Goal: Task Accomplishment & Management: Manage account settings

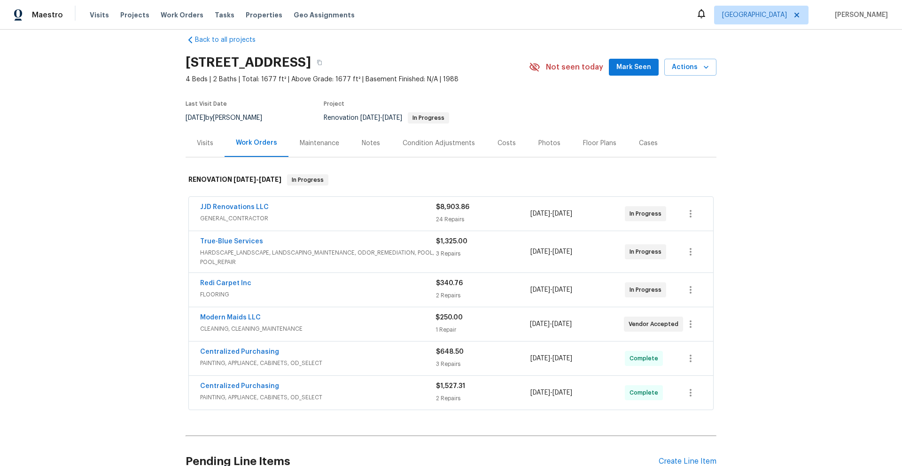
scroll to position [13, 0]
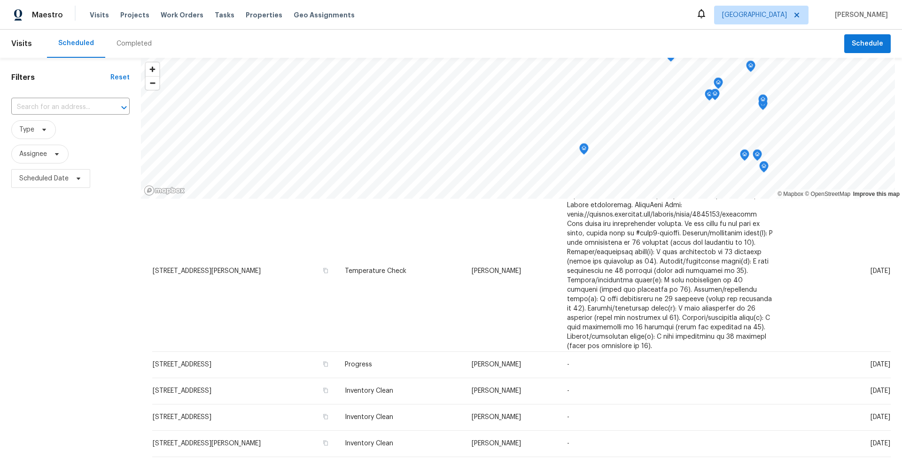
scroll to position [612, 0]
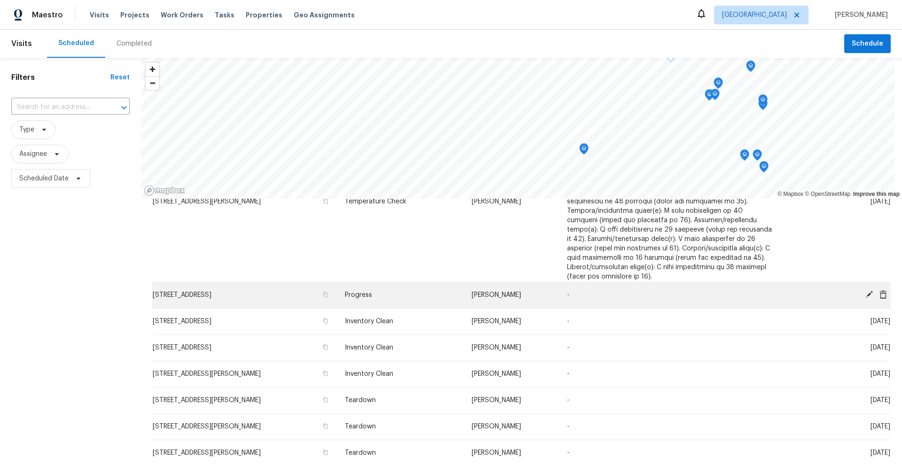
click at [286, 308] on td "3701 E 2nd St Apt A, Tucson, AZ 85716" at bounding box center [244, 295] width 185 height 26
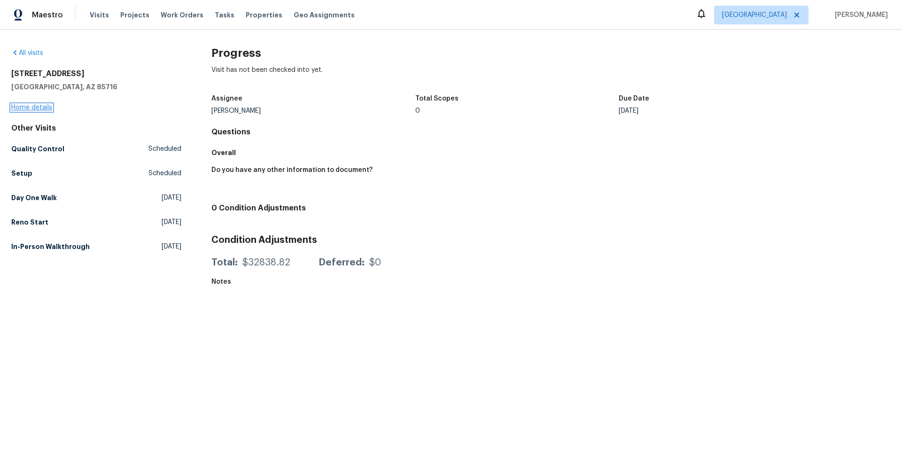
click at [31, 107] on link "Home details" at bounding box center [31, 107] width 41 height 7
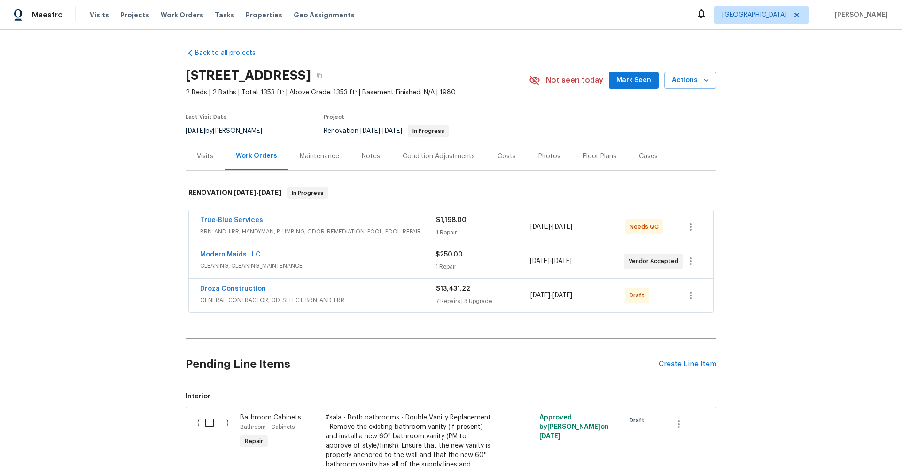
click at [764, 169] on div "Back to all projects 3701 E 2nd St Apt A, Tucson, AZ 85716 2 Beds | 2 Baths | T…" at bounding box center [451, 248] width 902 height 436
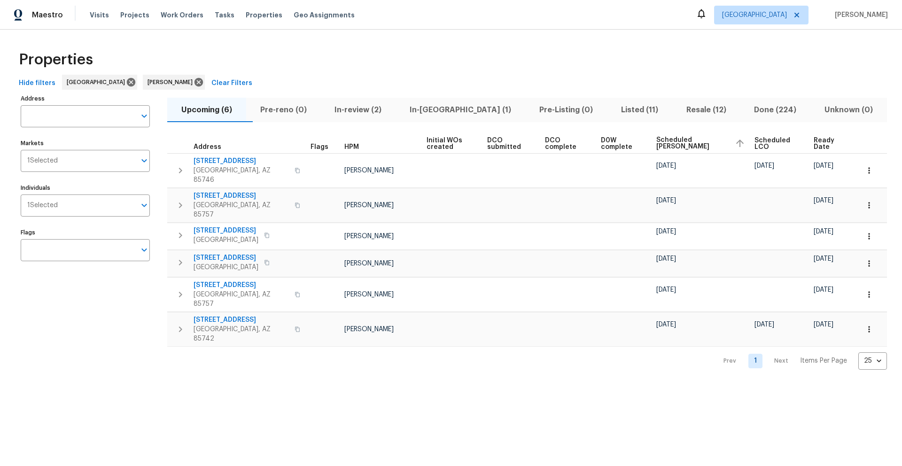
click at [678, 110] on span "Resale (12)" at bounding box center [706, 109] width 57 height 13
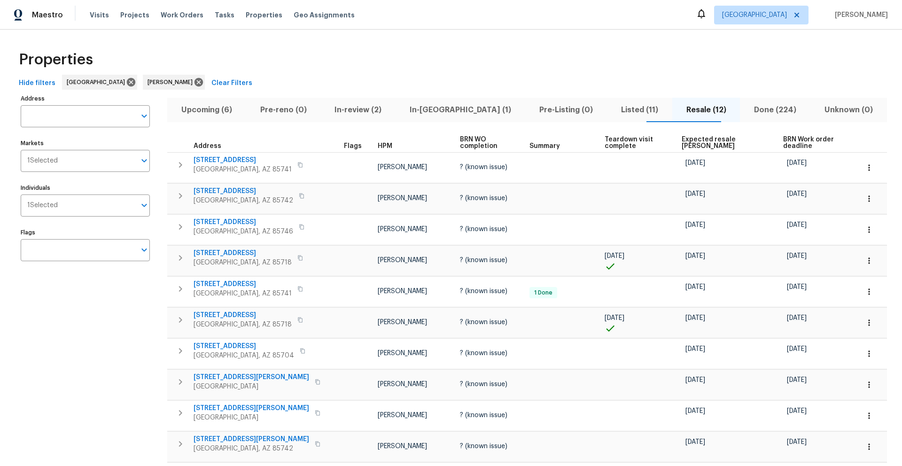
click at [691, 141] on span "Expected resale COE" at bounding box center [724, 142] width 85 height 13
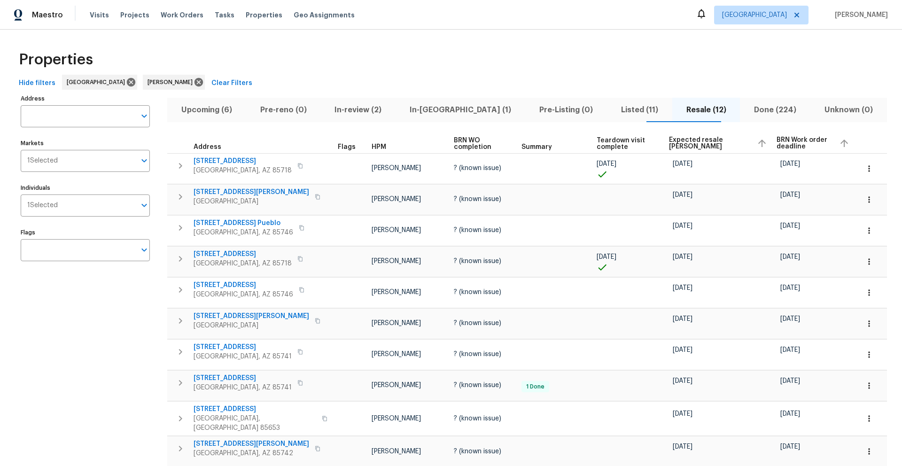
click at [469, 111] on span "In-reno (1)" at bounding box center [460, 109] width 118 height 13
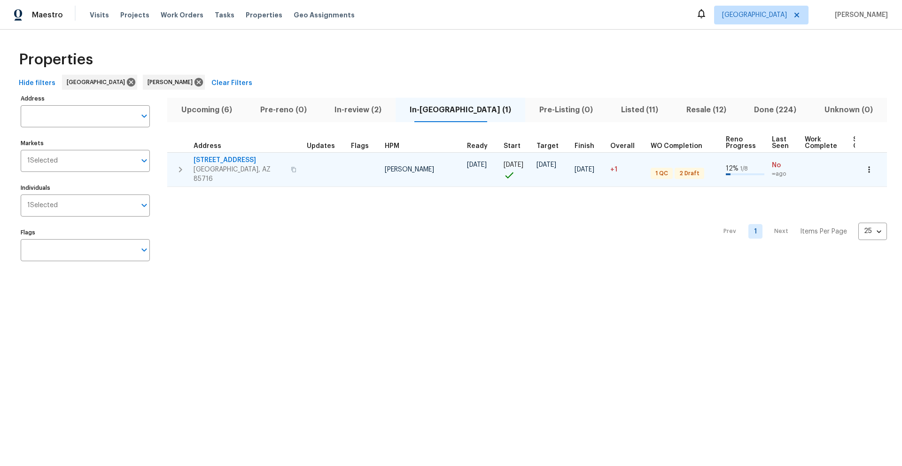
click at [244, 159] on span "[STREET_ADDRESS]" at bounding box center [240, 159] width 92 height 9
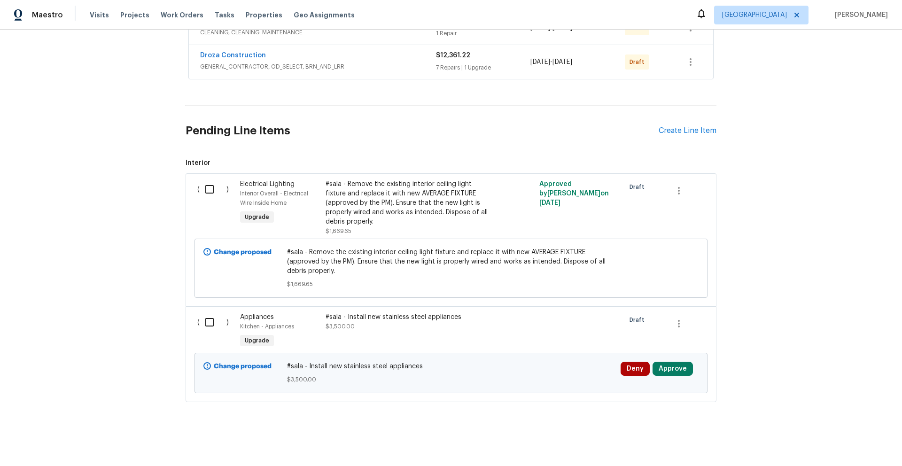
scroll to position [31, 0]
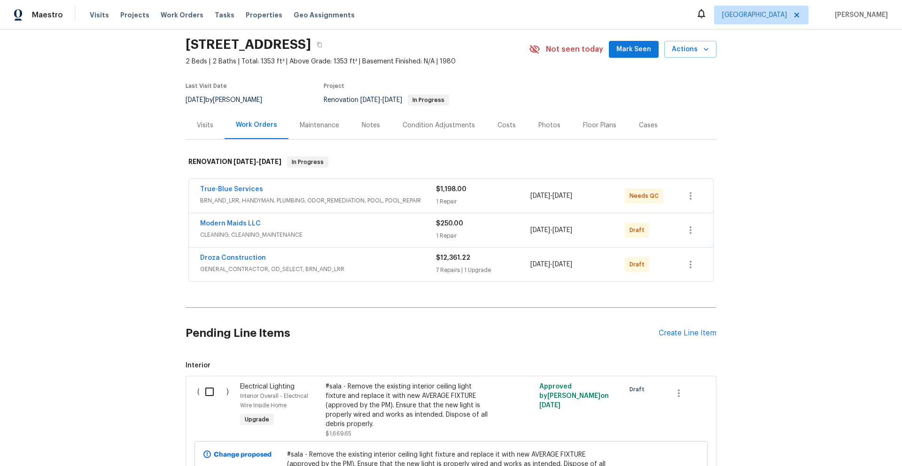
click at [375, 264] on span "GENERAL_CONTRACTOR, OD_SELECT, BRN_AND_LRR" at bounding box center [318, 268] width 236 height 9
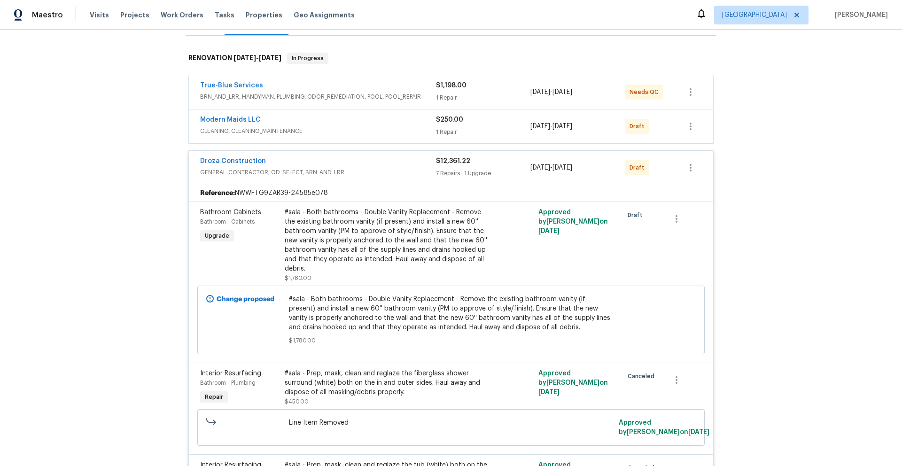
scroll to position [155, 0]
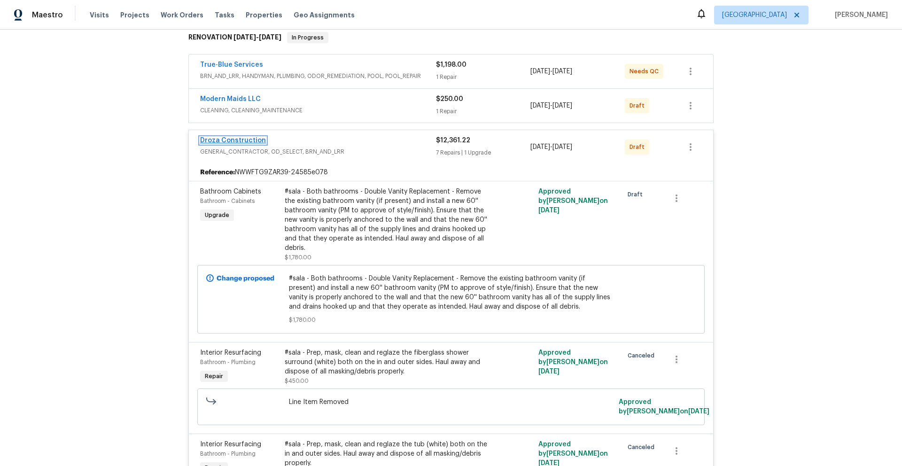
click at [246, 142] on link "Droza Construction" at bounding box center [233, 140] width 66 height 7
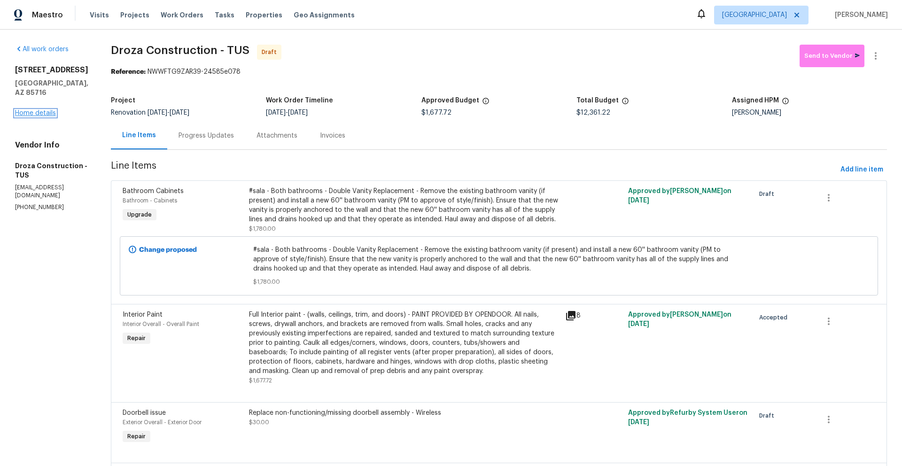
click at [49, 110] on link "Home details" at bounding box center [35, 113] width 41 height 7
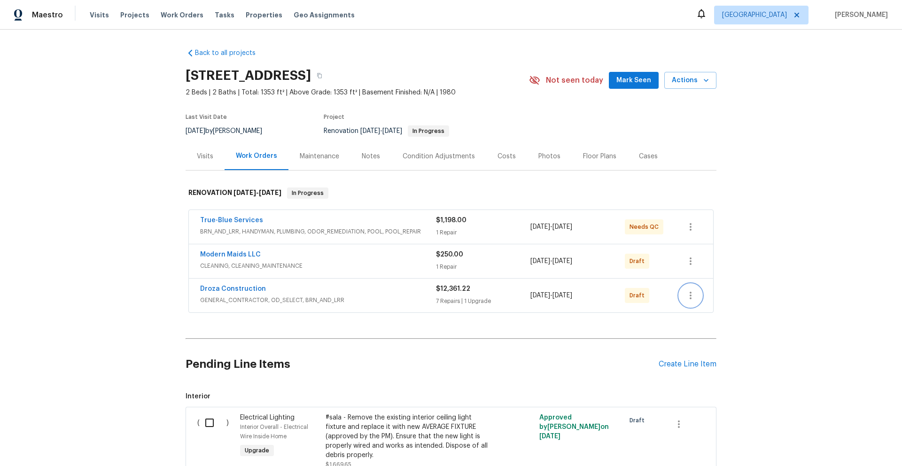
click at [691, 296] on icon "button" at bounding box center [690, 295] width 11 height 11
click at [697, 376] on li "Delete" at bounding box center [728, 372] width 105 height 15
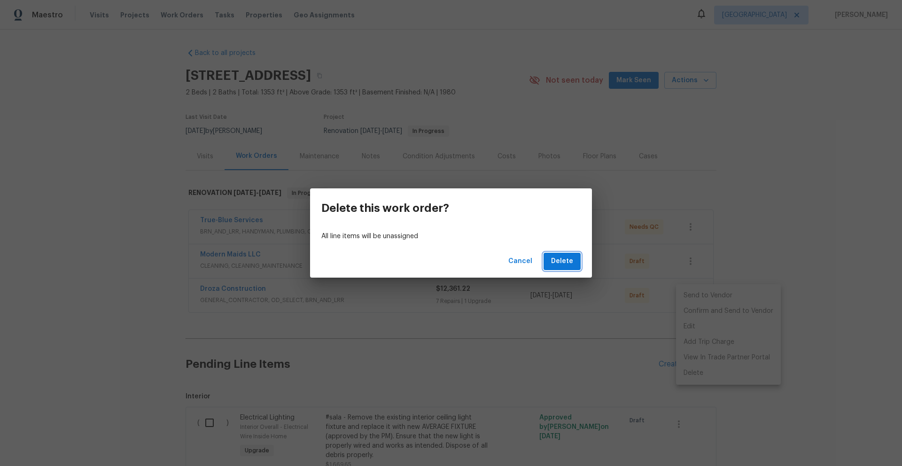
click at [569, 261] on span "Delete" at bounding box center [562, 262] width 22 height 12
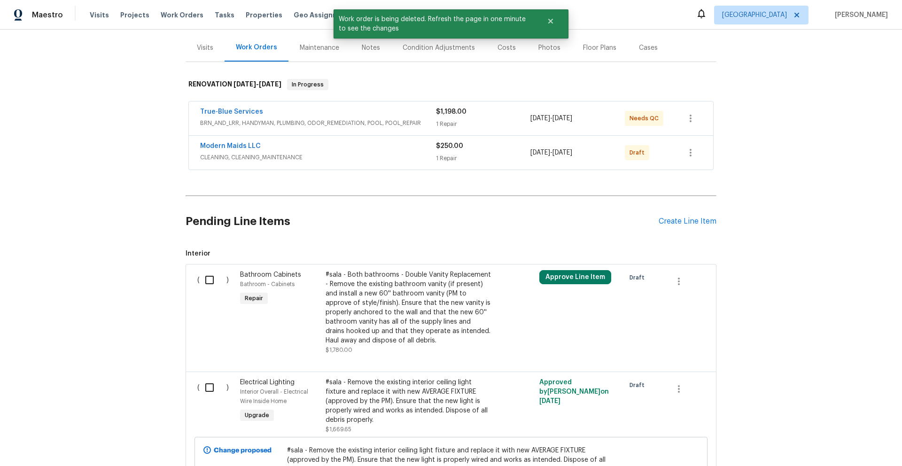
scroll to position [114, 0]
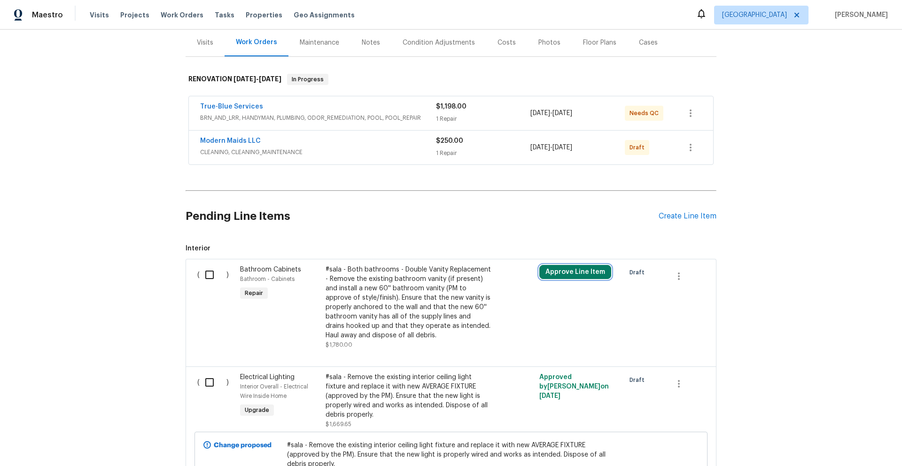
click at [568, 276] on button "Approve Line Item" at bounding box center [575, 272] width 72 height 14
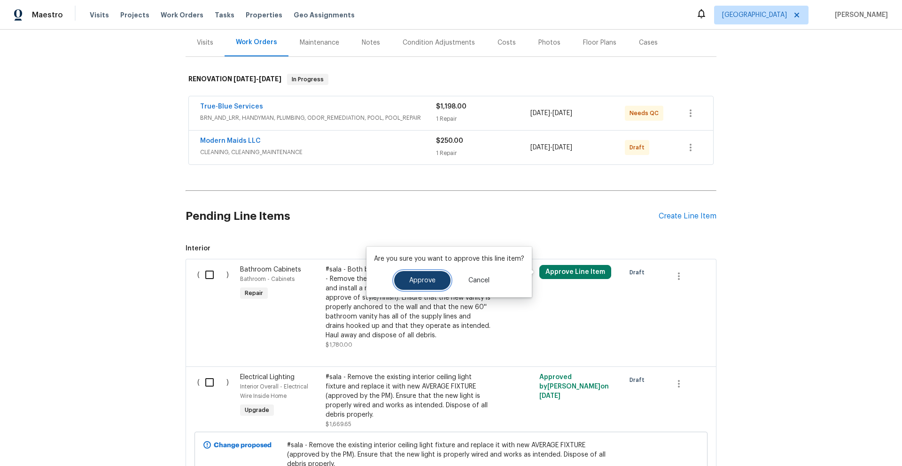
click at [444, 282] on button "Approve" at bounding box center [422, 280] width 56 height 19
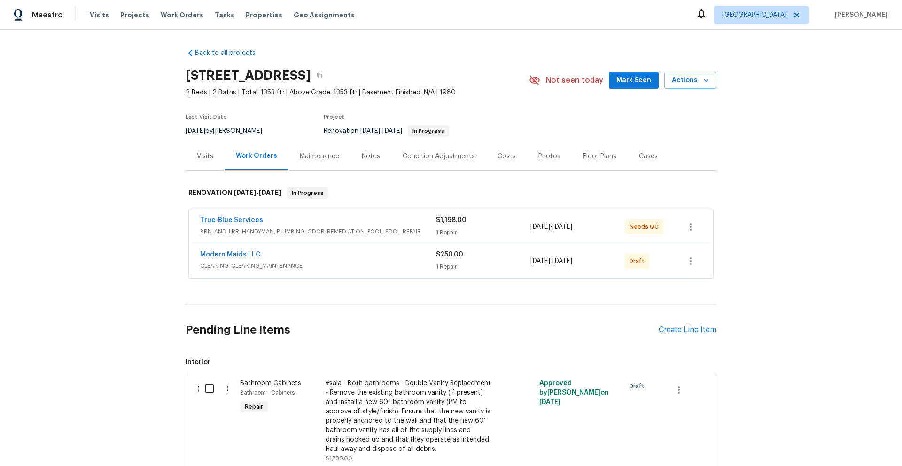
scroll to position [17, 0]
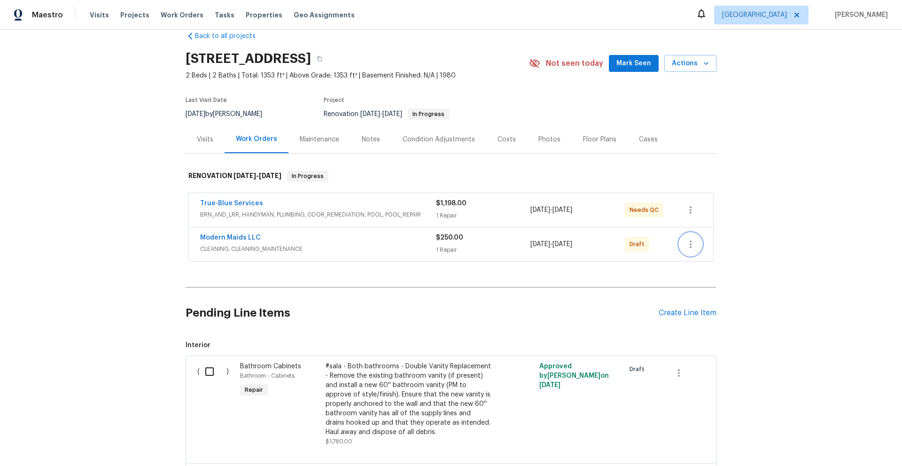
click at [690, 242] on icon "button" at bounding box center [691, 244] width 2 height 8
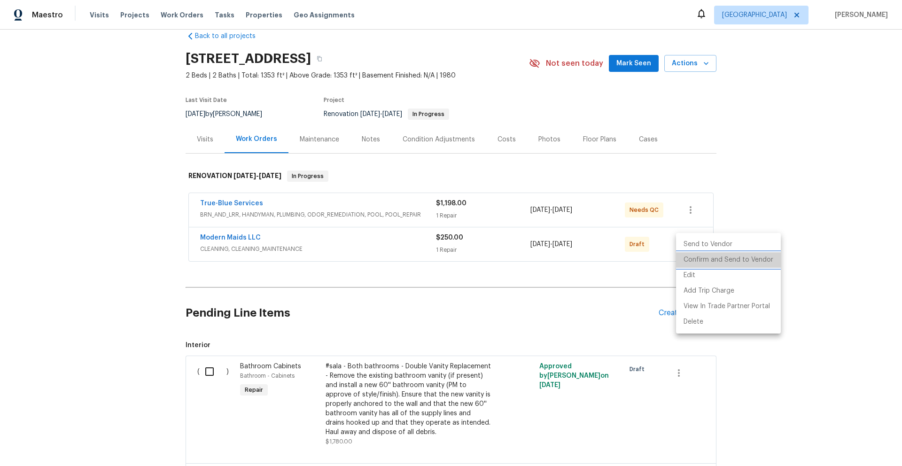
click at [728, 261] on li "Confirm and Send to Vendor" at bounding box center [728, 259] width 105 height 15
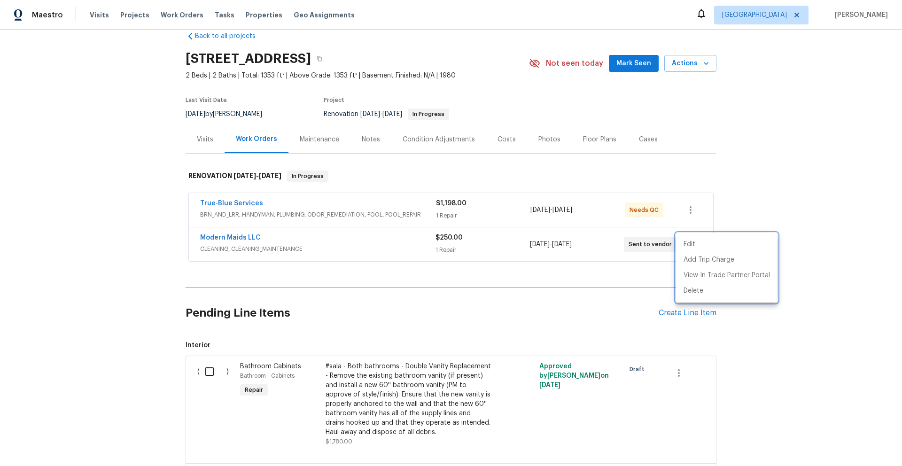
click at [813, 236] on div at bounding box center [451, 233] width 902 height 466
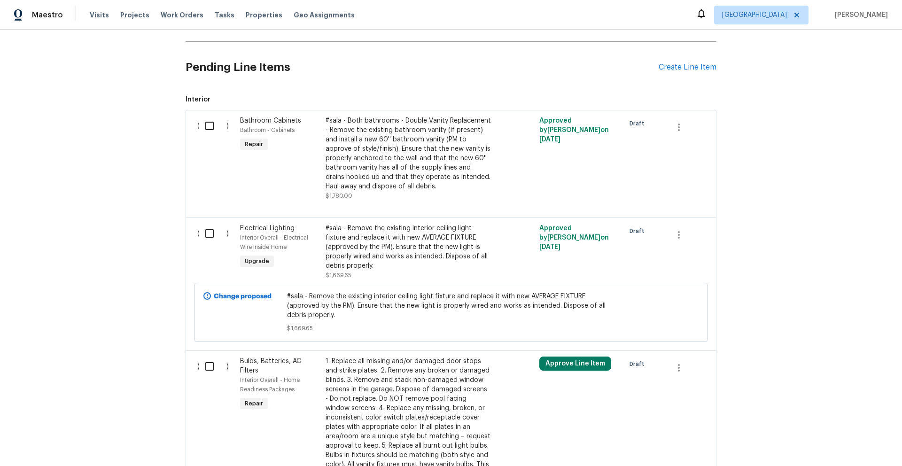
scroll to position [203, 0]
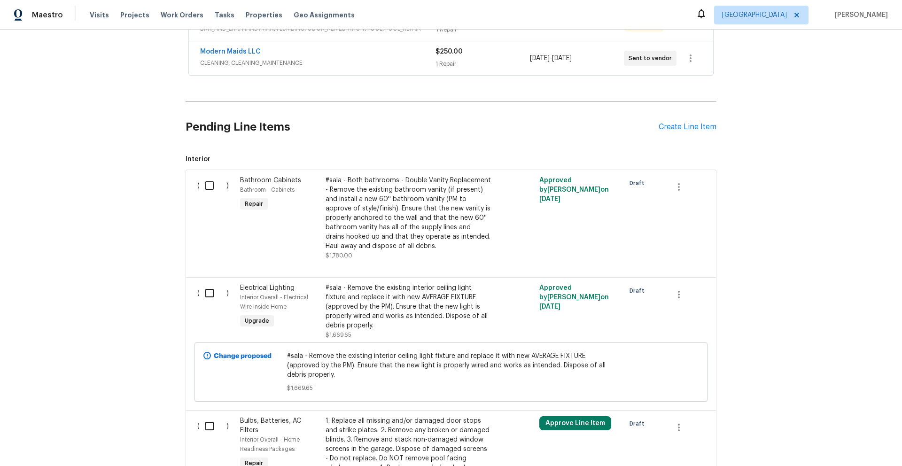
click at [396, 230] on div "#sala - Both bathrooms - Double Vanity Replacement - Remove the existing bathro…" at bounding box center [407, 213] width 165 height 75
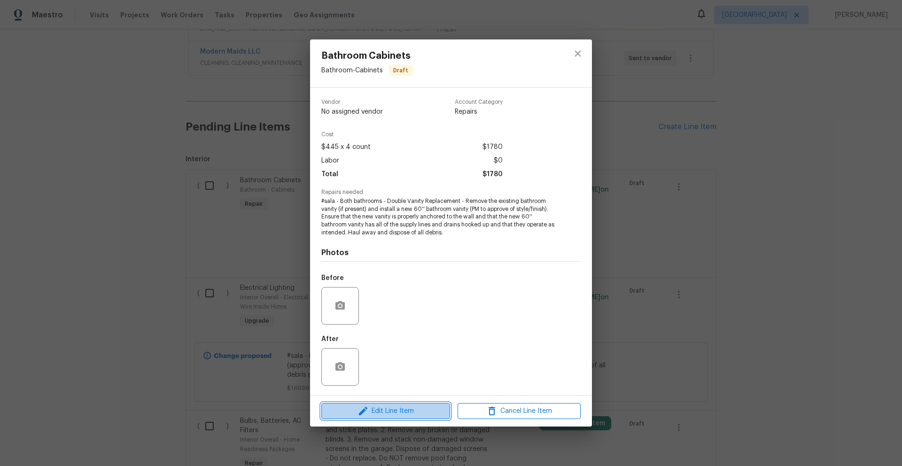
click at [421, 410] on span "Edit Line Item" at bounding box center [385, 411] width 123 height 12
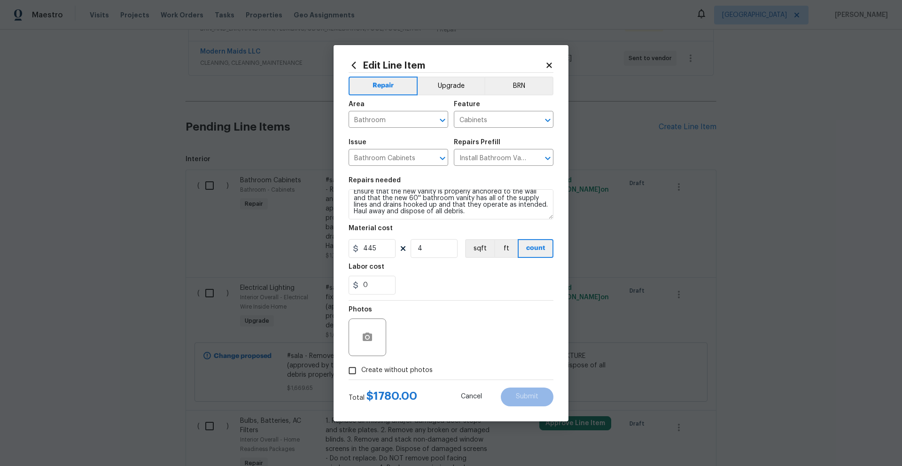
scroll to position [26, 0]
click at [455, 285] on div "0" at bounding box center [451, 285] width 205 height 19
click at [546, 64] on icon at bounding box center [549, 65] width 8 height 8
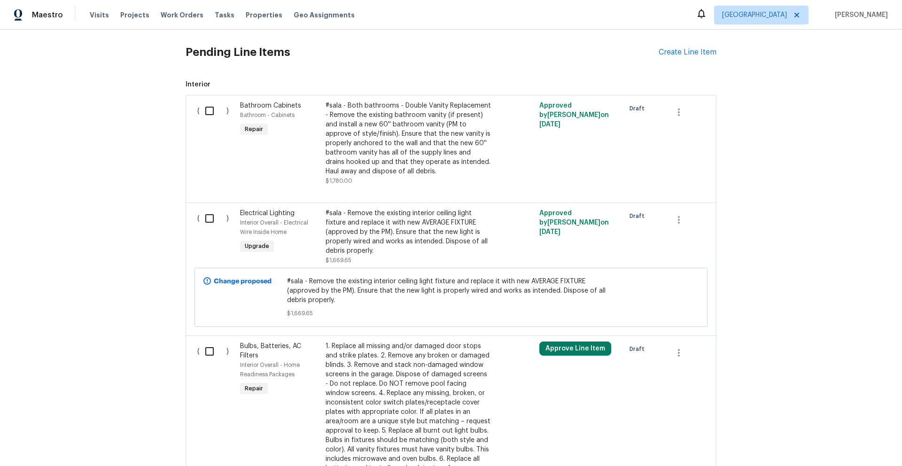
scroll to position [340, 0]
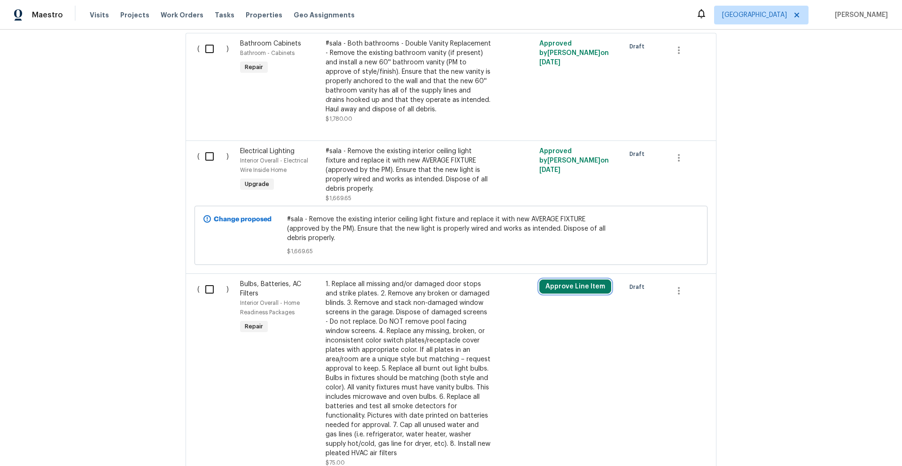
click at [540, 290] on button "Approve Line Item" at bounding box center [575, 286] width 72 height 14
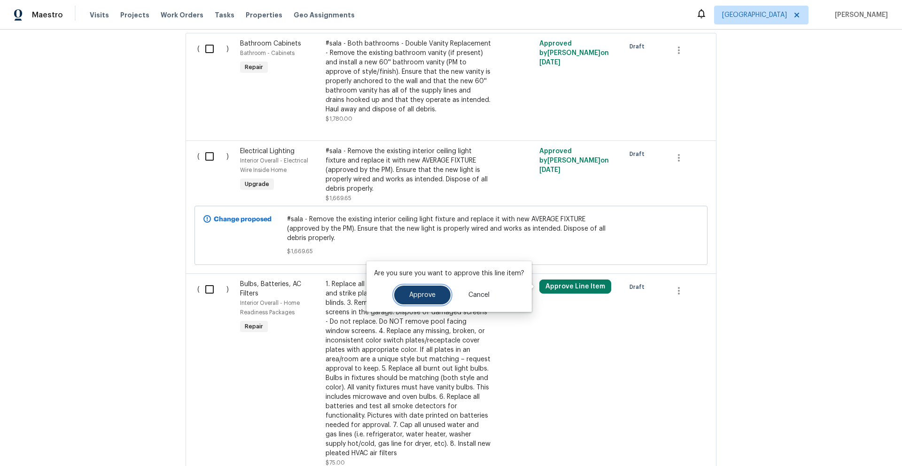
click at [433, 301] on button "Approve" at bounding box center [422, 295] width 56 height 19
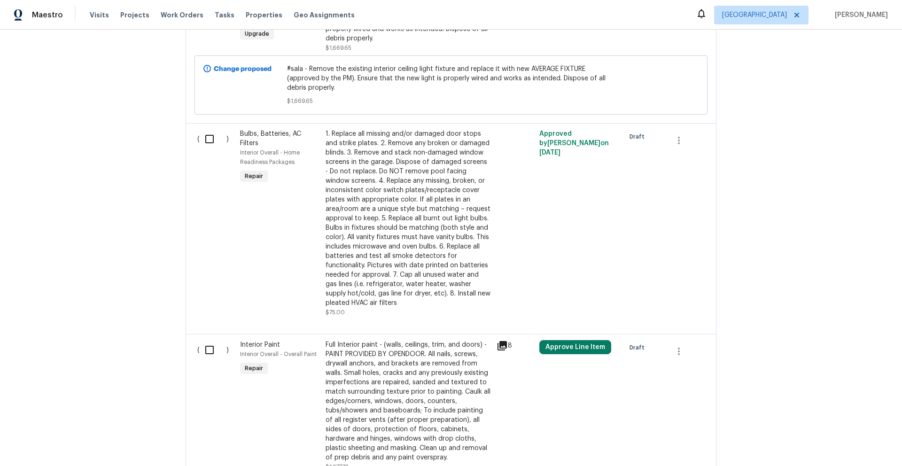
scroll to position [491, 0]
click at [570, 347] on button "Approve Line Item" at bounding box center [575, 346] width 72 height 14
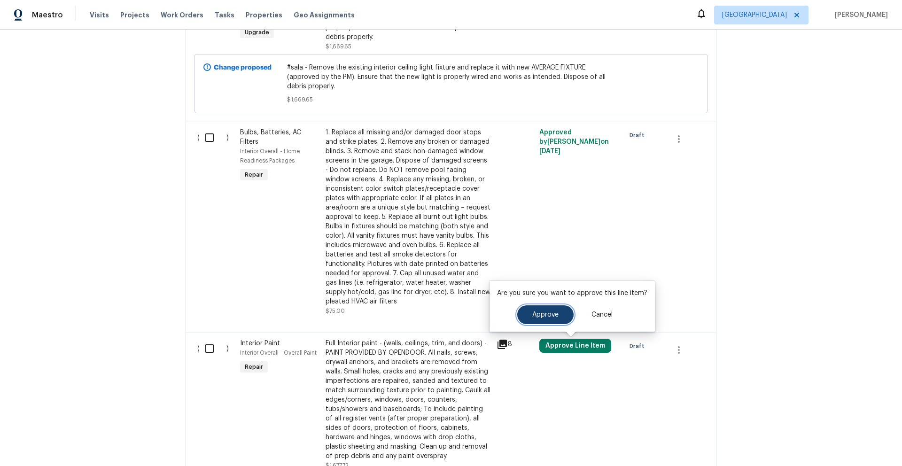
click at [555, 317] on span "Approve" at bounding box center [545, 314] width 26 height 7
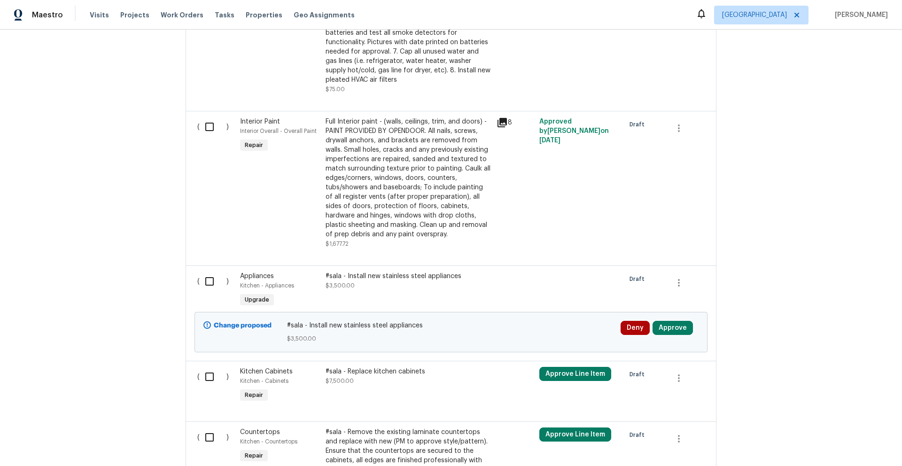
scroll to position [767, 0]
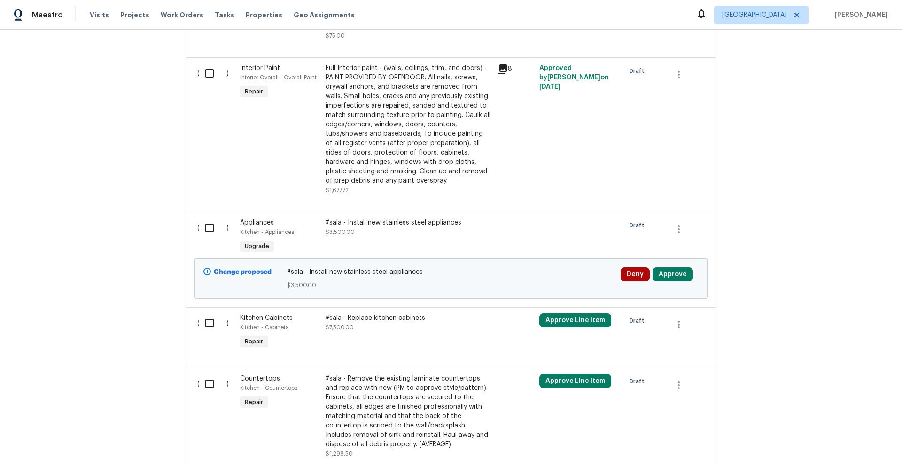
click at [760, 237] on div "Back to all projects 3701 E 2nd St Apt A, Tucson, AZ 85716 2 Beds | 2 Baths | T…" at bounding box center [451, 248] width 902 height 436
click at [589, 322] on button "Approve Line Item" at bounding box center [575, 320] width 72 height 14
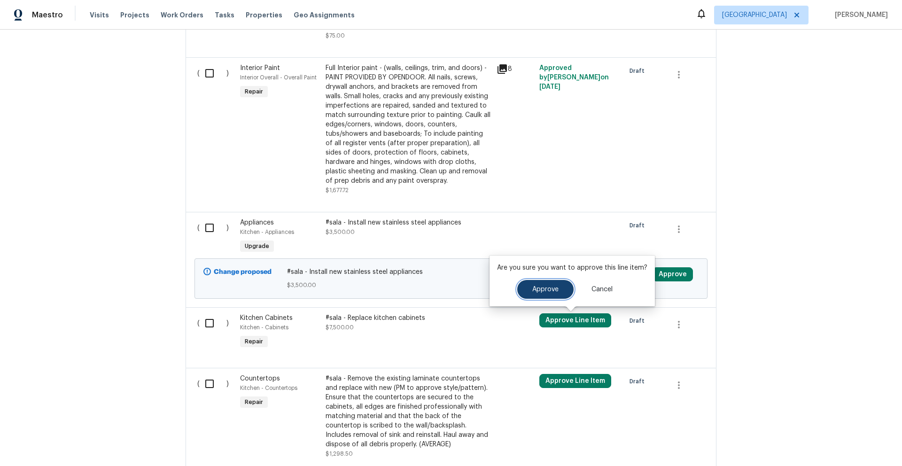
click at [554, 294] on button "Approve" at bounding box center [545, 289] width 56 height 19
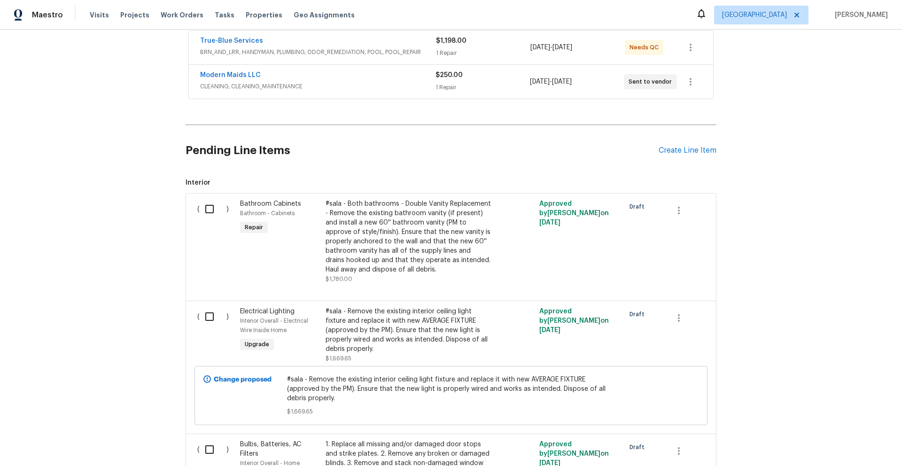
scroll to position [190, 0]
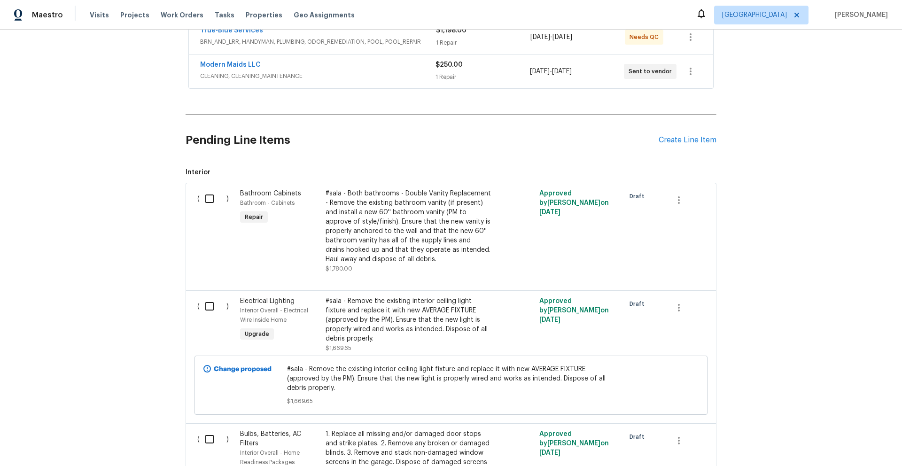
click at [401, 328] on div "#sala - Remove the existing interior ceiling light fixture and replace it with …" at bounding box center [407, 319] width 165 height 47
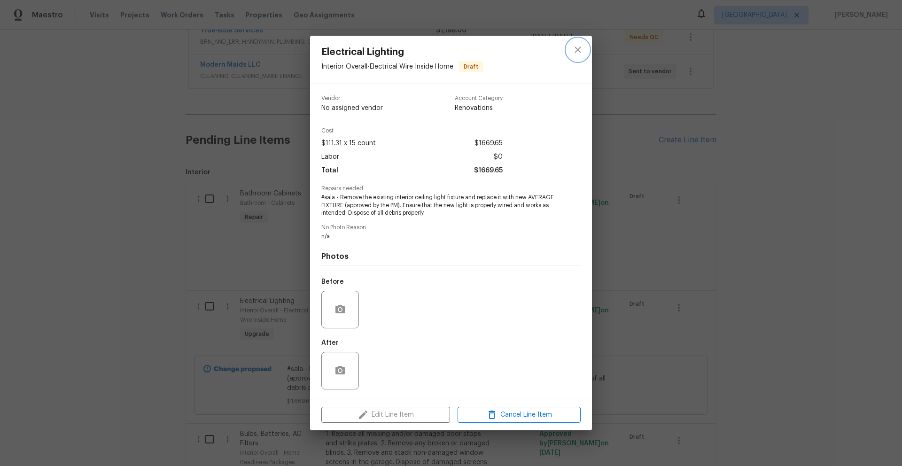
click at [578, 48] on icon "close" at bounding box center [577, 49] width 6 height 6
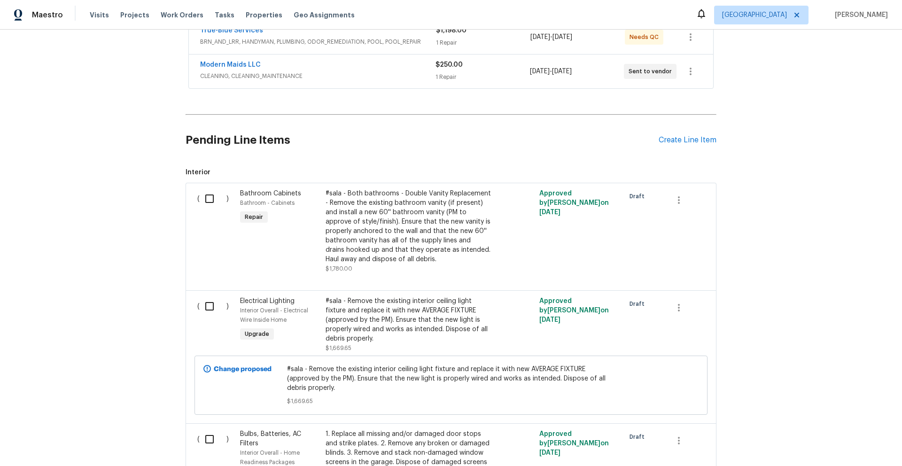
click at [369, 344] on div "#sala - Remove the existing interior ceiling light fixture and replace it with …" at bounding box center [407, 324] width 165 height 56
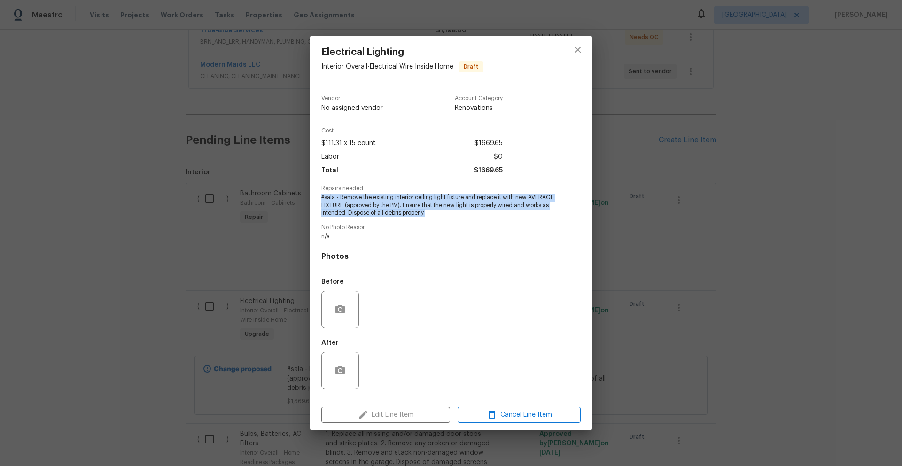
drag, startPoint x: 426, startPoint y: 213, endPoint x: 319, endPoint y: 199, distance: 107.1
click at [319, 199] on div "Vendor No assigned vendor Account Category Renovations Cost $111.31 x 15 count …" at bounding box center [451, 241] width 282 height 315
copy span "#sala - Remove the existing interior ceiling light fixture and replace it with …"
click at [555, 411] on span "Cancel Line Item" at bounding box center [518, 415] width 117 height 12
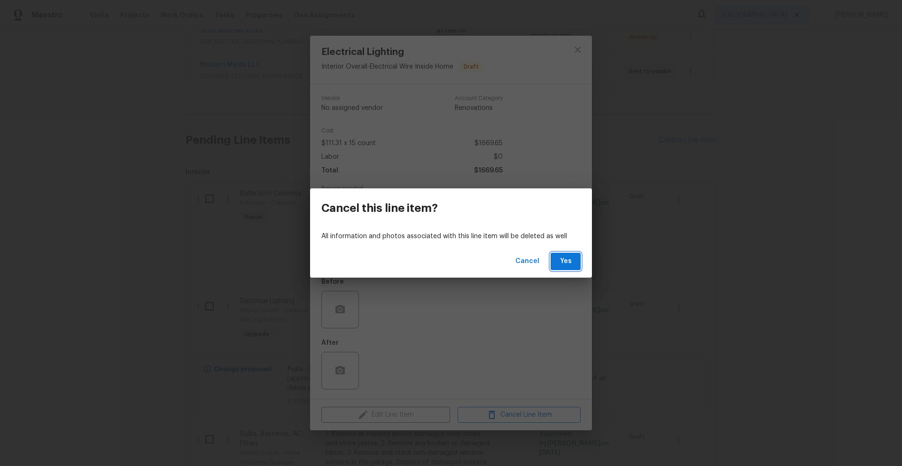
click at [569, 262] on span "Yes" at bounding box center [565, 262] width 15 height 12
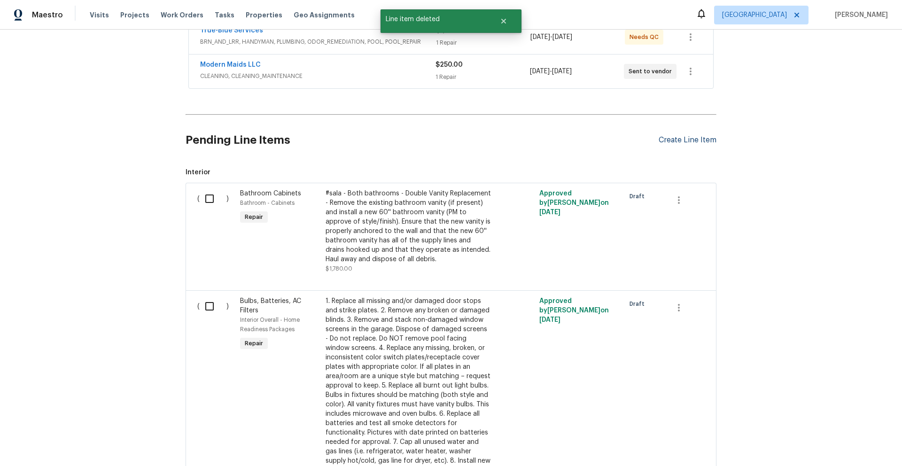
click at [684, 140] on div "Create Line Item" at bounding box center [688, 140] width 58 height 9
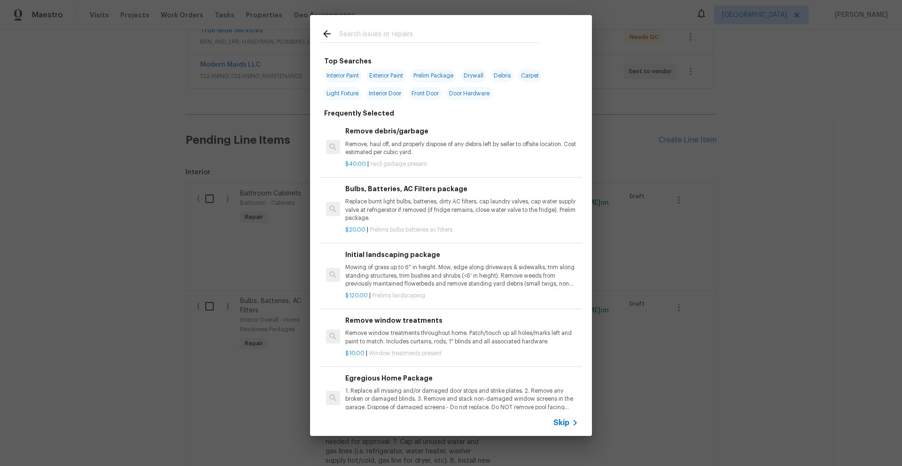
click at [419, 36] on input "text" at bounding box center [438, 35] width 199 height 14
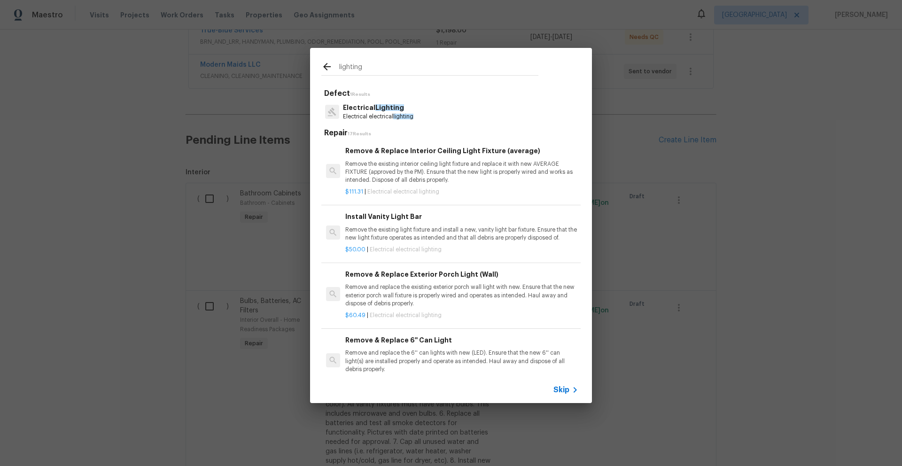
type input "lighting"
click at [381, 115] on p "Electrical electrical lighting" at bounding box center [378, 117] width 70 height 8
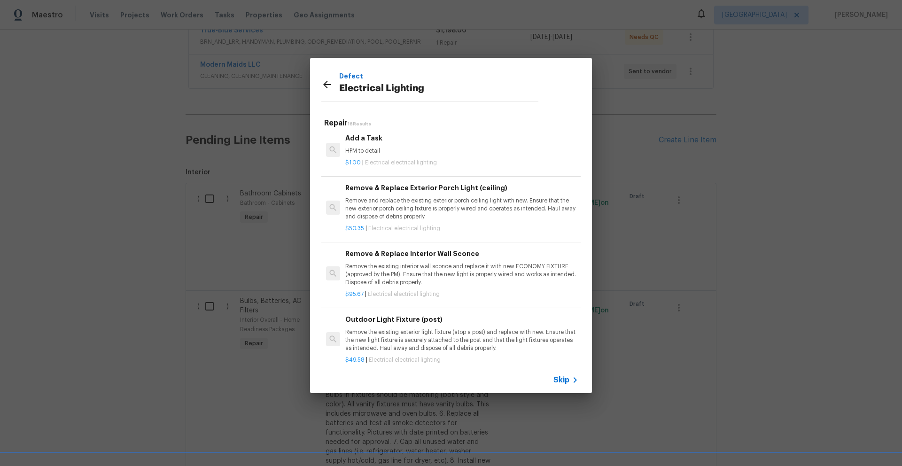
scroll to position [630, 0]
click at [410, 149] on p "HPM to detail" at bounding box center [461, 149] width 233 height 8
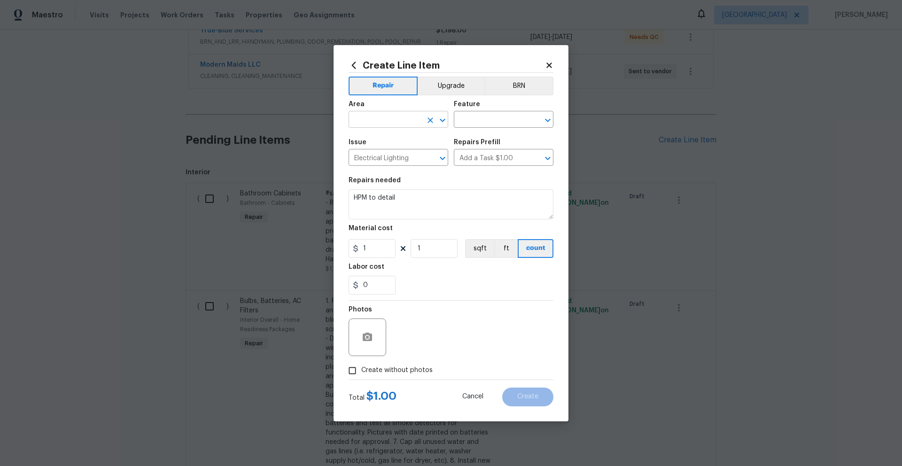
click at [413, 120] on input "text" at bounding box center [385, 120] width 73 height 15
click at [400, 159] on li "Interior Overall" at bounding box center [399, 156] width 100 height 15
type input "Interior Overall"
click at [467, 124] on input "text" at bounding box center [490, 120] width 73 height 15
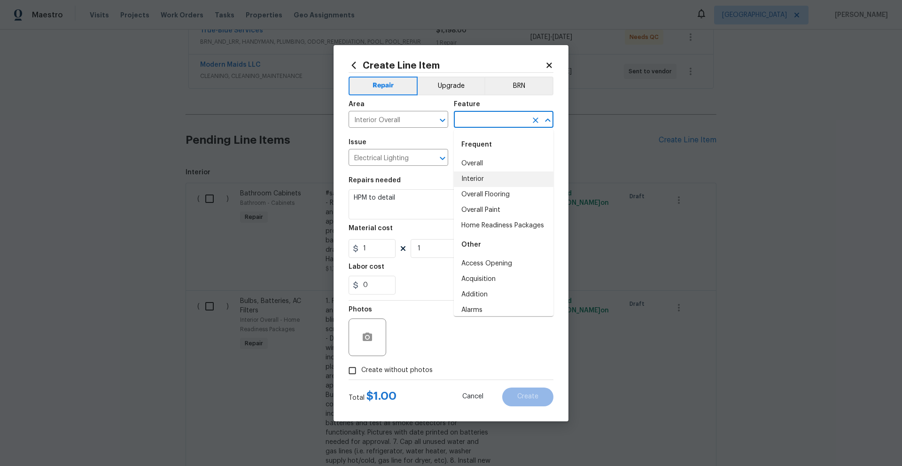
click at [476, 177] on li "Interior" at bounding box center [504, 178] width 100 height 15
type input "Interior"
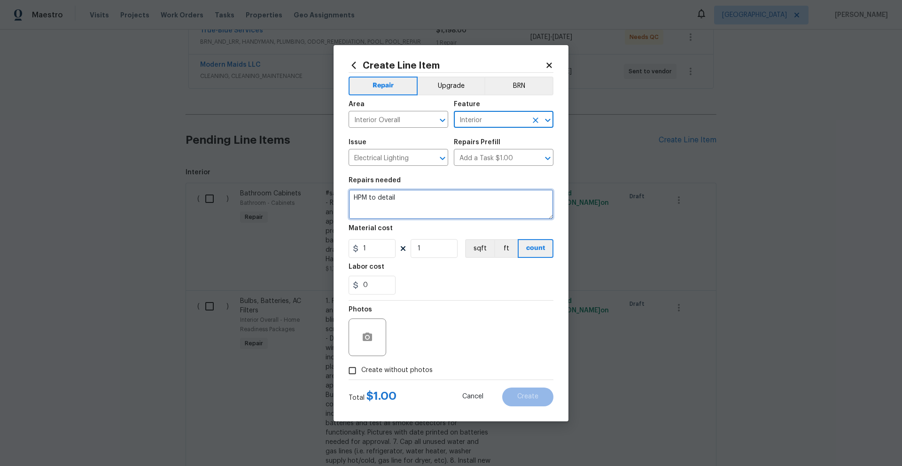
click at [411, 195] on textarea "HPM to detail" at bounding box center [451, 204] width 205 height 30
drag, startPoint x: 409, startPoint y: 196, endPoint x: 351, endPoint y: 198, distance: 58.3
click at [351, 198] on textarea "HPM to detail" at bounding box center [451, 204] width 205 height 30
paste textarea "#sala - Remove the existing interior ceiling light fixture and replace it with …"
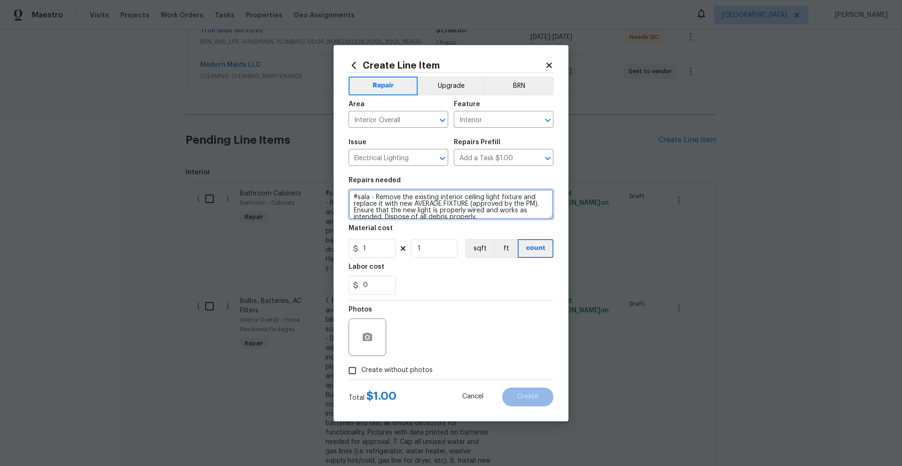
scroll to position [0, 0]
type textarea "#sala - Remove the existing interior ceiling light fixture and replace it with …"
click at [386, 248] on input "1" at bounding box center [372, 248] width 47 height 19
click at [525, 159] on input "Add a Task $1.00" at bounding box center [490, 158] width 73 height 15
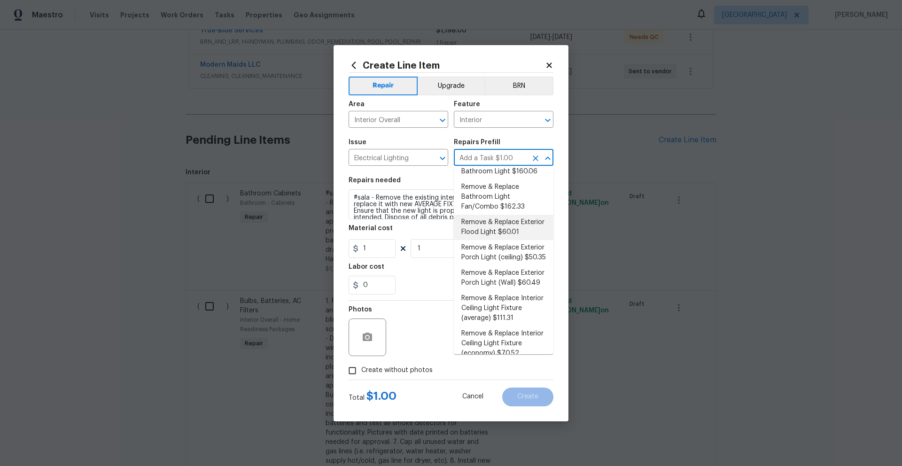
scroll to position [165, 0]
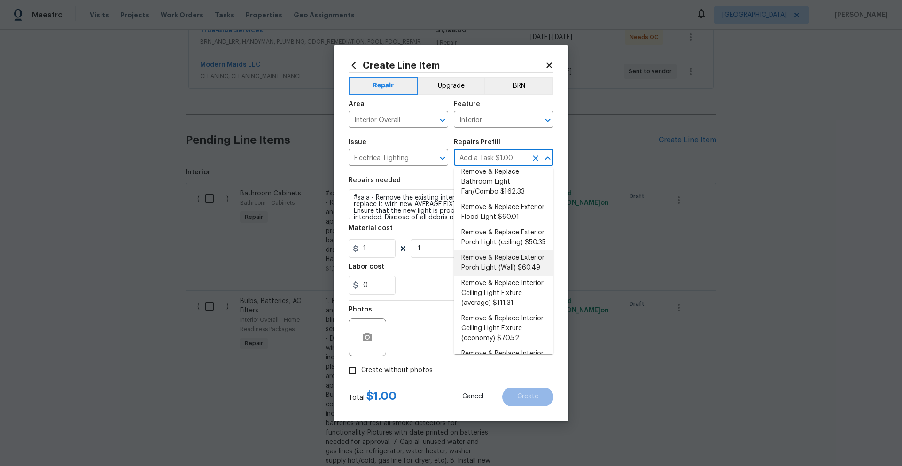
click at [515, 276] on li "Remove & Replace Exterior Porch Light (Wall) $60.49" at bounding box center [504, 262] width 100 height 25
type input "Remove & Replace Exterior Porch Light (Wall) $60.49"
type textarea "Remove and replace the existing exterior porch wall light with new. Ensure that…"
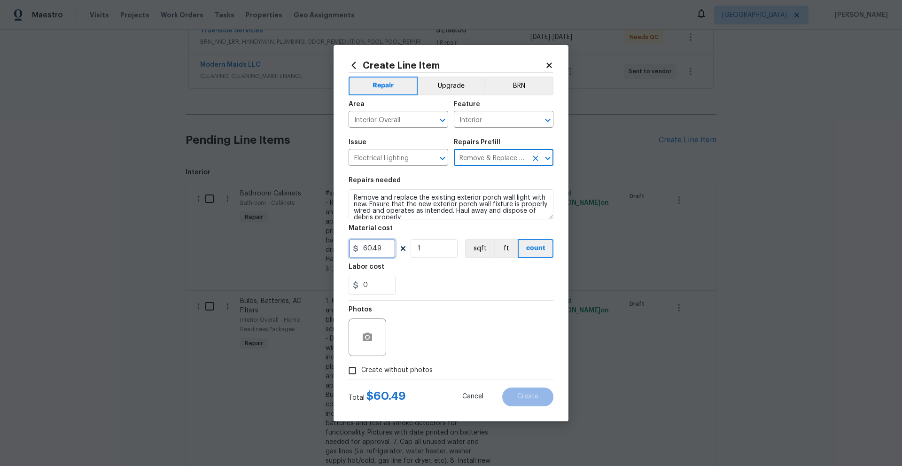
click at [390, 249] on input "60.49" at bounding box center [372, 248] width 47 height 19
type input "75"
type input "8"
click at [447, 287] on div "0" at bounding box center [451, 285] width 205 height 19
click at [368, 342] on icon "button" at bounding box center [367, 337] width 11 height 11
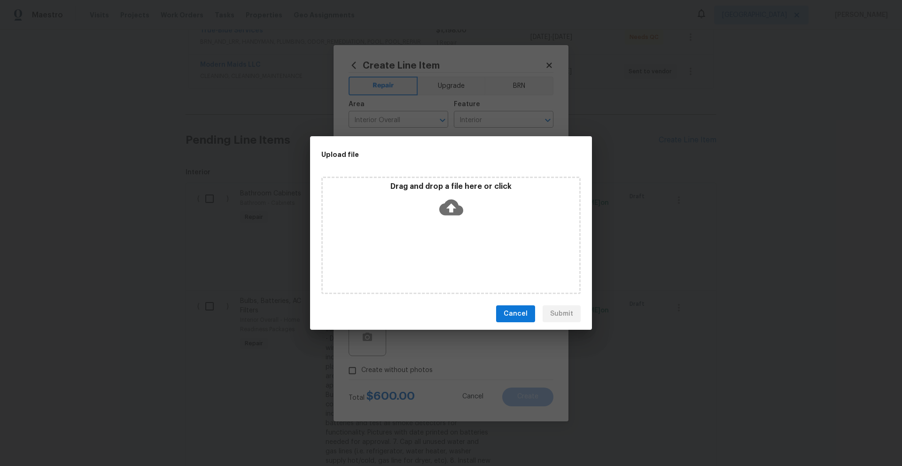
click at [446, 208] on icon at bounding box center [451, 207] width 24 height 24
click at [518, 315] on span "Cancel" at bounding box center [516, 314] width 24 height 12
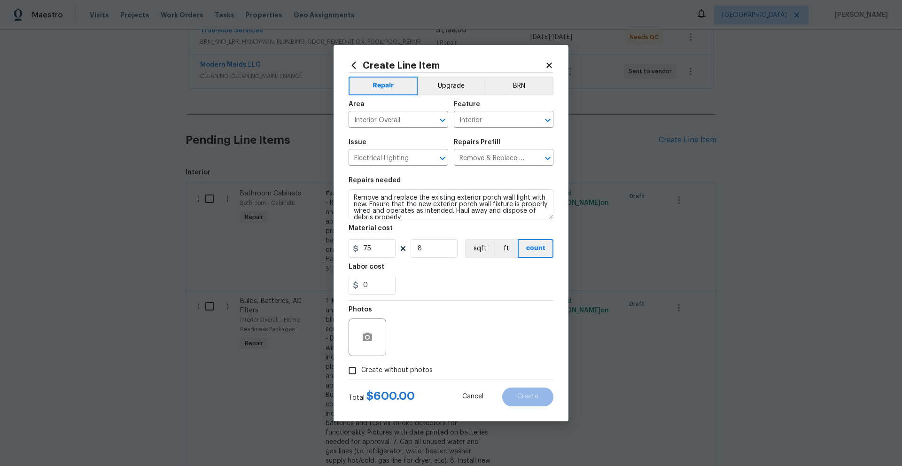
click at [389, 369] on span "Create without photos" at bounding box center [396, 370] width 71 height 10
click at [361, 369] on input "Create without photos" at bounding box center [352, 371] width 18 height 18
checkbox input "true"
click at [501, 348] on textarea at bounding box center [474, 337] width 160 height 38
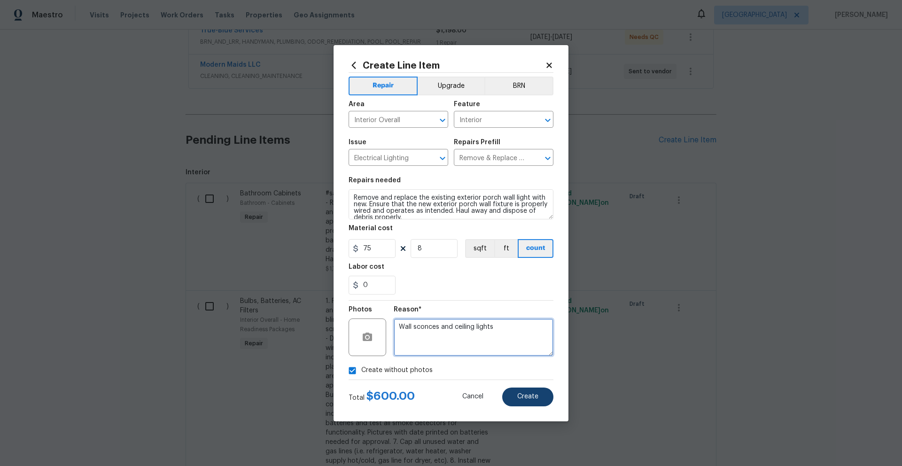
type textarea "Wall sconces and ceiling lights"
click at [546, 402] on button "Create" at bounding box center [527, 396] width 51 height 19
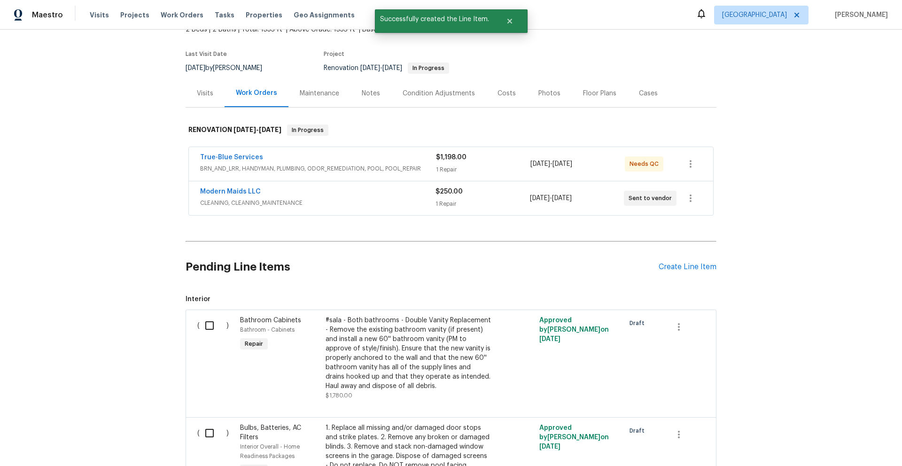
scroll to position [190, 0]
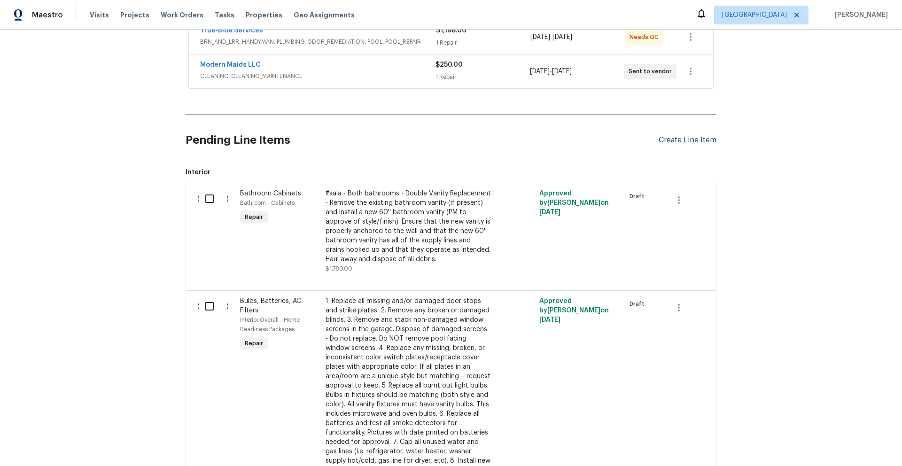
click at [689, 140] on div "Create Line Item" at bounding box center [688, 140] width 58 height 9
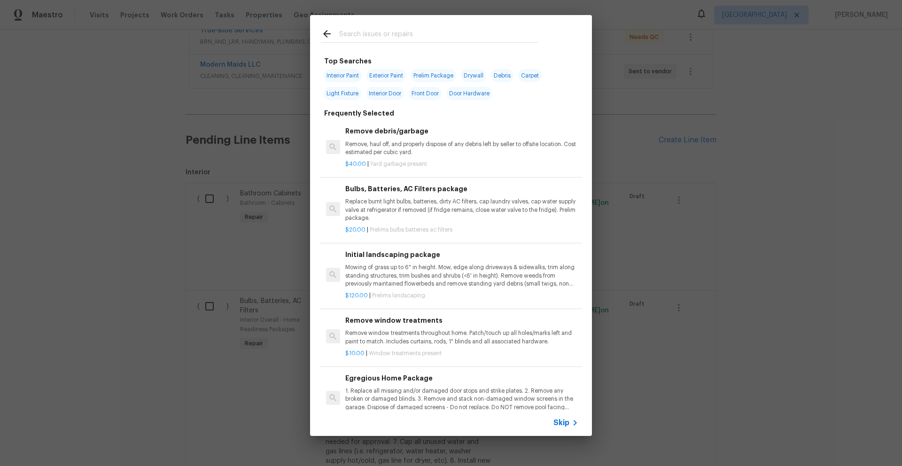
click at [343, 98] on span "Light Fixture" at bounding box center [343, 93] width 38 height 13
type input "Light Fixture"
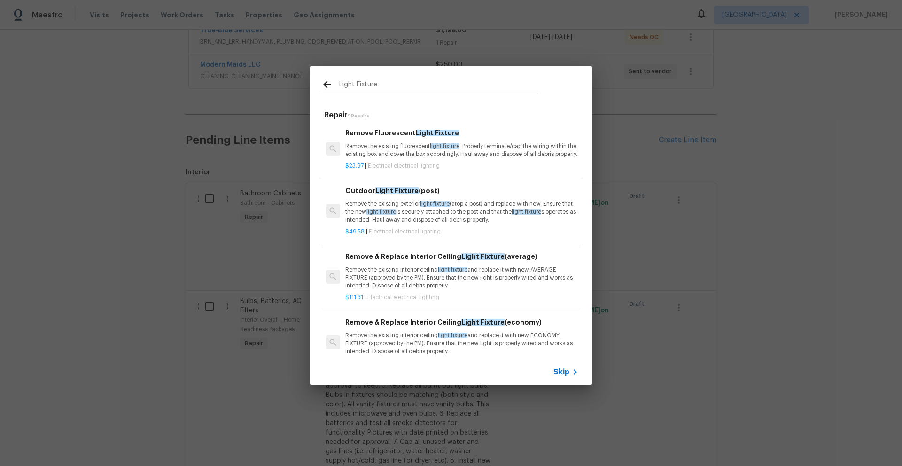
click at [344, 93] on div "Light Fixture" at bounding box center [430, 84] width 240 height 37
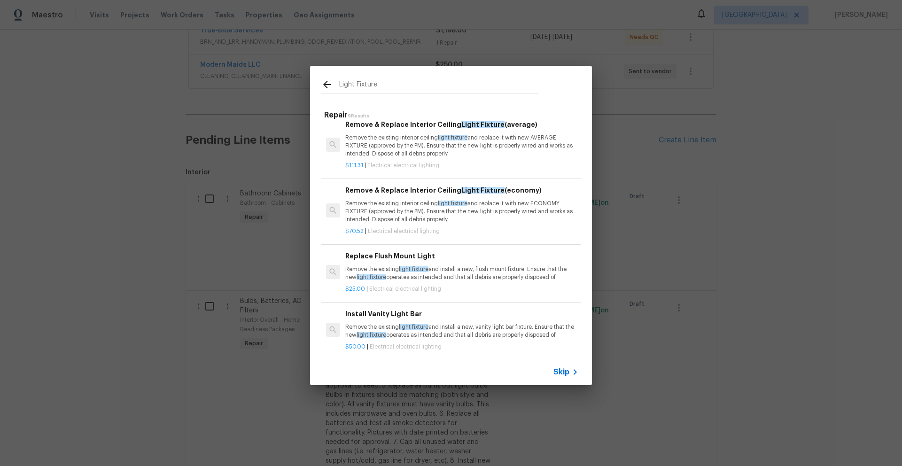
scroll to position [0, 0]
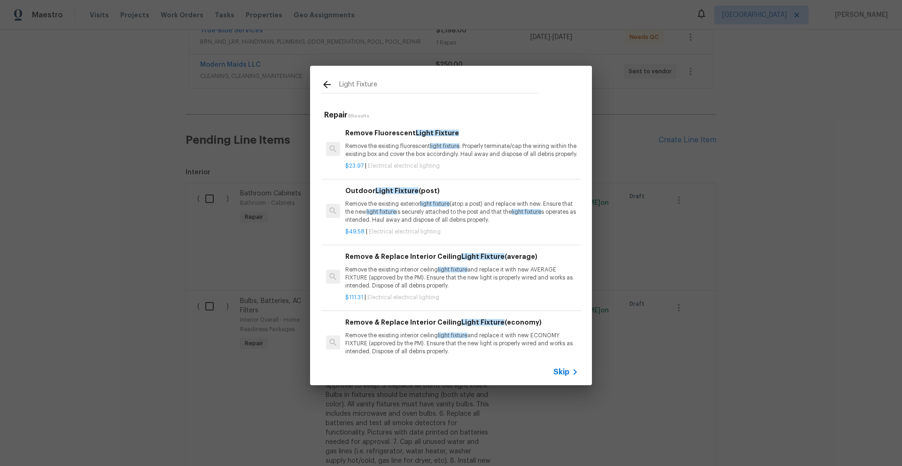
click at [325, 86] on icon at bounding box center [327, 85] width 8 height 8
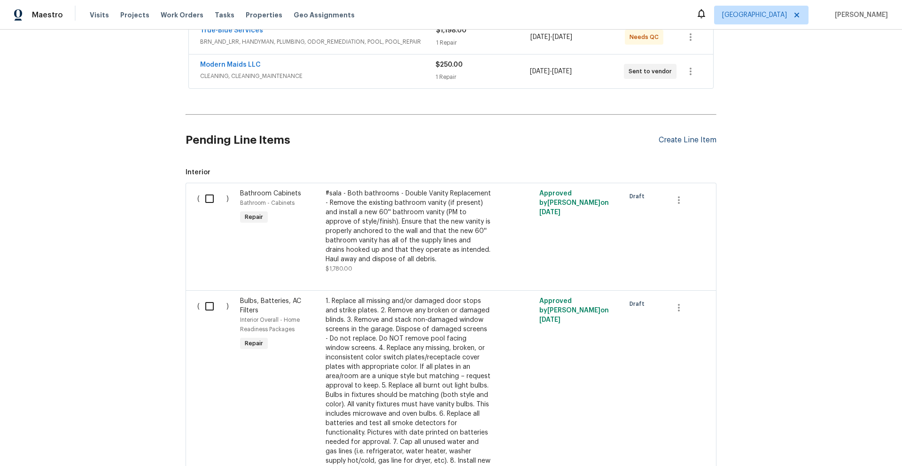
click at [683, 139] on div "Create Line Item" at bounding box center [688, 140] width 58 height 9
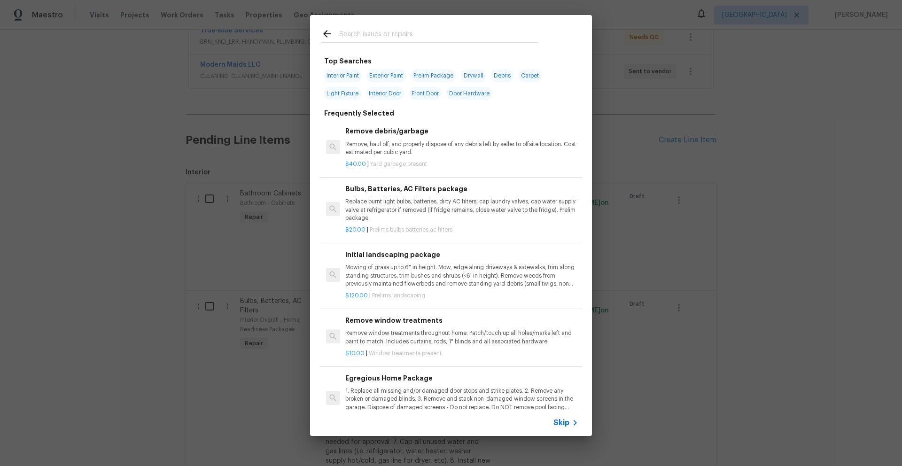
click at [567, 420] on span "Skip" at bounding box center [561, 422] width 16 height 9
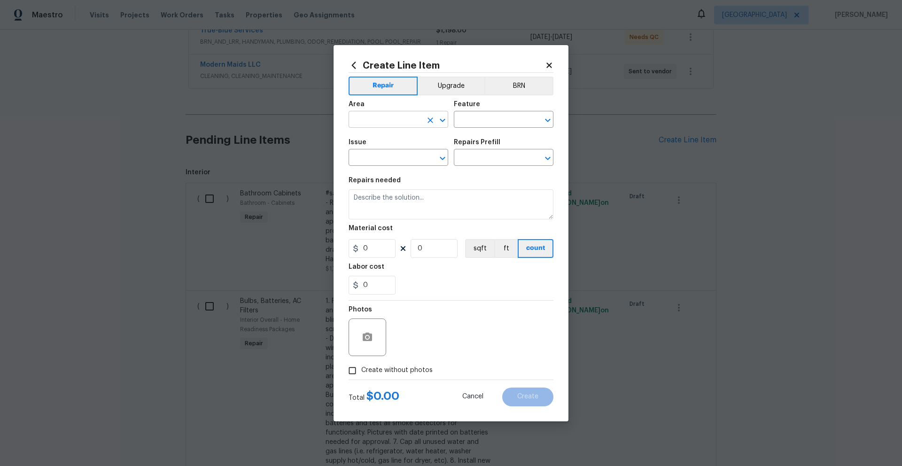
click at [395, 122] on input "text" at bounding box center [385, 120] width 73 height 15
type input "interior"
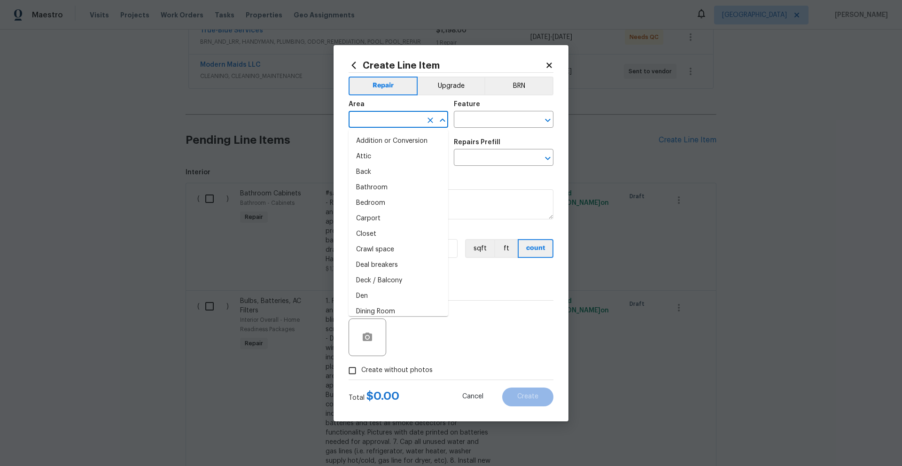
click at [401, 115] on input "text" at bounding box center [385, 120] width 73 height 15
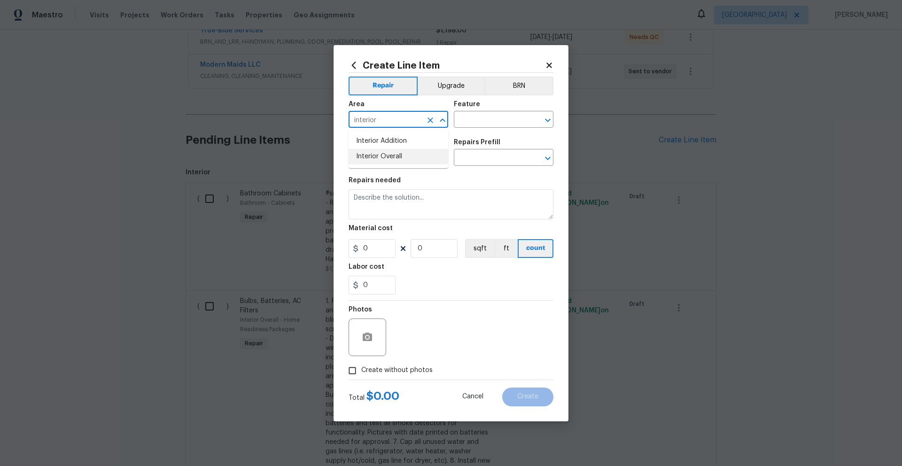
click at [376, 158] on li "Interior Overall" at bounding box center [399, 156] width 100 height 15
type input "Interior Overall"
click at [485, 121] on input "text" at bounding box center [490, 120] width 73 height 15
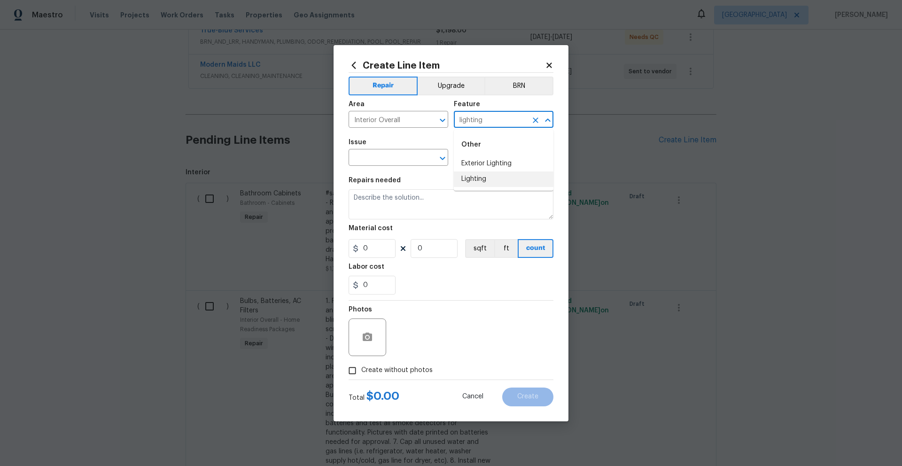
click at [480, 178] on li "Lighting" at bounding box center [504, 178] width 100 height 15
type input "Lighting"
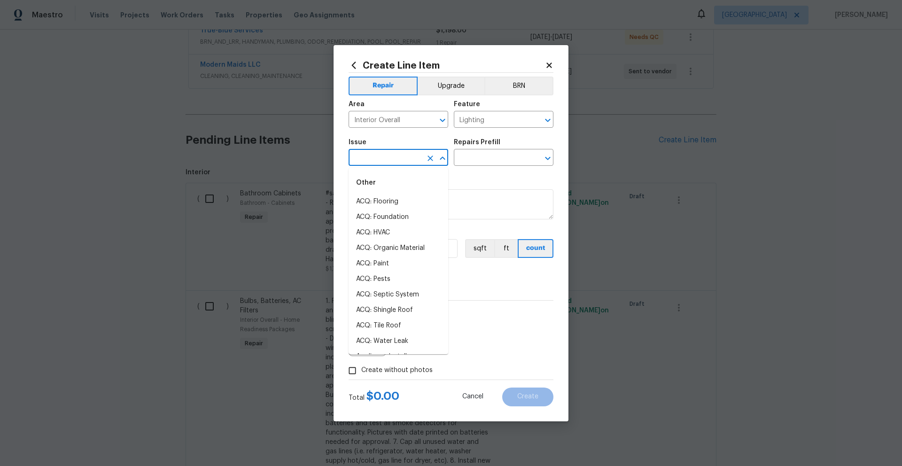
click at [372, 157] on input "text" at bounding box center [385, 158] width 73 height 15
type input "e"
click at [380, 198] on li "Electrical Lighting" at bounding box center [399, 201] width 100 height 15
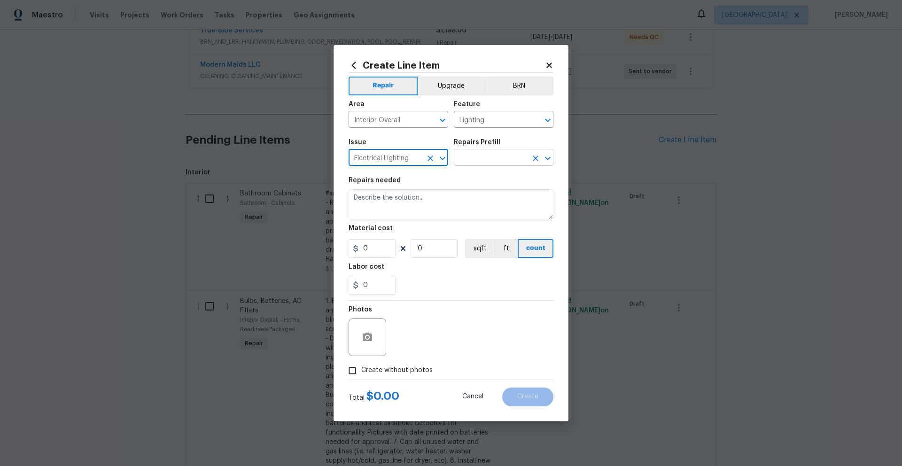
type input "Electrical Lighting"
click at [488, 159] on input "text" at bounding box center [490, 158] width 73 height 15
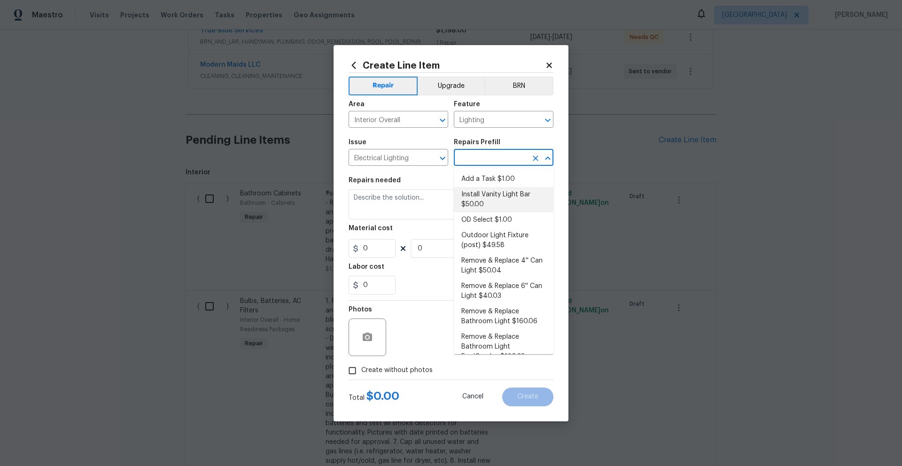
click at [507, 194] on li "Install Vanity Light Bar $50.00" at bounding box center [504, 199] width 100 height 25
type input "Install Vanity Light Bar $50.00"
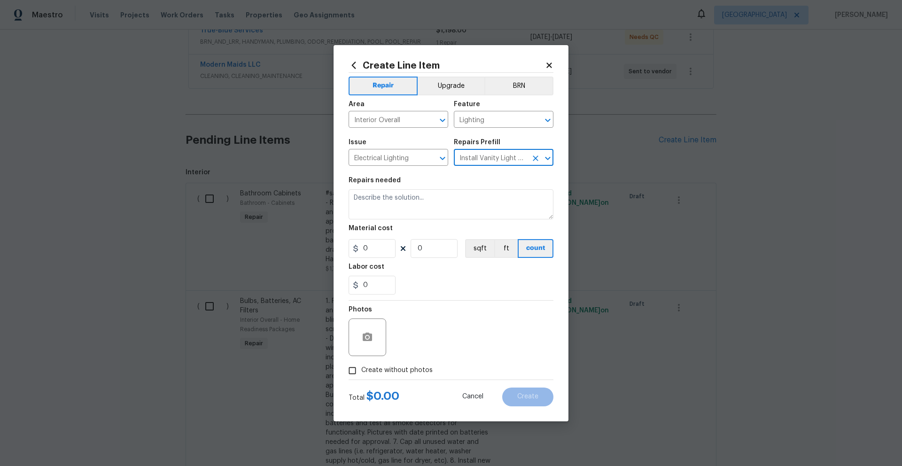
type textarea "Remove the existing light fixture and install a new, vanity light bar fixture. …"
type input "50"
click at [429, 250] on input "1" at bounding box center [434, 248] width 47 height 19
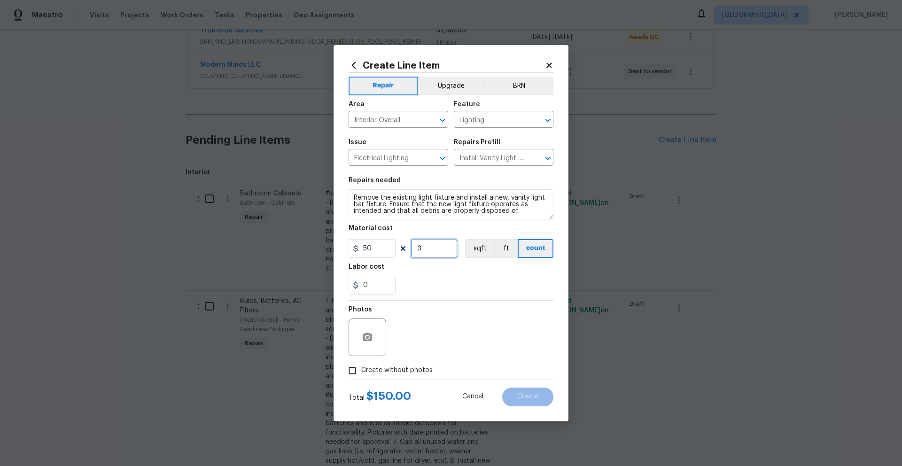
type input "3"
click at [380, 251] on input "50" at bounding box center [372, 248] width 47 height 19
type input "150"
click at [355, 194] on textarea "Remove the existing light fixture and install a new, vanity light bar fixture. …" at bounding box center [451, 204] width 205 height 30
type textarea "#sala - Remove the existing light fixture and install a new, vanity light bar f…"
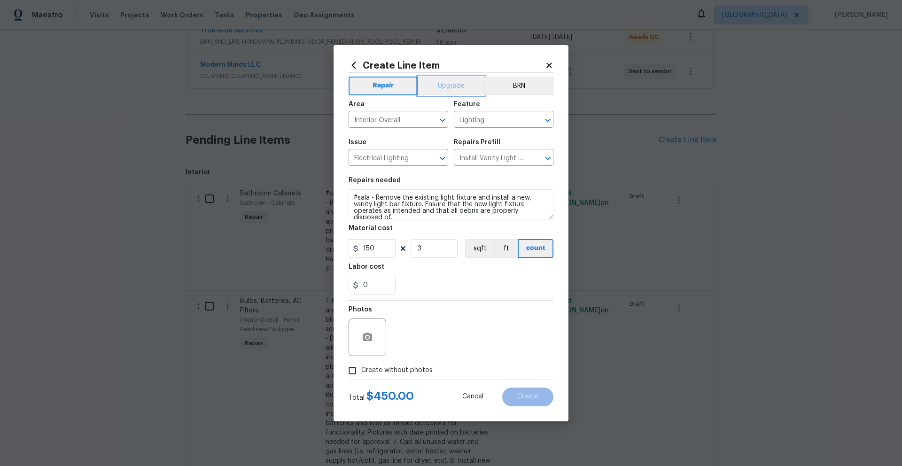
click at [434, 92] on button "Upgrade" at bounding box center [451, 86] width 67 height 19
click at [375, 371] on span "Create without photos" at bounding box center [396, 370] width 71 height 10
click at [361, 371] on input "Create without photos" at bounding box center [352, 371] width 18 height 18
checkbox input "true"
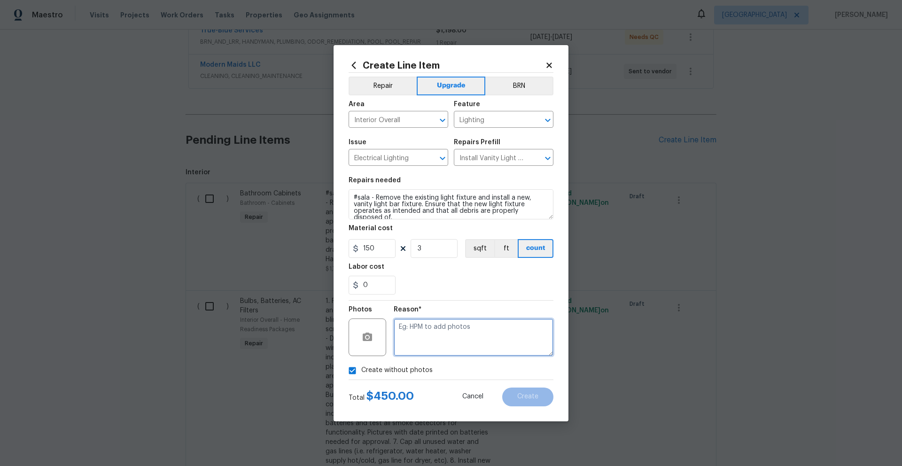
click at [504, 341] on textarea at bounding box center [474, 337] width 160 height 38
type textarea "Vanity lights"
click at [538, 397] on button "Create" at bounding box center [527, 396] width 51 height 19
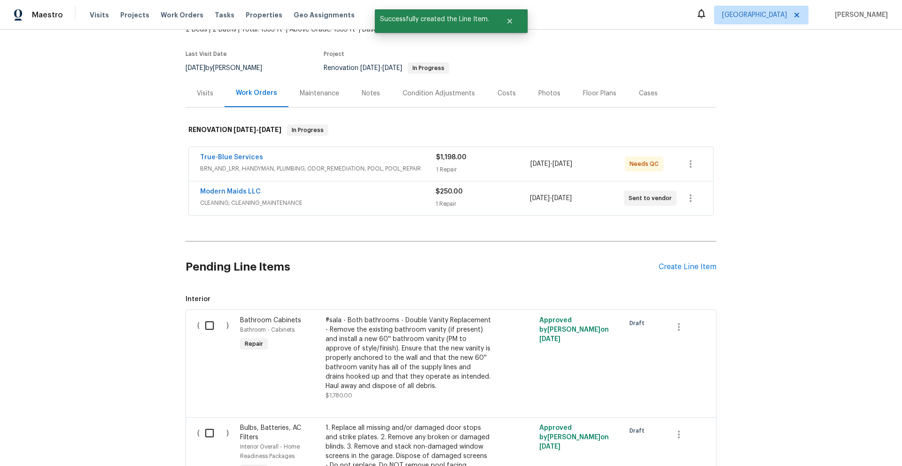
scroll to position [190, 0]
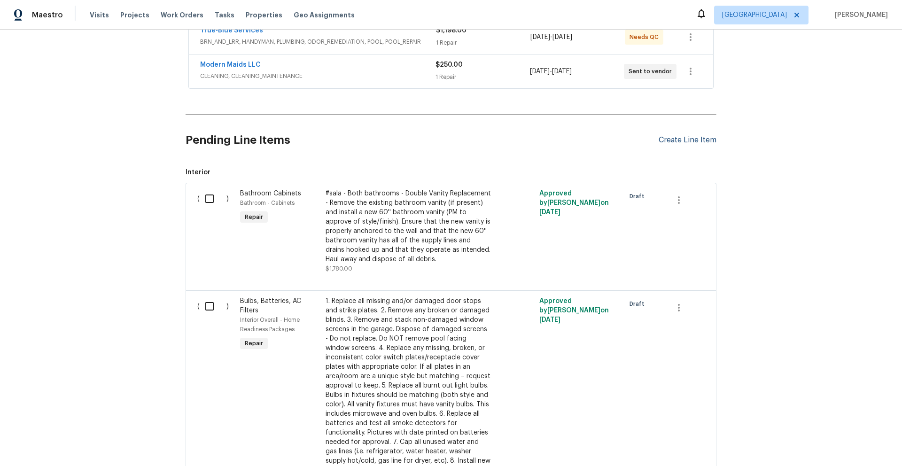
click at [702, 138] on div "Create Line Item" at bounding box center [688, 140] width 58 height 9
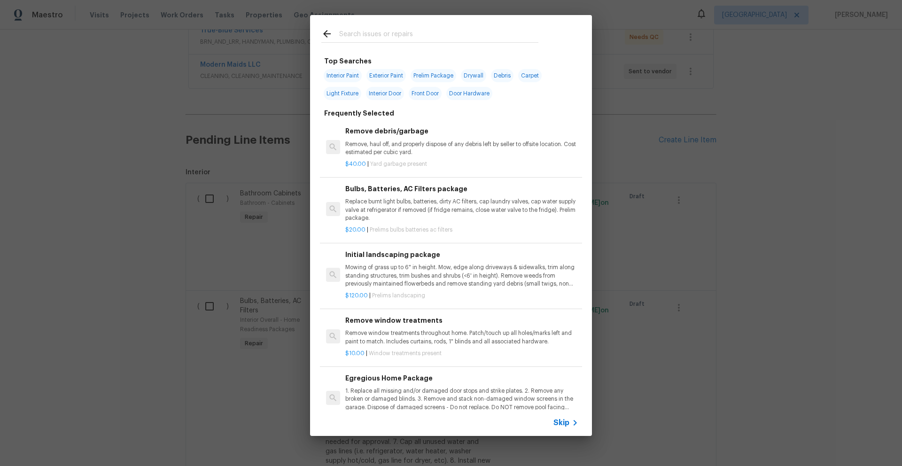
click at [434, 35] on input "text" at bounding box center [438, 35] width 199 height 14
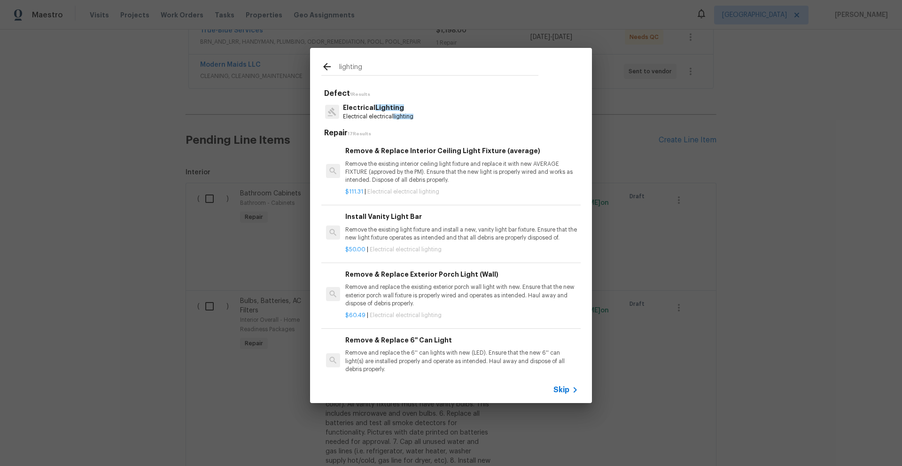
type input "lighting"
click at [377, 111] on p "Electrical Lighting" at bounding box center [378, 108] width 70 height 10
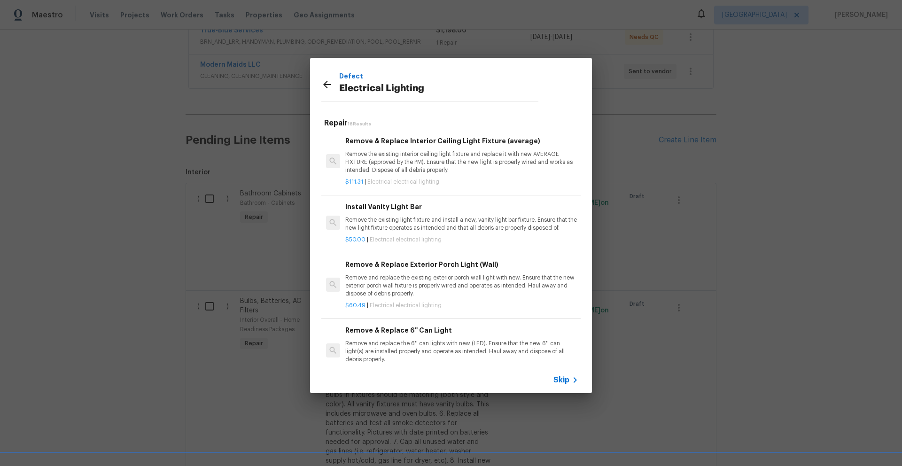
click at [437, 281] on p "Remove and replace the existing exterior porch wall light with new. Ensure that…" at bounding box center [461, 286] width 233 height 24
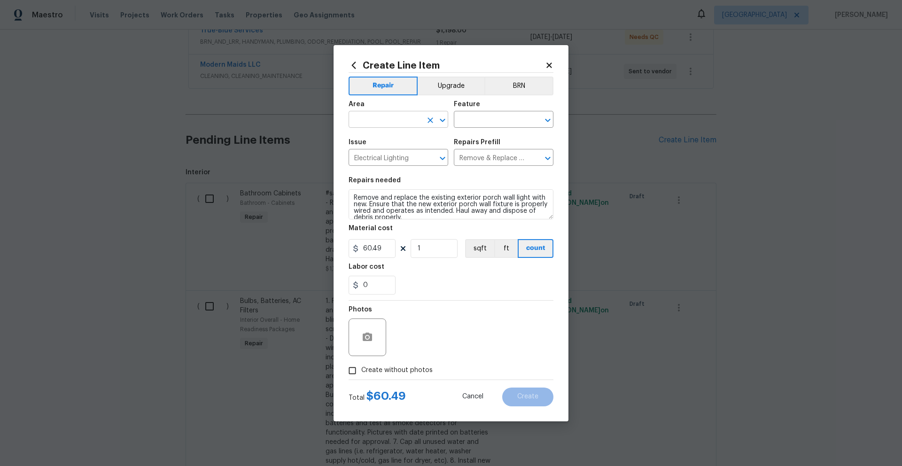
click at [399, 120] on input "text" at bounding box center [385, 120] width 73 height 15
click at [355, 156] on li "Exterior Overall" at bounding box center [399, 156] width 100 height 15
type input "Exterior Overall"
click at [511, 122] on input "text" at bounding box center [490, 120] width 73 height 15
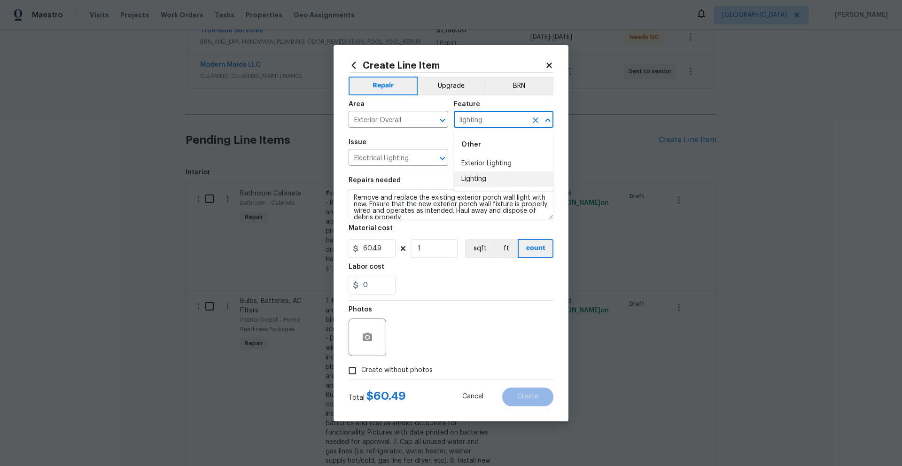
click at [468, 178] on li "Lighting" at bounding box center [504, 178] width 100 height 15
type input "Lighting"
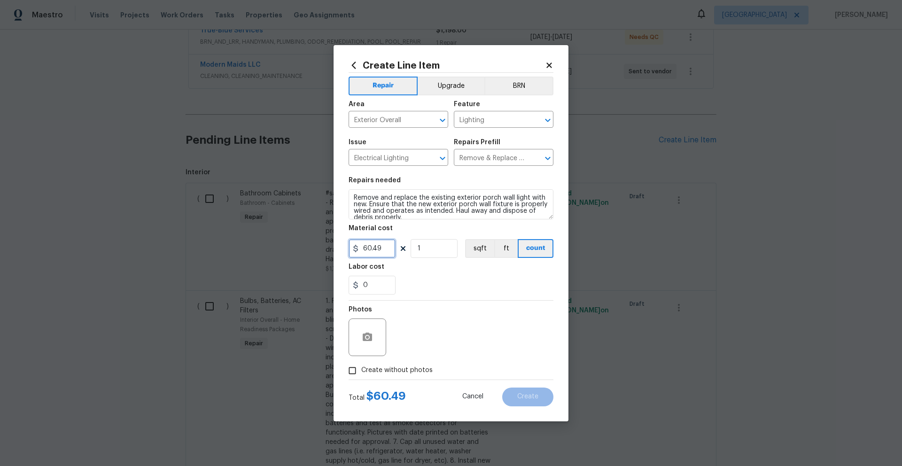
drag, startPoint x: 380, startPoint y: 245, endPoint x: 332, endPoint y: 246, distance: 48.4
click at [332, 246] on div "Create Line Item Repair Upgrade BRN Area Exterior Overall ​ Feature Lighting ​ …" at bounding box center [451, 233] width 902 height 466
type input "100"
drag, startPoint x: 426, startPoint y: 249, endPoint x: 407, endPoint y: 249, distance: 19.3
click at [407, 249] on div "100 1 sqft ft count" at bounding box center [451, 248] width 205 height 19
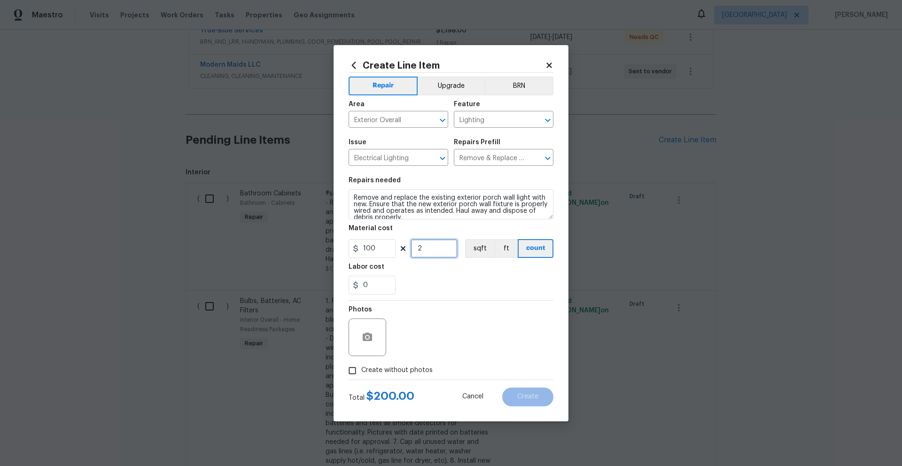
type input "2"
click at [458, 281] on div "0" at bounding box center [451, 285] width 205 height 19
click at [455, 90] on button "Upgrade" at bounding box center [451, 86] width 67 height 19
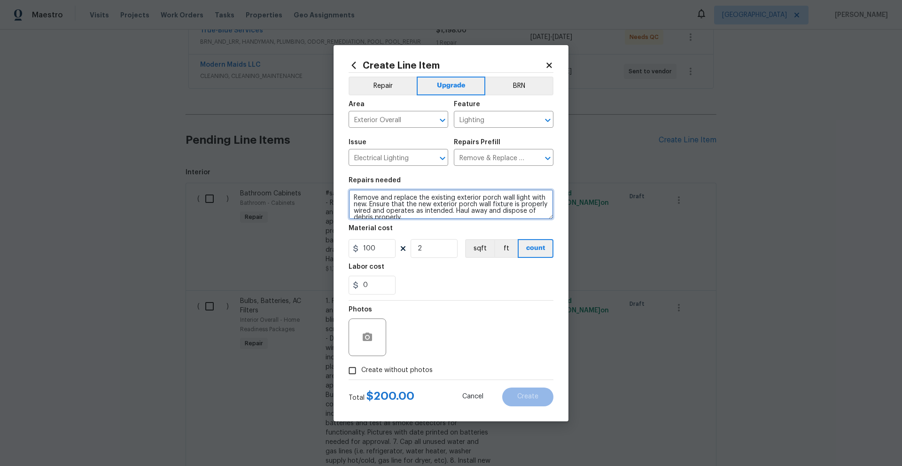
click at [352, 197] on textarea "Remove and replace the existing exterior porch wall light with new. Ensure that…" at bounding box center [451, 204] width 205 height 30
type textarea "#sala - Remove and replace the existing exterior porch wall light with new. Ens…"
click at [362, 371] on span "Create without photos" at bounding box center [396, 370] width 71 height 10
click at [361, 371] on input "Create without photos" at bounding box center [352, 371] width 18 height 18
checkbox input "true"
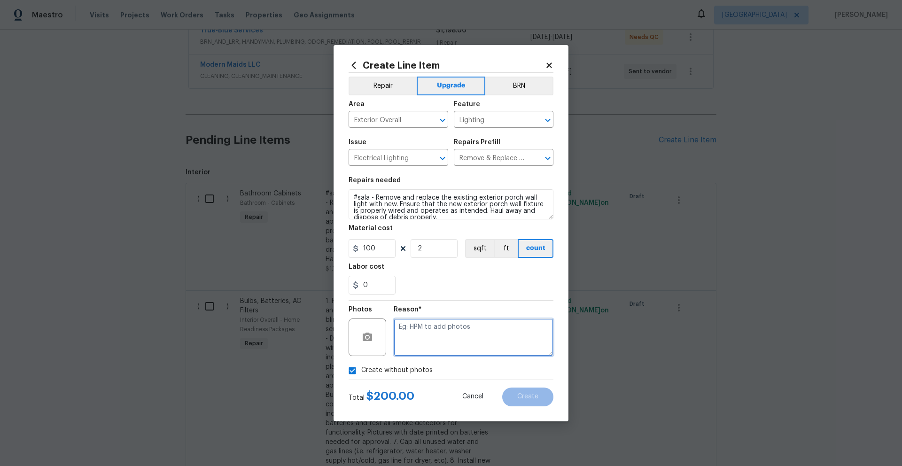
click at [449, 340] on textarea at bounding box center [474, 337] width 160 height 38
type textarea "Exterior lighting"
click at [547, 398] on button "Create" at bounding box center [527, 396] width 51 height 19
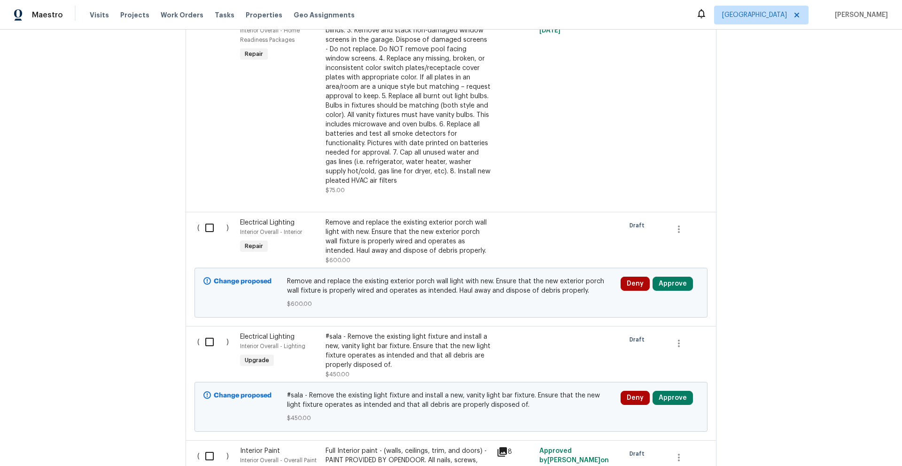
scroll to position [492, 0]
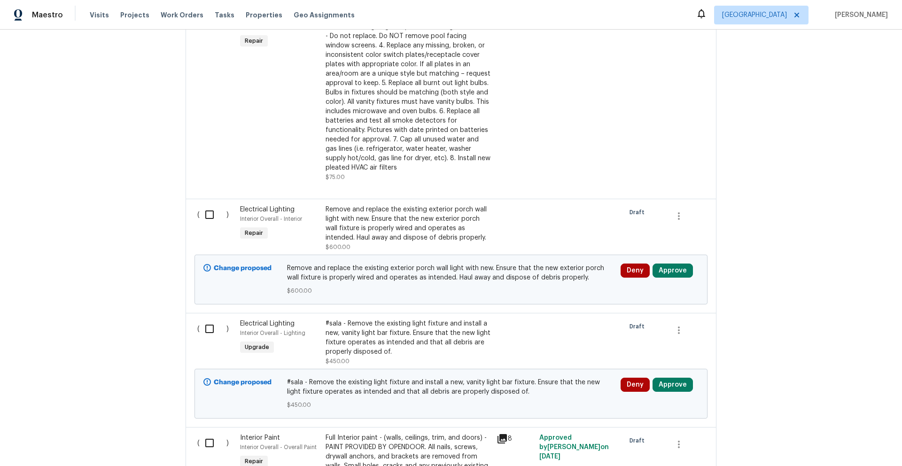
click at [401, 220] on div "Remove and replace the existing exterior porch wall light with new. Ensure that…" at bounding box center [407, 224] width 165 height 38
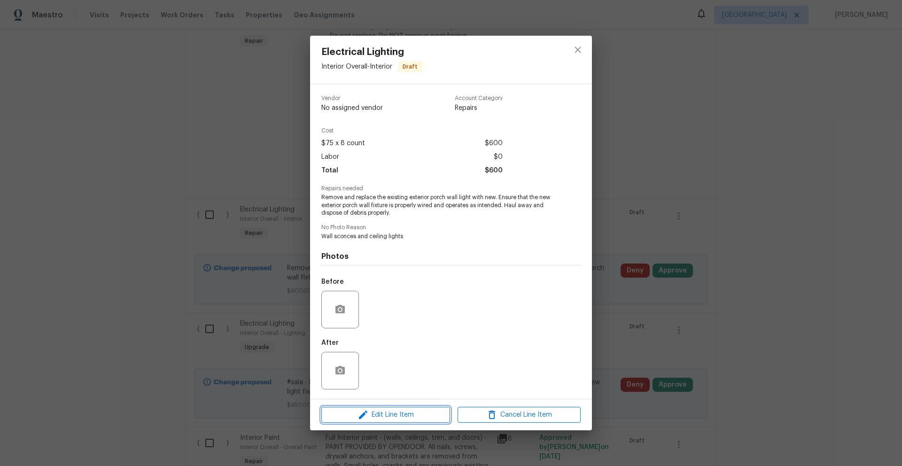
click at [410, 418] on span "Edit Line Item" at bounding box center [385, 415] width 123 height 12
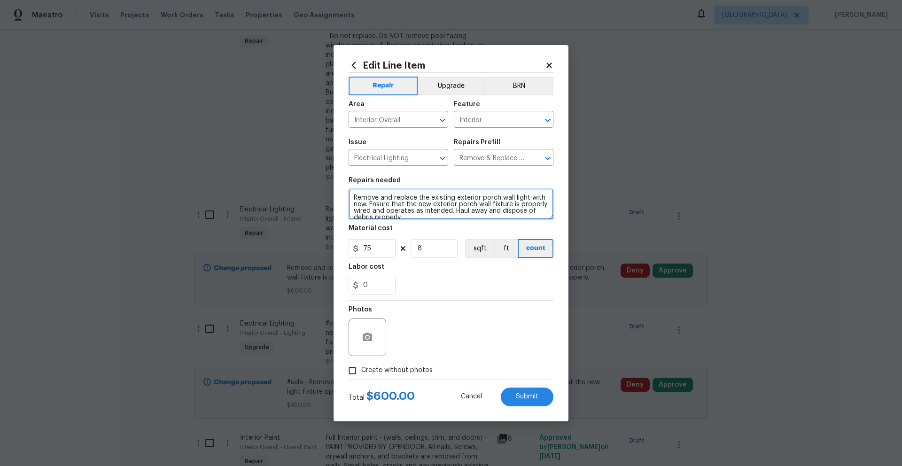
click at [354, 195] on textarea "Remove and replace the existing exterior porch wall light with new. Ensure that…" at bounding box center [451, 204] width 205 height 30
type textarea "#sala - Remove and replace the existing exterior porch wall light with new. Ens…"
click at [470, 87] on button "Upgrade" at bounding box center [451, 86] width 67 height 19
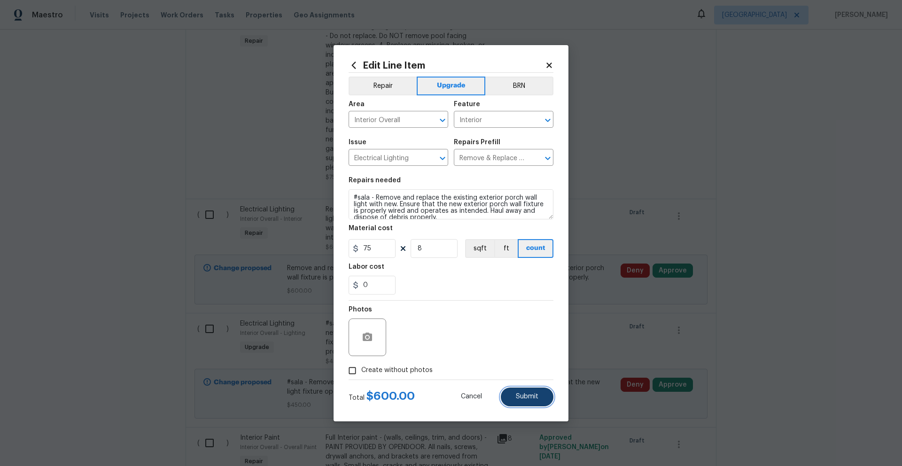
click at [530, 402] on button "Submit" at bounding box center [527, 396] width 53 height 19
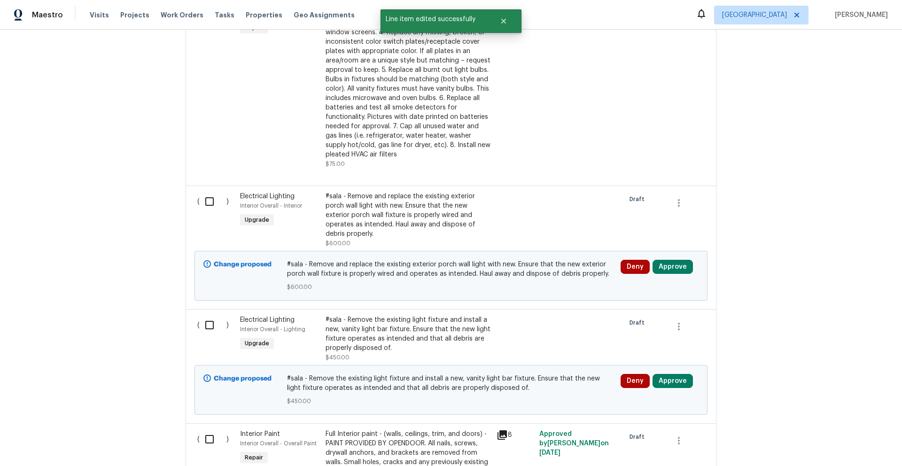
scroll to position [540, 0]
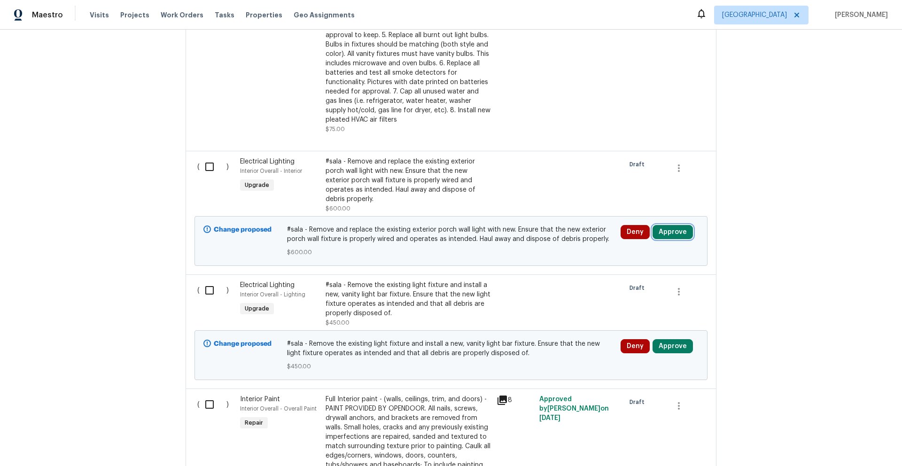
click at [668, 231] on button "Approve" at bounding box center [672, 232] width 40 height 14
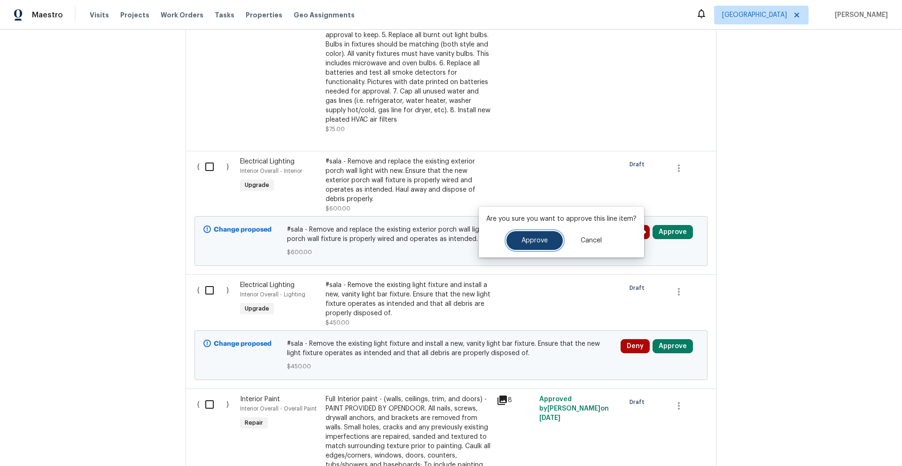
click at [551, 238] on button "Approve" at bounding box center [534, 240] width 56 height 19
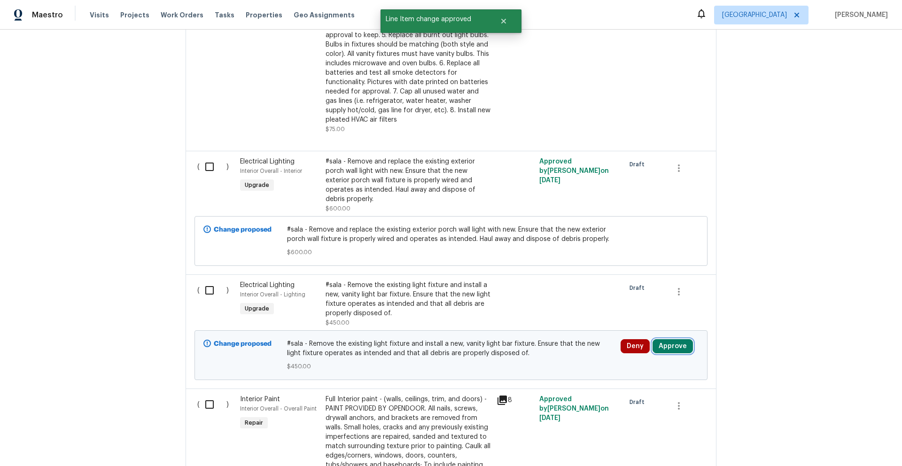
click at [679, 344] on button "Approve" at bounding box center [672, 346] width 40 height 14
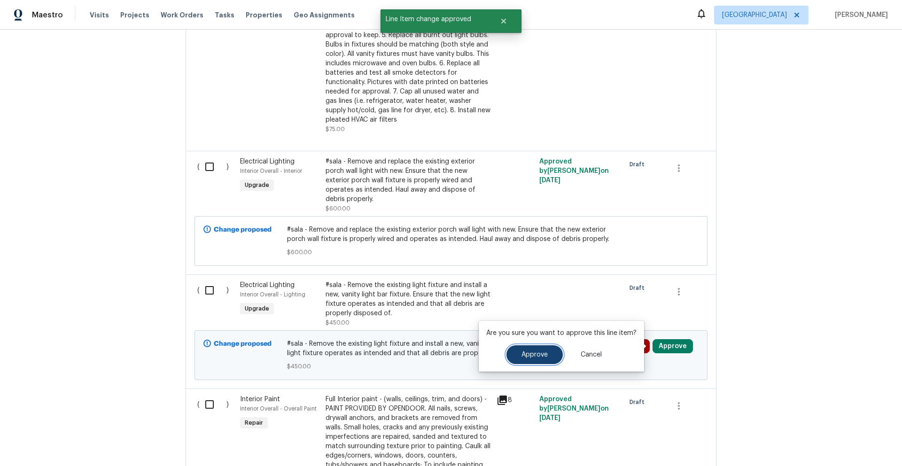
click at [549, 350] on button "Approve" at bounding box center [534, 354] width 56 height 19
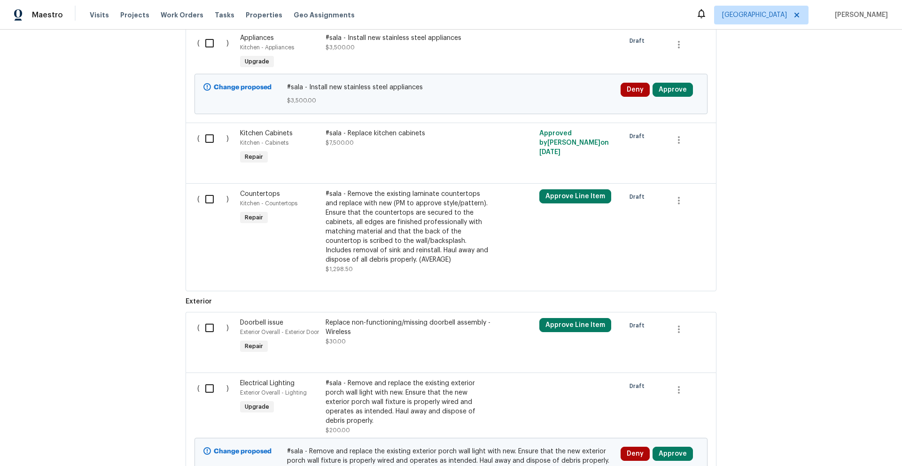
scroll to position [1059, 0]
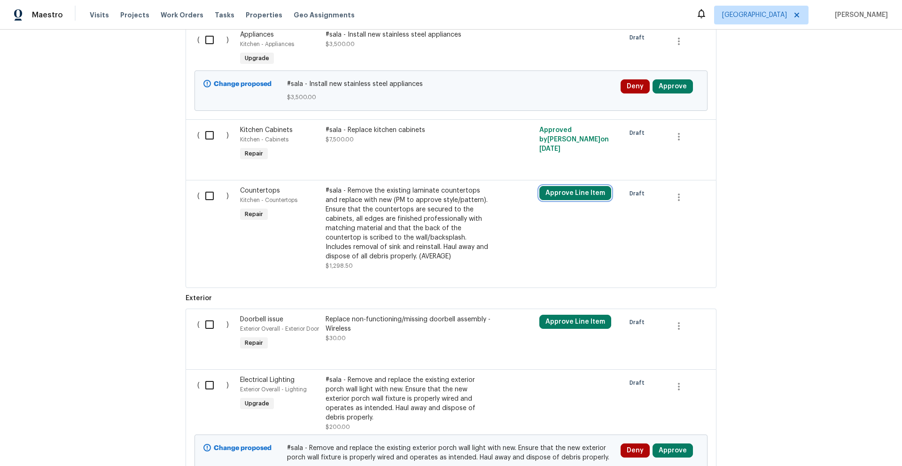
click at [582, 194] on button "Approve Line Item" at bounding box center [575, 193] width 72 height 14
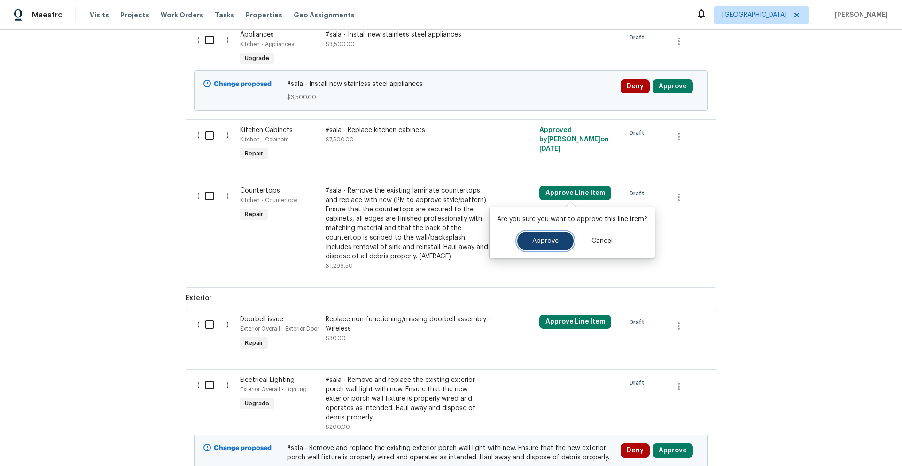
click at [541, 245] on button "Approve" at bounding box center [545, 241] width 56 height 19
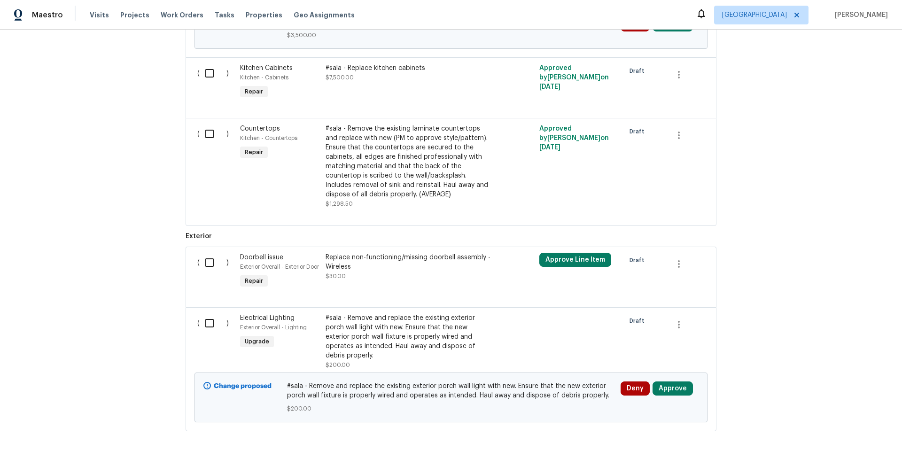
scroll to position [1153, 0]
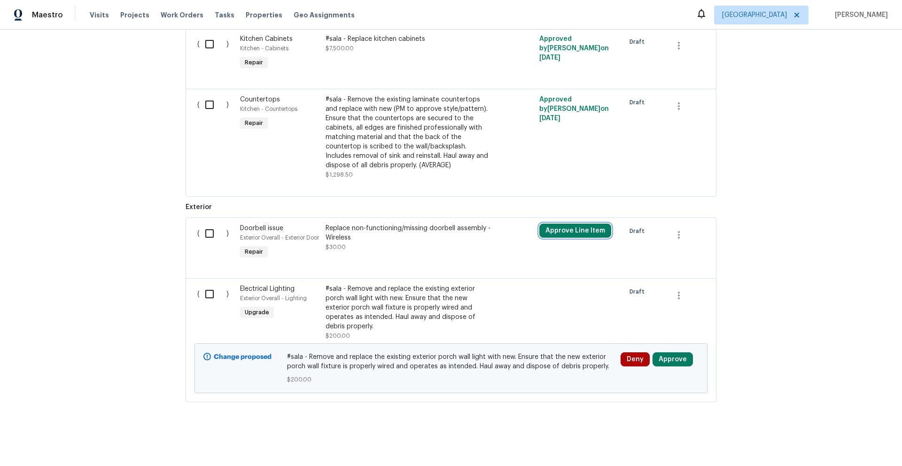
click at [578, 231] on button "Approve Line Item" at bounding box center [575, 231] width 72 height 14
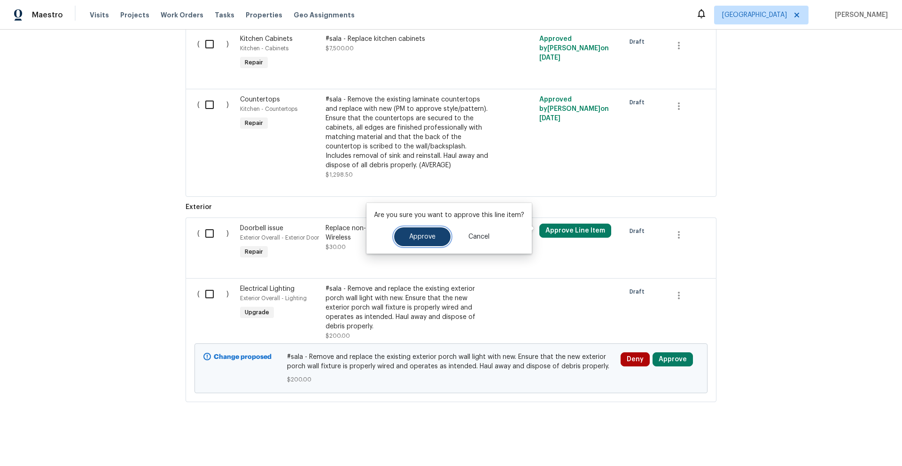
click at [418, 240] on button "Approve" at bounding box center [422, 236] width 56 height 19
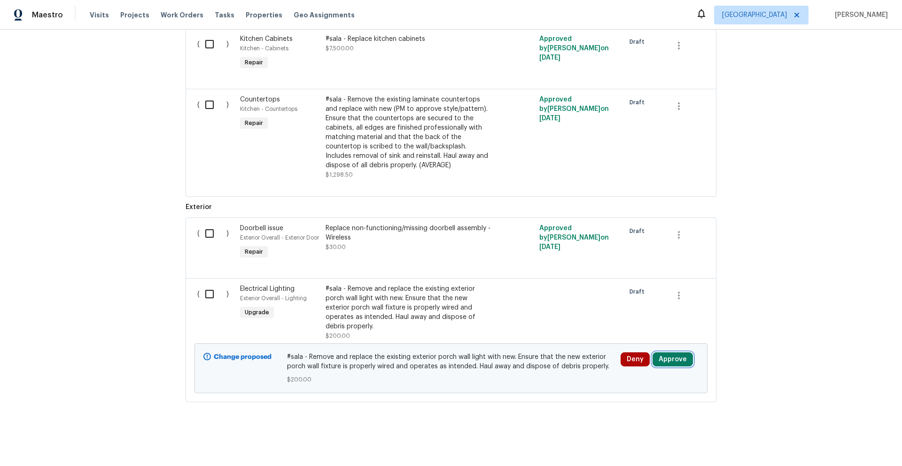
click at [668, 366] on button "Approve" at bounding box center [672, 359] width 40 height 14
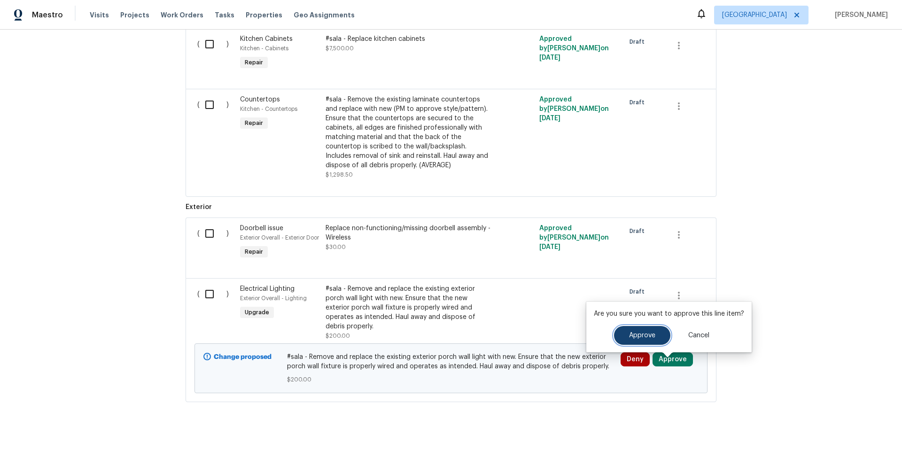
click at [642, 333] on span "Approve" at bounding box center [642, 335] width 26 height 7
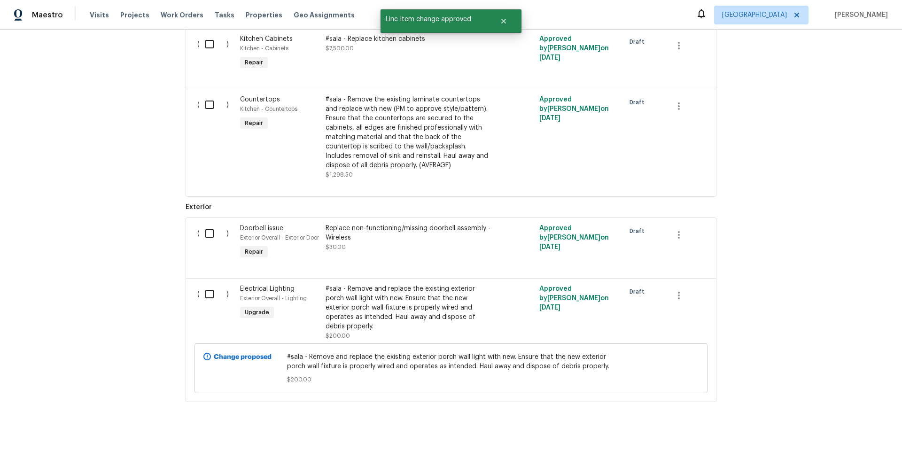
click at [787, 271] on div "Back to all projects 3701 E 2nd St Apt A, Tucson, AZ 85716 2 Beds | 2 Baths | T…" at bounding box center [451, 248] width 902 height 436
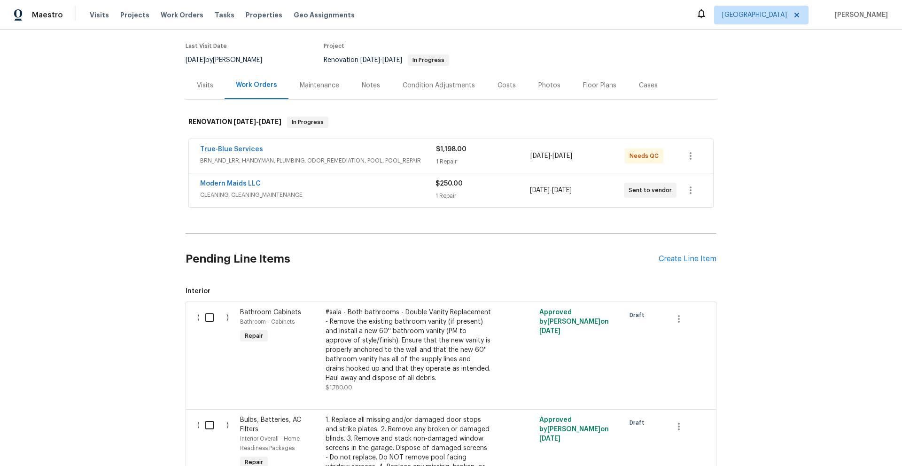
scroll to position [0, 0]
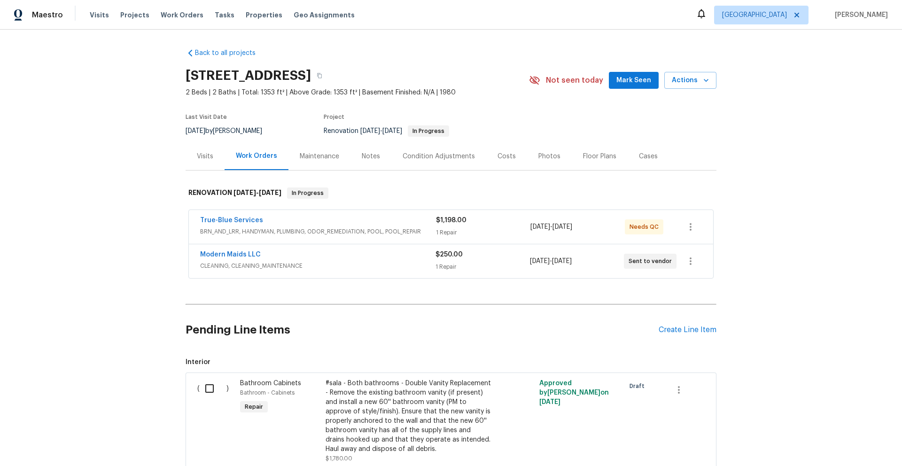
click at [500, 157] on div "Costs" at bounding box center [506, 156] width 18 height 9
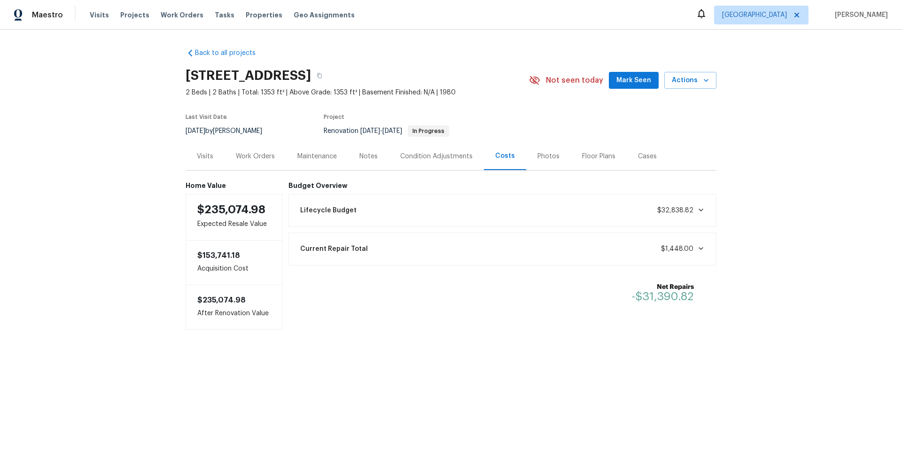
click at [442, 155] on div "Condition Adjustments" at bounding box center [436, 156] width 72 height 9
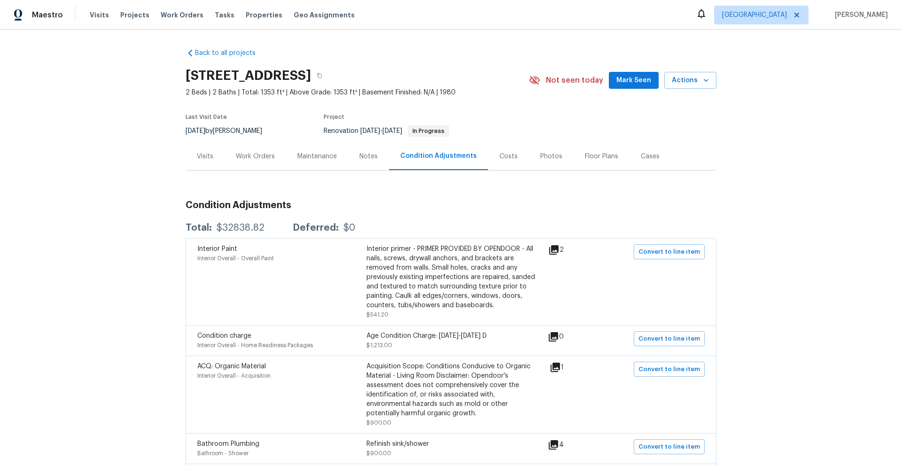
click at [247, 156] on div "Work Orders" at bounding box center [255, 156] width 39 height 9
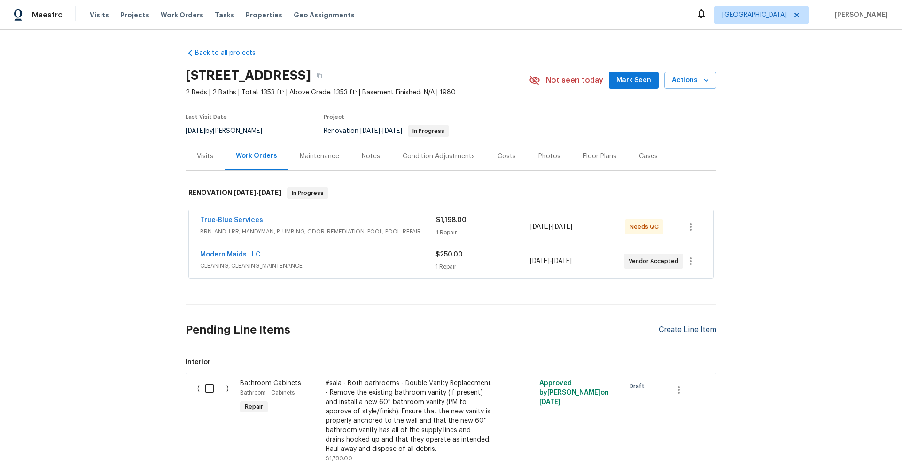
click at [692, 330] on div "Create Line Item" at bounding box center [688, 329] width 58 height 9
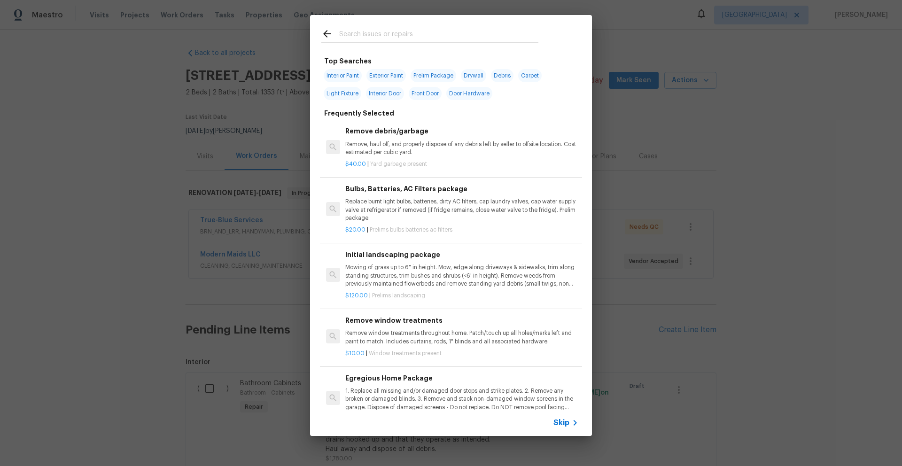
click at [412, 38] on input "text" at bounding box center [438, 35] width 199 height 14
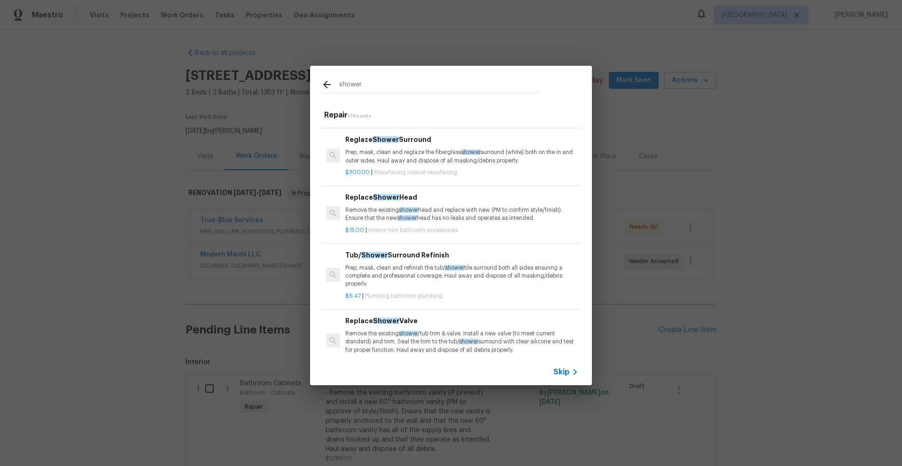
scroll to position [45, 0]
type input "shower"
click at [475, 271] on p "Prep, mask, clean and refinish the tub/ shower tile surround both all sides ens…" at bounding box center [461, 274] width 233 height 24
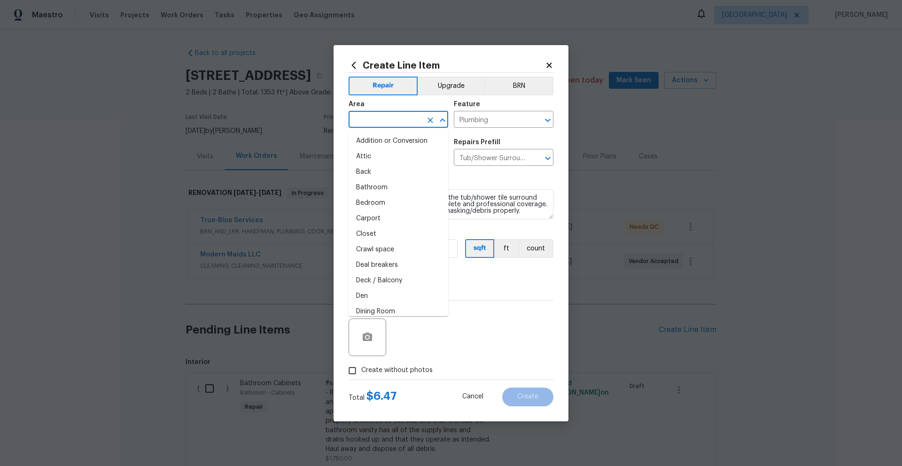
click at [403, 121] on input "text" at bounding box center [385, 120] width 73 height 15
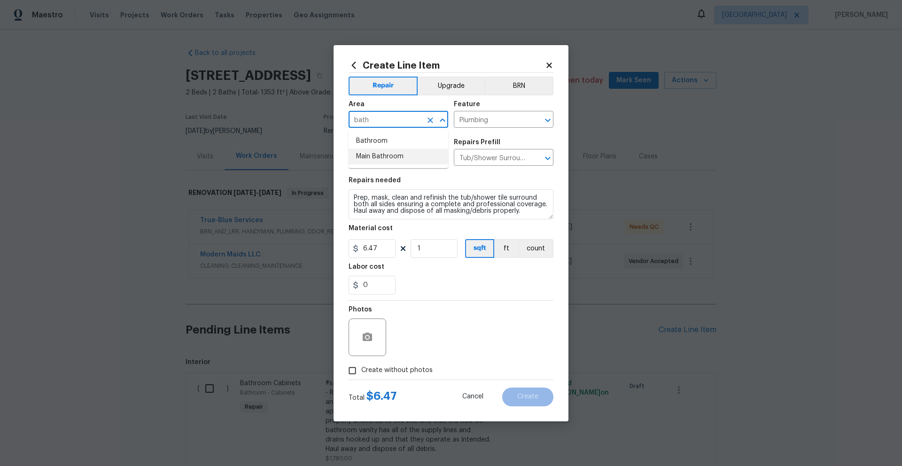
click at [373, 154] on li "Main Bathroom" at bounding box center [399, 156] width 100 height 15
type input "Main Bathroom"
drag, startPoint x: 388, startPoint y: 250, endPoint x: 350, endPoint y: 249, distance: 37.6
click at [350, 249] on input "6.47" at bounding box center [372, 248] width 47 height 19
type input "950"
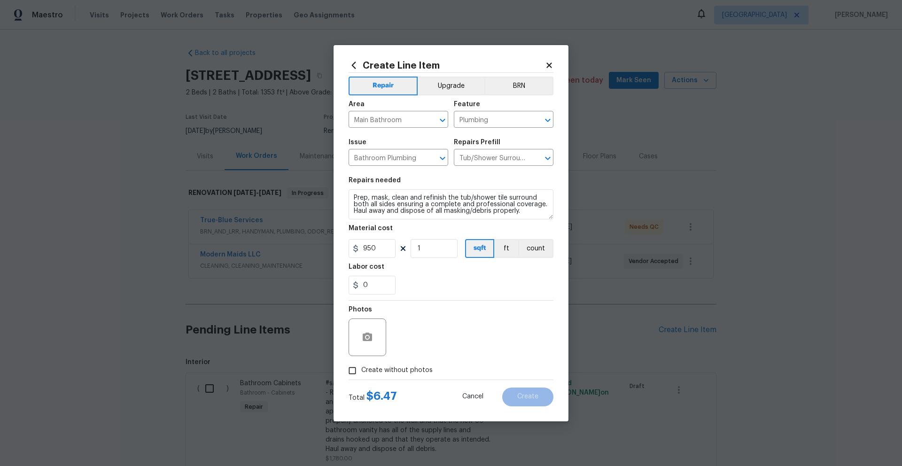
click at [391, 369] on span "Create without photos" at bounding box center [396, 370] width 71 height 10
click at [361, 369] on input "Create without photos" at bounding box center [352, 371] width 18 height 18
checkbox input "true"
click at [441, 354] on textarea at bounding box center [474, 337] width 160 height 38
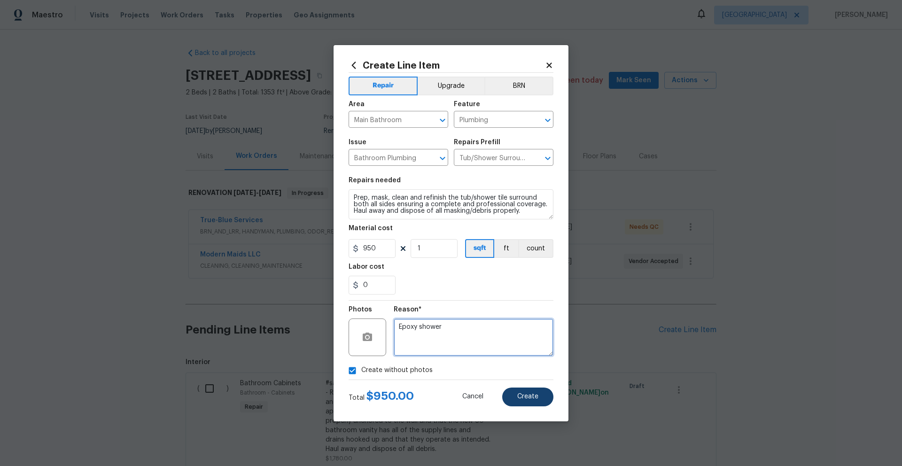
type textarea "Epoxy shower"
click at [542, 397] on button "Create" at bounding box center [527, 396] width 51 height 19
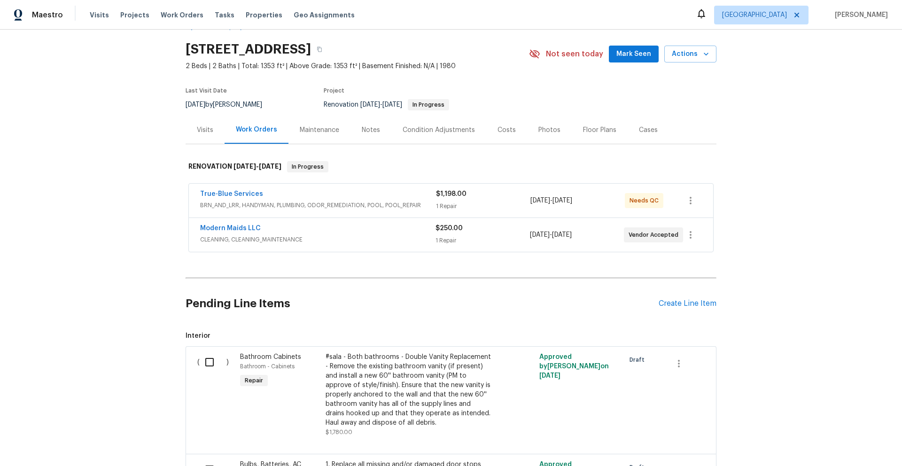
scroll to position [102, 0]
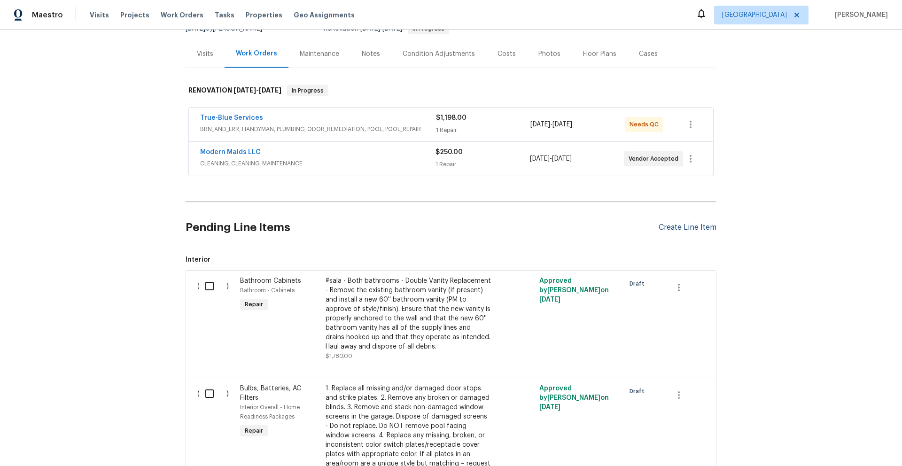
click at [695, 229] on div "Create Line Item" at bounding box center [688, 227] width 58 height 9
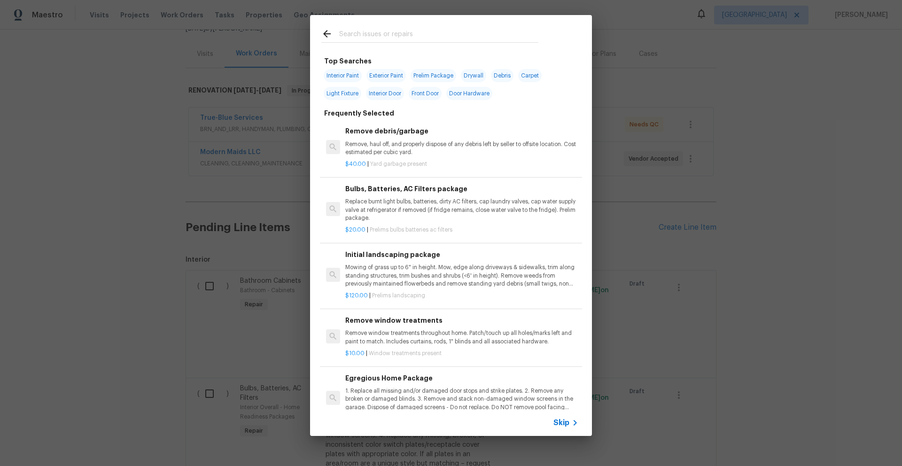
click at [391, 37] on input "text" at bounding box center [438, 35] width 199 height 14
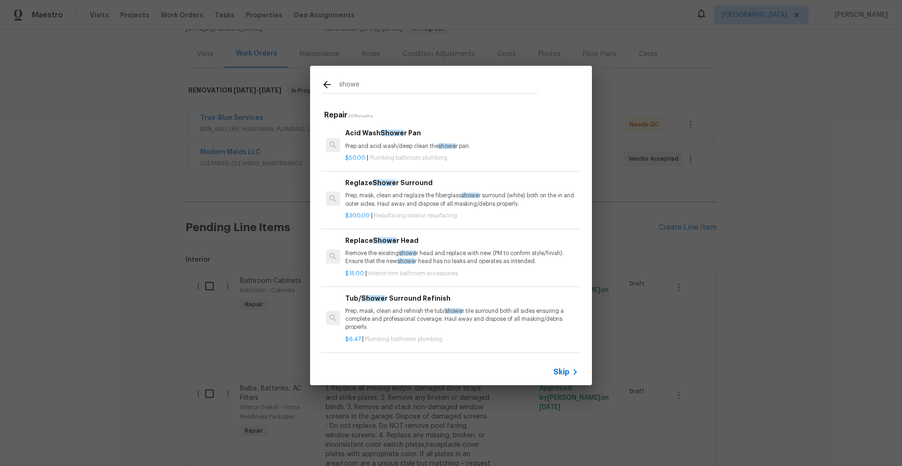
type input "showe"
click at [487, 304] on div "Tub/ Showe r Surround Refinish Prep, mask, clean and refinish the tub/ showe r …" at bounding box center [461, 312] width 233 height 39
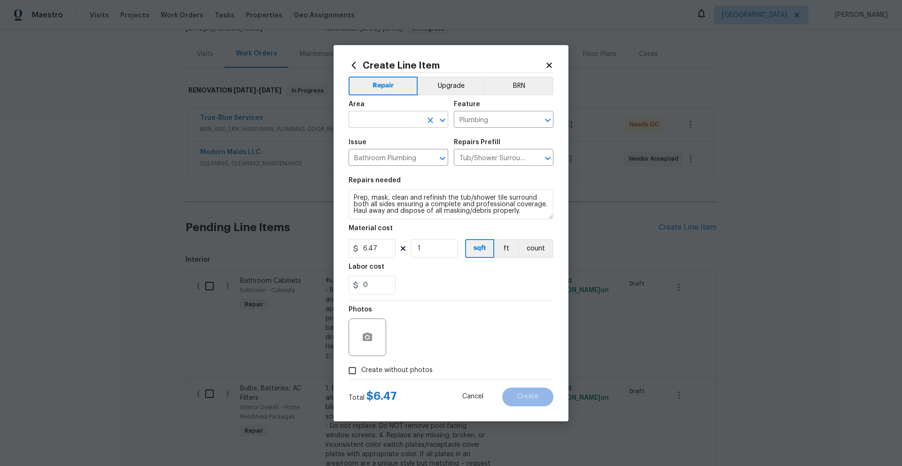
click at [397, 120] on input "text" at bounding box center [385, 120] width 73 height 15
click at [369, 138] on li "Bathroom" at bounding box center [399, 140] width 100 height 15
type input "Bathroom"
drag, startPoint x: 385, startPoint y: 249, endPoint x: 337, endPoint y: 245, distance: 48.1
click at [337, 245] on div "Create Line Item Repair Upgrade BRN Area Bathroom ​ Feature Plumbing ​ Issue Ba…" at bounding box center [450, 233] width 235 height 376
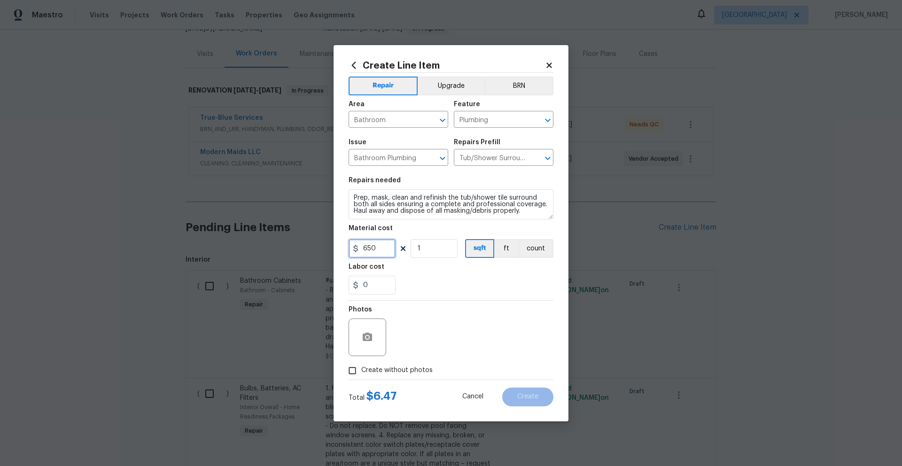
type input "650"
drag, startPoint x: 387, startPoint y: 371, endPoint x: 402, endPoint y: 361, distance: 17.7
click at [387, 371] on span "Create without photos" at bounding box center [396, 370] width 71 height 10
click at [361, 371] on input "Create without photos" at bounding box center [352, 371] width 18 height 18
checkbox input "true"
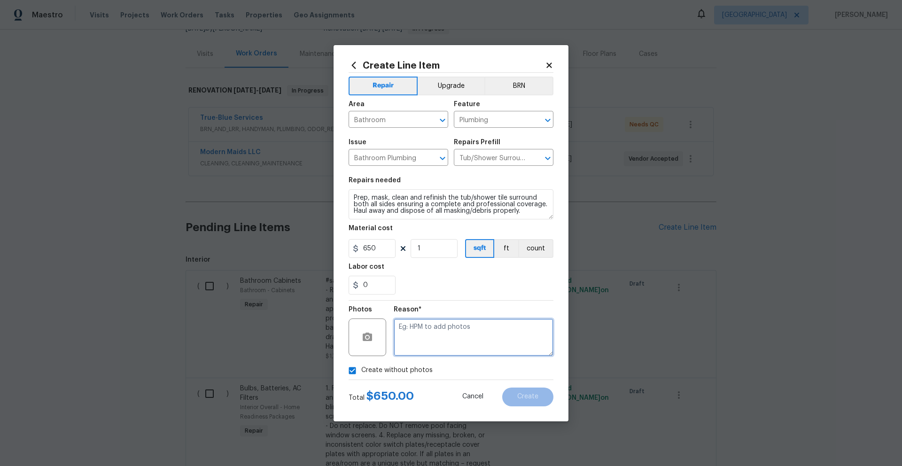
click at [450, 343] on textarea at bounding box center [474, 337] width 160 height 38
type textarea "Epoxy hall shower/tub"
click at [529, 395] on span "Create" at bounding box center [527, 396] width 21 height 7
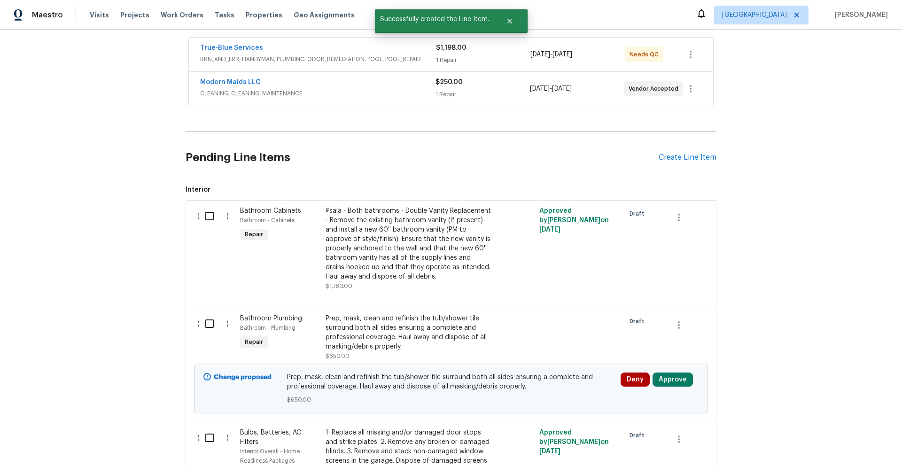
scroll to position [174, 0]
click at [674, 377] on button "Approve" at bounding box center [672, 378] width 40 height 14
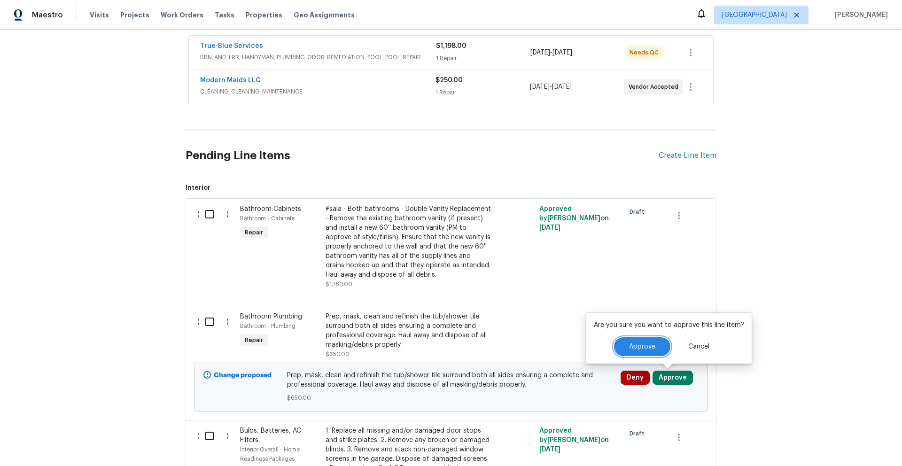
click at [650, 351] on button "Approve" at bounding box center [642, 346] width 56 height 19
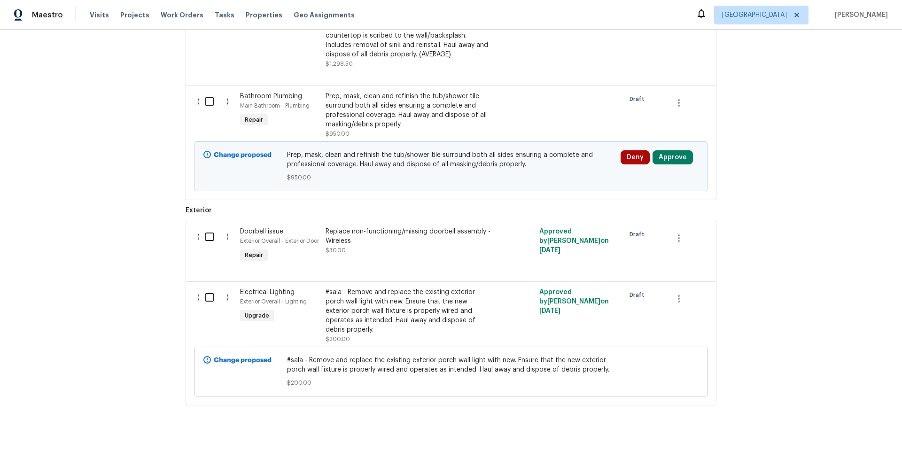
scroll to position [1374, 0]
click at [672, 162] on button "Approve" at bounding box center [672, 158] width 40 height 14
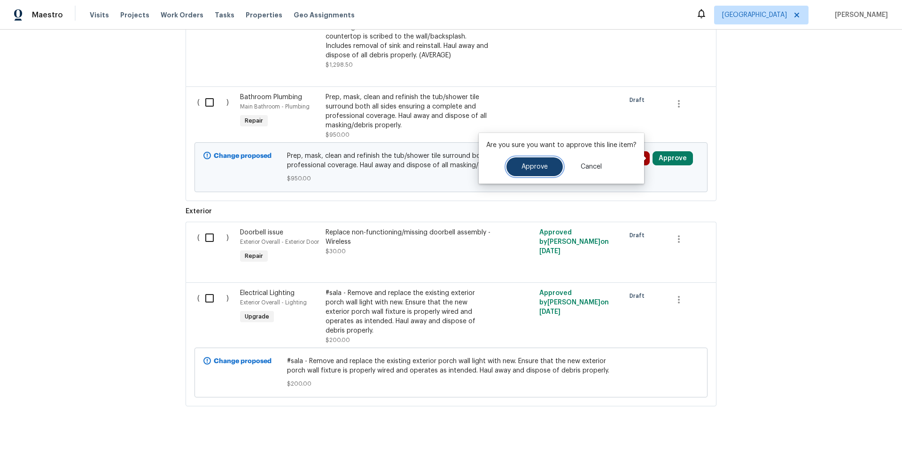
click at [527, 167] on span "Approve" at bounding box center [534, 166] width 26 height 7
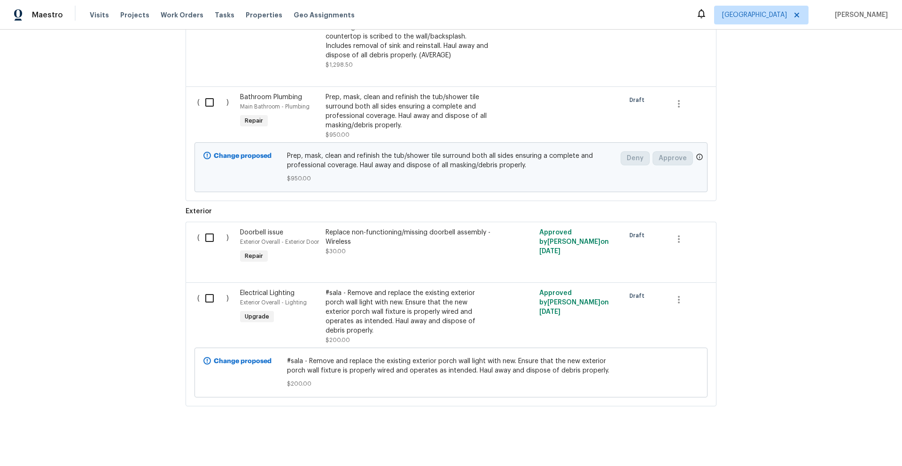
click at [768, 173] on div "Back to all projects 3701 E 2nd St Apt A, Tucson, AZ 85716 2 Beds | 2 Baths | T…" at bounding box center [451, 248] width 902 height 436
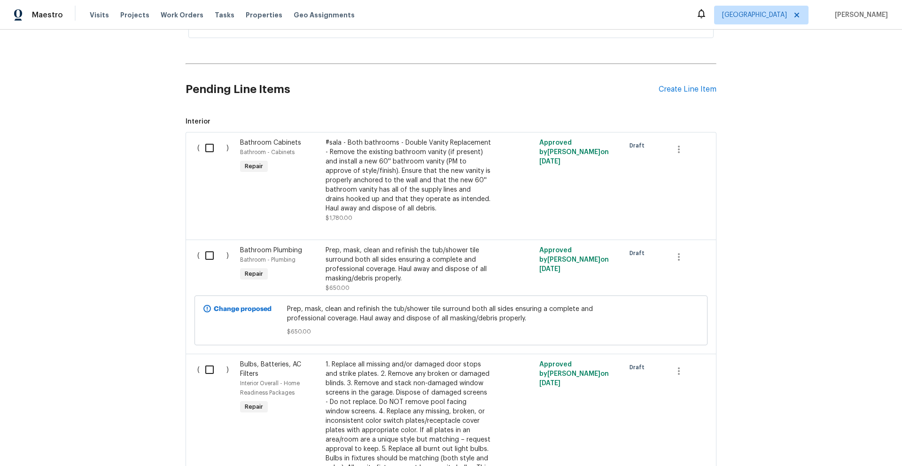
scroll to position [289, 0]
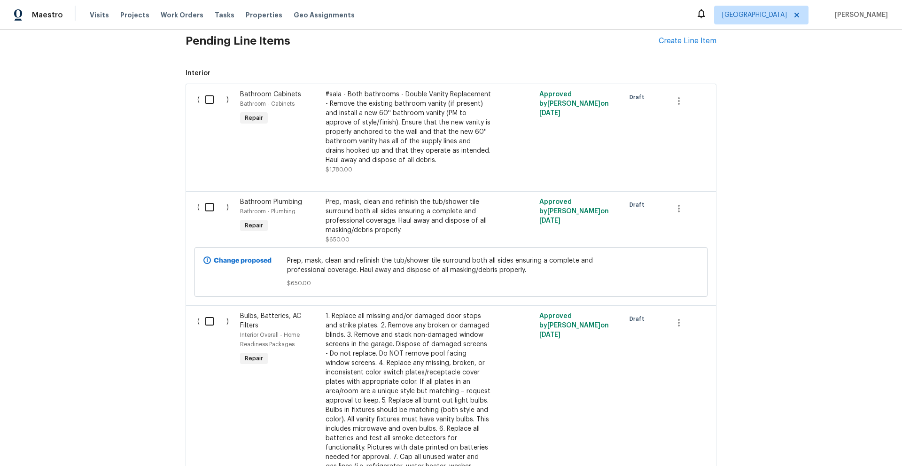
click at [207, 208] on input "checkbox" at bounding box center [213, 207] width 27 height 20
checkbox input "true"
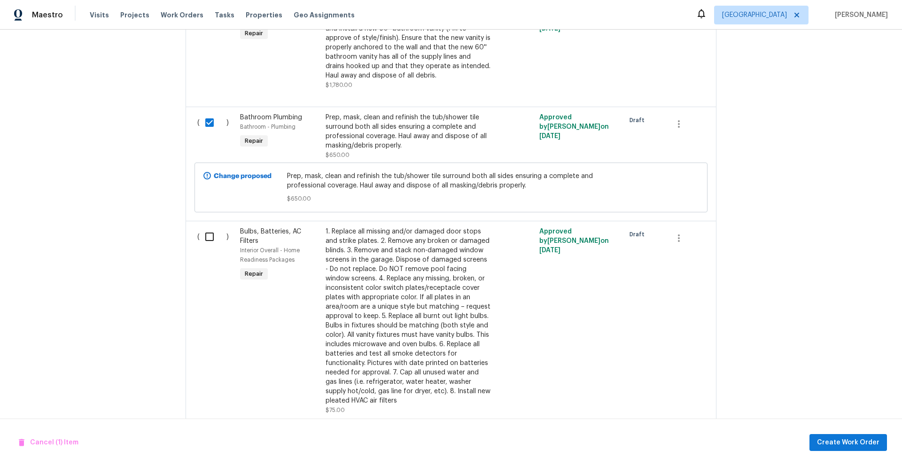
scroll to position [384, 0]
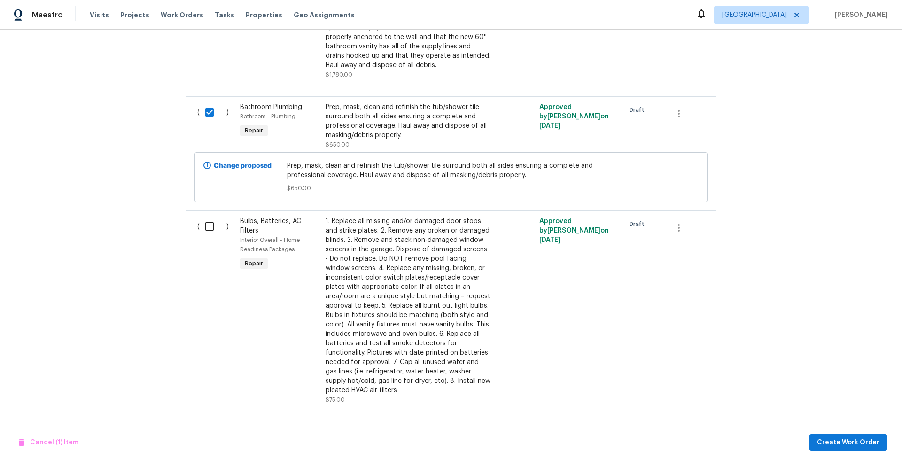
click at [209, 228] on input "checkbox" at bounding box center [213, 227] width 27 height 20
checkbox input "true"
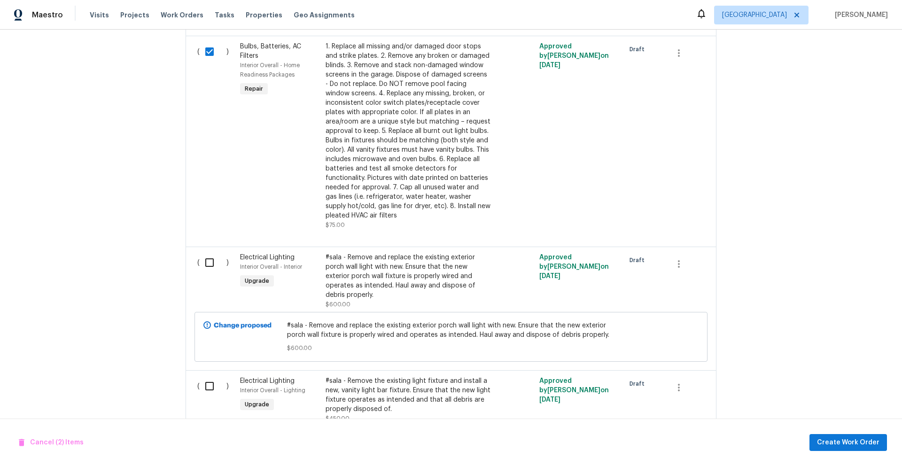
scroll to position [617, 0]
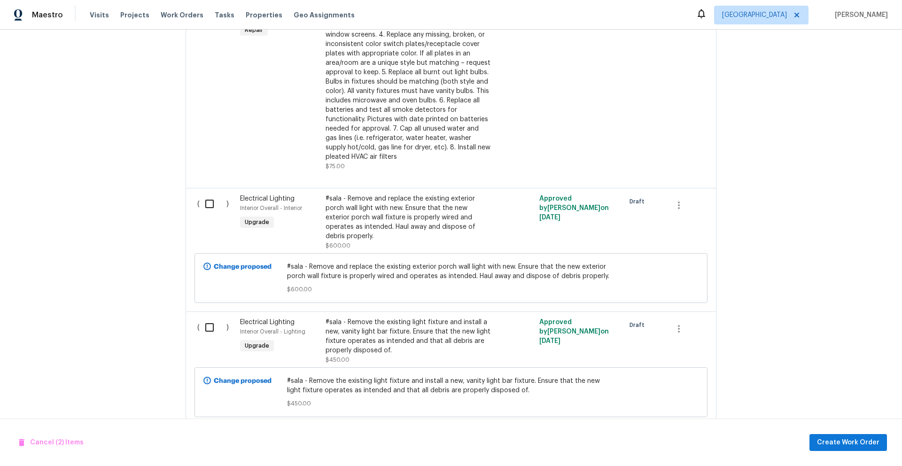
click at [206, 204] on input "checkbox" at bounding box center [213, 204] width 27 height 20
checkbox input "true"
click at [205, 330] on input "checkbox" at bounding box center [213, 328] width 27 height 20
checkbox input "true"
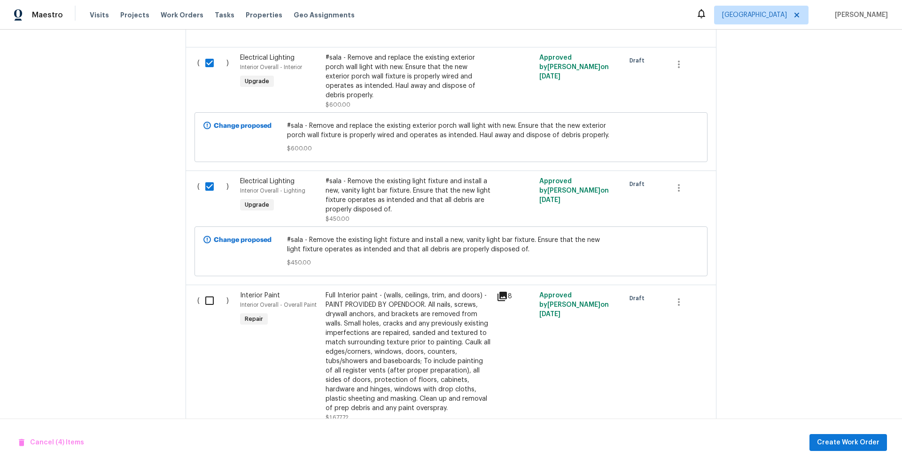
scroll to position [759, 0]
click at [209, 300] on input "checkbox" at bounding box center [213, 300] width 27 height 20
checkbox input "true"
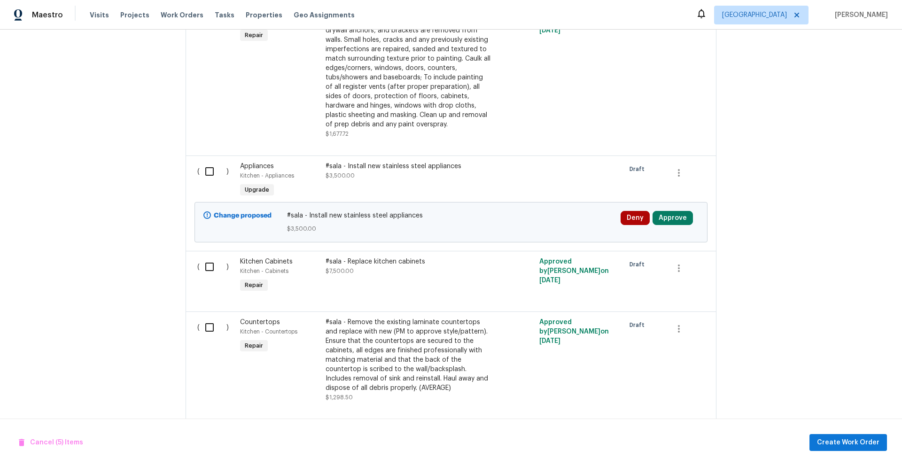
scroll to position [1046, 0]
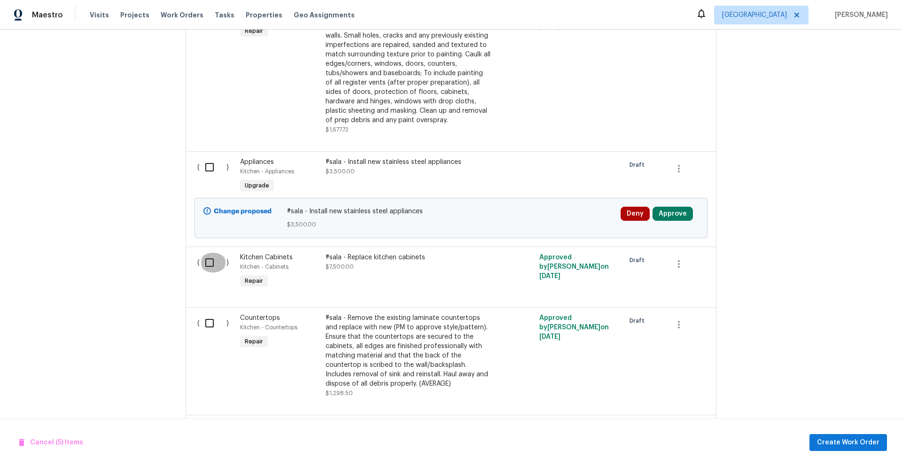
click at [208, 264] on input "checkbox" at bounding box center [213, 263] width 27 height 20
checkbox input "true"
click at [206, 325] on input "checkbox" at bounding box center [213, 323] width 27 height 20
checkbox input "true"
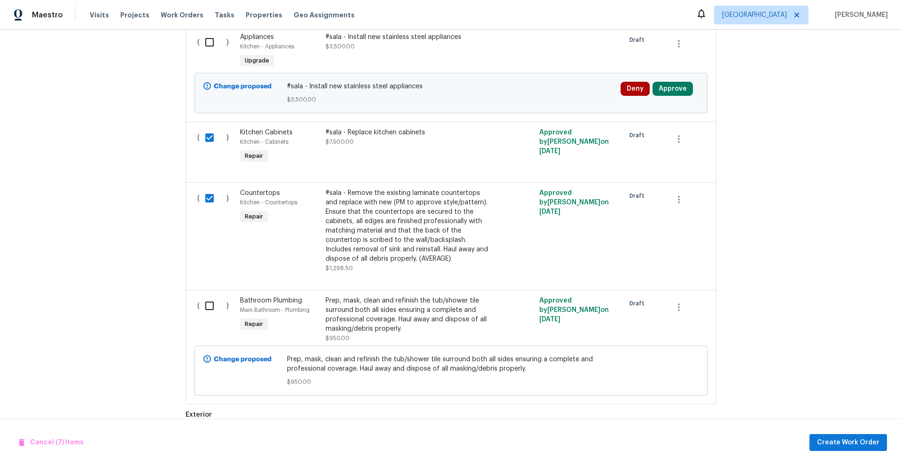
scroll to position [1202, 0]
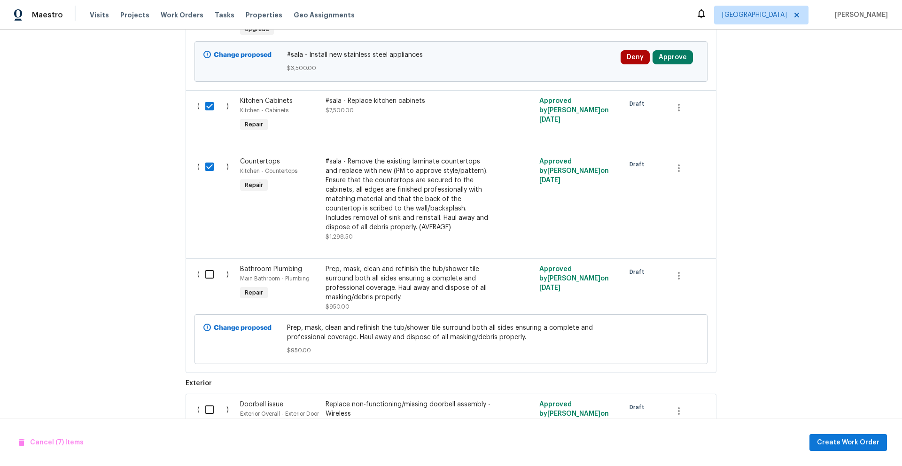
click at [206, 275] on input "checkbox" at bounding box center [213, 274] width 27 height 20
checkbox input "true"
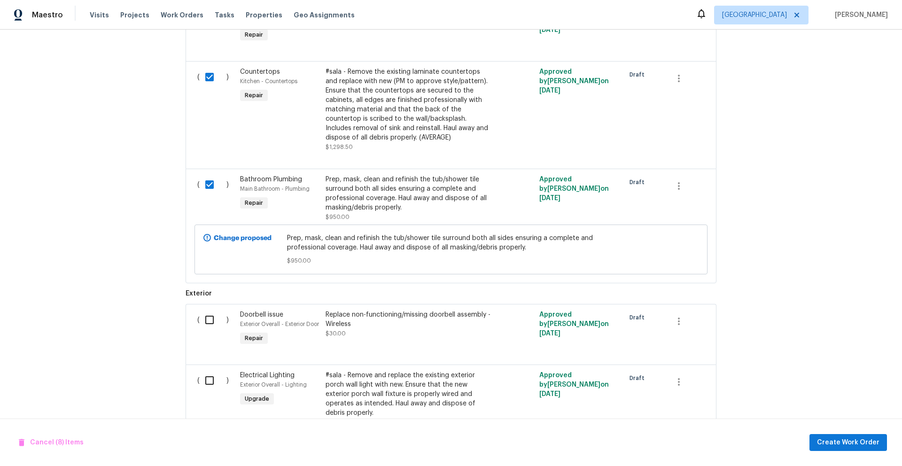
scroll to position [1361, 0]
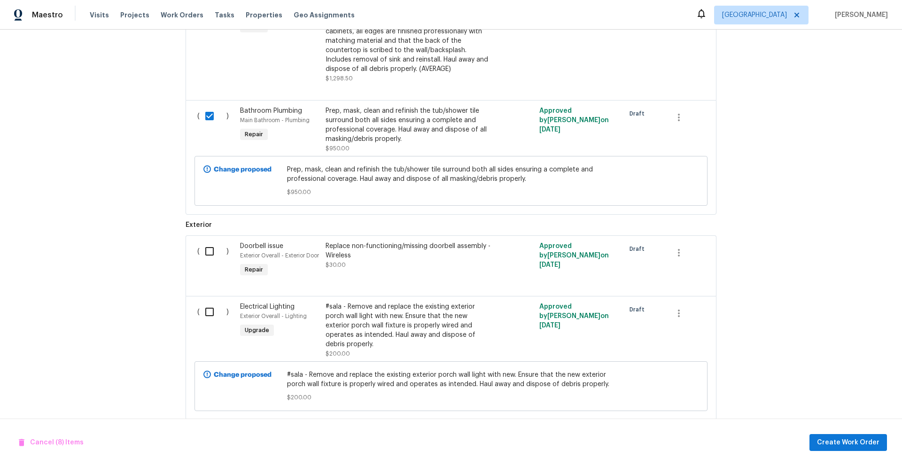
click at [204, 254] on input "checkbox" at bounding box center [213, 251] width 27 height 20
checkbox input "true"
click at [207, 322] on input "checkbox" at bounding box center [213, 312] width 27 height 20
checkbox input "true"
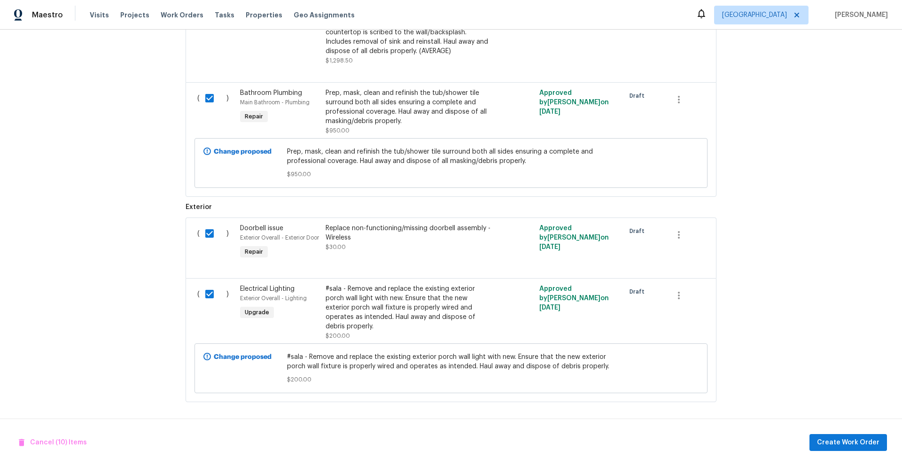
scroll to position [1395, 0]
click at [857, 439] on span "Create Work Order" at bounding box center [848, 443] width 62 height 12
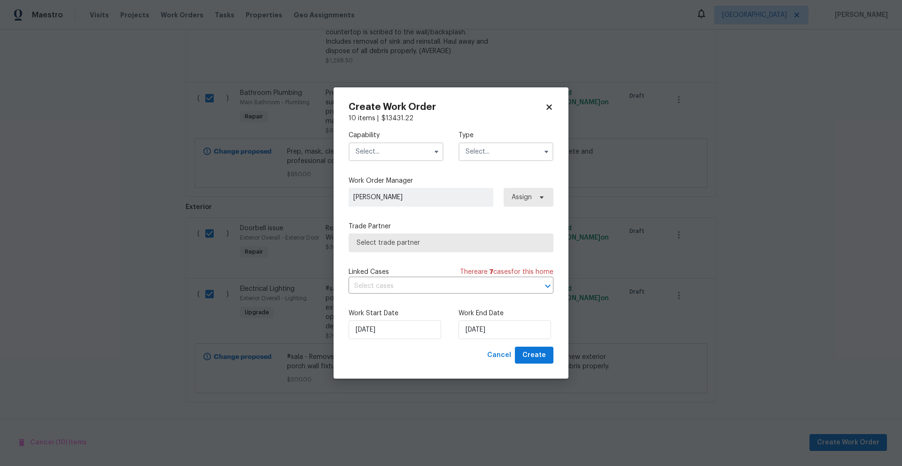
click at [386, 150] on input "text" at bounding box center [396, 151] width 95 height 19
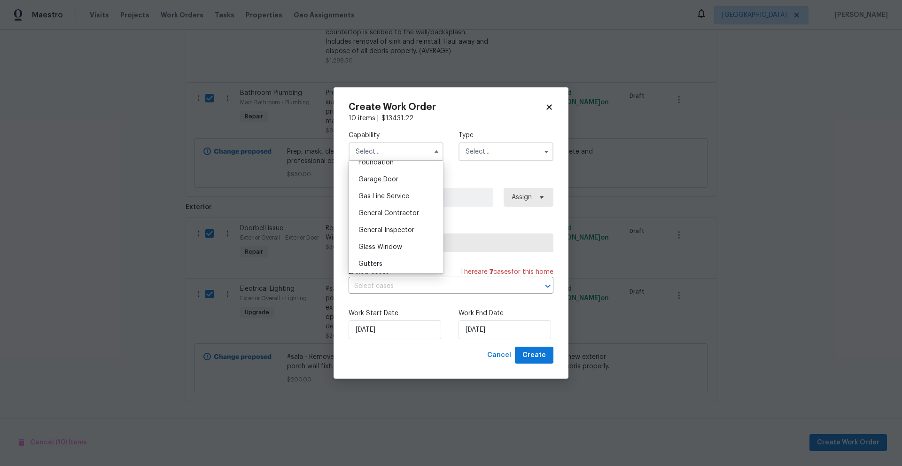
scroll to position [414, 0]
click at [412, 209] on span "General Contractor" at bounding box center [388, 206] width 61 height 7
type input "General Contractor"
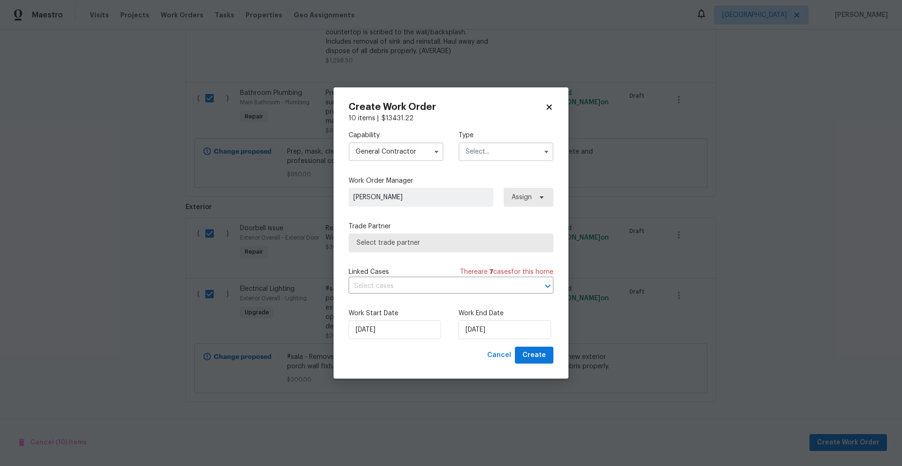
click at [492, 147] on input "text" at bounding box center [505, 151] width 95 height 19
click at [501, 236] on div "Renovation" at bounding box center [506, 232] width 90 height 17
type input "Renovation"
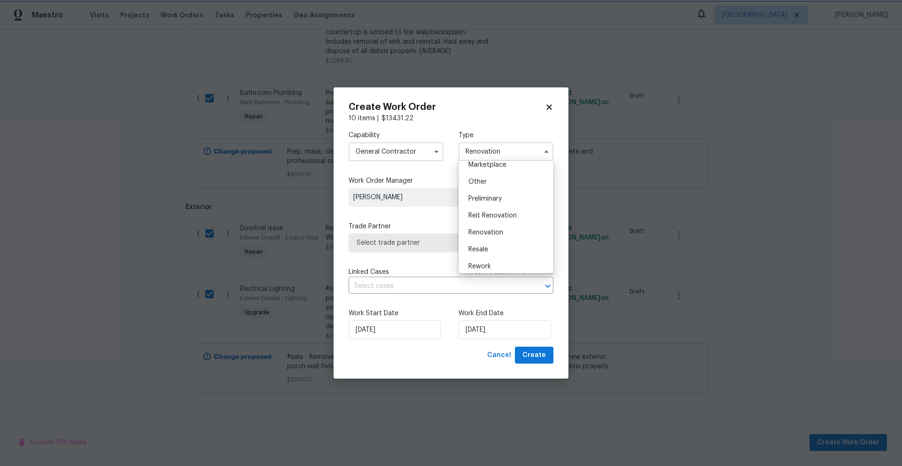
scroll to position [0, 0]
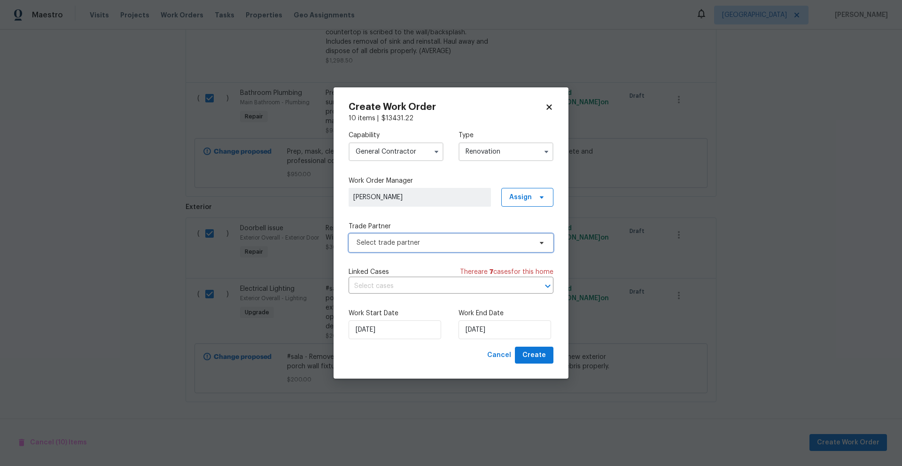
click at [422, 244] on span "Select trade partner" at bounding box center [443, 242] width 175 height 9
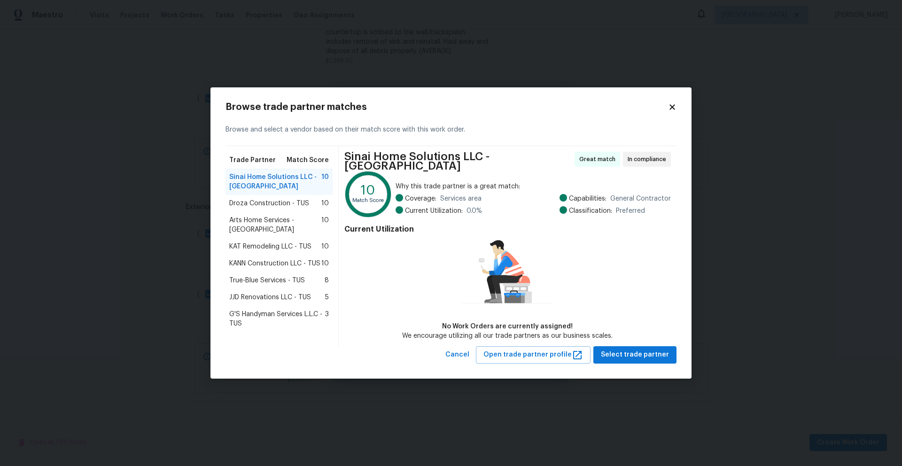
click at [256, 202] on span "Droza Construction - TUS" at bounding box center [269, 203] width 80 height 9
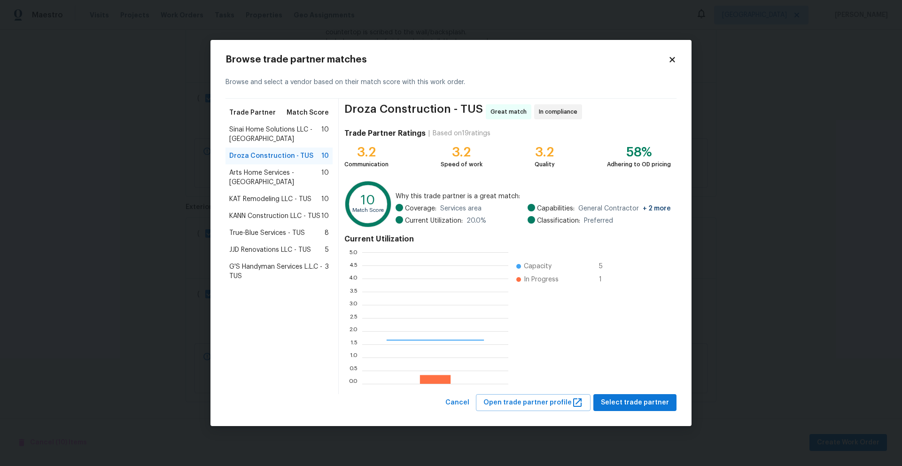
scroll to position [124, 139]
click at [641, 402] on span "Select trade partner" at bounding box center [635, 403] width 68 height 12
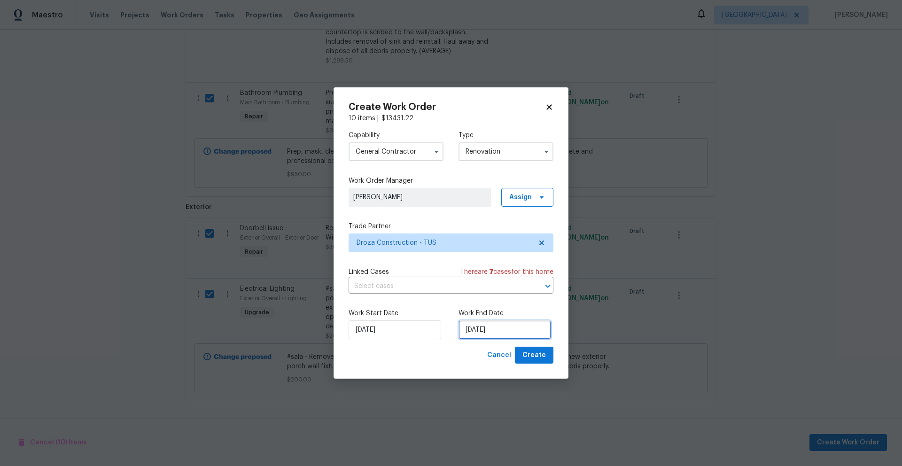
click at [514, 333] on input "[DATE]" at bounding box center [504, 329] width 93 height 19
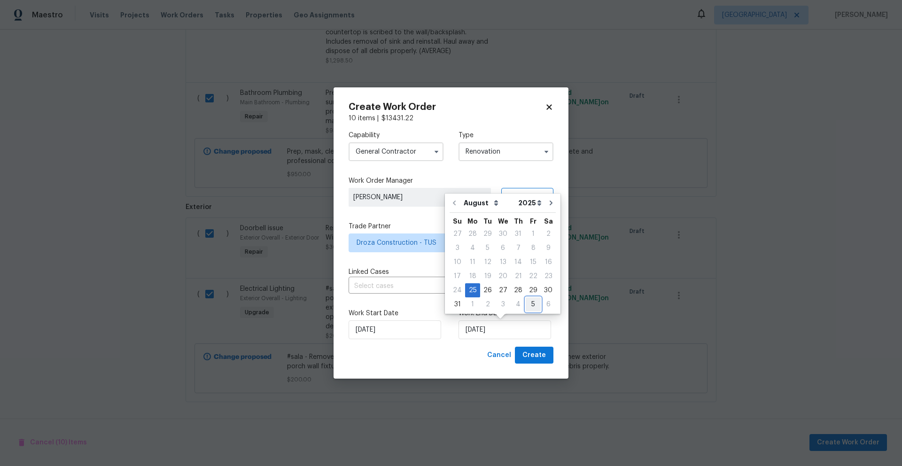
click at [529, 304] on div "5" at bounding box center [533, 304] width 15 height 13
type input "[DATE]"
select select "8"
click at [540, 357] on span "Create" at bounding box center [533, 355] width 23 height 12
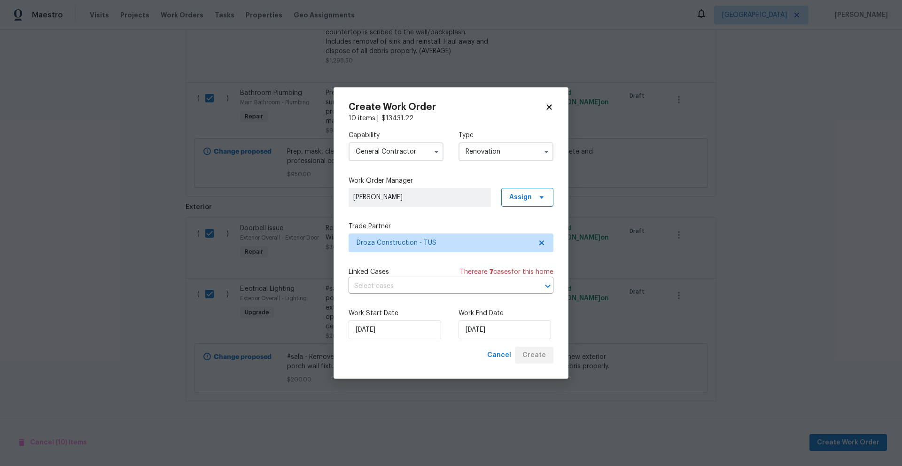
checkbox input "false"
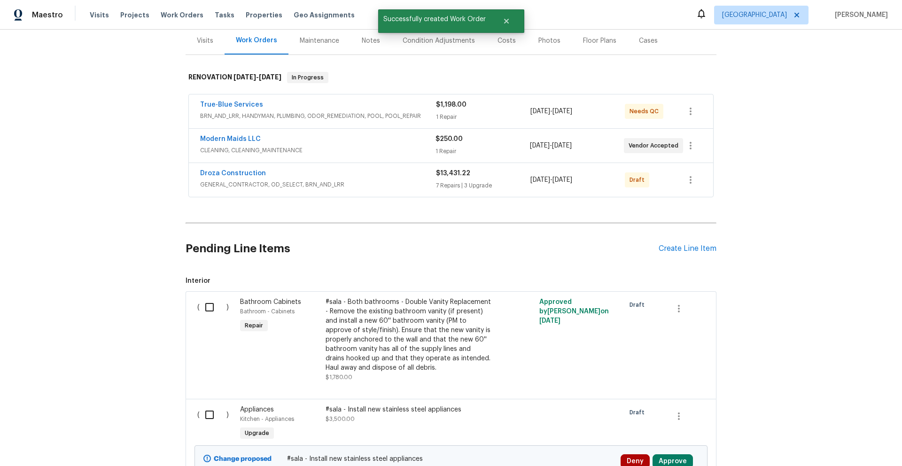
scroll to position [124, 0]
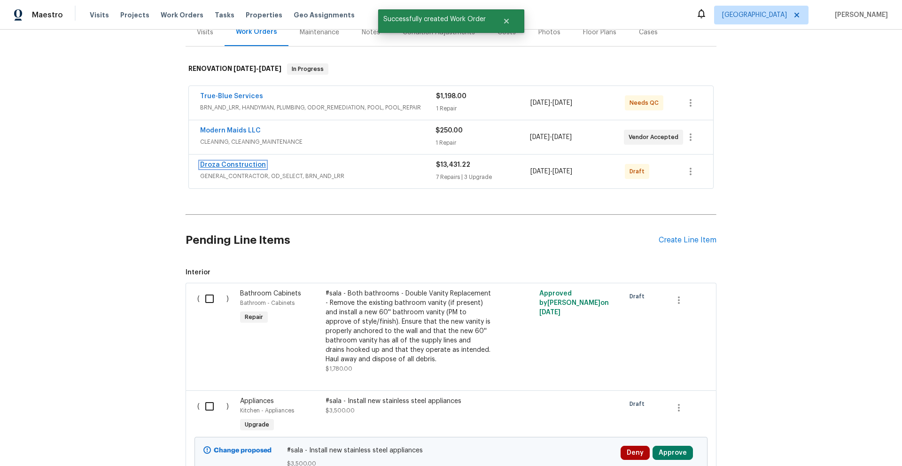
click at [253, 164] on link "Droza Construction" at bounding box center [233, 165] width 66 height 7
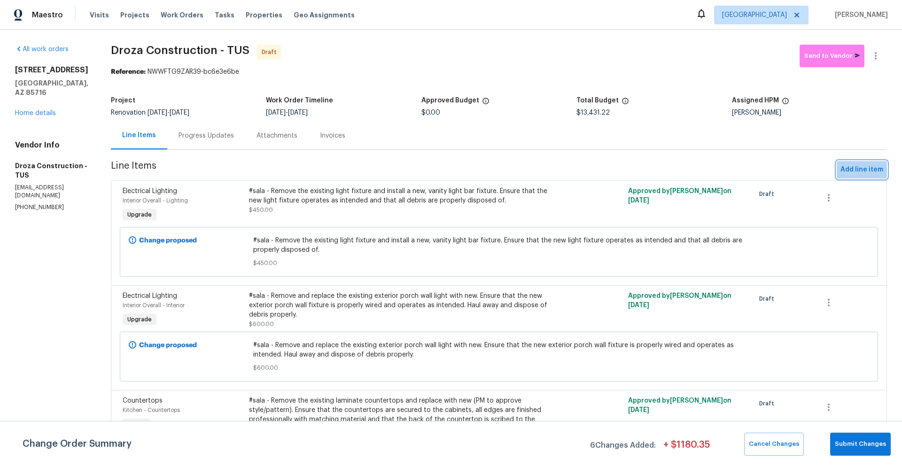
click at [862, 168] on span "Add line item" at bounding box center [861, 170] width 43 height 12
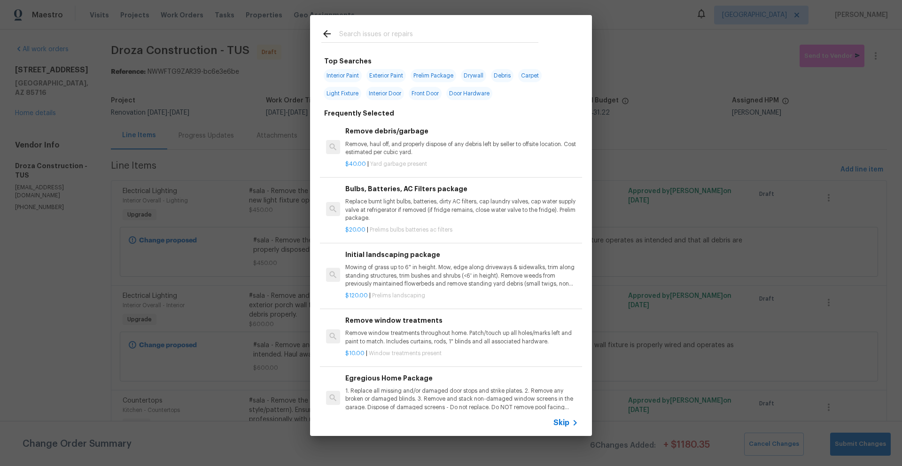
click at [464, 30] on input "text" at bounding box center [438, 35] width 199 height 14
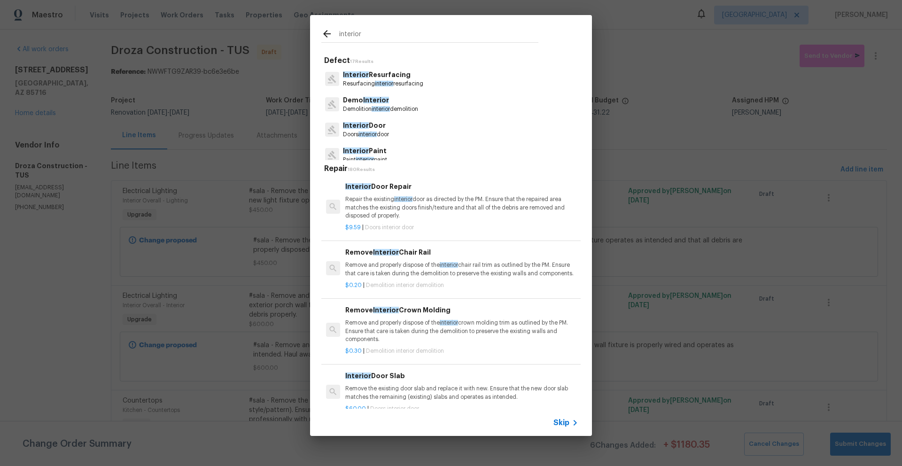
type input "interior"
click at [376, 155] on p "Interior Paint" at bounding box center [365, 151] width 44 height 10
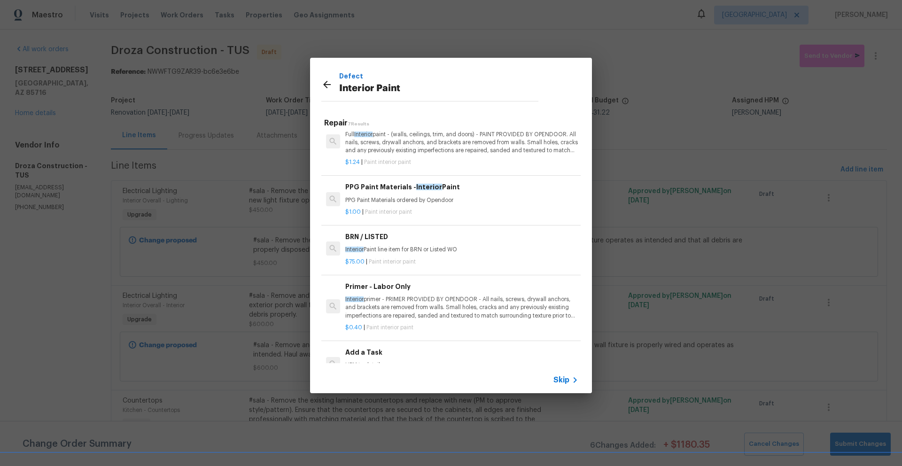
scroll to position [157, 0]
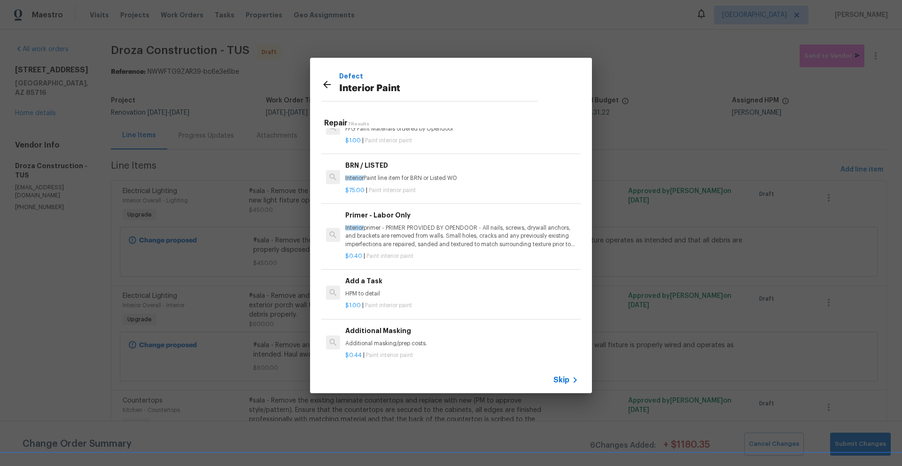
click at [426, 232] on p "Interior primer - PRIMER PROVIDED BY OPENDOOR - All nails, screws, drywall anch…" at bounding box center [461, 236] width 233 height 24
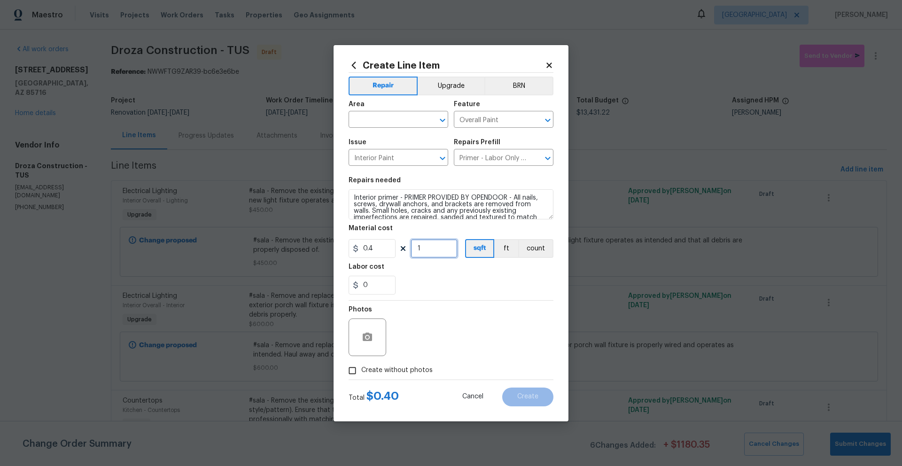
click at [431, 248] on input "1" at bounding box center [434, 248] width 47 height 19
type input "1353"
click at [394, 370] on span "Create without photos" at bounding box center [396, 370] width 71 height 10
click at [361, 370] on input "Create without photos" at bounding box center [352, 371] width 18 height 18
checkbox input "true"
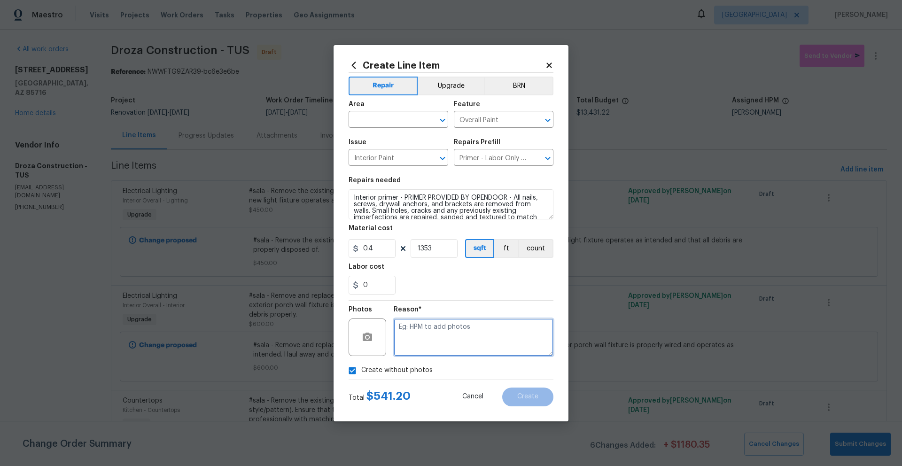
click at [476, 345] on textarea at bounding box center [474, 337] width 160 height 38
type textarea "Primer"
click at [452, 403] on button "Cancel" at bounding box center [472, 396] width 51 height 19
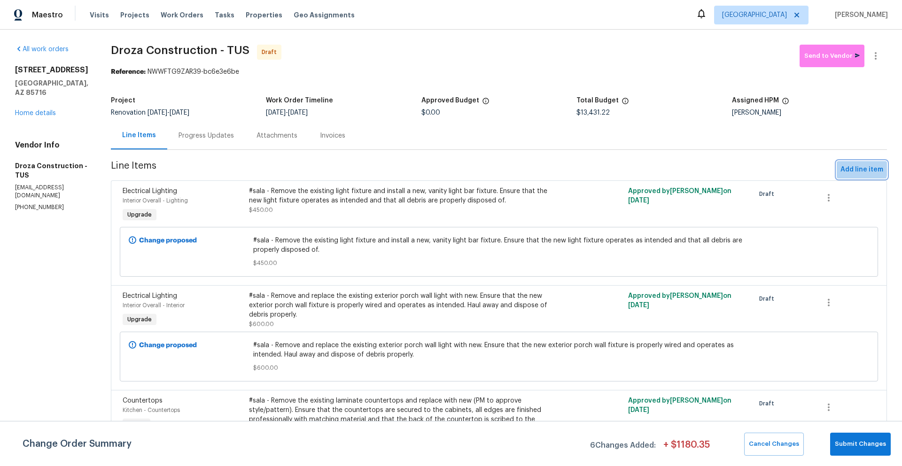
click at [852, 169] on span "Add line item" at bounding box center [861, 170] width 43 height 12
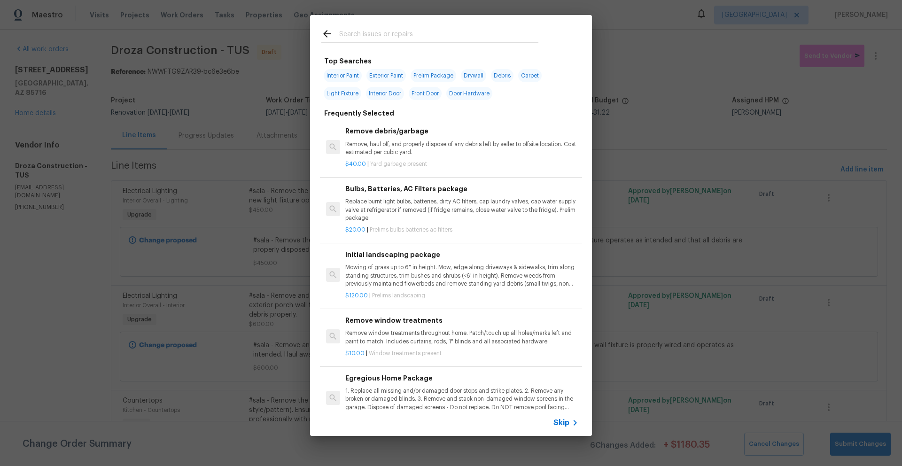
click at [347, 74] on span "Interior Paint" at bounding box center [343, 75] width 38 height 13
type input "Interior Paint"
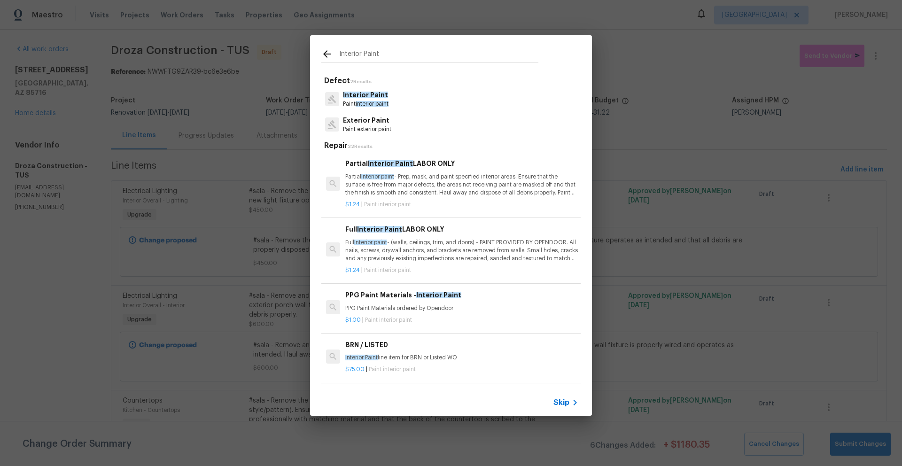
scroll to position [235, 0]
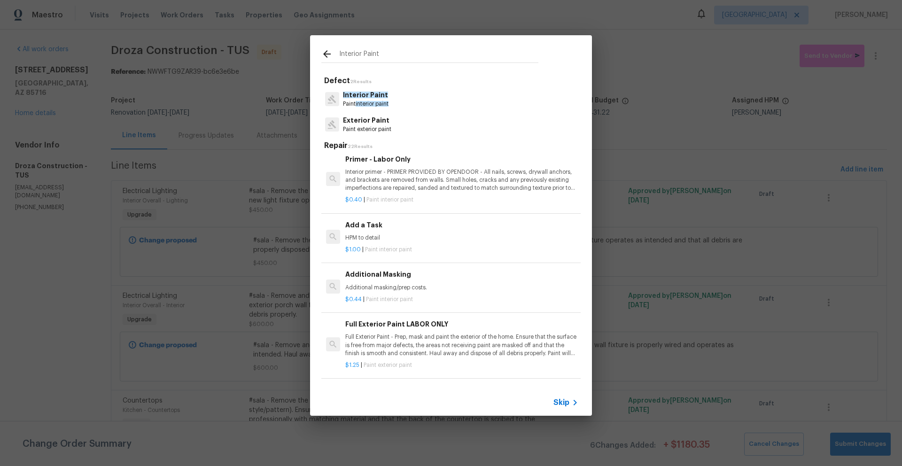
click at [433, 182] on p "Interior primer - PRIMER PROVIDED BY OPENDOOR - All nails, screws, drywall anch…" at bounding box center [461, 180] width 233 height 24
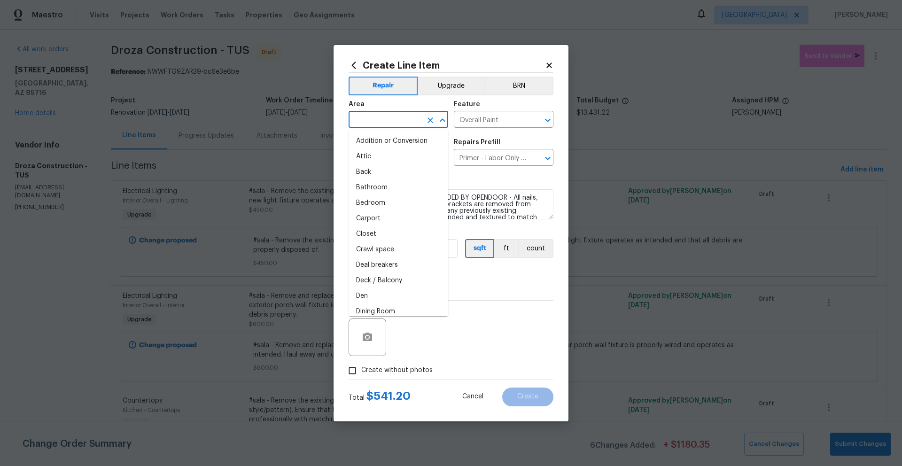
click at [387, 119] on input "text" at bounding box center [385, 120] width 73 height 15
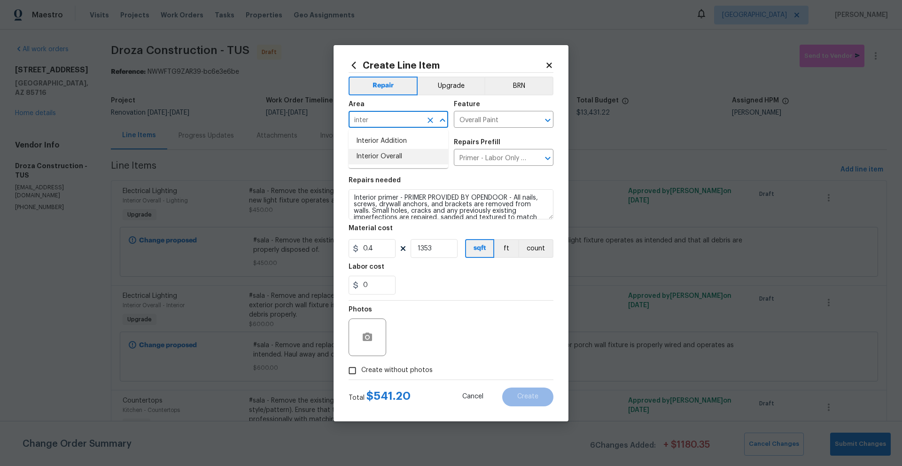
click at [364, 151] on li "Interior Overall" at bounding box center [399, 156] width 100 height 15
type input "Interior Overall"
click at [535, 395] on span "Create" at bounding box center [527, 396] width 21 height 7
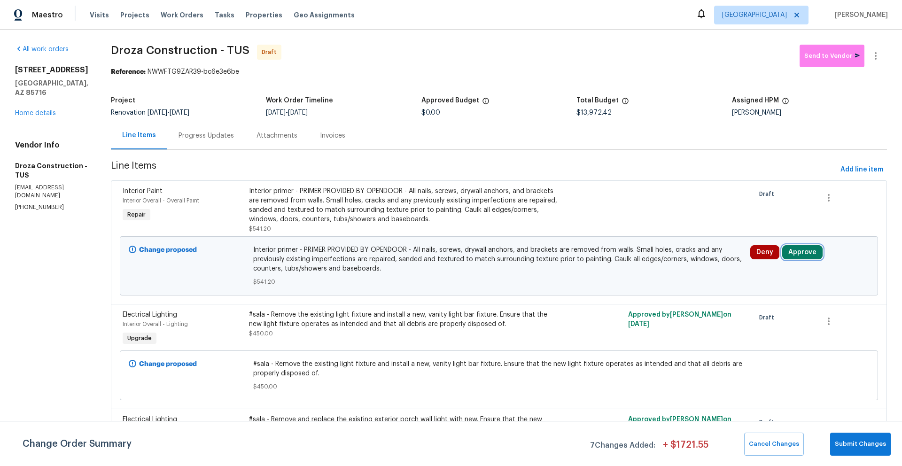
click at [805, 255] on button "Approve" at bounding box center [802, 252] width 40 height 14
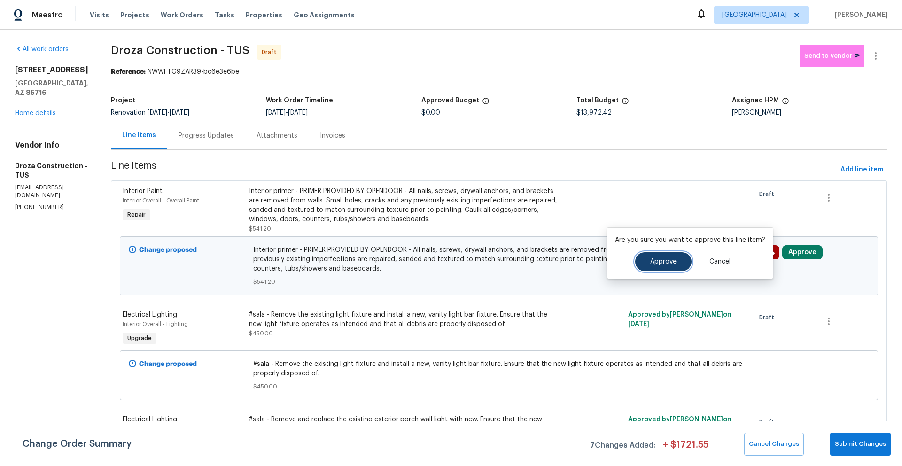
click at [669, 258] on span "Approve" at bounding box center [663, 261] width 26 height 7
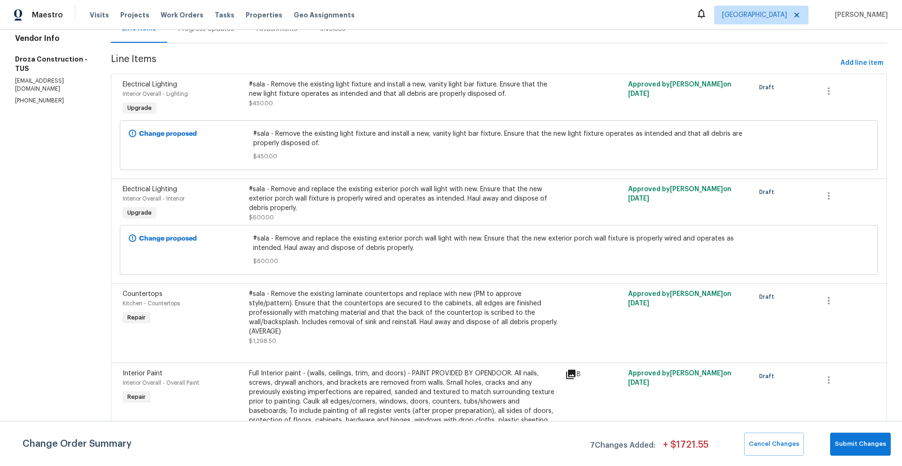
scroll to position [0, 0]
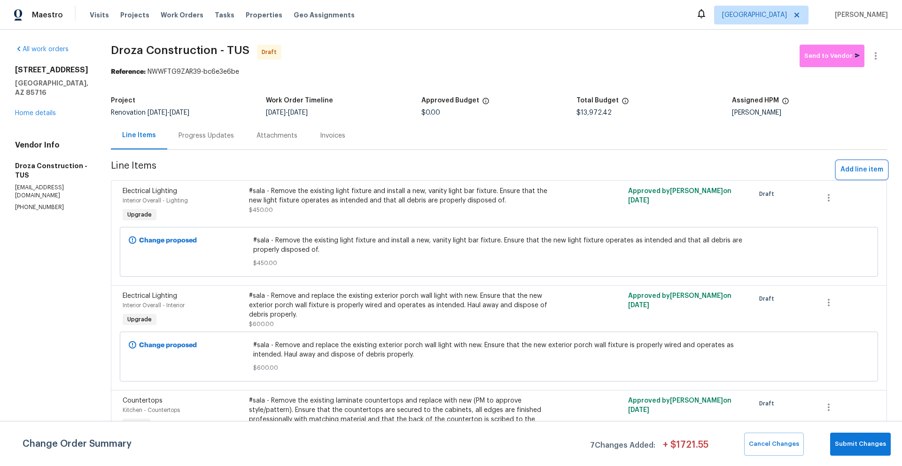
click at [856, 172] on span "Add line item" at bounding box center [861, 170] width 43 height 12
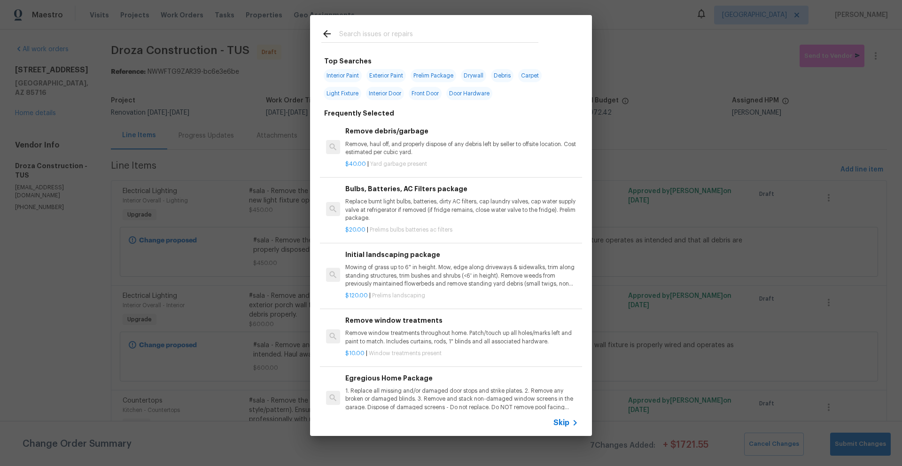
click at [480, 77] on span "Drywall" at bounding box center [473, 75] width 25 height 13
type input "Drywall"
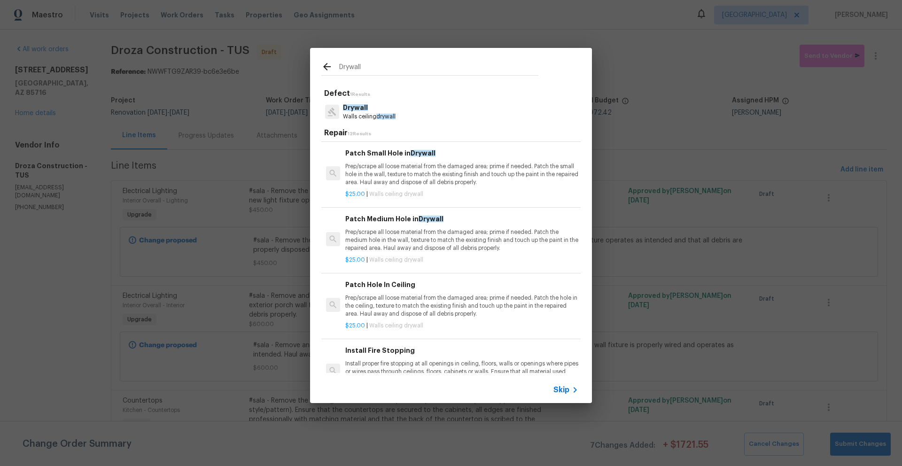
scroll to position [64, 0]
click at [458, 249] on p "Prep/scrape all loose material from the damaged area; prime if needed. Patch th…" at bounding box center [461, 240] width 233 height 24
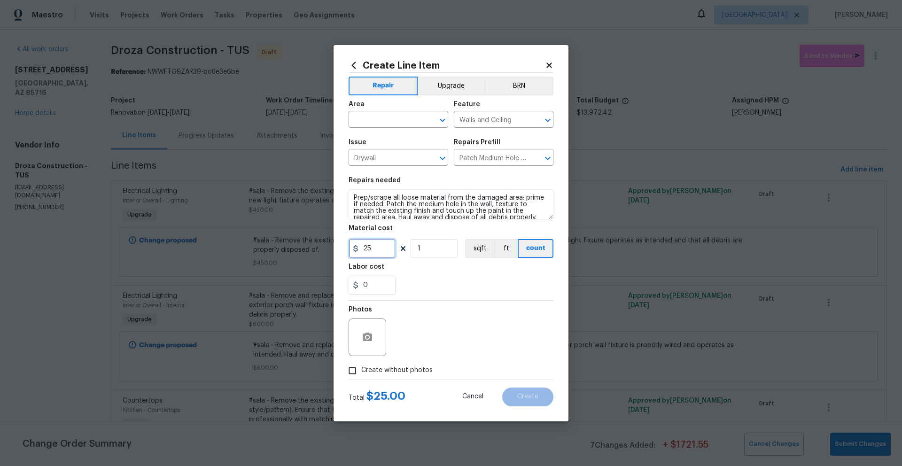
click at [389, 247] on input "25" at bounding box center [372, 248] width 47 height 19
type input "250"
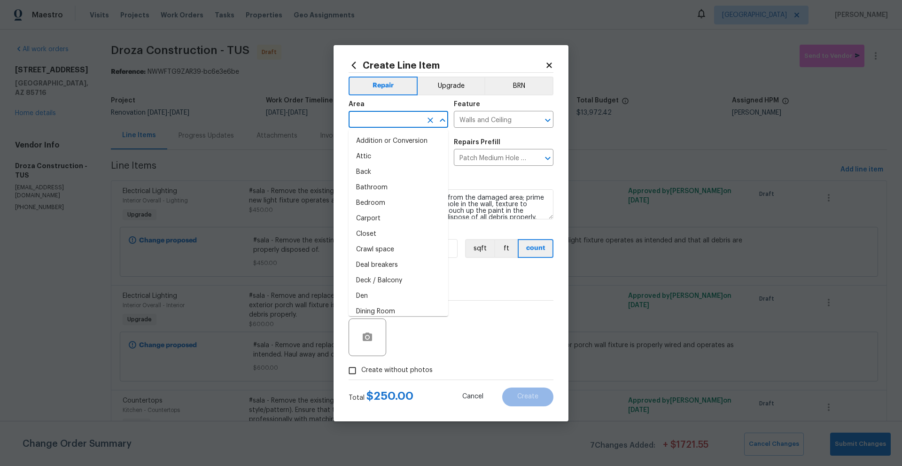
click at [401, 113] on input "text" at bounding box center [385, 120] width 73 height 15
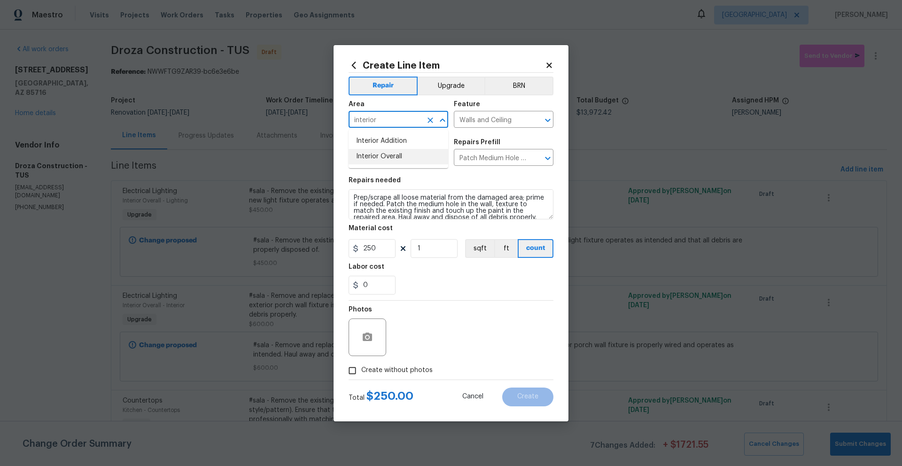
click at [396, 155] on li "Interior Overall" at bounding box center [399, 156] width 100 height 15
type input "Interior Overall"
click at [412, 372] on span "Create without photos" at bounding box center [396, 370] width 71 height 10
click at [361, 372] on input "Create without photos" at bounding box center [352, 371] width 18 height 18
checkbox input "true"
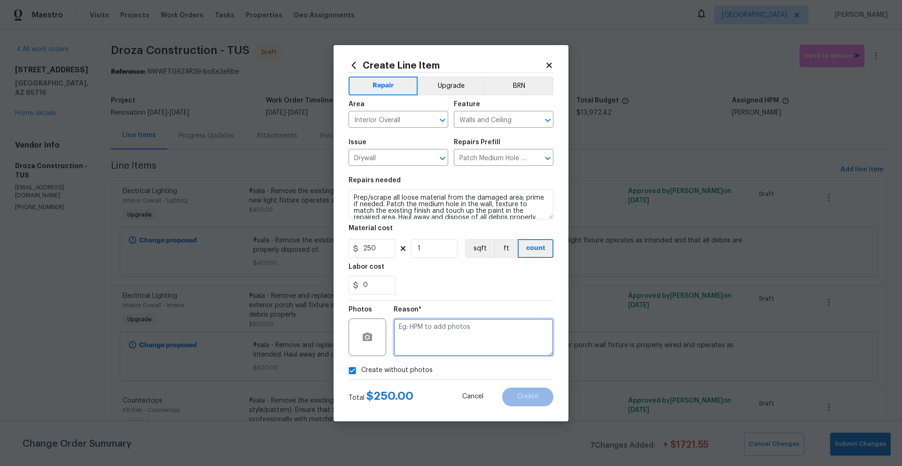
click at [465, 351] on textarea at bounding box center [474, 337] width 160 height 38
type textarea "Drywall"
click at [552, 401] on button "Create" at bounding box center [527, 396] width 51 height 19
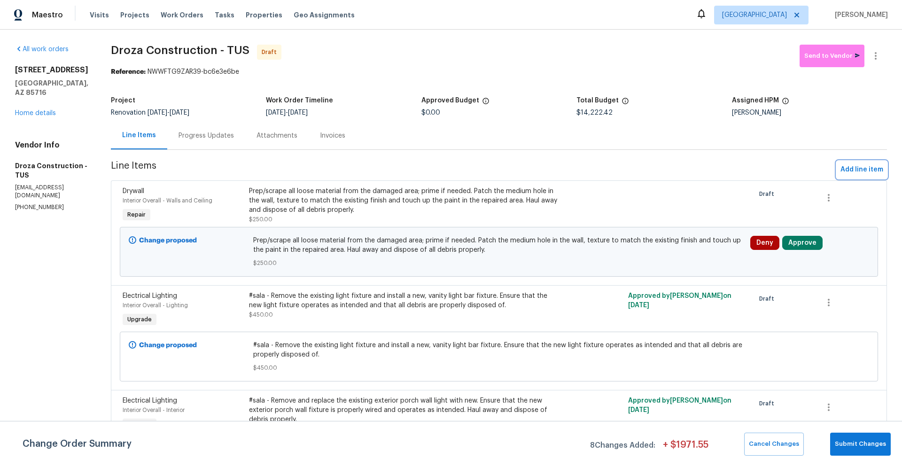
click at [857, 170] on span "Add line item" at bounding box center [861, 170] width 43 height 12
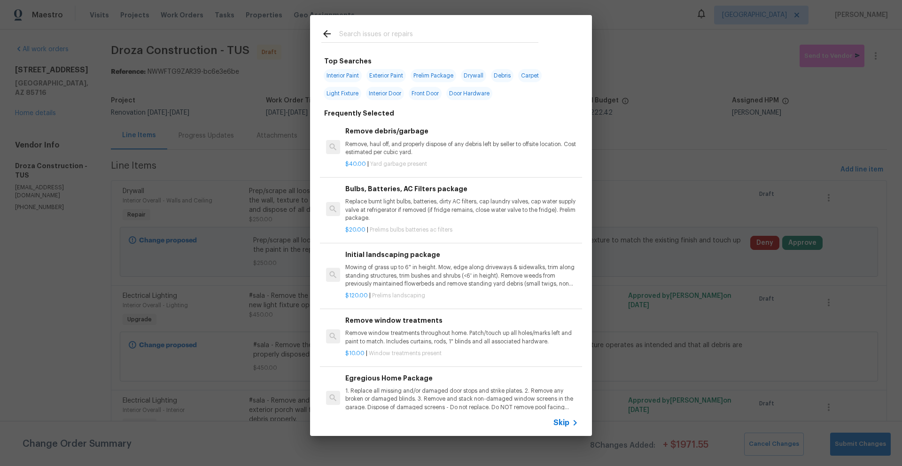
click at [489, 36] on input "text" at bounding box center [438, 35] width 199 height 14
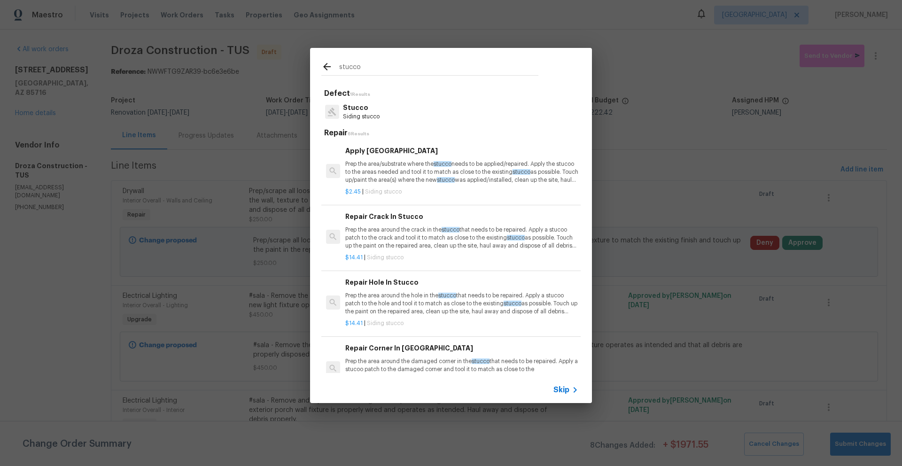
type input "stucco"
click at [397, 311] on p "Prep the area around the hole in the stucco that needs to be repaired. Apply a …" at bounding box center [461, 304] width 233 height 24
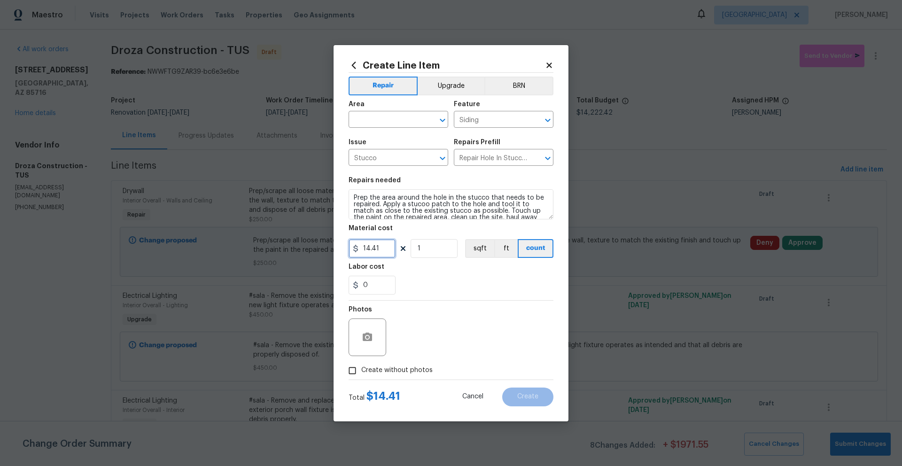
drag, startPoint x: 385, startPoint y: 247, endPoint x: 341, endPoint y: 246, distance: 43.2
click at [341, 246] on div "Create Line Item Repair Upgrade BRN Area ​ Feature Siding ​ Issue Stucco ​ Repa…" at bounding box center [450, 233] width 235 height 376
type input "250"
click at [392, 120] on input "text" at bounding box center [385, 120] width 73 height 15
click at [395, 155] on li "Exterior Overall" at bounding box center [399, 156] width 100 height 15
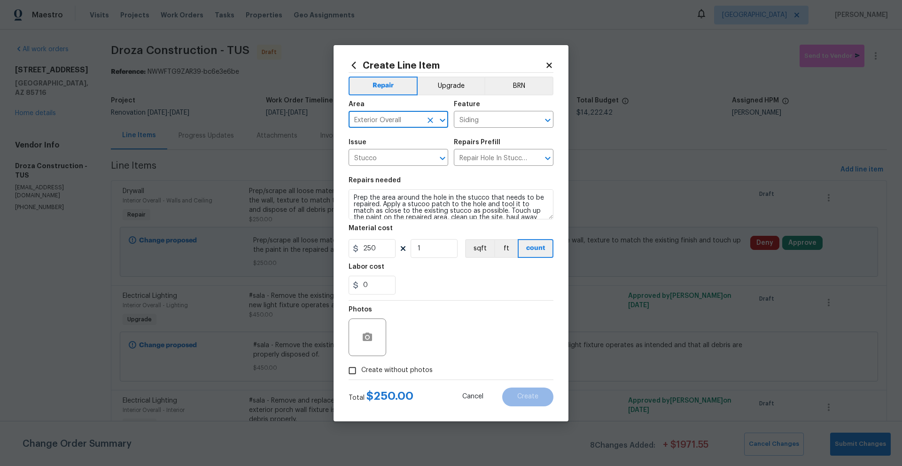
type input "Exterior Overall"
click at [383, 372] on span "Create without photos" at bounding box center [396, 370] width 71 height 10
click at [361, 372] on input "Create without photos" at bounding box center [352, 371] width 18 height 18
checkbox input "true"
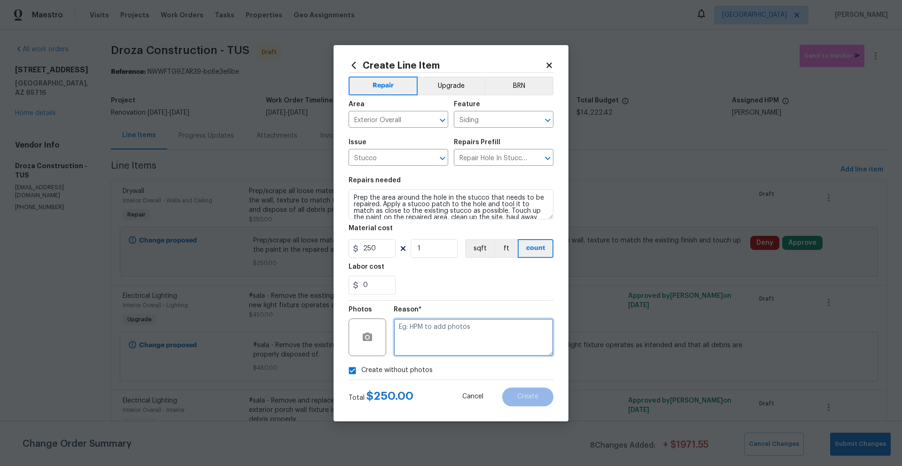
click at [471, 342] on textarea at bounding box center [474, 337] width 160 height 38
type textarea "Stucco Repairs"
click at [541, 398] on button "Create" at bounding box center [527, 396] width 51 height 19
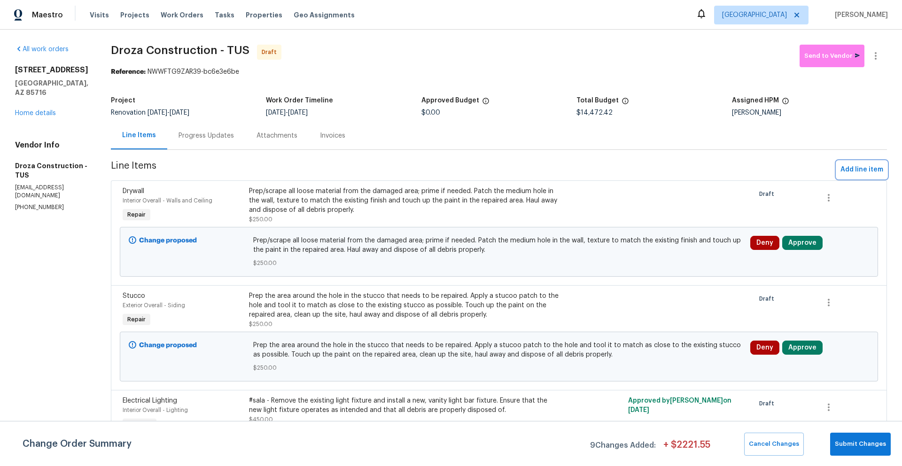
click at [853, 171] on span "Add line item" at bounding box center [861, 170] width 43 height 12
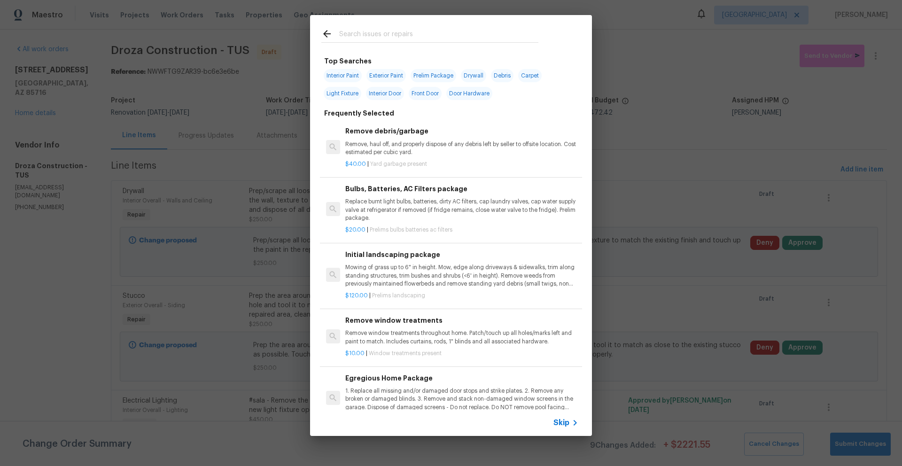
click at [410, 37] on input "text" at bounding box center [438, 35] width 199 height 14
type input "debris"
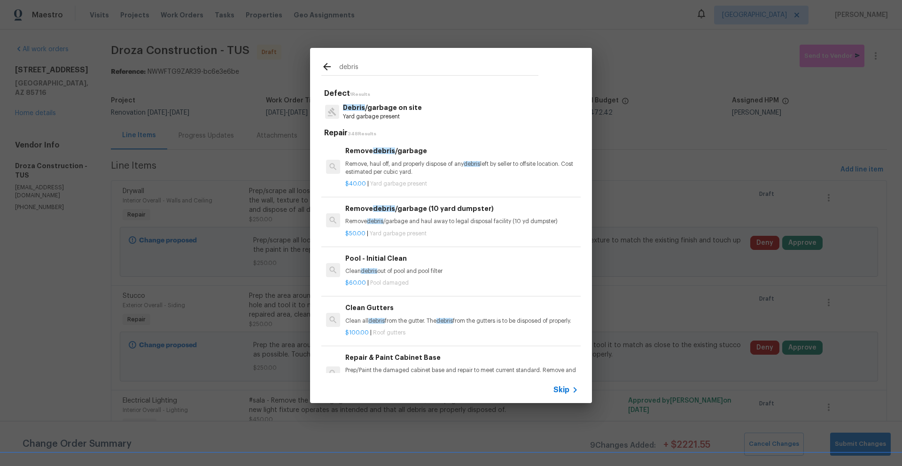
click at [375, 111] on p "Debris /garbage on site" at bounding box center [382, 108] width 79 height 10
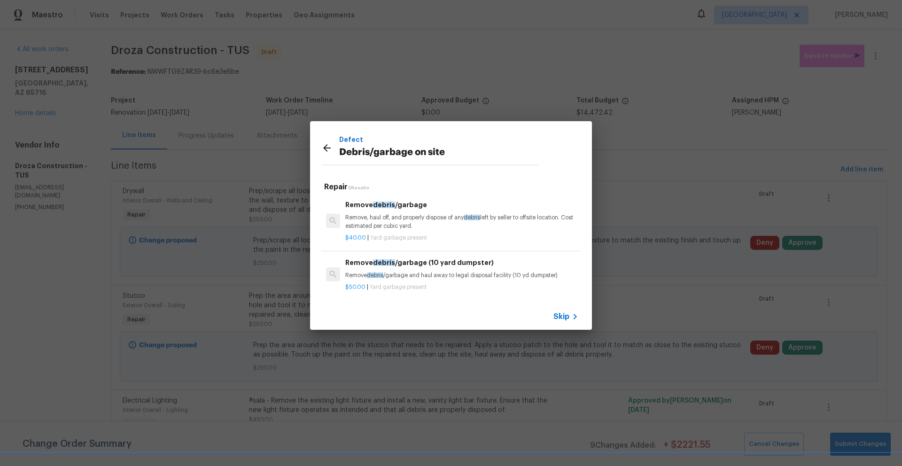
click at [389, 221] on p "Remove, haul off, and properly dispose of any debris left by seller to offsite …" at bounding box center [461, 222] width 233 height 16
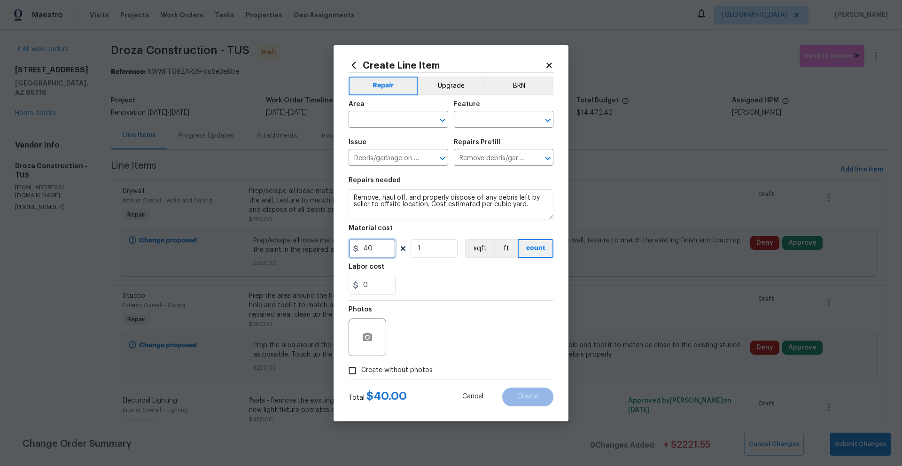
drag, startPoint x: 356, startPoint y: 246, endPoint x: 346, endPoint y: 245, distance: 10.8
click at [346, 245] on div "Create Line Item Repair Upgrade BRN Area ​ Feature ​ Issue Debris/garbage on si…" at bounding box center [450, 233] width 235 height 376
type input "100"
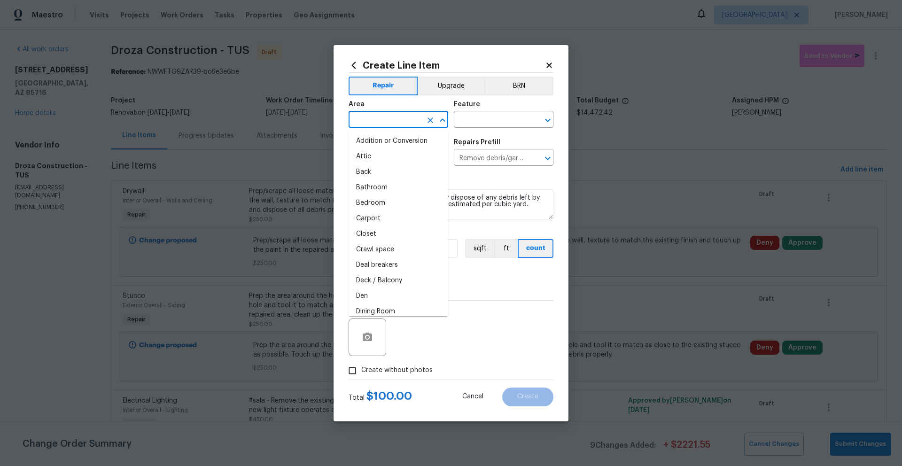
click at [393, 120] on input "text" at bounding box center [385, 120] width 73 height 15
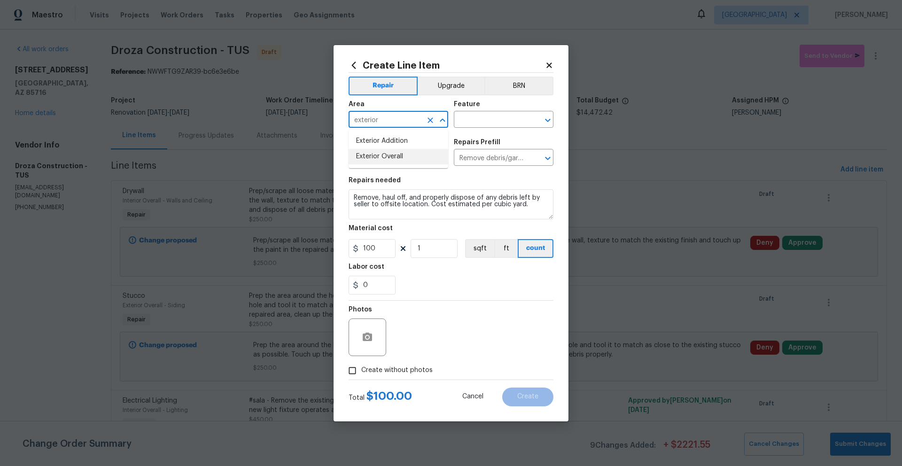
click at [392, 158] on li "Exterior Overall" at bounding box center [399, 156] width 100 height 15
type input "Exterior Overall"
click at [477, 124] on input "text" at bounding box center [490, 120] width 73 height 15
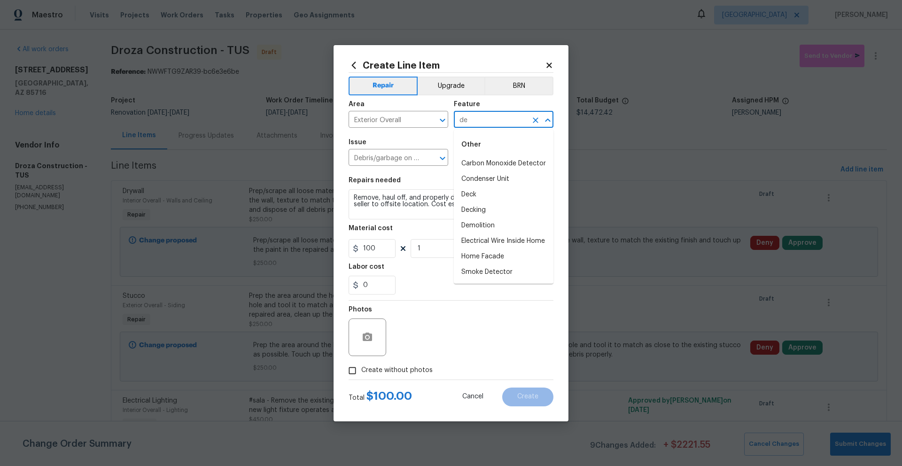
type input "d"
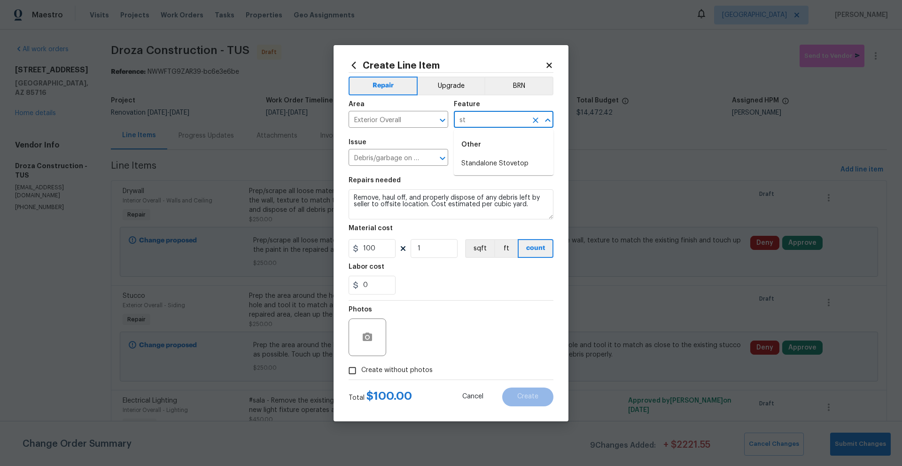
type input "s"
click at [468, 194] on li "Shed" at bounding box center [504, 194] width 100 height 15
type input "Shed"
click at [367, 370] on span "Create without photos" at bounding box center [396, 370] width 71 height 10
click at [361, 370] on input "Create without photos" at bounding box center [352, 371] width 18 height 18
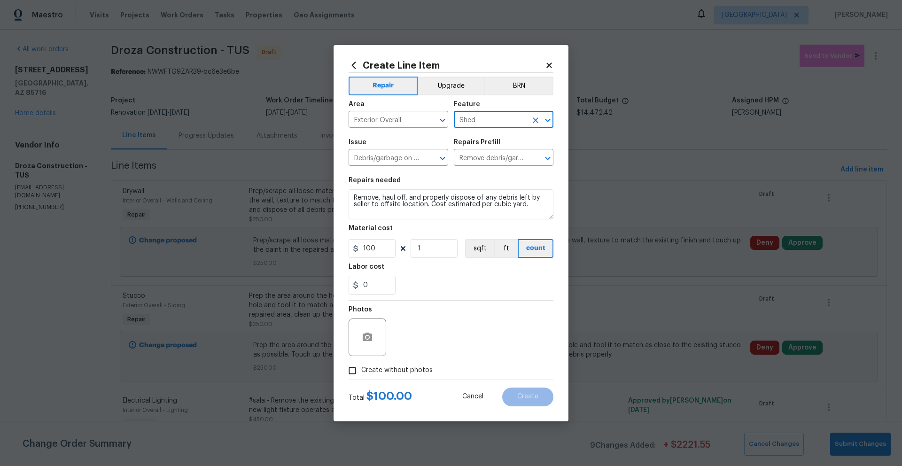
checkbox input "true"
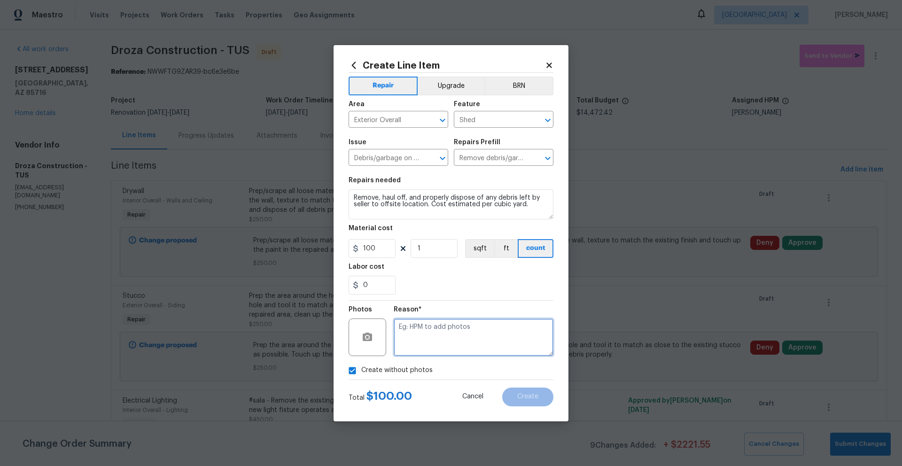
click at [470, 341] on textarea at bounding box center [474, 337] width 160 height 38
type textarea "Debris removal"
click at [535, 396] on span "Create" at bounding box center [527, 396] width 21 height 7
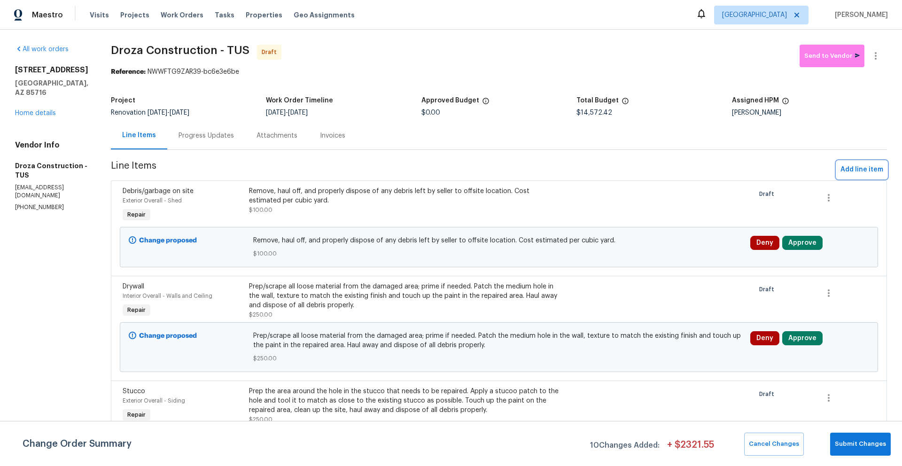
click at [840, 169] on span "Add line item" at bounding box center [861, 170] width 43 height 12
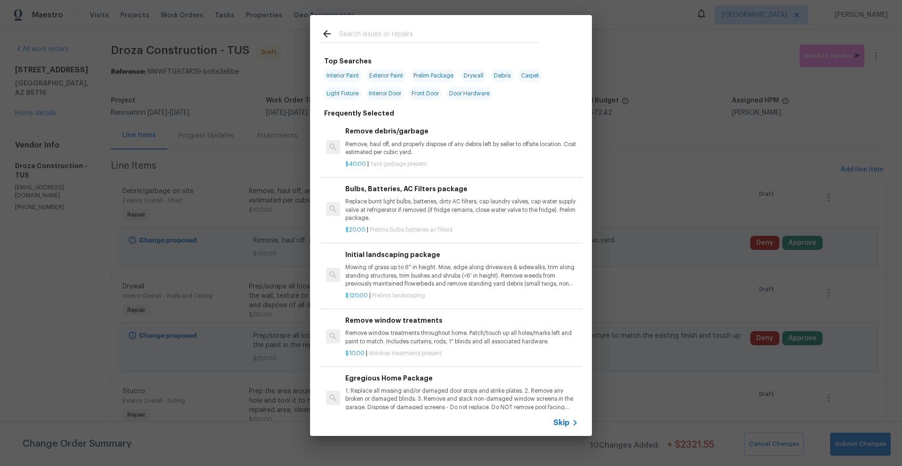
click at [483, 34] on input "text" at bounding box center [438, 35] width 199 height 14
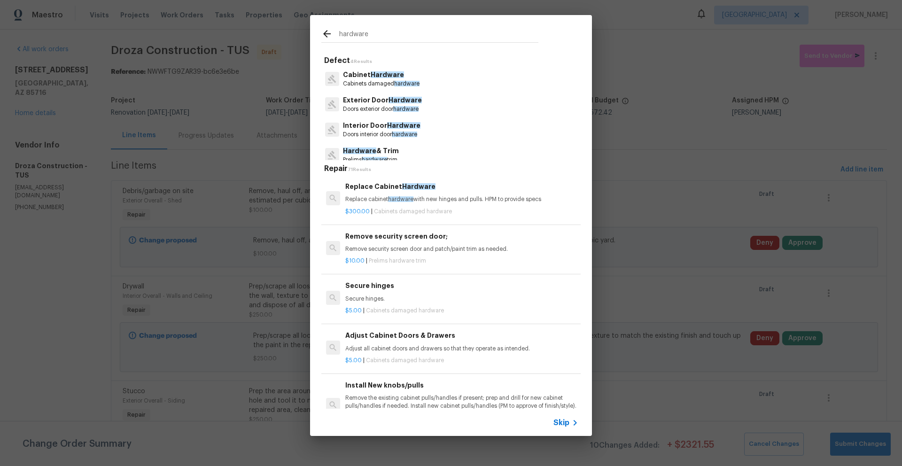
type input "hardware"
click at [396, 81] on span "hardware" at bounding box center [406, 84] width 25 height 6
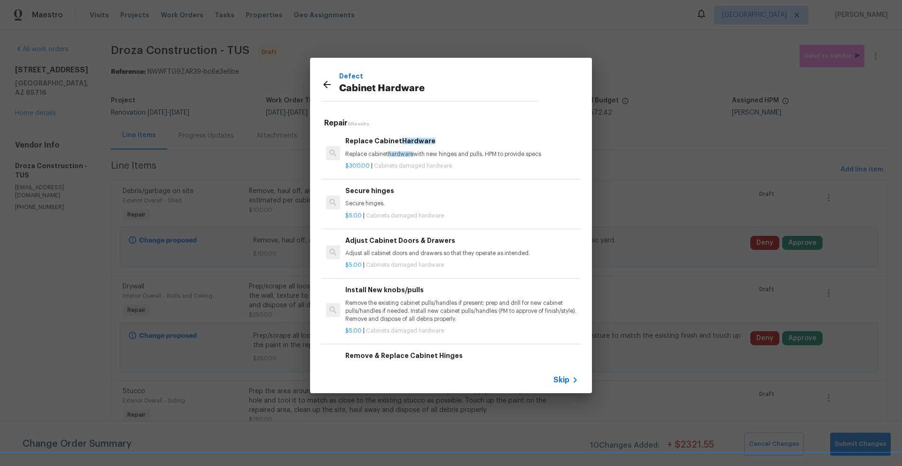
click at [439, 156] on p "Replace cabinet hardware with new hinges and pulls. HPM to provide specs" at bounding box center [461, 154] width 233 height 8
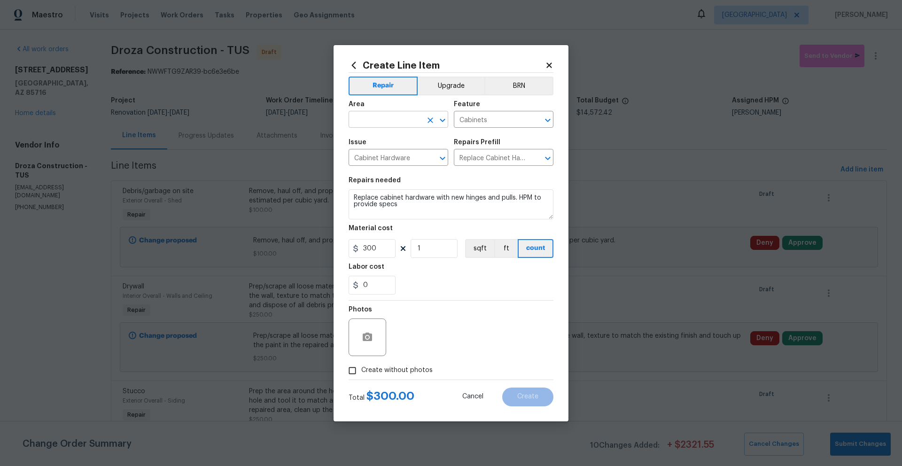
click at [403, 122] on input "text" at bounding box center [385, 120] width 73 height 15
click at [377, 141] on li "Kitchen" at bounding box center [399, 140] width 100 height 15
type input "Kitchen"
drag, startPoint x: 385, startPoint y: 251, endPoint x: 348, endPoint y: 249, distance: 37.1
click at [349, 249] on input "300" at bounding box center [372, 248] width 47 height 19
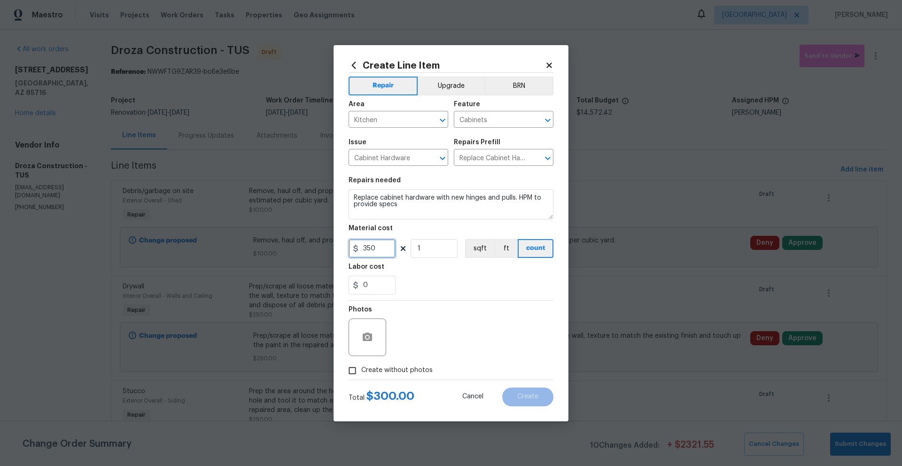
type input "350"
click at [375, 372] on span "Create without photos" at bounding box center [396, 370] width 71 height 10
click at [361, 372] on input "Create without photos" at bounding box center [352, 371] width 18 height 18
checkbox input "true"
click at [436, 349] on textarea at bounding box center [474, 337] width 160 height 38
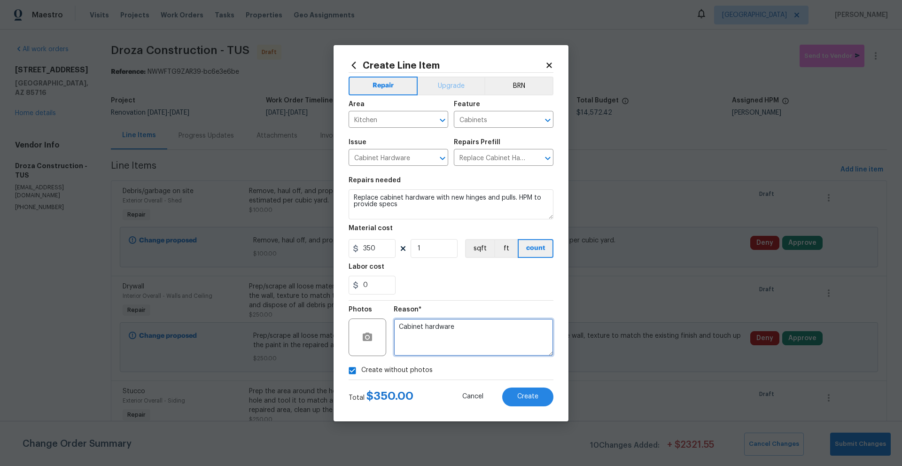
type textarea "Cabinet hardware"
click at [441, 83] on button "Upgrade" at bounding box center [451, 86] width 67 height 19
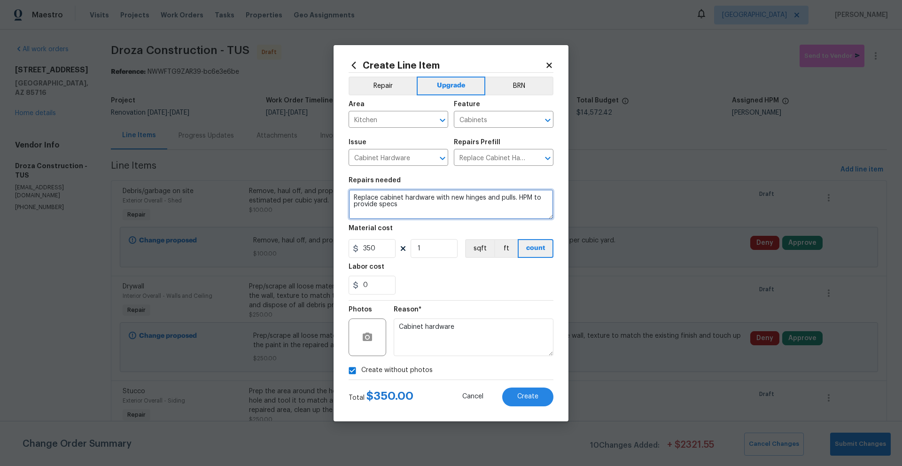
click at [355, 198] on textarea "Replace cabinet hardware with new hinges and pulls. HPM to provide specs" at bounding box center [451, 204] width 205 height 30
type textarea "#sala - Replace cabinet hardware with new hinges and pulls. HPM to provide specs"
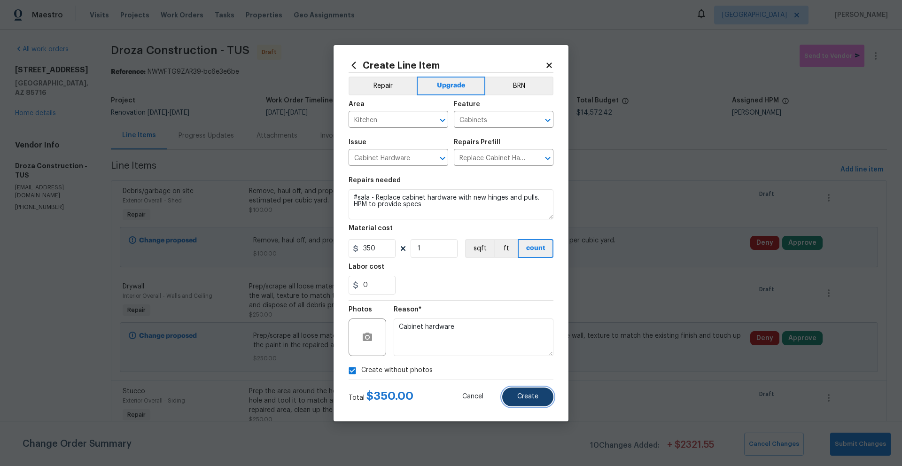
click at [526, 394] on span "Create" at bounding box center [527, 396] width 21 height 7
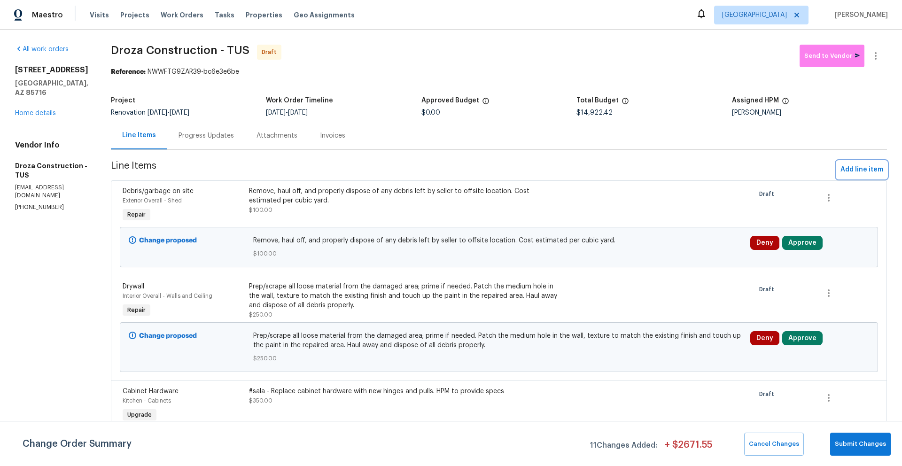
click at [873, 173] on span "Add line item" at bounding box center [861, 170] width 43 height 12
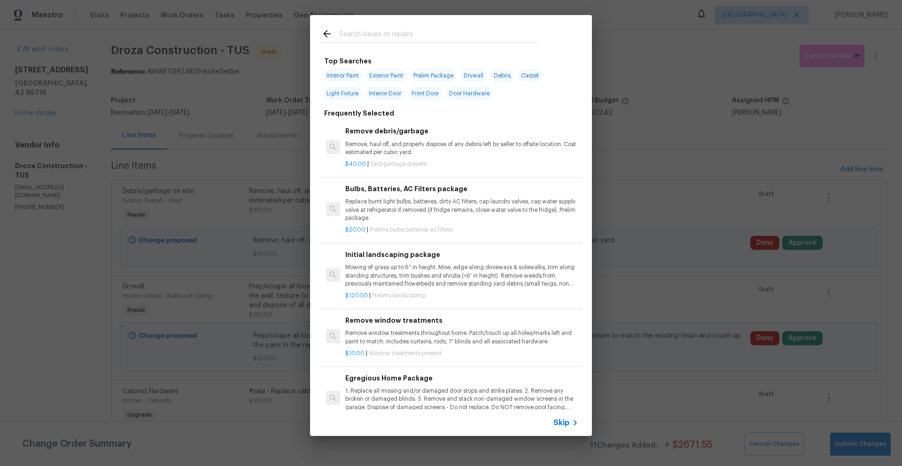
click at [413, 38] on input "text" at bounding box center [438, 35] width 199 height 14
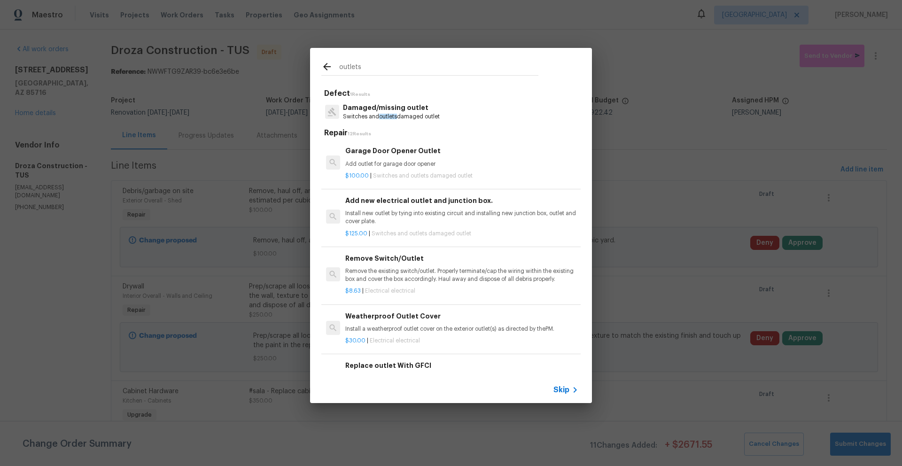
type input "outlets"
click at [429, 116] on p "Switches and outlets damaged outlet" at bounding box center [391, 117] width 97 height 8
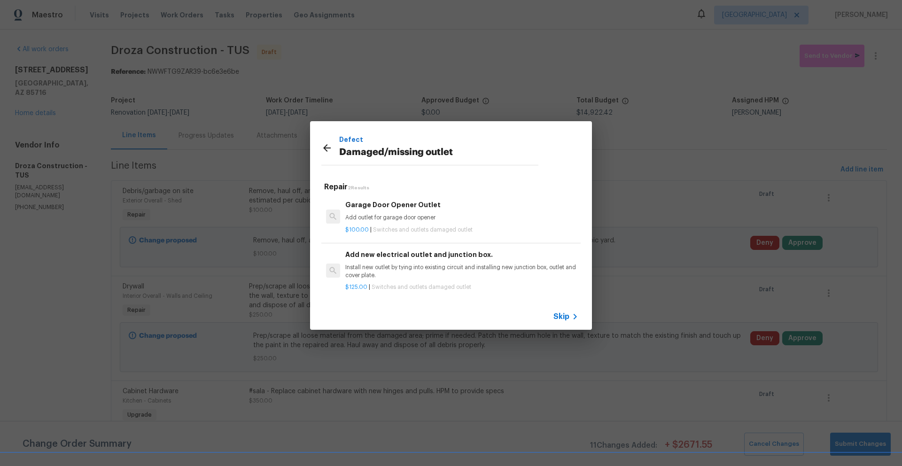
click at [569, 316] on icon at bounding box center [574, 316] width 11 height 11
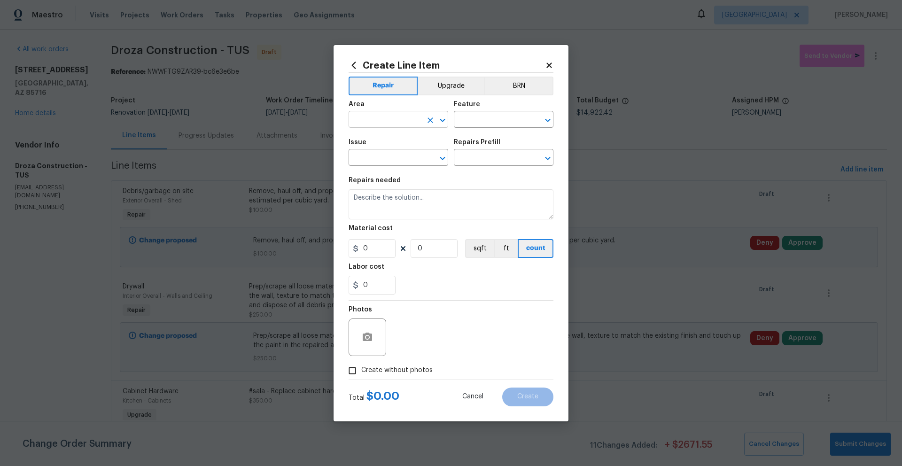
click at [416, 120] on input "text" at bounding box center [385, 120] width 73 height 15
click at [400, 157] on li "Interior Overall" at bounding box center [399, 156] width 100 height 15
type input "Interior Overall"
click at [470, 121] on input "text" at bounding box center [490, 120] width 73 height 15
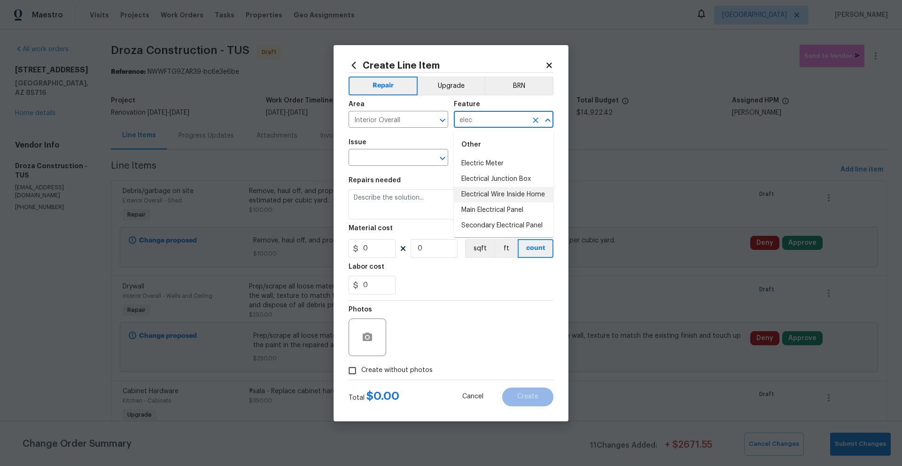
click at [529, 194] on li "Electrical Wire Inside Home" at bounding box center [504, 194] width 100 height 15
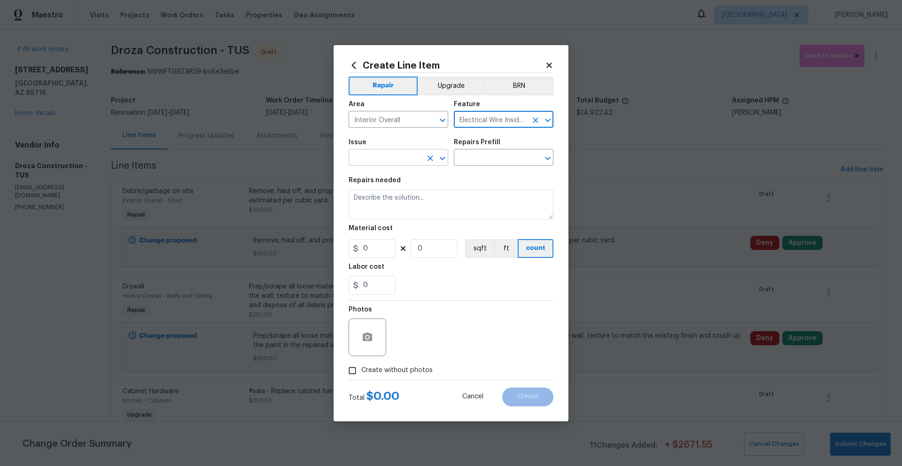
type input "Electrical Wire Inside Home"
click at [368, 157] on input "text" at bounding box center [385, 158] width 73 height 15
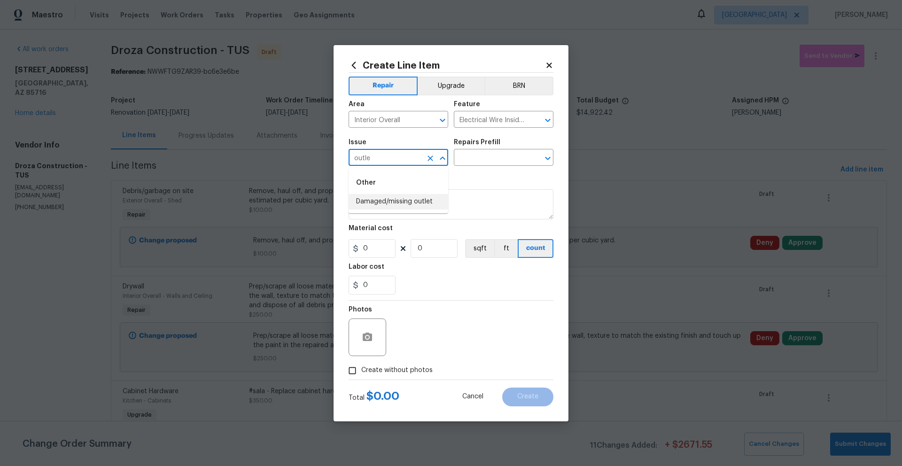
click at [379, 202] on li "Damaged/missing outlet" at bounding box center [399, 201] width 100 height 15
type input "Damaged/missing outlet"
click at [483, 160] on input "text" at bounding box center [490, 158] width 73 height 15
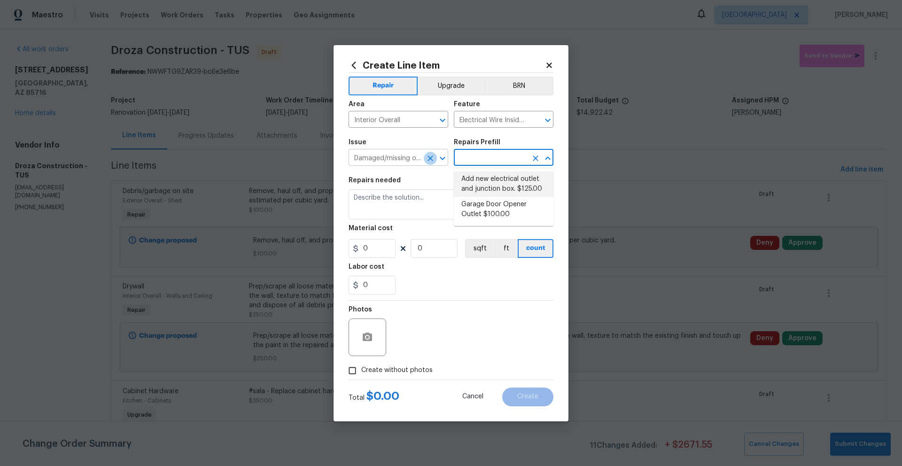
click at [432, 159] on icon "Clear" at bounding box center [430, 158] width 6 height 6
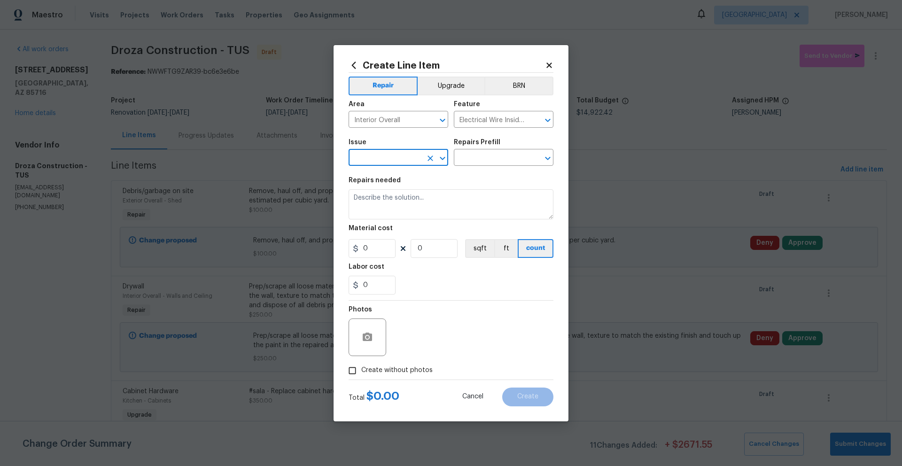
click at [412, 156] on input "text" at bounding box center [385, 158] width 73 height 15
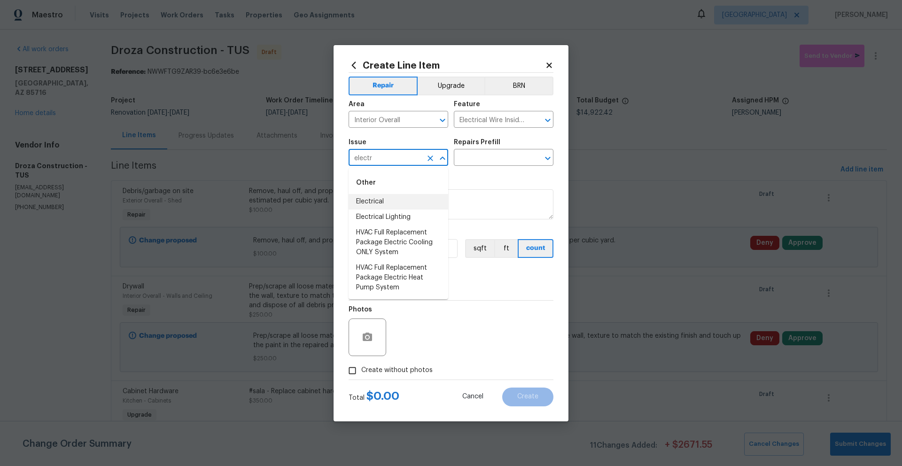
click at [377, 199] on li "Electrical" at bounding box center [399, 201] width 100 height 15
type input "Electrical"
click at [476, 152] on input "text" at bounding box center [490, 158] width 73 height 15
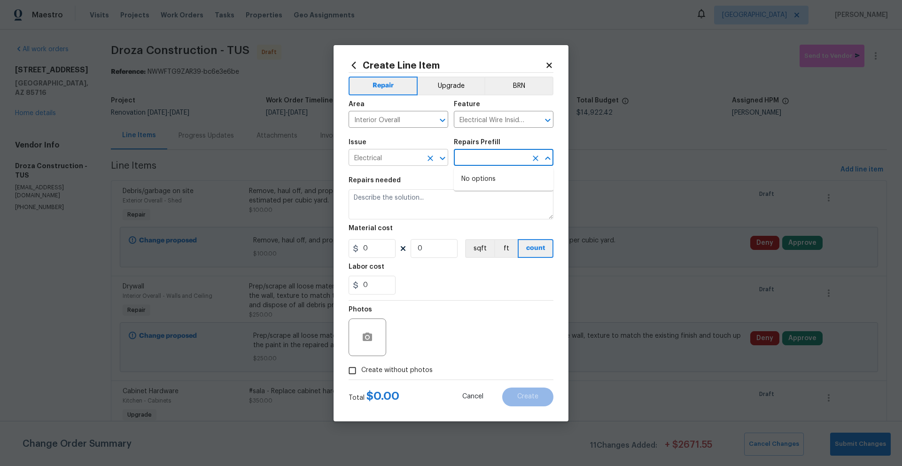
click at [401, 161] on input "Electrical" at bounding box center [385, 158] width 73 height 15
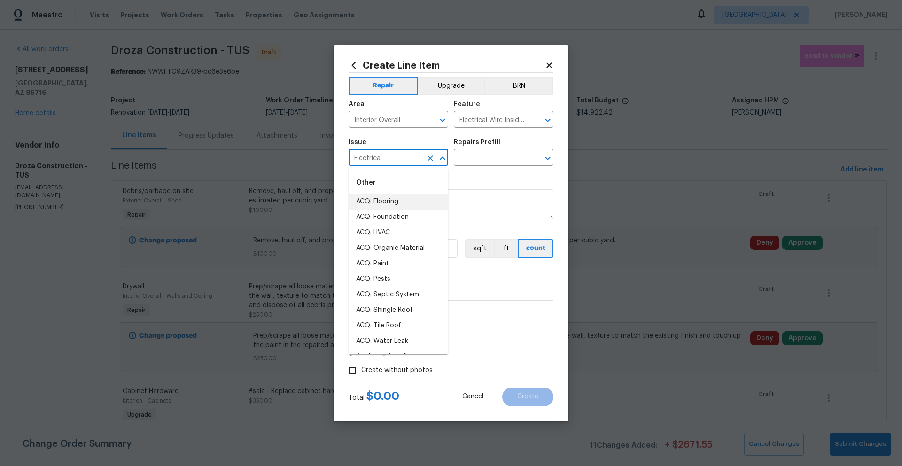
click at [432, 157] on icon "Clear" at bounding box center [430, 158] width 6 height 6
type input "h"
click at [506, 178] on div "Repairs needed" at bounding box center [451, 183] width 205 height 12
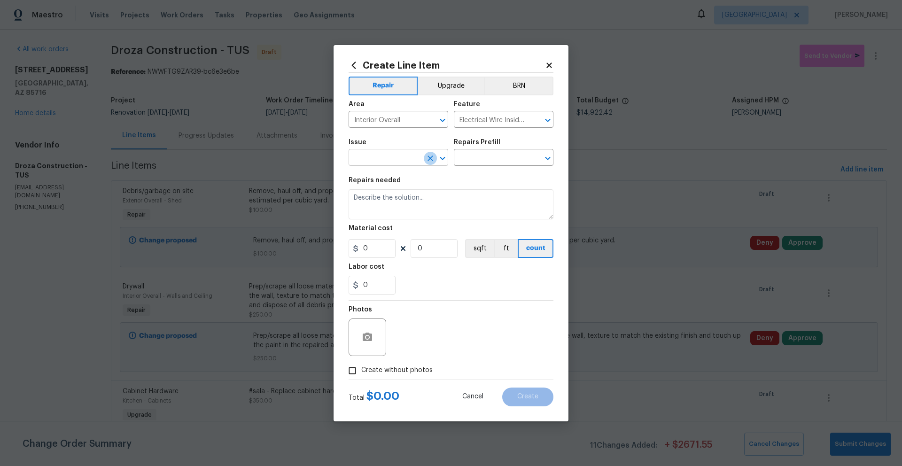
click at [430, 162] on icon "Clear" at bounding box center [430, 158] width 9 height 9
click at [402, 161] on input "text" at bounding box center [385, 158] width 73 height 15
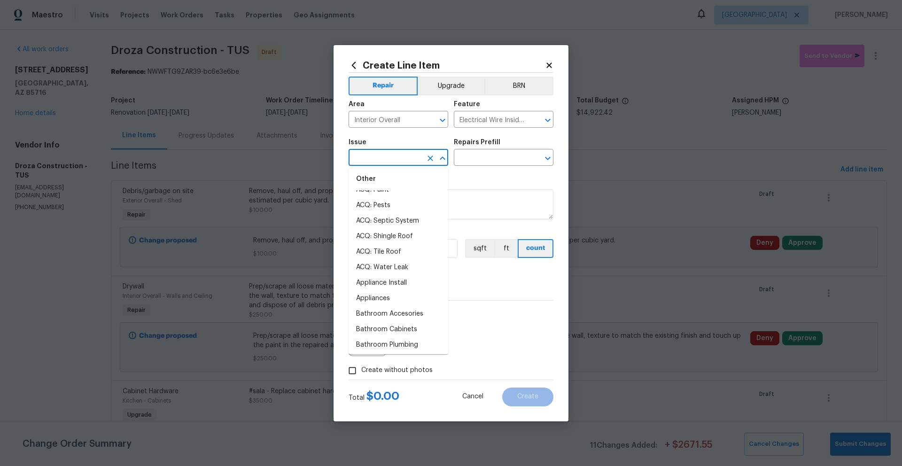
scroll to position [134, 0]
click at [410, 299] on li "Bulbs, Batteries, AC Filters" at bounding box center [399, 300] width 100 height 15
type input "Bulbs, Batteries, AC Filters"
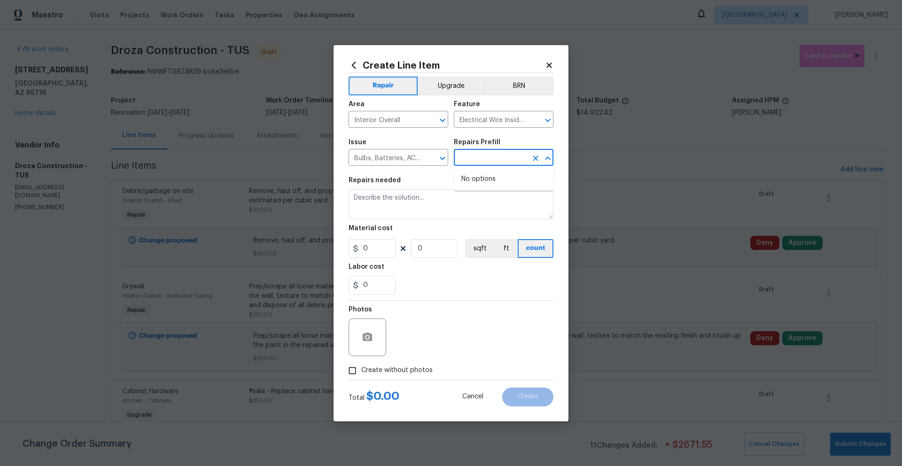
click at [473, 158] on input "text" at bounding box center [490, 158] width 73 height 15
click at [436, 172] on section "Repairs needed Material cost 0 0 sqft ft count Labor cost 0" at bounding box center [451, 235] width 205 height 129
click at [536, 120] on icon "Clear" at bounding box center [535, 120] width 9 height 9
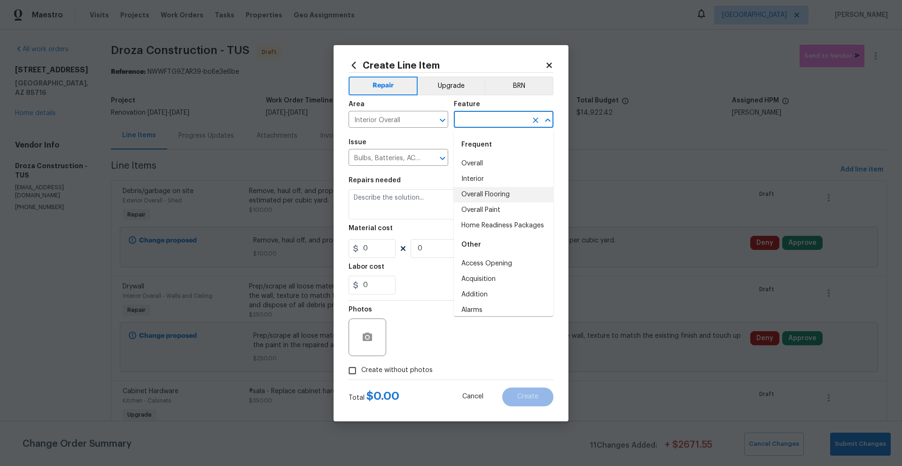
click at [483, 124] on input "text" at bounding box center [490, 120] width 73 height 15
click at [492, 228] on li "Home Readiness Packages" at bounding box center [504, 225] width 100 height 15
type input "Home Readiness Packages"
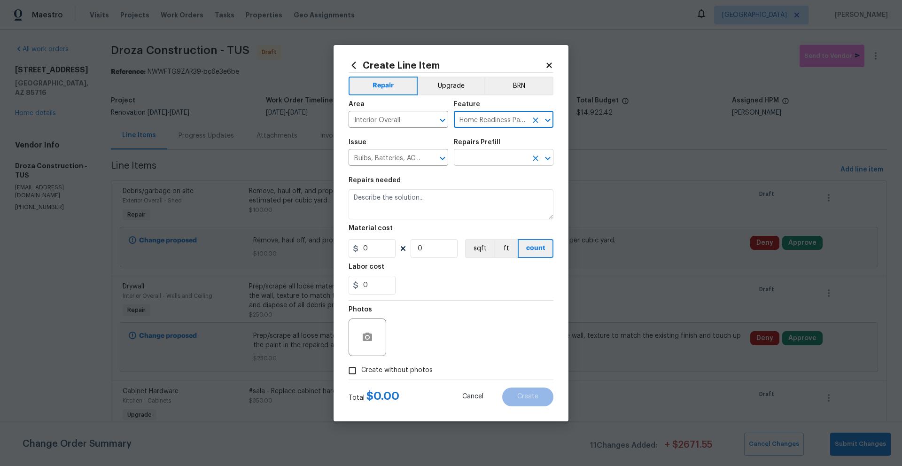
click at [471, 160] on input "text" at bounding box center [490, 158] width 73 height 15
click at [412, 177] on div "Repairs needed" at bounding box center [451, 183] width 205 height 12
click at [426, 160] on icon "Clear" at bounding box center [430, 158] width 9 height 9
click at [409, 157] on input "text" at bounding box center [385, 158] width 73 height 15
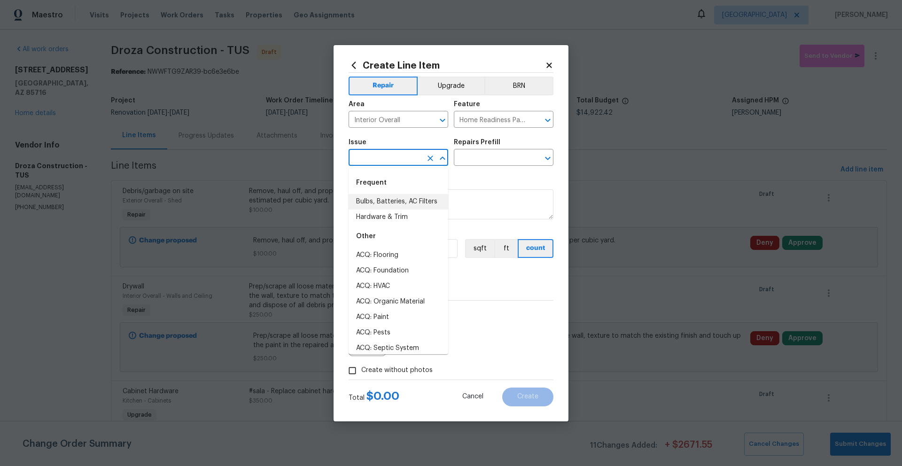
click at [396, 202] on li "Bulbs, Batteries, AC Filters" at bounding box center [399, 201] width 100 height 15
type input "Bulbs, Batteries, AC Filters"
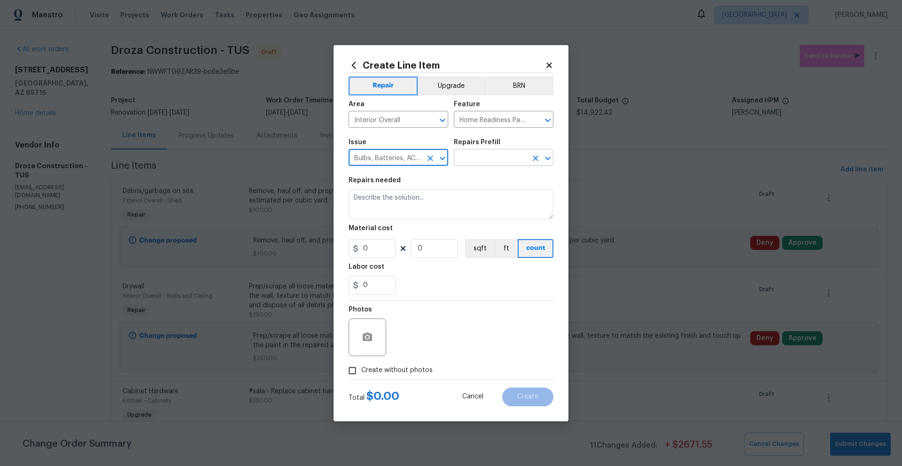
click at [476, 160] on input "text" at bounding box center [490, 158] width 73 height 15
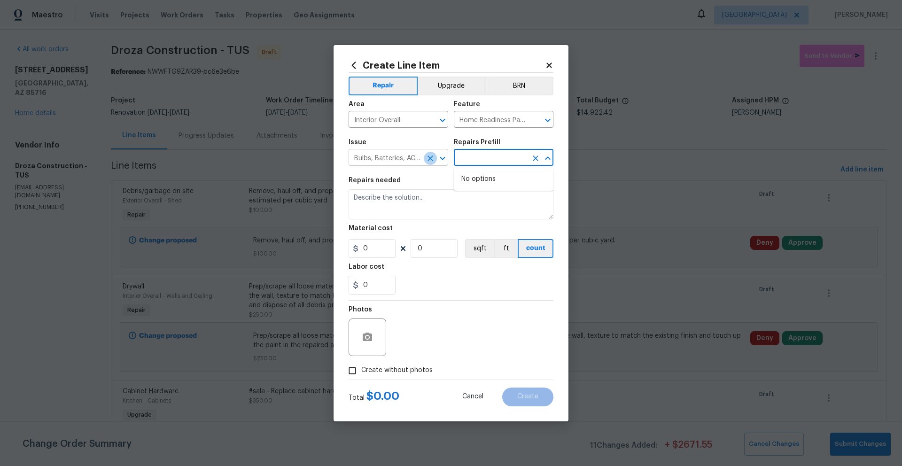
click at [431, 160] on icon "Clear" at bounding box center [430, 158] width 6 height 6
click at [400, 158] on input "text" at bounding box center [385, 158] width 73 height 15
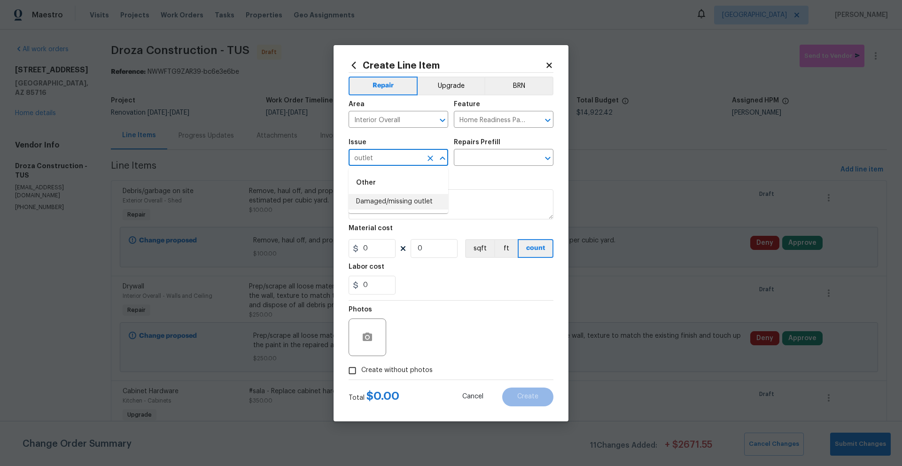
click at [394, 204] on li "Damaged/missing outlet" at bounding box center [399, 201] width 100 height 15
type input "Damaged/missing outlet"
click at [466, 161] on input "text" at bounding box center [490, 158] width 73 height 15
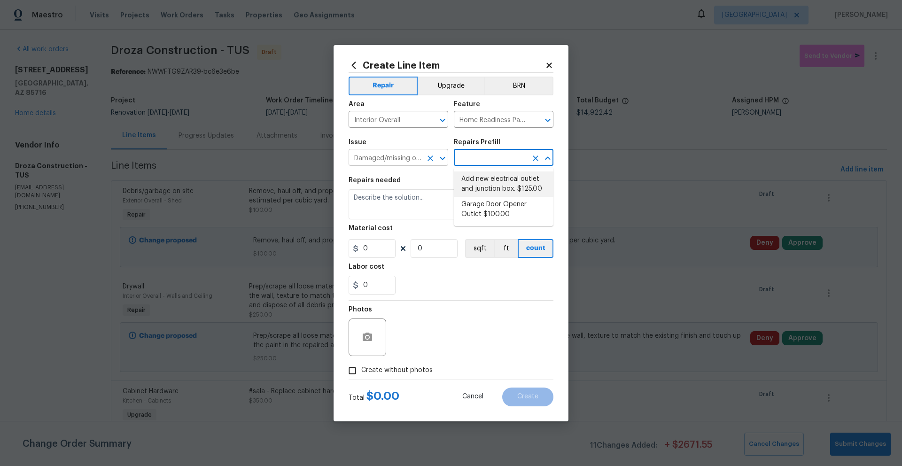
click at [430, 160] on icon "Clear" at bounding box center [430, 158] width 9 height 9
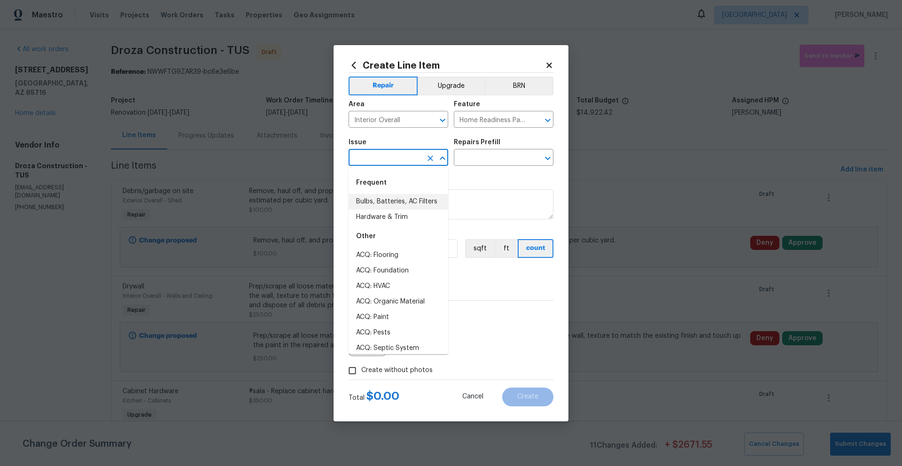
click at [418, 160] on input "text" at bounding box center [385, 158] width 73 height 15
click at [380, 201] on li "Electrical" at bounding box center [399, 201] width 100 height 15
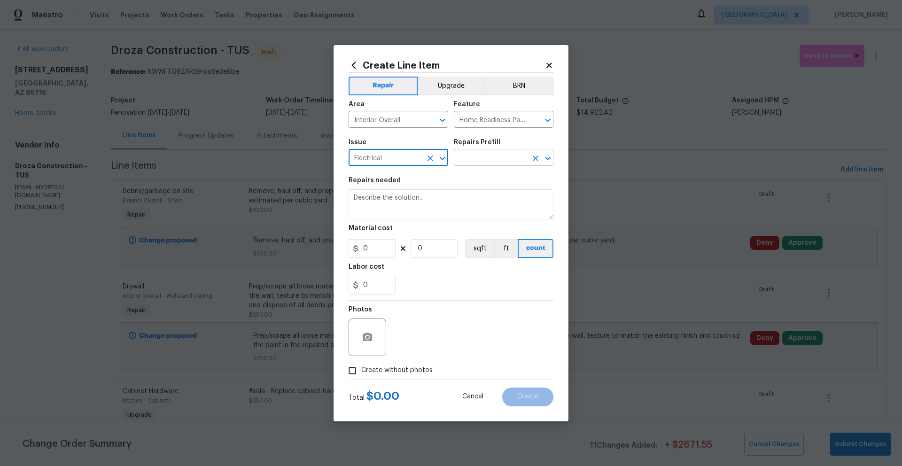
type input "Electrical"
click at [467, 160] on input "text" at bounding box center [490, 158] width 73 height 15
click at [537, 121] on icon "Clear" at bounding box center [535, 120] width 9 height 9
click at [516, 118] on input "text" at bounding box center [490, 120] width 73 height 15
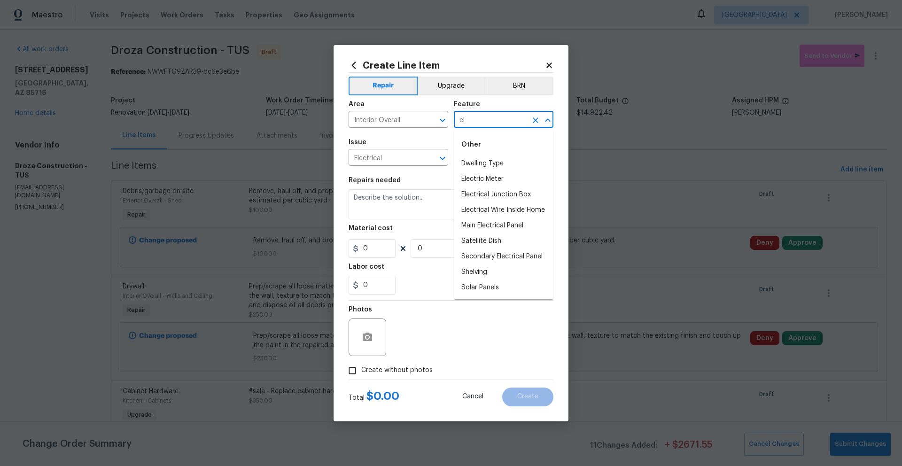
type input "e"
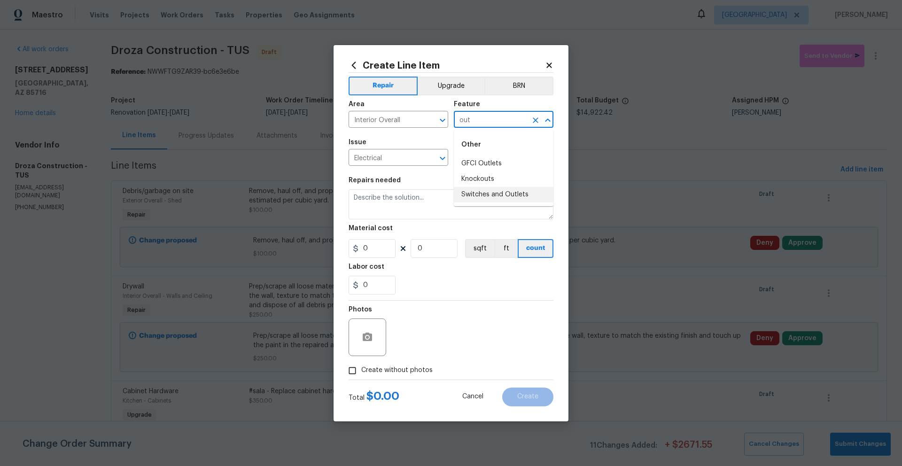
click at [518, 193] on li "Switches and Outlets" at bounding box center [504, 194] width 100 height 15
type input "Switches and Outlets"
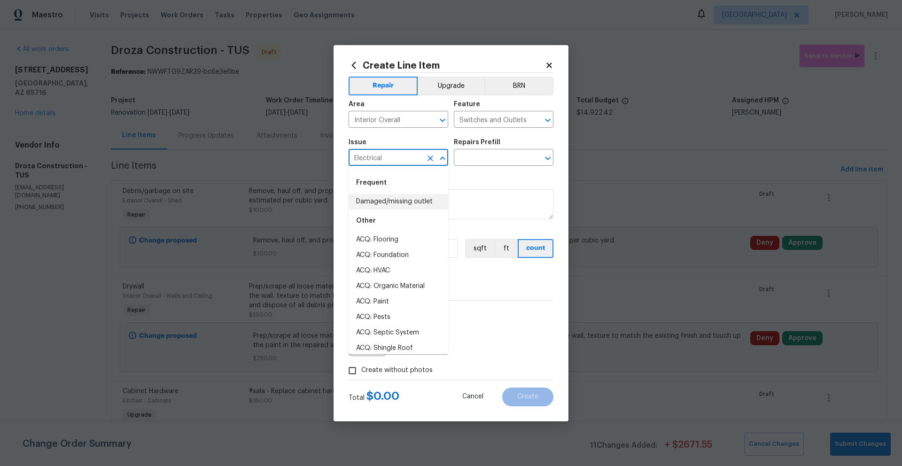
click at [413, 163] on input "Electrical" at bounding box center [385, 158] width 73 height 15
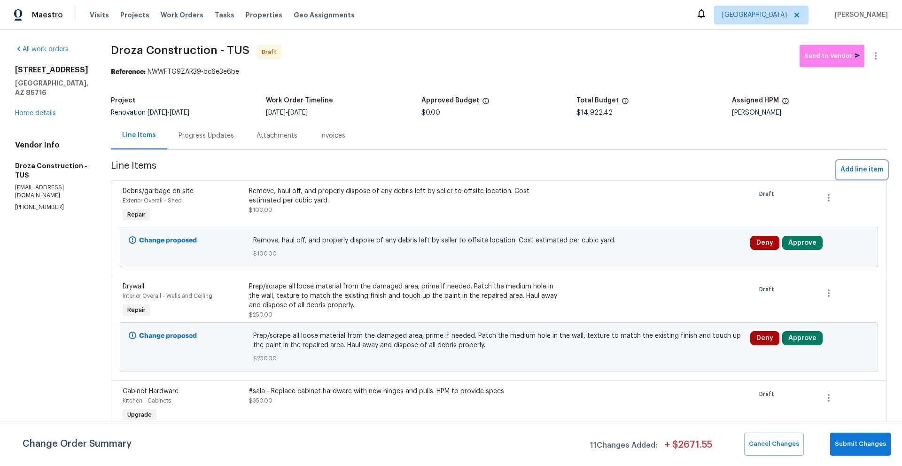
click at [848, 171] on span "Add line item" at bounding box center [861, 170] width 43 height 12
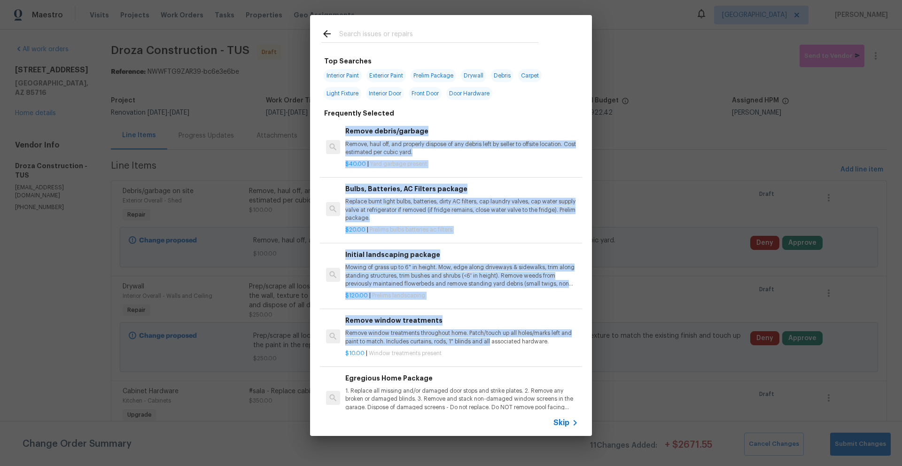
drag, startPoint x: 486, startPoint y: 306, endPoint x: 511, endPoint y: 360, distance: 59.0
click at [506, 353] on div "Remove debris/garbage Remove, haul off, and properly dispose of any debris left…" at bounding box center [450, 422] width 259 height 609
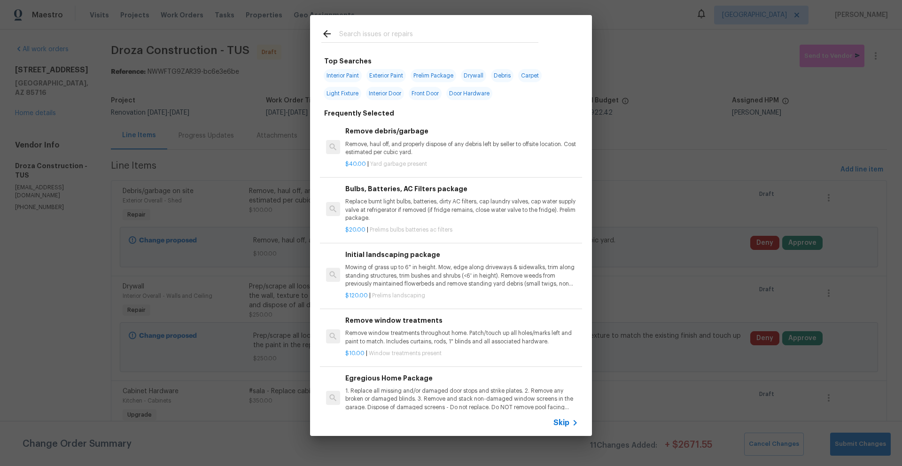
click at [567, 423] on span "Skip" at bounding box center [561, 422] width 16 height 9
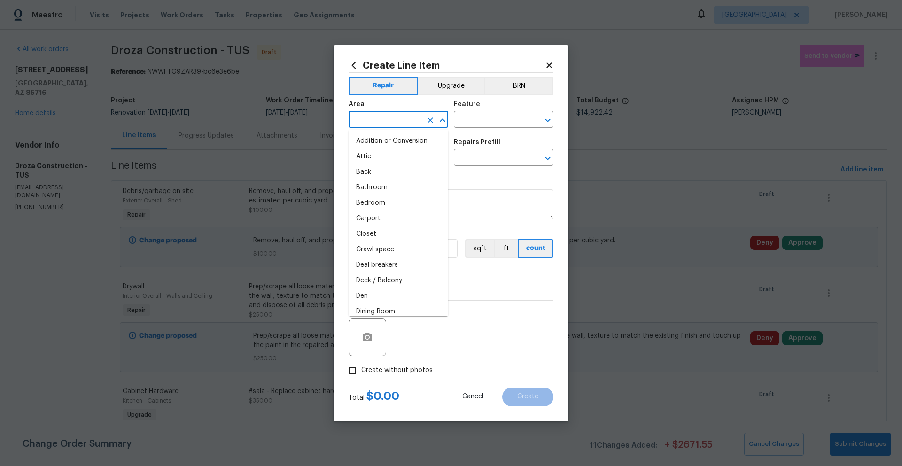
click at [390, 122] on input "text" at bounding box center [385, 120] width 73 height 15
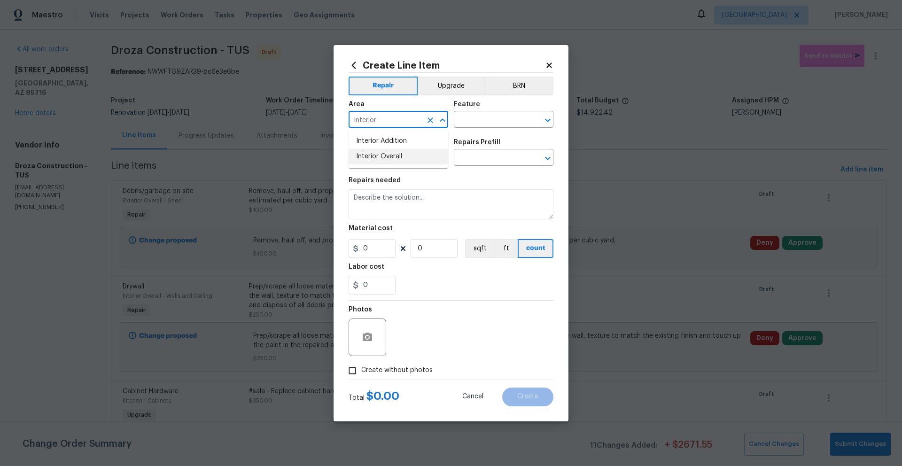
click at [363, 160] on li "Interior Overall" at bounding box center [399, 156] width 100 height 15
type input "Interior Overall"
click at [474, 121] on input "text" at bounding box center [490, 120] width 73 height 15
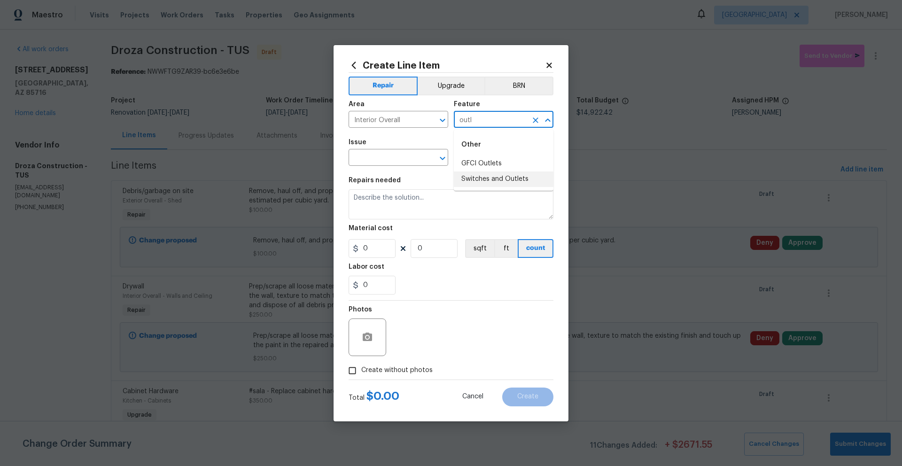
click at [499, 181] on li "Switches and Outlets" at bounding box center [504, 178] width 100 height 15
type input "Switches and Outlets"
click at [386, 160] on input "text" at bounding box center [385, 158] width 73 height 15
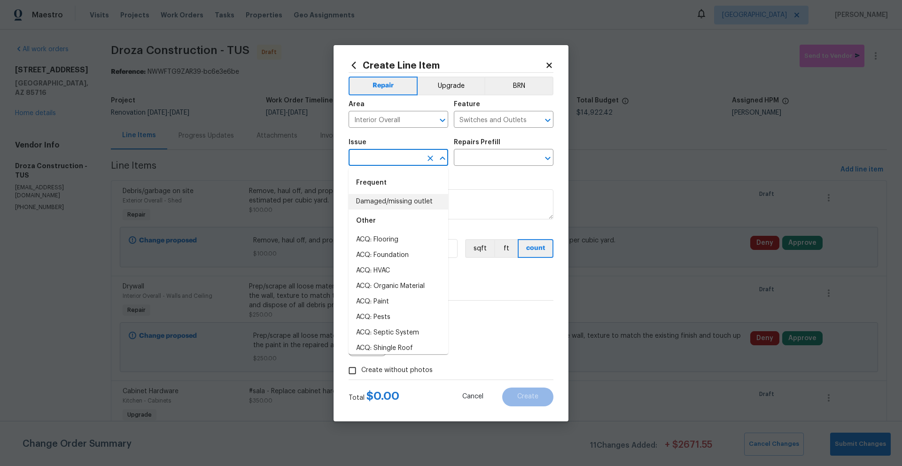
click at [397, 198] on li "Damaged/missing outlet" at bounding box center [399, 201] width 100 height 15
type input "Damaged/missing outlet"
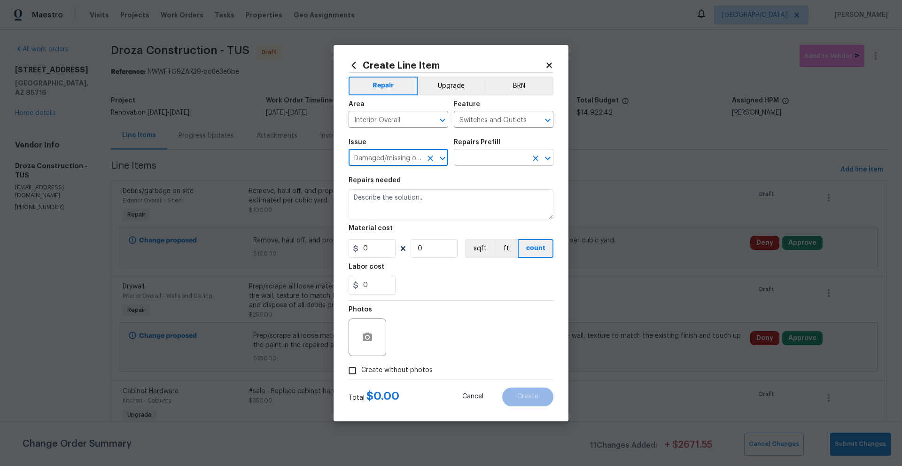
click at [469, 163] on input "text" at bounding box center [490, 158] width 73 height 15
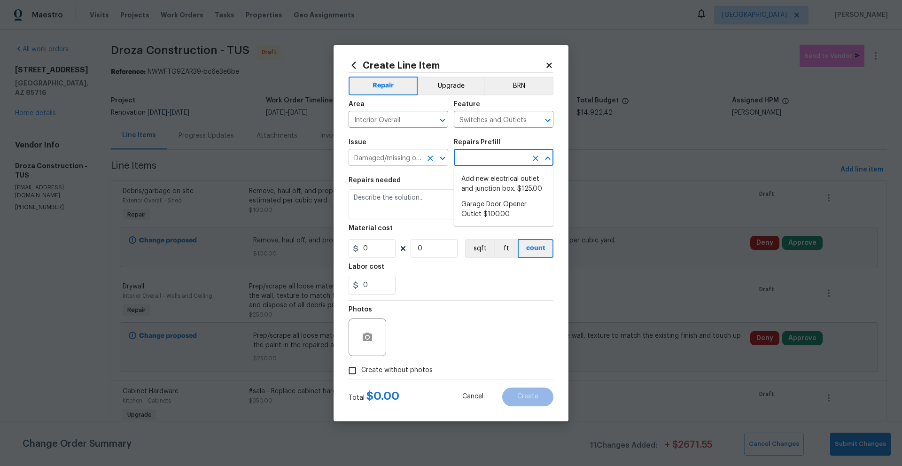
click at [432, 159] on icon "Clear" at bounding box center [430, 158] width 9 height 9
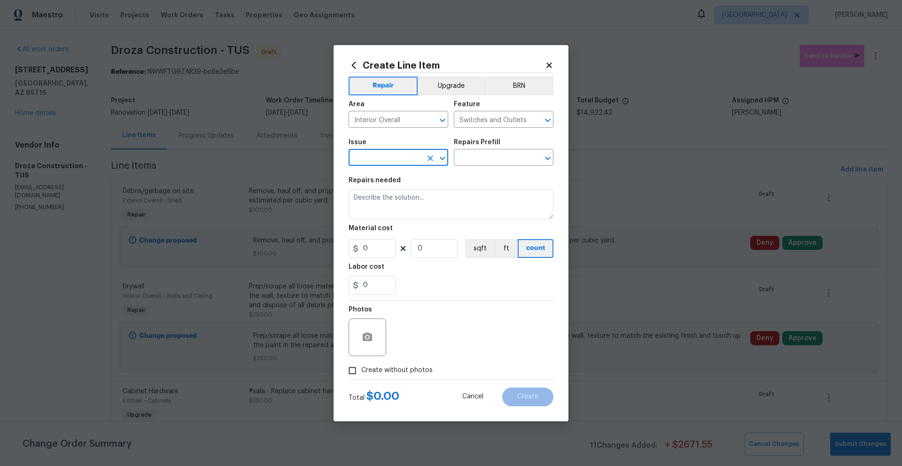
click at [414, 159] on input "text" at bounding box center [385, 158] width 73 height 15
click at [380, 205] on li "Electrical" at bounding box center [399, 201] width 100 height 15
type input "Electrical"
click at [476, 160] on input "text" at bounding box center [490, 158] width 73 height 15
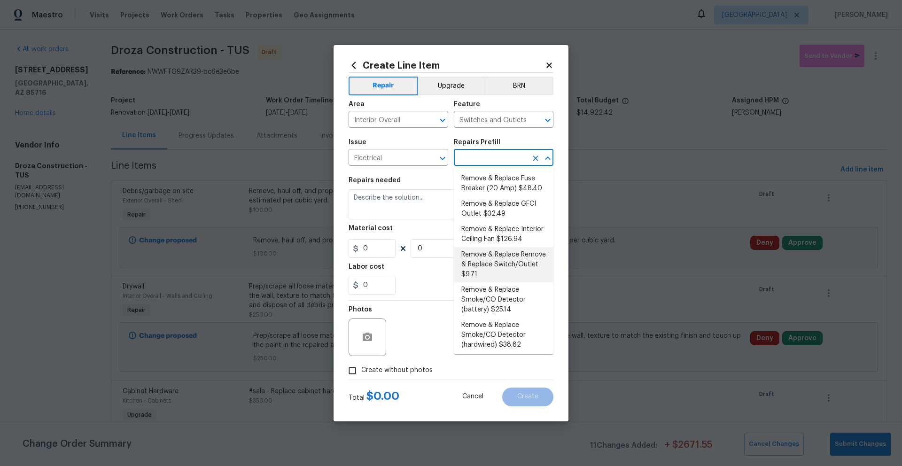
scroll to position [139, 0]
click at [507, 264] on li "Remove & Replace Remove & Replace Switch/Outlet $9.71" at bounding box center [504, 263] width 100 height 35
type input "Remove & Replace Remove & Replace Switch/Outlet $9.71"
type textarea "Remove and replace switch(es) and/or outlet(s) with new (covers to match the re…"
type input "9.71"
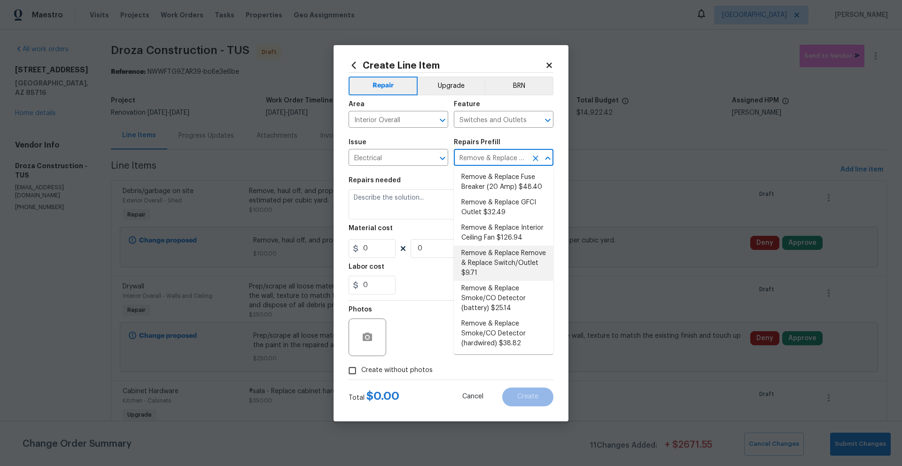
type input "1"
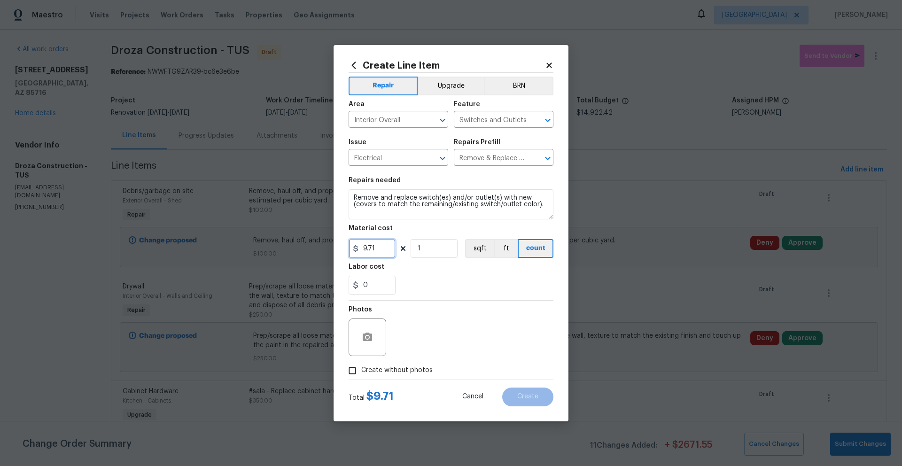
drag, startPoint x: 383, startPoint y: 248, endPoint x: 343, endPoint y: 245, distance: 40.0
click at [343, 245] on div "Create Line Item Repair Upgrade BRN Area Interior Overall ​ Feature Switches an…" at bounding box center [450, 233] width 235 height 376
type input "350"
click at [380, 370] on span "Create without photos" at bounding box center [396, 370] width 71 height 10
click at [361, 370] on input "Create without photos" at bounding box center [352, 371] width 18 height 18
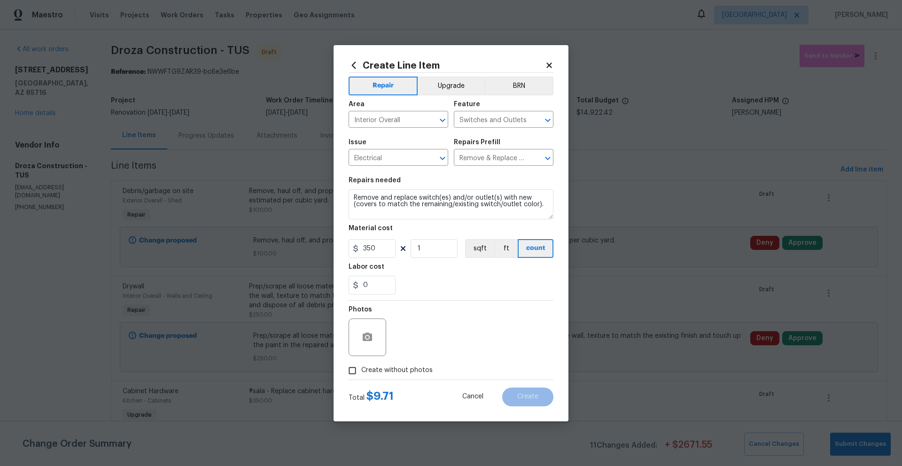
checkbox input "true"
click at [444, 342] on textarea at bounding box center [474, 337] width 160 height 38
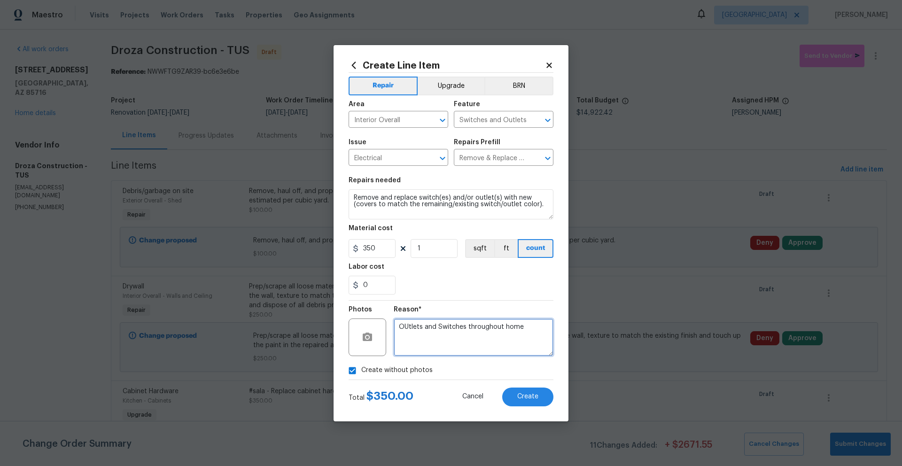
click at [409, 326] on textarea "OUtlets and Switches throughout home" at bounding box center [474, 337] width 160 height 38
type textarea "Outlets and Switches throughout home"
click at [465, 311] on div "Reason*" at bounding box center [474, 312] width 160 height 12
click at [521, 394] on span "Create" at bounding box center [527, 396] width 21 height 7
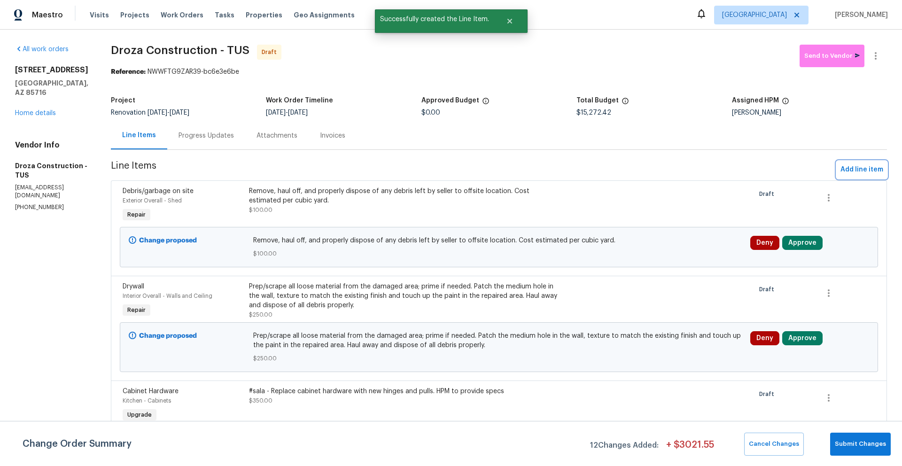
click at [853, 169] on span "Add line item" at bounding box center [861, 170] width 43 height 12
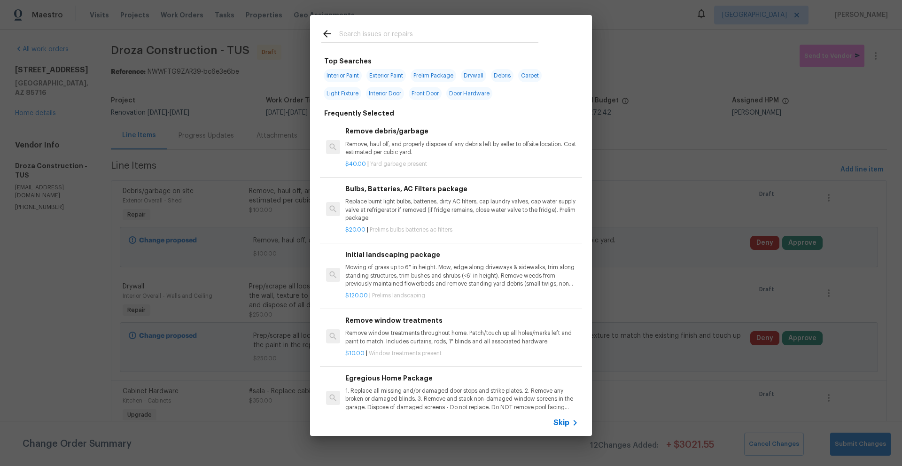
click at [392, 33] on input "text" at bounding box center [438, 35] width 199 height 14
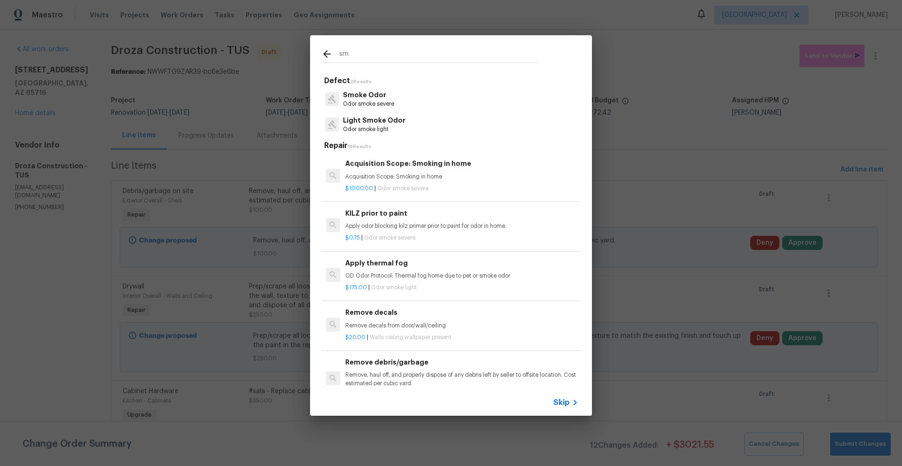
type input "s"
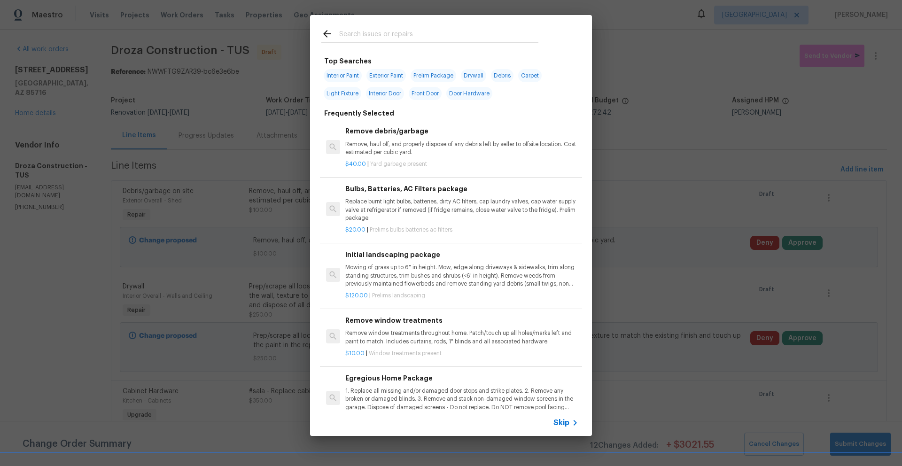
click at [566, 424] on span "Skip" at bounding box center [561, 422] width 16 height 9
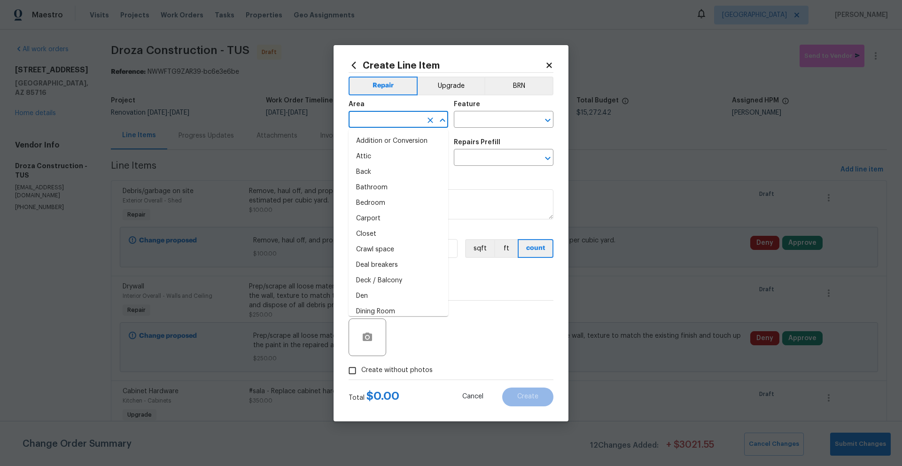
click at [398, 124] on input "text" at bounding box center [385, 120] width 73 height 15
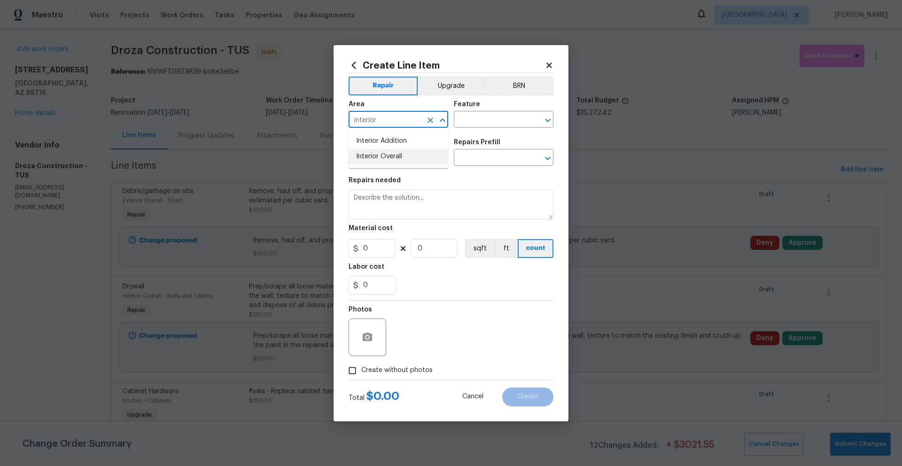
click at [387, 159] on li "Interior Overall" at bounding box center [399, 156] width 100 height 15
type input "Interior Overall"
click at [473, 118] on input "text" at bounding box center [490, 120] width 73 height 15
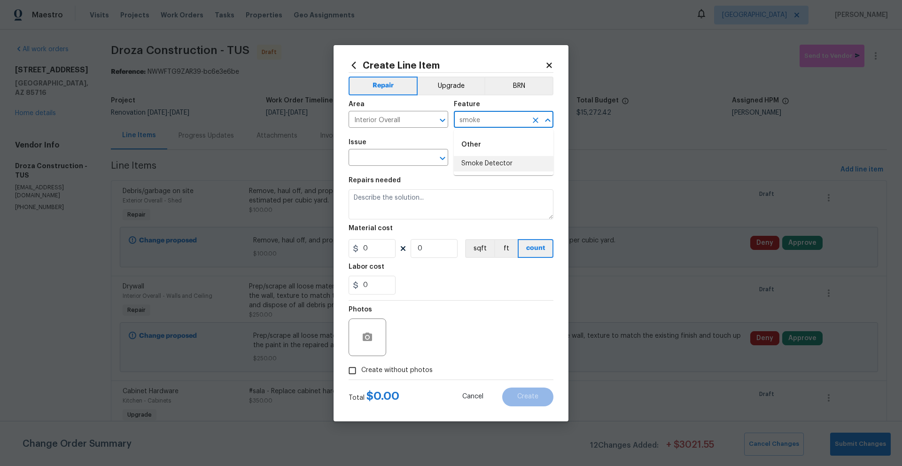
click at [502, 161] on li "Smoke Detector" at bounding box center [504, 163] width 100 height 15
type input "Smoke Detector"
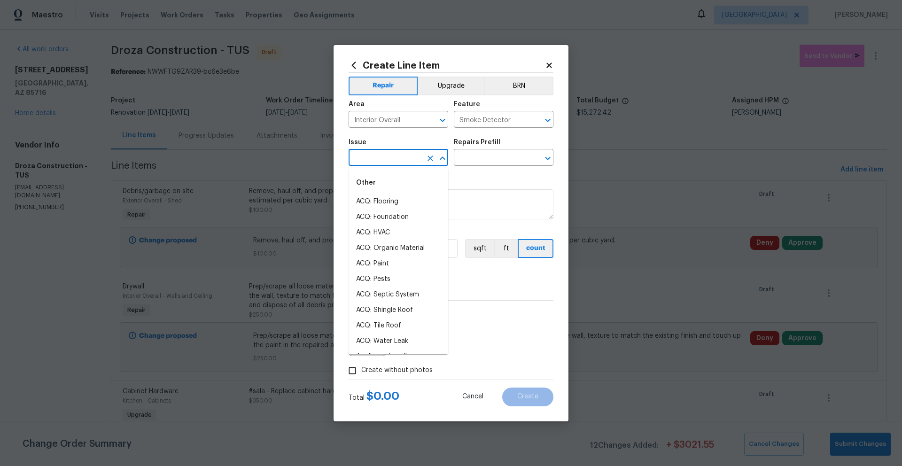
click at [368, 161] on input "text" at bounding box center [385, 158] width 73 height 15
type input "s"
click at [380, 197] on li "Electrical" at bounding box center [399, 201] width 100 height 15
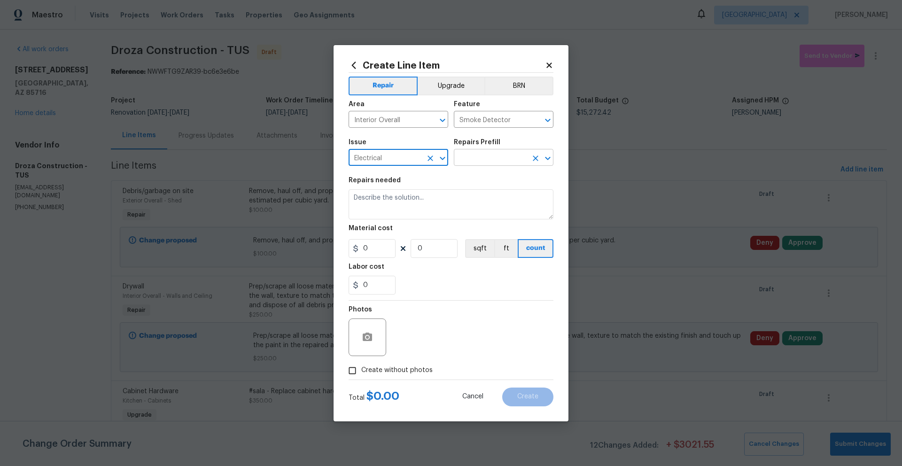
type input "Electrical"
click at [468, 160] on input "text" at bounding box center [490, 158] width 73 height 15
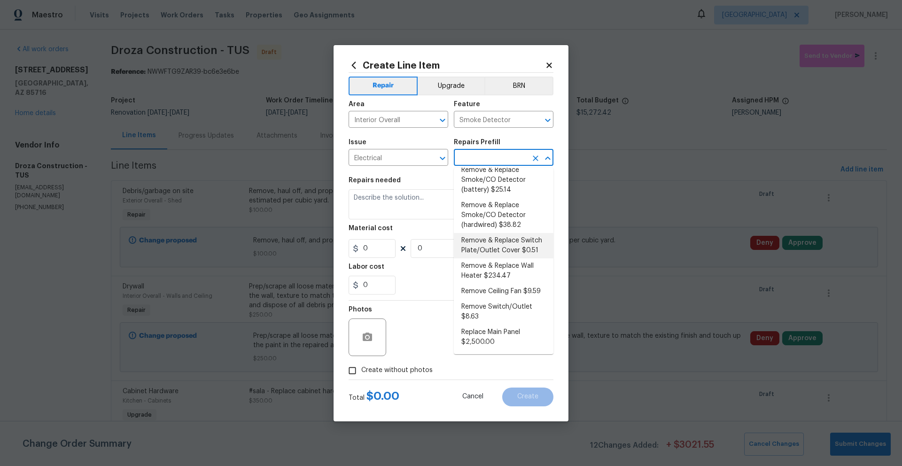
scroll to position [255, 0]
click at [524, 181] on li "Remove & Replace Smoke/CO Detector (battery) $25.14" at bounding box center [504, 181] width 100 height 35
type input "Remove & Replace Smoke/CO Detector (battery) $25.14"
type textarea "Remove the existing smoke/CO detector (battery) and replace with new. Ensure th…"
type input "25.14"
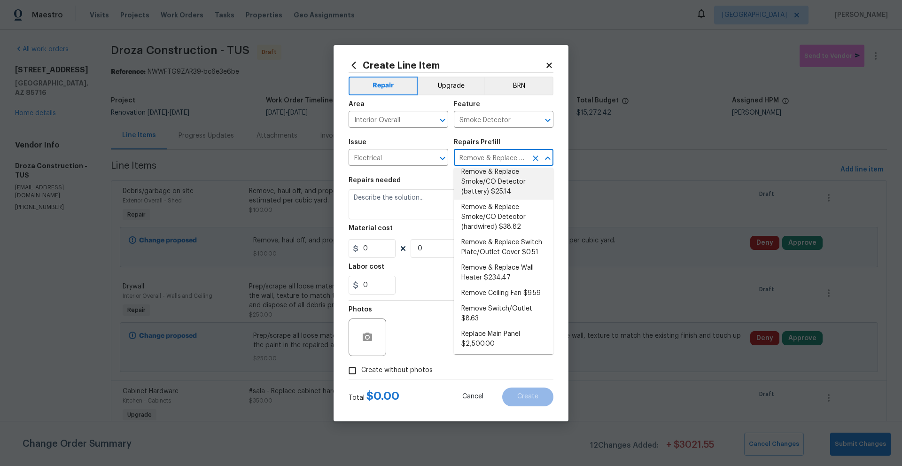
type input "1"
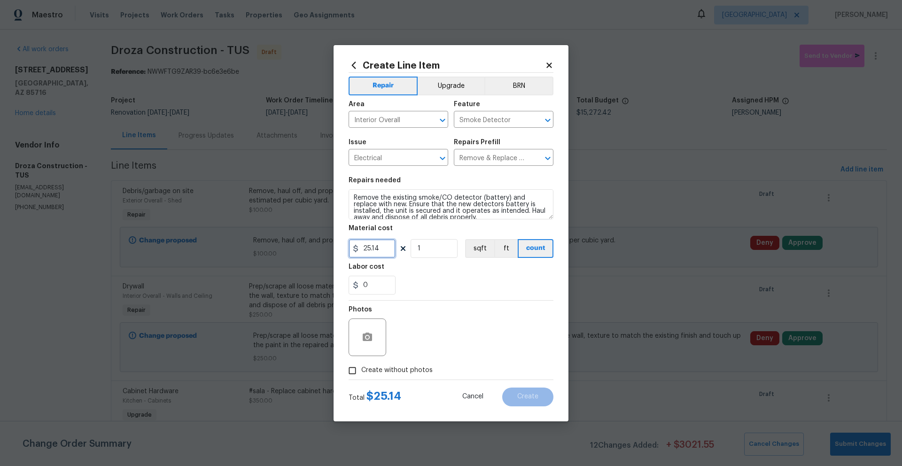
drag, startPoint x: 335, startPoint y: 244, endPoint x: 329, endPoint y: 244, distance: 6.6
click at [329, 244] on div "Create Line Item Repair Upgrade BRN Area Interior Overall ​ Feature Smoke Detec…" at bounding box center [451, 233] width 902 height 466
type input "35"
type input "7"
click at [374, 371] on span "Create without photos" at bounding box center [396, 370] width 71 height 10
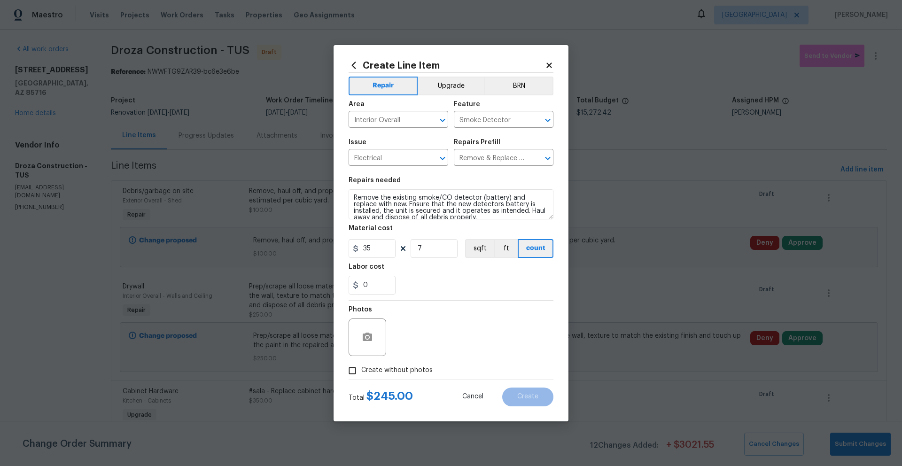
click at [361, 371] on input "Create without photos" at bounding box center [352, 371] width 18 height 18
checkbox input "true"
click at [420, 341] on textarea at bounding box center [474, 337] width 160 height 38
type textarea "s"
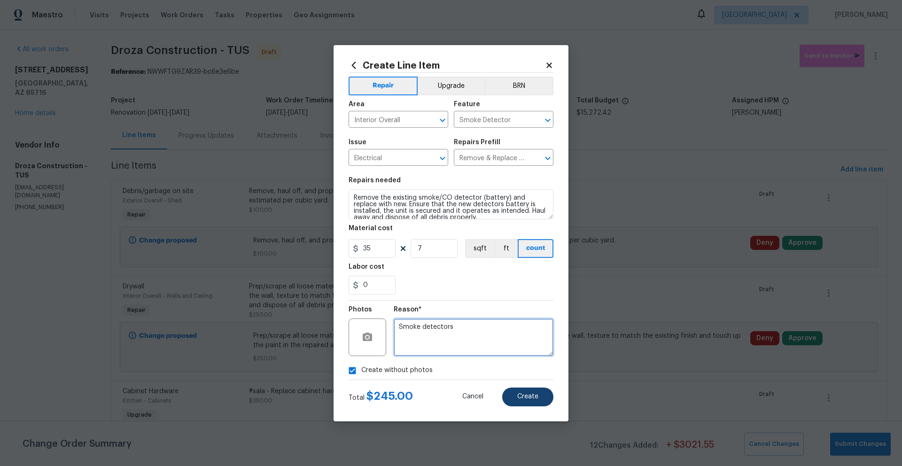
type textarea "Smoke detectors"
click at [523, 400] on button "Create" at bounding box center [527, 396] width 51 height 19
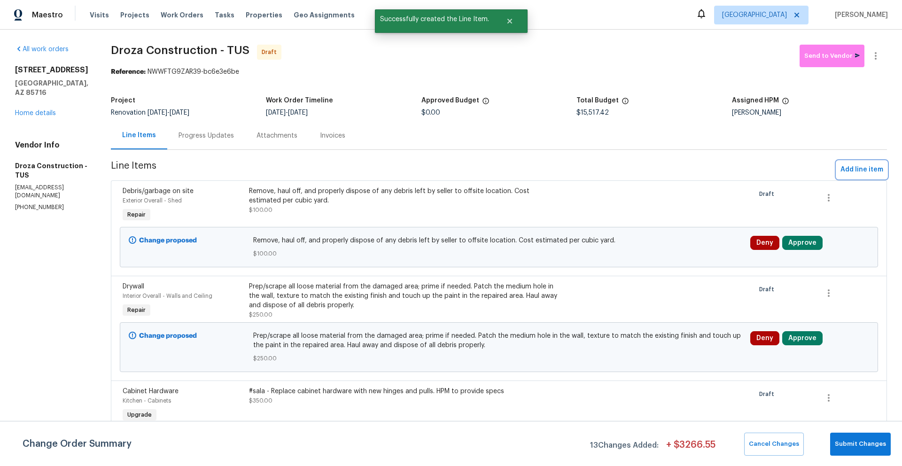
click at [850, 172] on span "Add line item" at bounding box center [861, 170] width 43 height 12
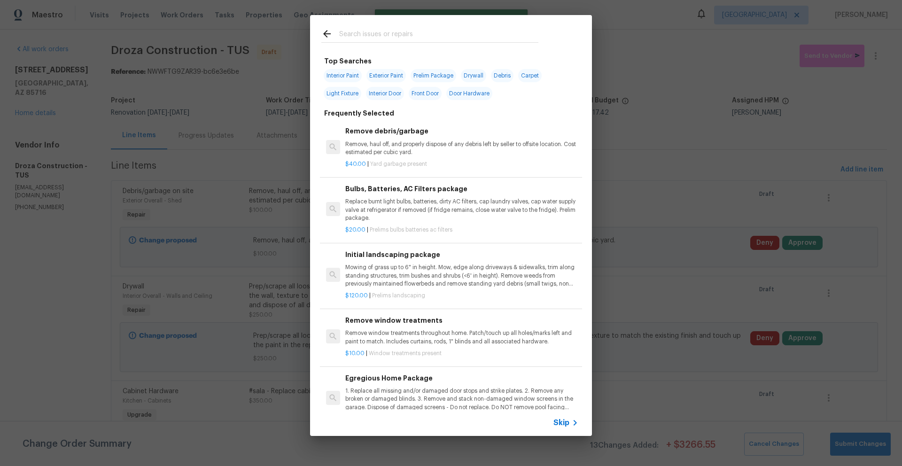
click at [487, 95] on span "Door Hardware" at bounding box center [469, 93] width 46 height 13
type input "Door Hardware"
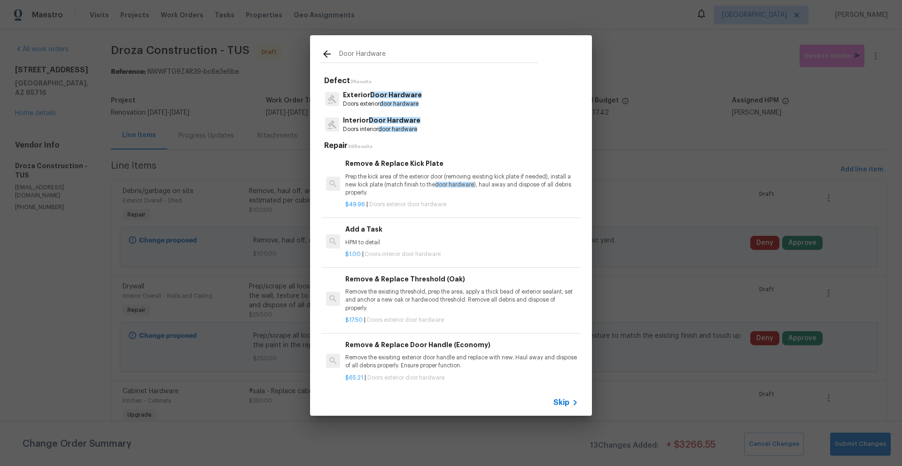
click at [392, 121] on span "Door Hardware" at bounding box center [395, 120] width 52 height 7
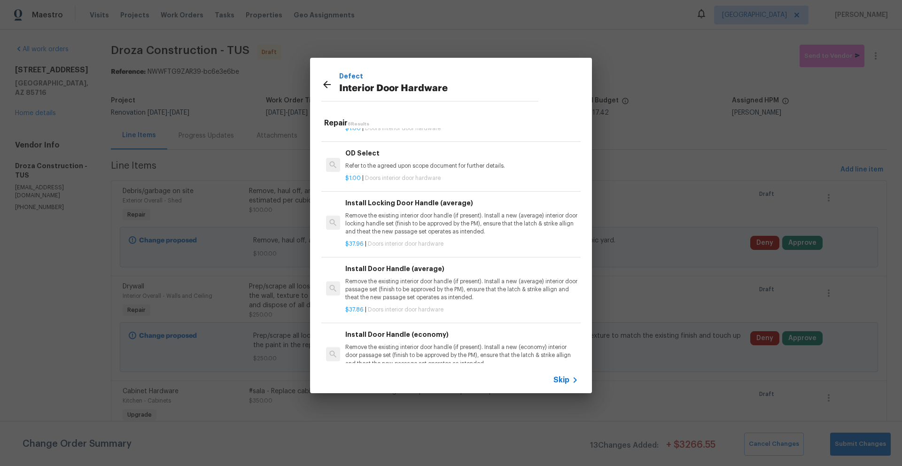
scroll to position [0, 0]
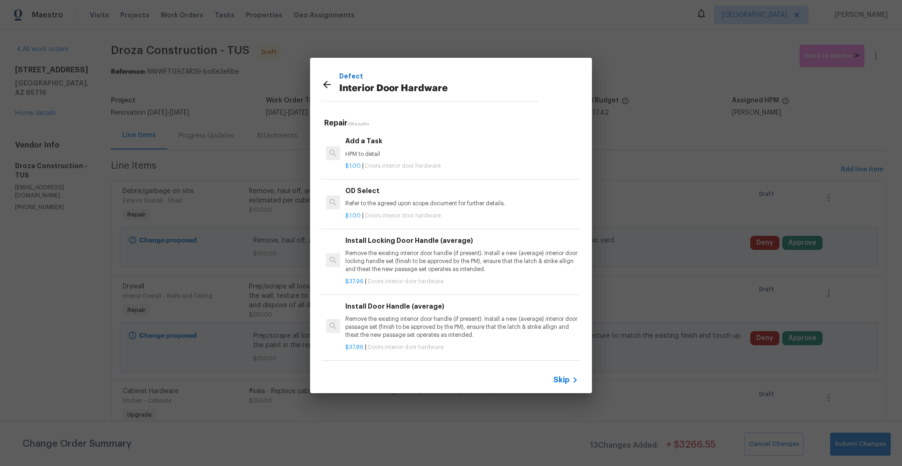
click at [435, 256] on p "Remove the existing interior door handle (if present). Install a new (average) …" at bounding box center [461, 261] width 233 height 24
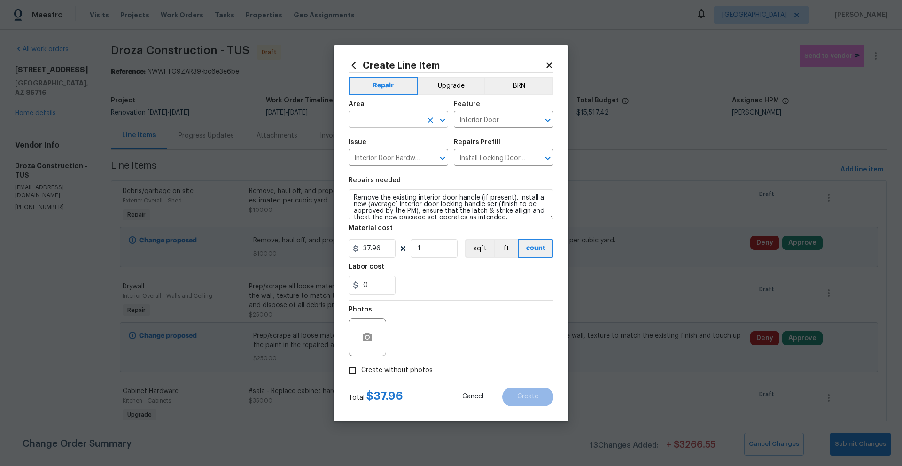
click at [396, 124] on input "text" at bounding box center [385, 120] width 73 height 15
click at [397, 156] on li "Interior Overall" at bounding box center [399, 156] width 100 height 15
type input "Interior Overall"
click at [437, 89] on button "Upgrade" at bounding box center [451, 86] width 67 height 19
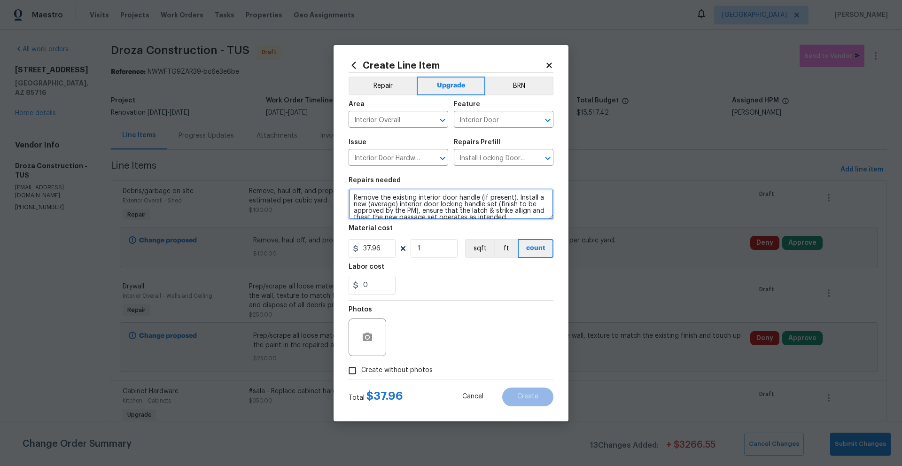
click at [356, 198] on textarea "Remove the existing interior door handle (if present). Install a new (average) …" at bounding box center [451, 204] width 205 height 30
type textarea "#sala - Remove the existing interior door handle (if present). Install a new (a…"
drag, startPoint x: 385, startPoint y: 247, endPoint x: 331, endPoint y: 244, distance: 54.1
click at [331, 244] on div "Create Line Item Repair Upgrade BRN Area Interior Overall ​ Feature Interior Do…" at bounding box center [451, 233] width 902 height 466
type input "550"
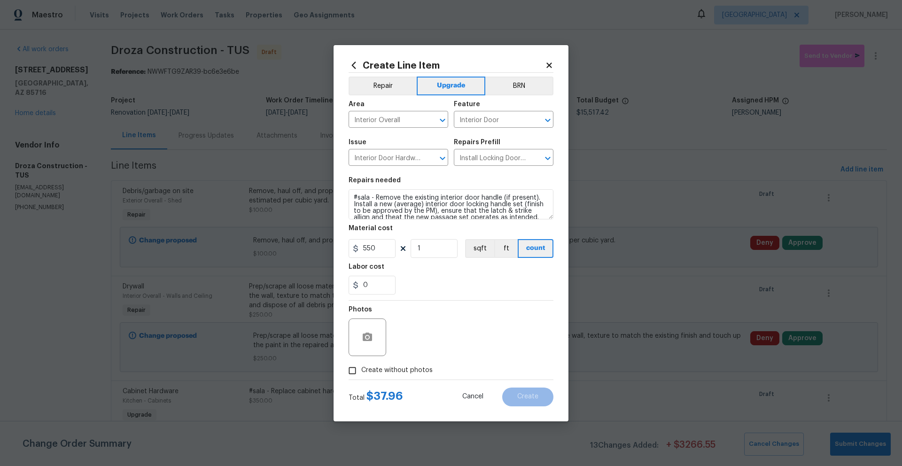
click at [388, 367] on span "Create without photos" at bounding box center [396, 370] width 71 height 10
click at [361, 367] on input "Create without photos" at bounding box center [352, 371] width 18 height 18
checkbox input "true"
click at [436, 341] on textarea at bounding box center [474, 337] width 160 height 38
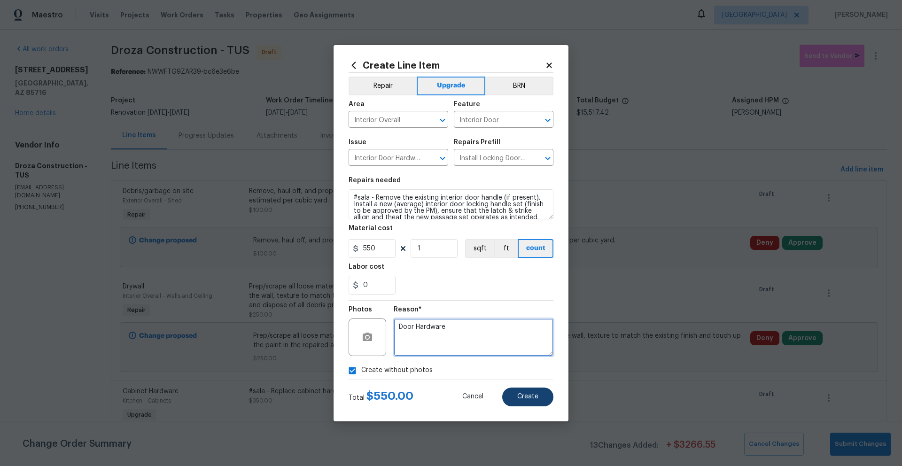
type textarea "Door Hardware"
click at [531, 395] on span "Create" at bounding box center [527, 396] width 21 height 7
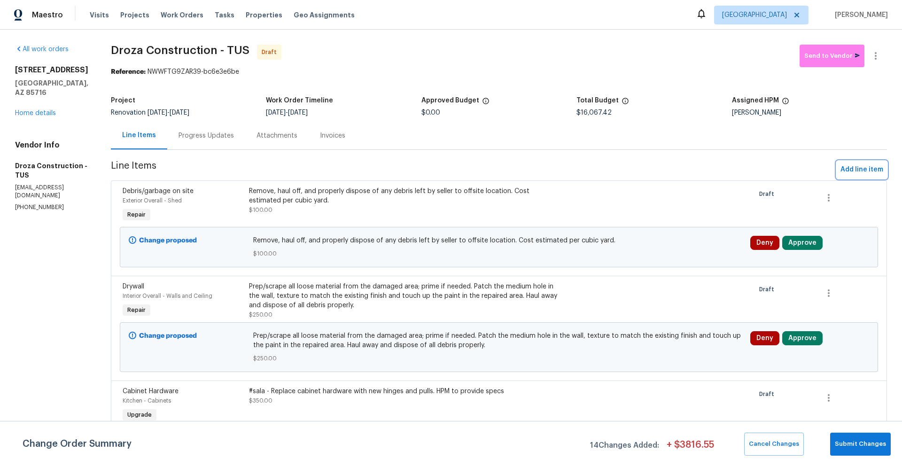
click at [863, 170] on span "Add line item" at bounding box center [861, 170] width 43 height 12
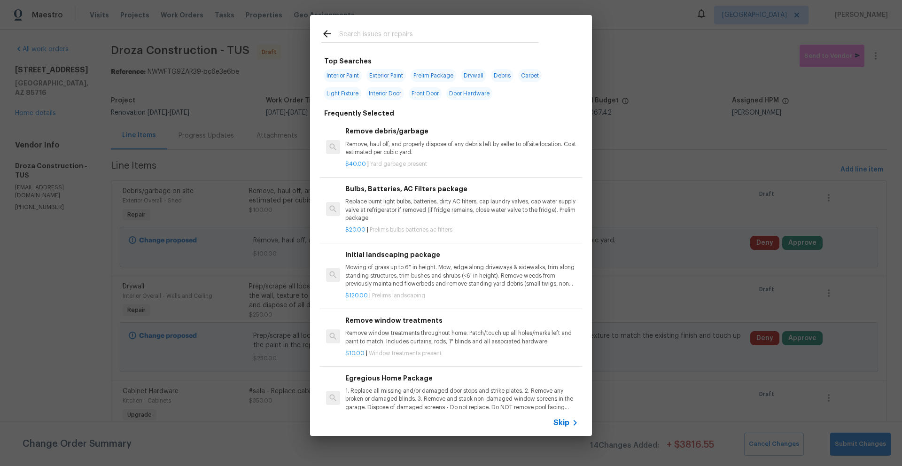
click at [442, 37] on input "text" at bounding box center [438, 35] width 199 height 14
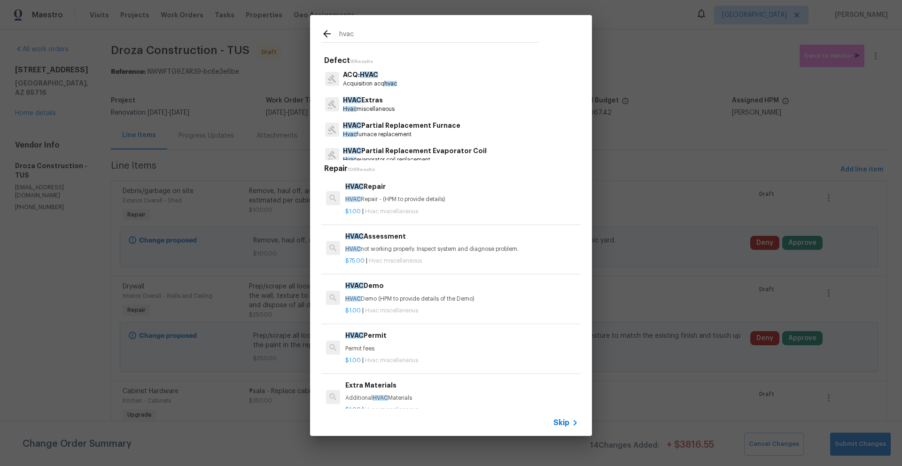
type input "hvac"
click at [368, 103] on p "HVAC Extras" at bounding box center [369, 100] width 52 height 10
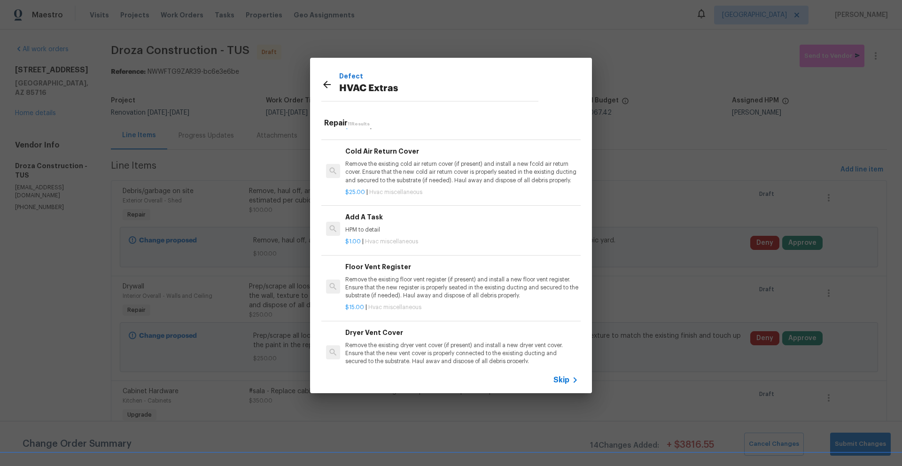
scroll to position [302, 0]
click at [465, 178] on p "Remove the existing cold air return cover (if present) and install a new fcold …" at bounding box center [461, 174] width 233 height 24
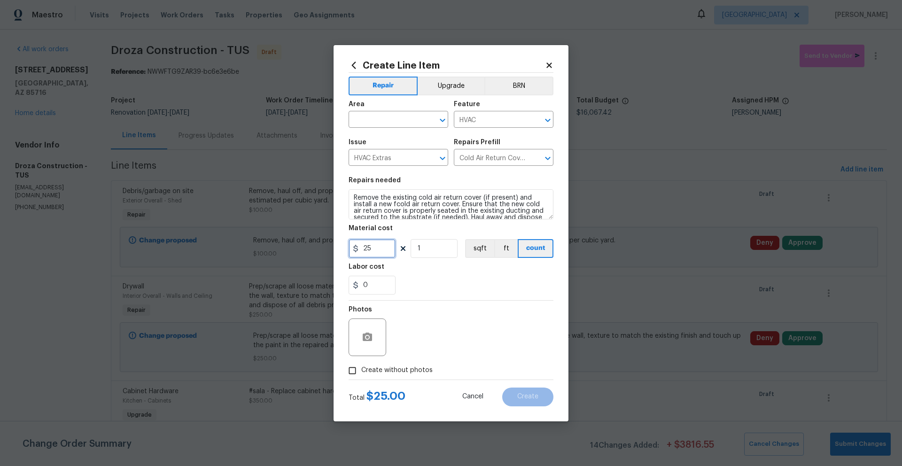
click at [337, 247] on div "Create Line Item Repair Upgrade BRN Area ​ Feature HVAC ​ Issue HVAC Extras ​ R…" at bounding box center [450, 233] width 235 height 376
type input "75"
click at [411, 116] on input "text" at bounding box center [385, 120] width 73 height 15
click at [394, 157] on li "Interior Overall" at bounding box center [399, 156] width 100 height 15
type input "Interior Overall"
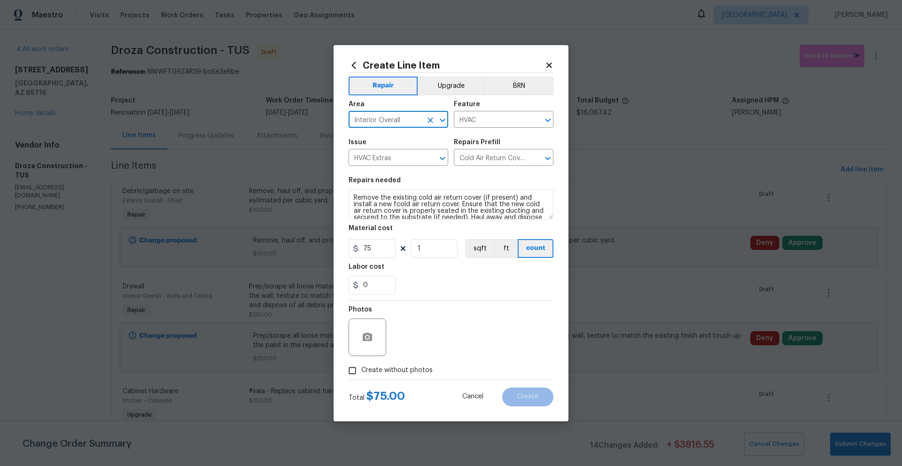
click at [403, 373] on span "Create without photos" at bounding box center [396, 370] width 71 height 10
click at [361, 373] on input "Create without photos" at bounding box center [352, 371] width 18 height 18
checkbox input "true"
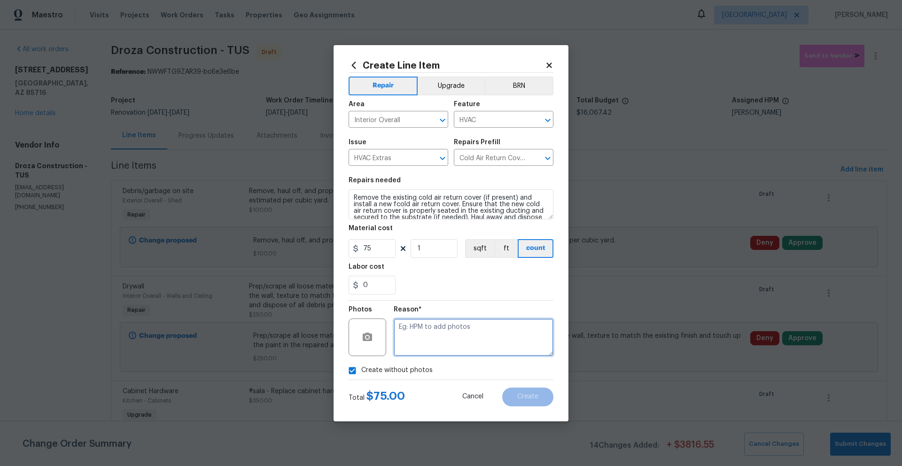
click at [437, 348] on textarea at bounding box center [474, 337] width 160 height 38
type textarea "Return Vent"
click at [538, 393] on button "Create" at bounding box center [527, 396] width 51 height 19
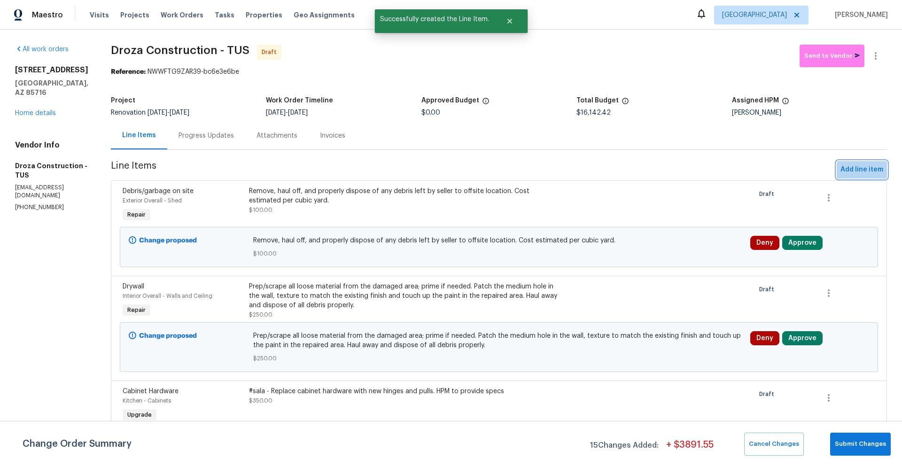
click at [864, 170] on span "Add line item" at bounding box center [861, 170] width 43 height 12
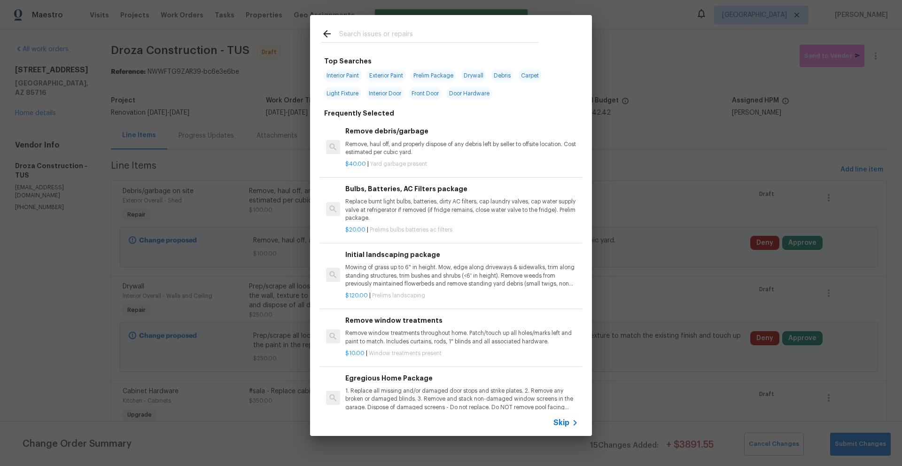
click at [421, 37] on input "text" at bounding box center [438, 35] width 199 height 14
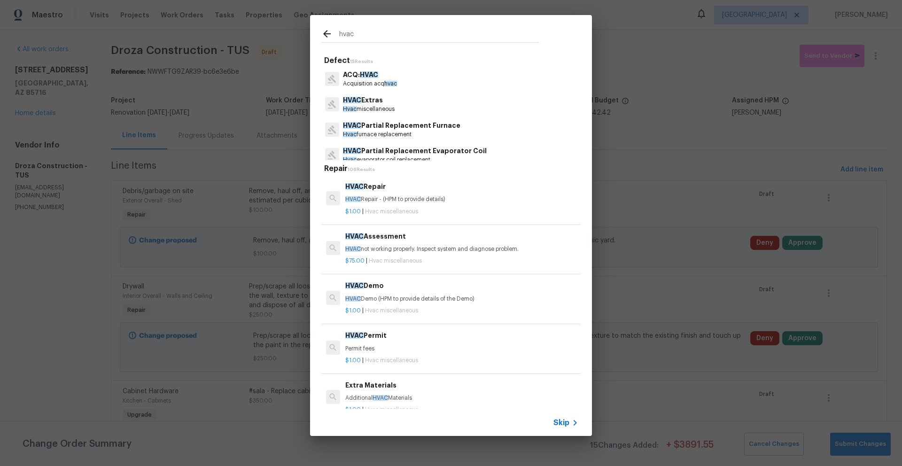
type input "hvac"
click at [374, 104] on p "HVAC Extras" at bounding box center [369, 100] width 52 height 10
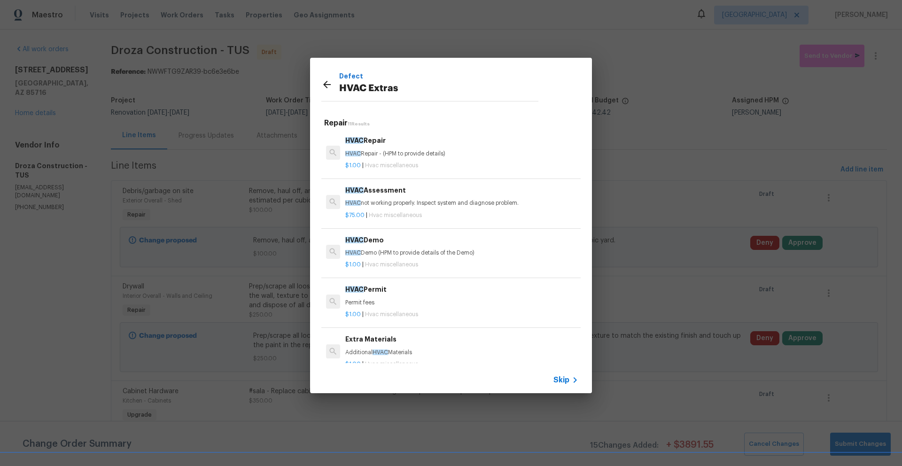
scroll to position [0, 0]
click at [328, 84] on icon at bounding box center [327, 85] width 8 height 8
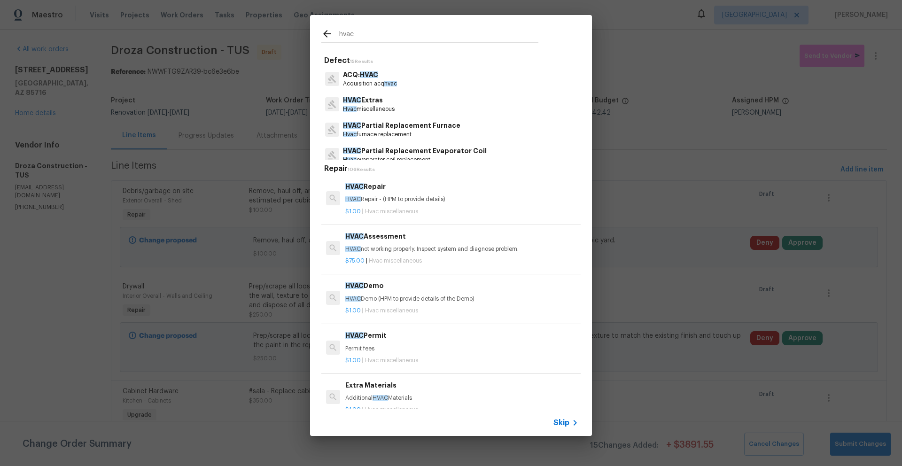
click at [364, 33] on input "hvac" at bounding box center [438, 35] width 199 height 14
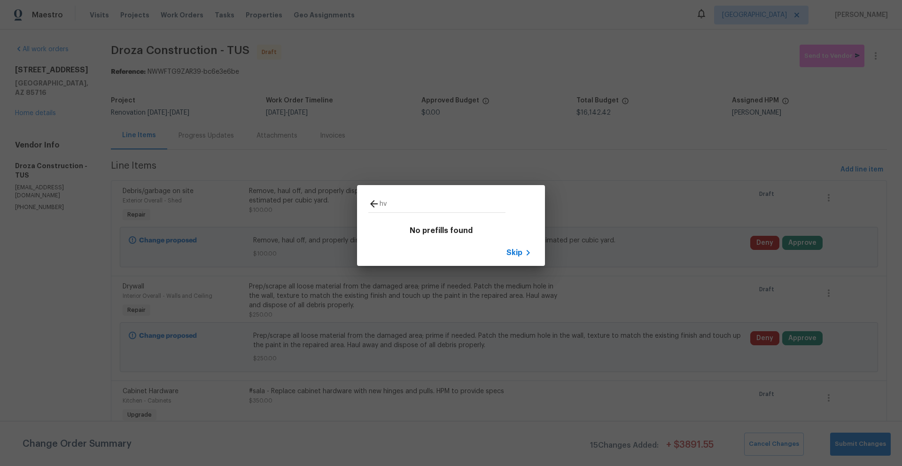
type input "h"
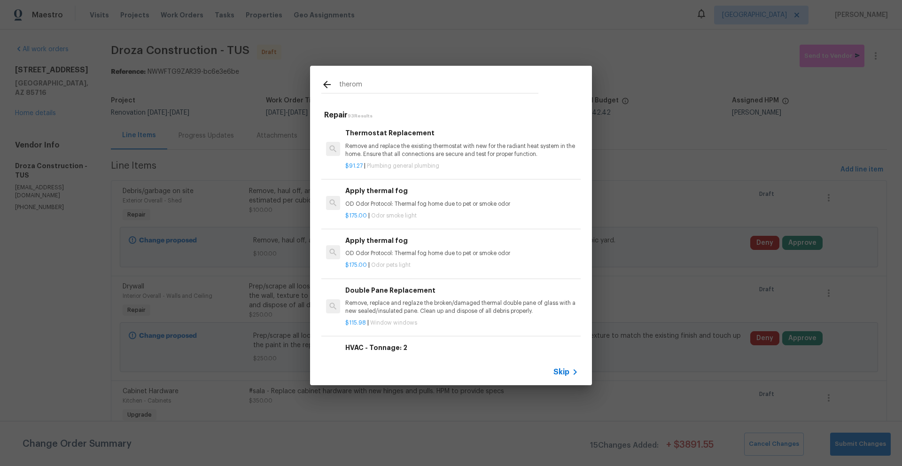
type input "therom"
click at [442, 141] on div "Thermostat Replacement Remove and replace the existing thermostat with new for …" at bounding box center [461, 143] width 233 height 31
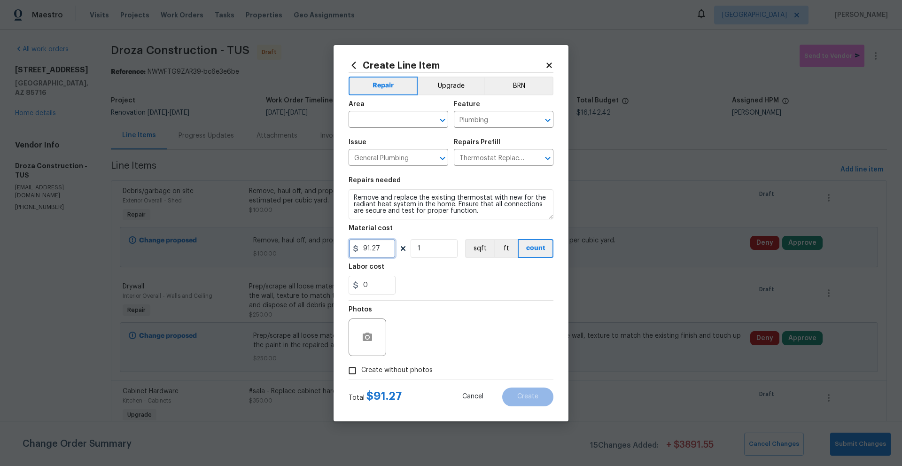
drag, startPoint x: 387, startPoint y: 251, endPoint x: 320, endPoint y: 246, distance: 66.9
click at [320, 246] on div "Create Line Item Repair Upgrade BRN Area ​ Feature Plumbing ​ Issue General Plu…" at bounding box center [451, 233] width 902 height 466
type input "150"
click at [395, 122] on input "text" at bounding box center [385, 120] width 73 height 15
click at [383, 137] on li "HVAC" at bounding box center [399, 140] width 100 height 15
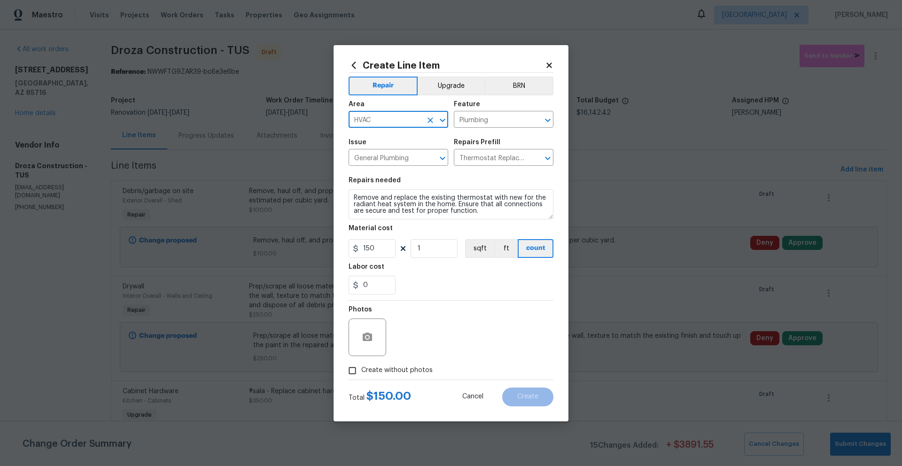
type input "HVAC"
click at [380, 370] on span "Create without photos" at bounding box center [396, 370] width 71 height 10
click at [361, 370] on input "Create without photos" at bounding box center [352, 371] width 18 height 18
checkbox input "true"
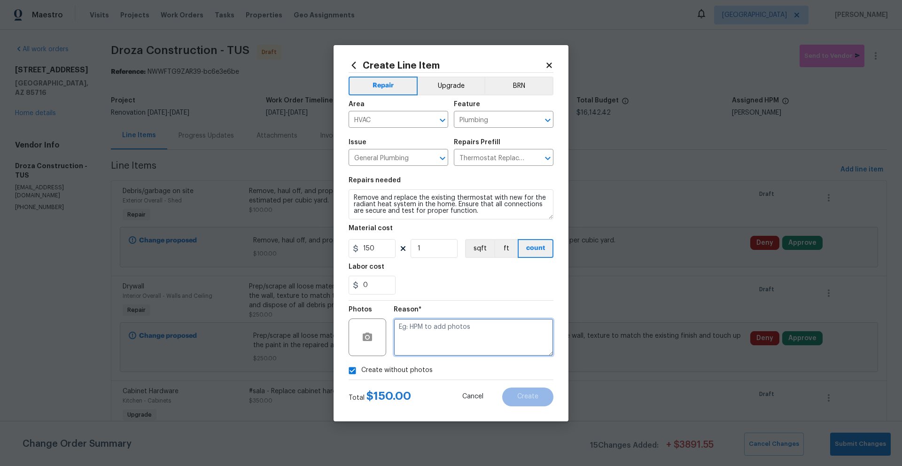
click at [458, 332] on textarea at bounding box center [474, 337] width 160 height 38
click at [419, 326] on textarea "Thermstat" at bounding box center [474, 337] width 160 height 38
type textarea "Thermostat"
click at [536, 398] on span "Create" at bounding box center [527, 396] width 21 height 7
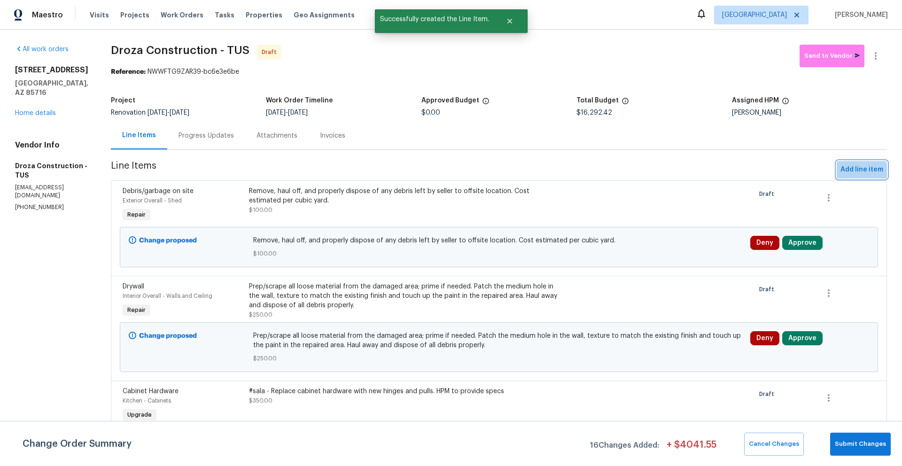
click at [849, 172] on span "Add line item" at bounding box center [861, 170] width 43 height 12
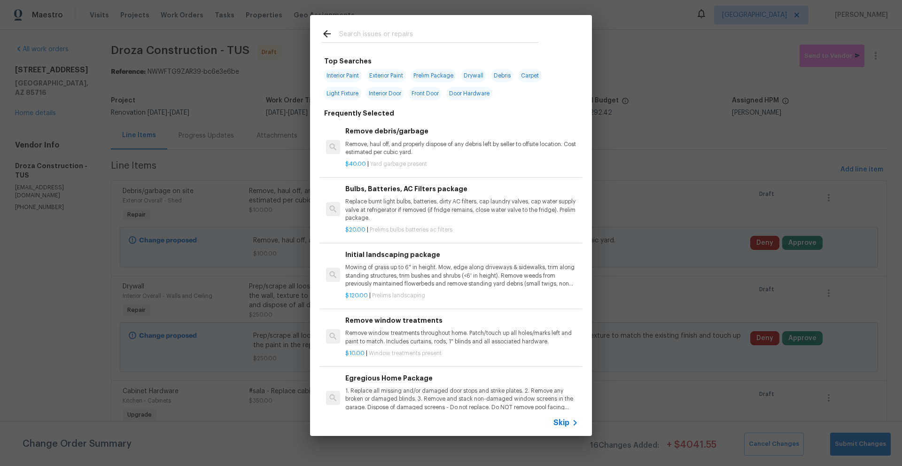
click at [406, 36] on input "text" at bounding box center [438, 35] width 199 height 14
click at [725, 194] on div "Top Searches Interior Paint Exterior Paint Prelim Package Drywall Debris Carpet…" at bounding box center [451, 225] width 902 height 451
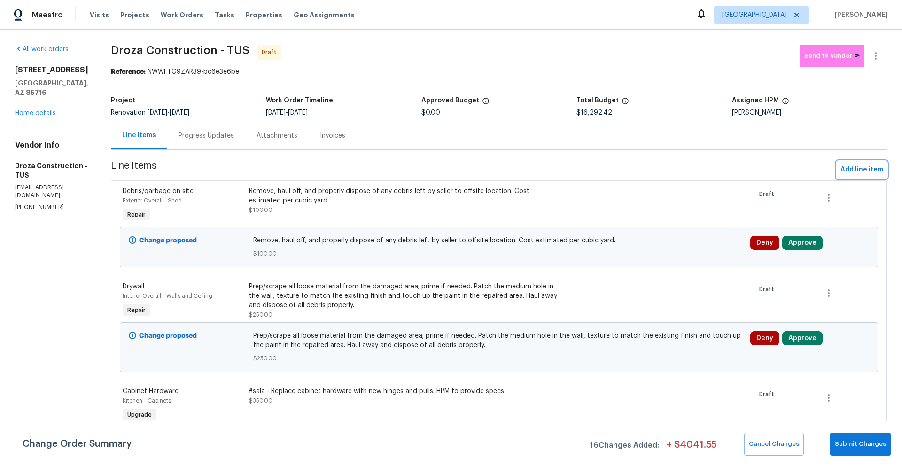
click at [864, 170] on span "Add line item" at bounding box center [861, 170] width 43 height 12
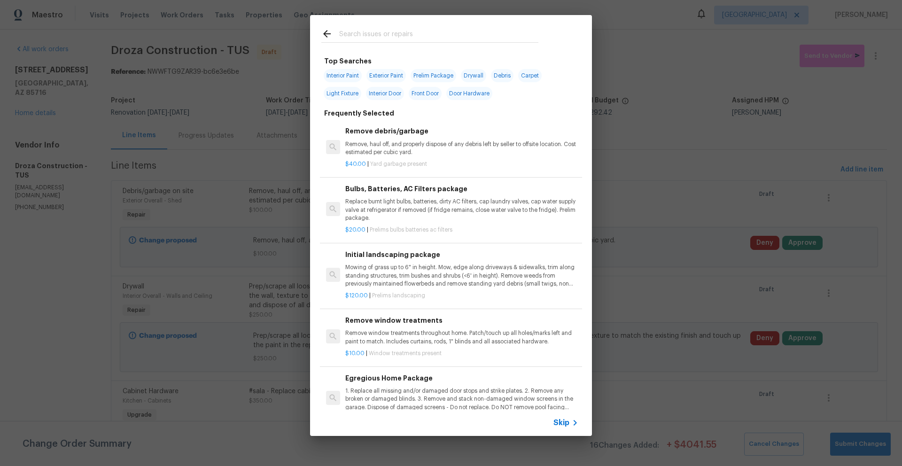
click at [465, 35] on input "text" at bounding box center [438, 35] width 199 height 14
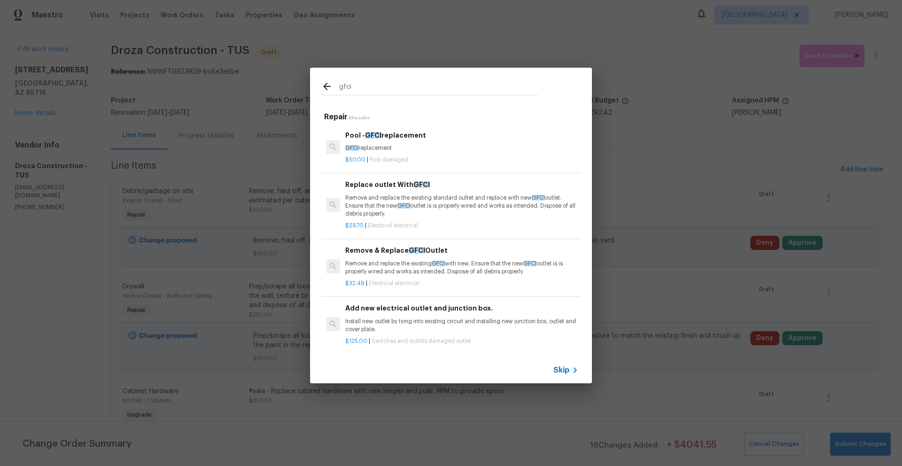
type input "gfci"
click at [473, 258] on div "Remove & Replace GFCI Outlet Remove and replace the existing GFCI with new. Ens…" at bounding box center [461, 260] width 233 height 31
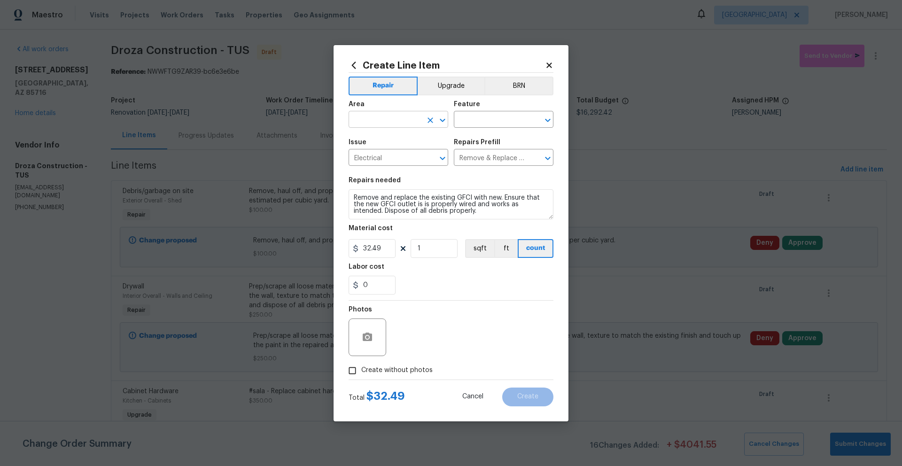
click at [397, 119] on input "text" at bounding box center [385, 120] width 73 height 15
click at [387, 154] on li "Interior Overall" at bounding box center [399, 156] width 100 height 15
type input "Interior Overall"
click at [465, 123] on input "text" at bounding box center [490, 120] width 73 height 15
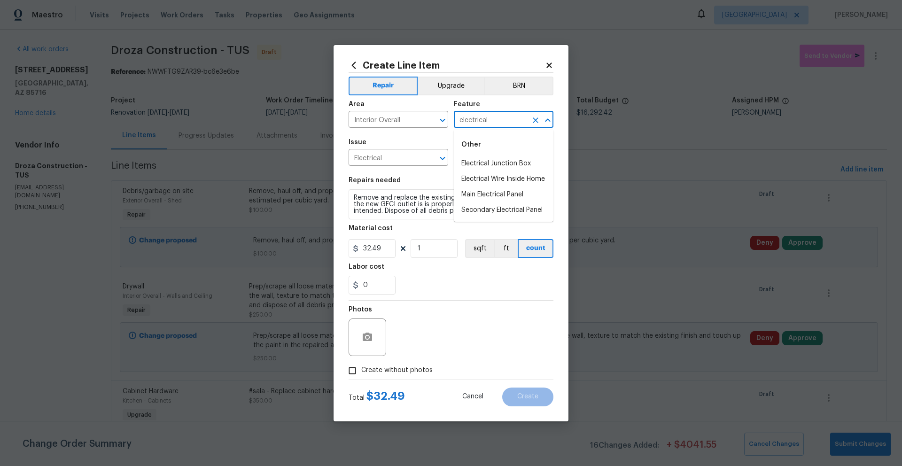
click at [510, 120] on input "electrical" at bounding box center [490, 120] width 73 height 15
drag, startPoint x: 510, startPoint y: 120, endPoint x: 434, endPoint y: 115, distance: 75.3
click at [434, 115] on div "Area Interior Overall ​ Feature electrical ​" at bounding box center [451, 114] width 205 height 38
click at [484, 166] on li "GFCI Outlets" at bounding box center [504, 163] width 100 height 15
type input "GFCI Outlets"
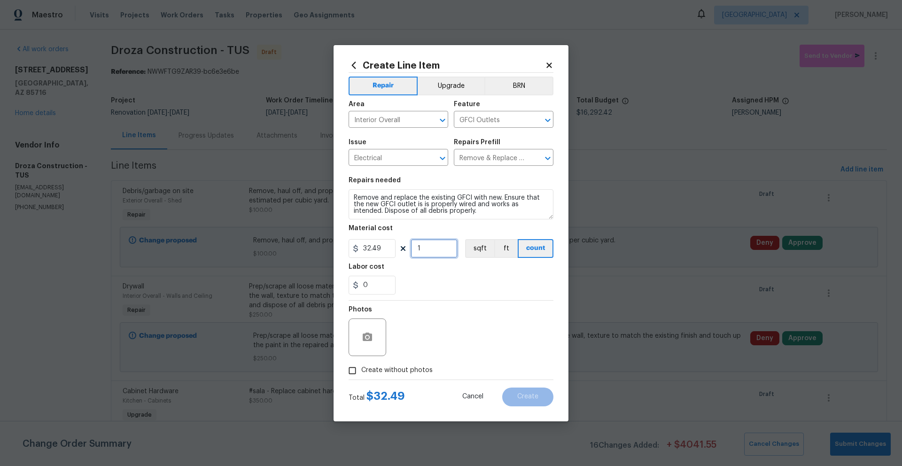
drag, startPoint x: 426, startPoint y: 245, endPoint x: 401, endPoint y: 245, distance: 24.9
click at [403, 245] on div "32.49 1 sqft ft count" at bounding box center [451, 248] width 205 height 19
type input "5"
drag, startPoint x: 389, startPoint y: 249, endPoint x: 346, endPoint y: 246, distance: 43.4
click at [346, 246] on div "Create Line Item Repair Upgrade BRN Area Interior Overall ​ Feature GFCI Outlet…" at bounding box center [450, 233] width 235 height 376
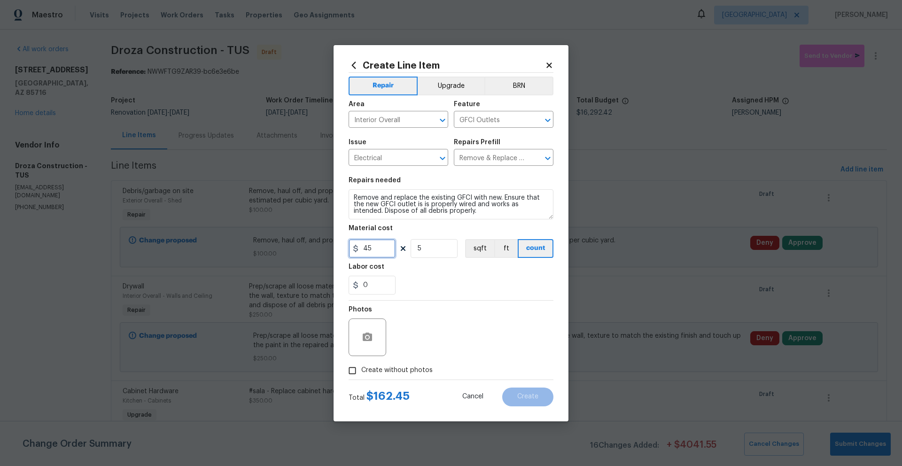
type input "45"
drag, startPoint x: 396, startPoint y: 374, endPoint x: 403, endPoint y: 370, distance: 7.8
click at [397, 374] on span "Create without photos" at bounding box center [396, 370] width 71 height 10
click at [361, 374] on input "Create without photos" at bounding box center [352, 371] width 18 height 18
checkbox input "true"
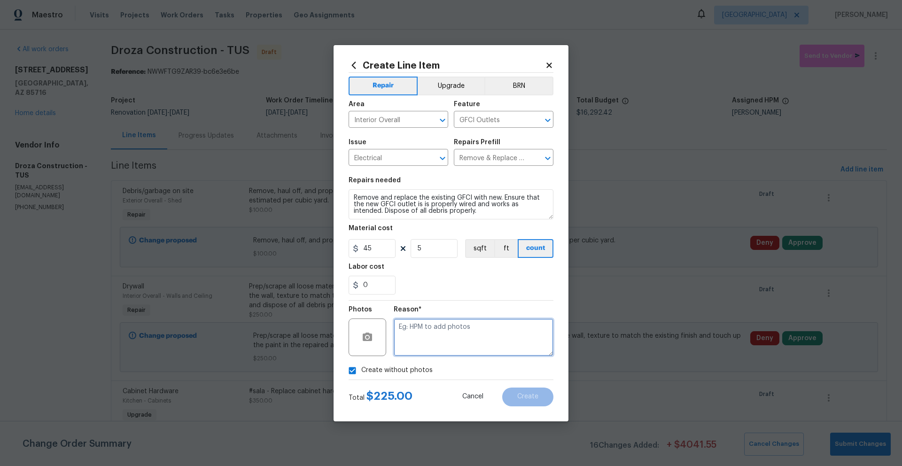
click at [454, 333] on textarea at bounding box center [474, 337] width 160 height 38
type textarea "GFCI Outlets"
click at [546, 396] on button "Create" at bounding box center [527, 396] width 51 height 19
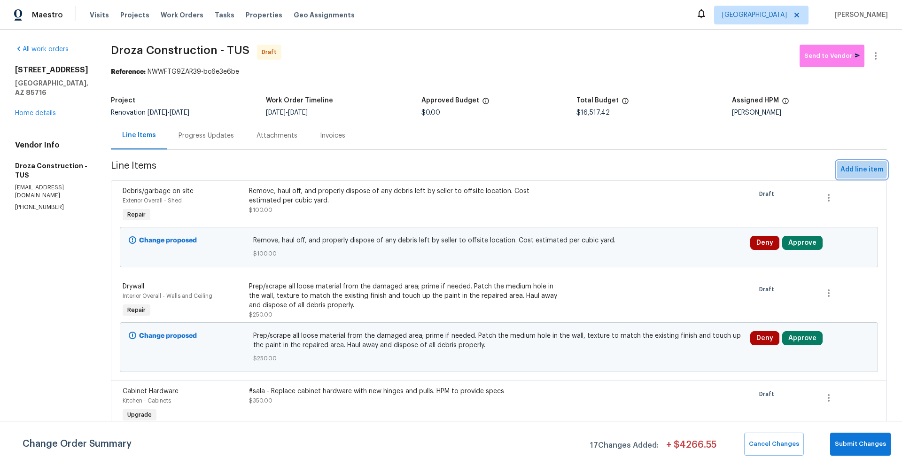
click at [840, 169] on span "Add line item" at bounding box center [861, 170] width 43 height 12
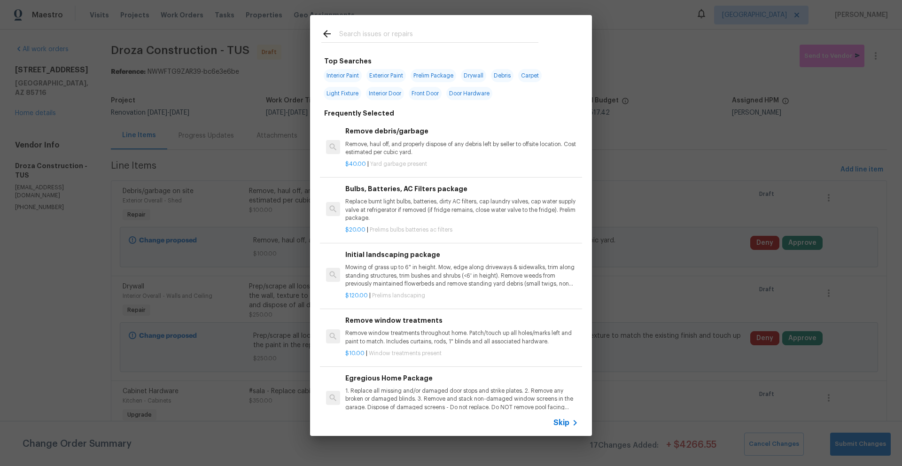
click at [466, 37] on input "text" at bounding box center [438, 35] width 199 height 14
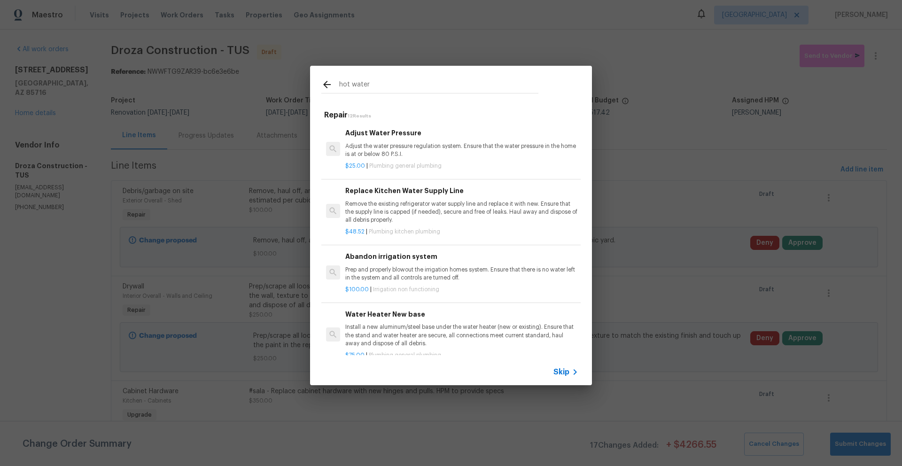
drag, startPoint x: 372, startPoint y: 87, endPoint x: 330, endPoint y: 83, distance: 43.0
click at [330, 83] on div "hot water" at bounding box center [429, 86] width 217 height 14
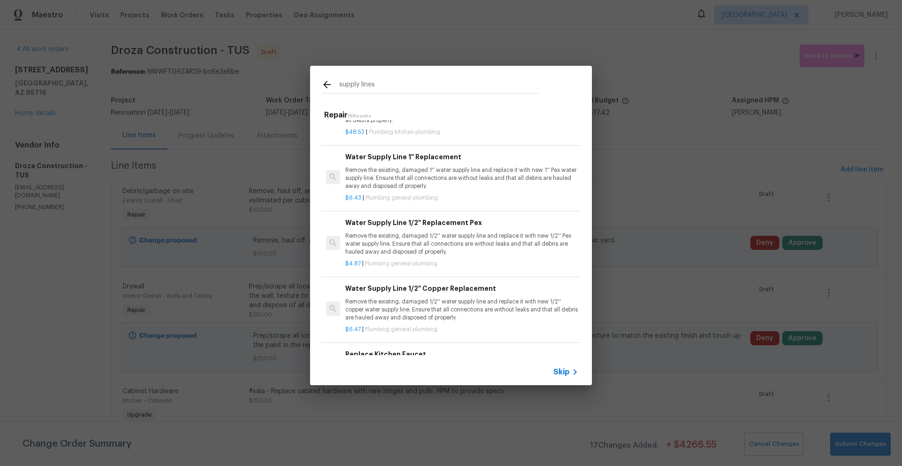
scroll to position [212, 0]
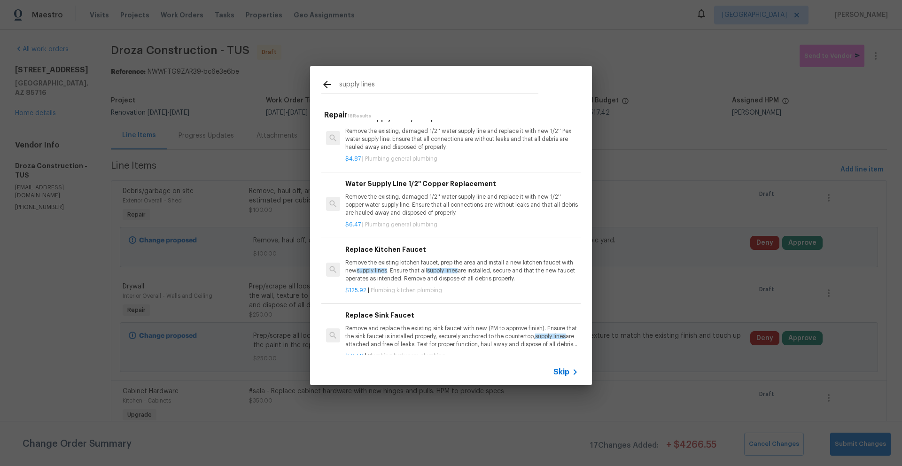
type input "supply lines"
drag, startPoint x: 499, startPoint y: 204, endPoint x: 496, endPoint y: 209, distance: 5.5
click at [496, 209] on p "Remove the existing, damaged 1/2'' water supply line and replace it with new 1/…" at bounding box center [461, 205] width 233 height 24
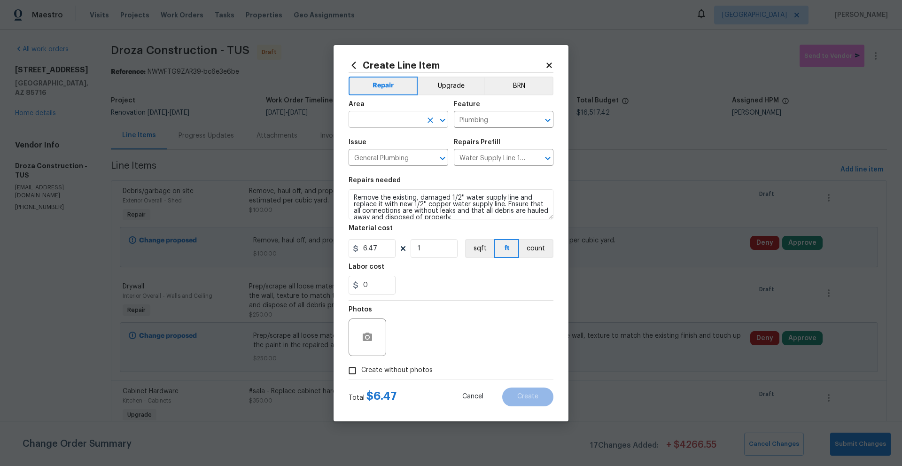
click at [418, 119] on input "text" at bounding box center [385, 120] width 73 height 15
click at [397, 142] on li "Water Heater" at bounding box center [399, 140] width 100 height 15
type input "Water Heater"
drag, startPoint x: 380, startPoint y: 247, endPoint x: 343, endPoint y: 246, distance: 37.6
click at [345, 246] on div "Create Line Item Repair Upgrade BRN Area Water Heater ​ Feature Plumbing ​ Issu…" at bounding box center [450, 233] width 235 height 376
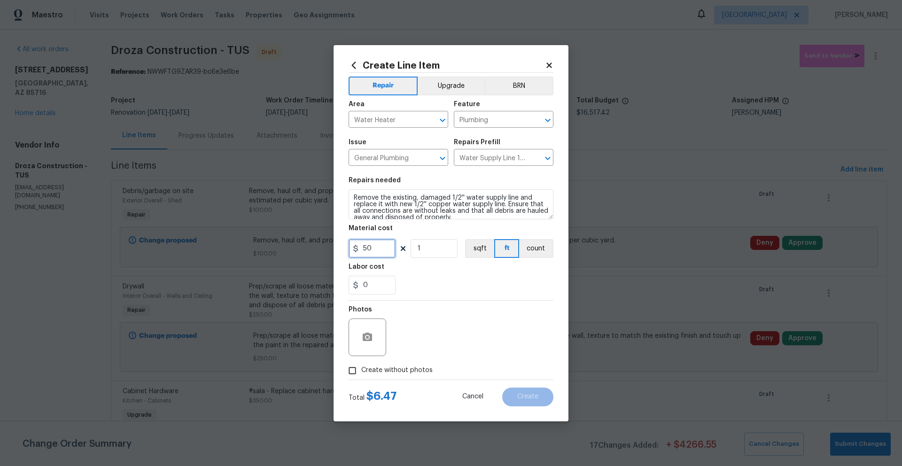
type input "50"
click at [386, 371] on span "Create without photos" at bounding box center [396, 370] width 71 height 10
click at [361, 371] on input "Create without photos" at bounding box center [352, 371] width 18 height 18
checkbox input "true"
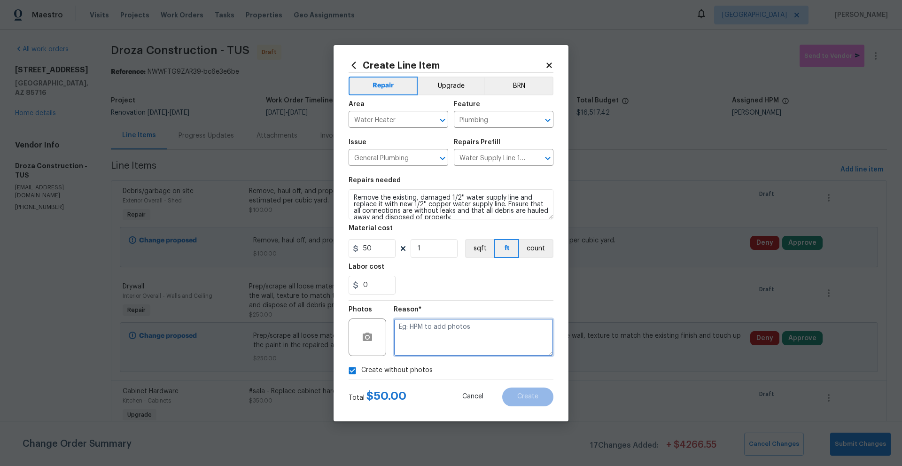
click at [452, 340] on textarea at bounding box center [474, 337] width 160 height 38
type textarea "Water lines"
click at [519, 404] on button "Create" at bounding box center [527, 396] width 51 height 19
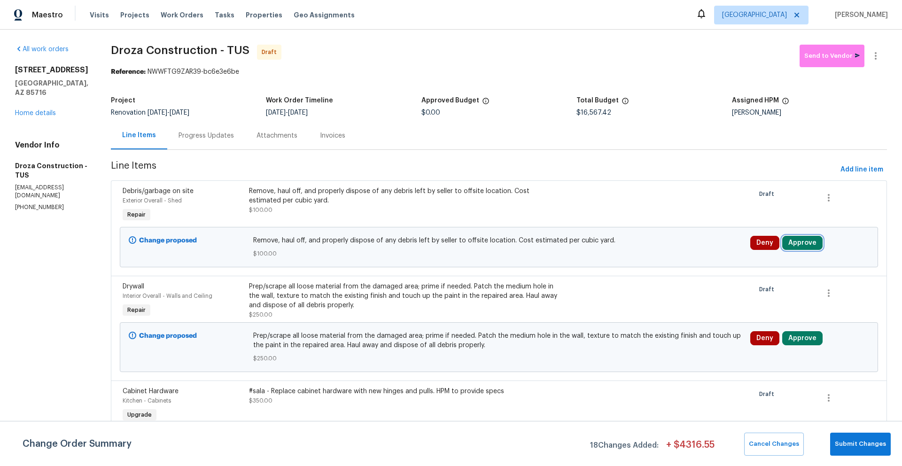
click at [802, 247] on button "Approve" at bounding box center [802, 243] width 40 height 14
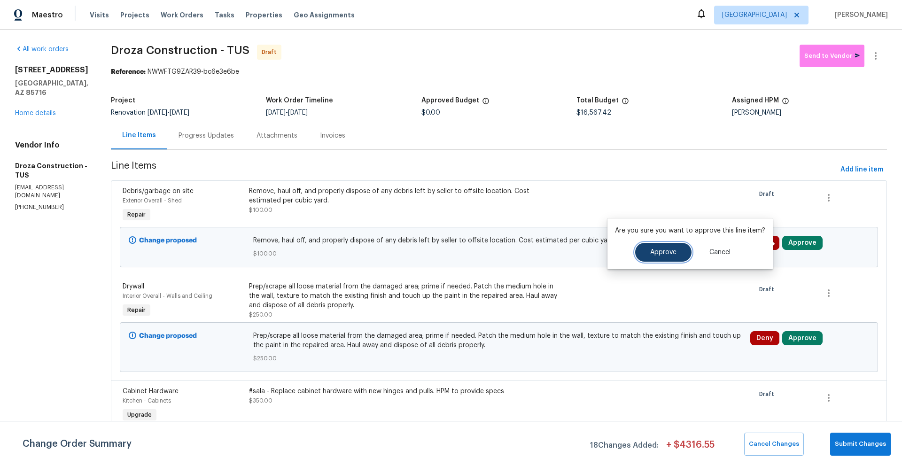
click at [676, 253] on button "Approve" at bounding box center [663, 252] width 56 height 19
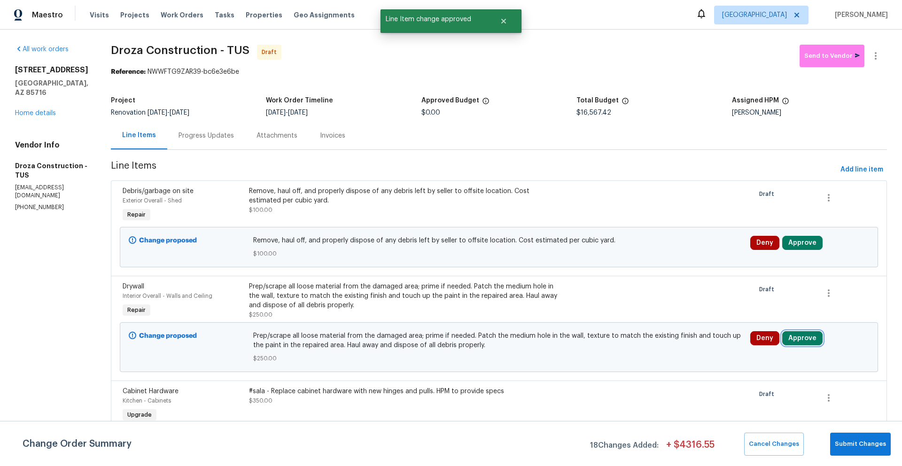
click at [812, 343] on button "Approve" at bounding box center [802, 338] width 40 height 14
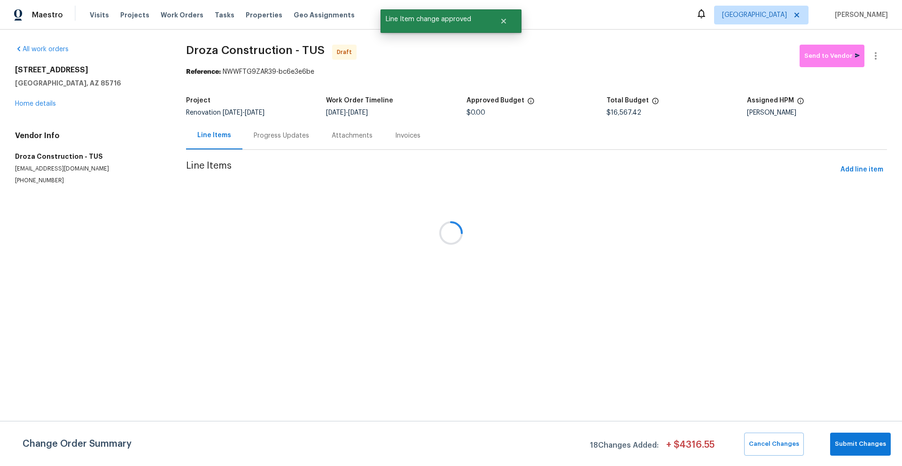
click at [679, 349] on div at bounding box center [451, 233] width 902 height 466
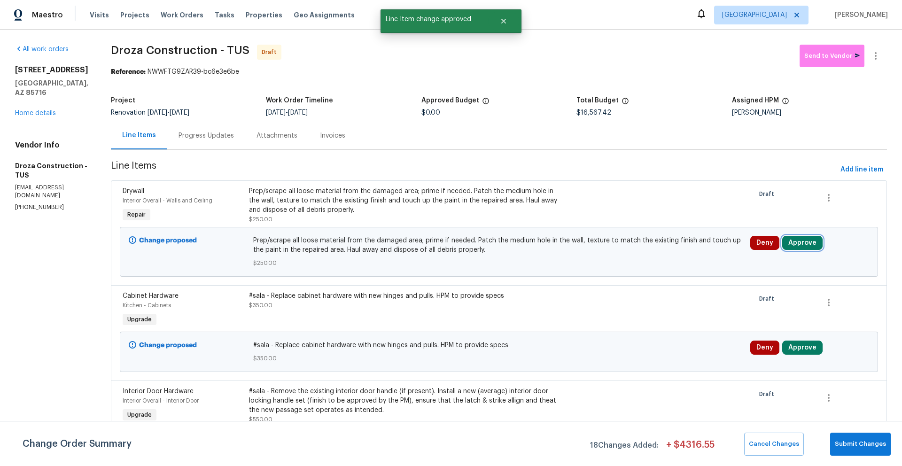
click at [796, 248] on button "Approve" at bounding box center [802, 243] width 40 height 14
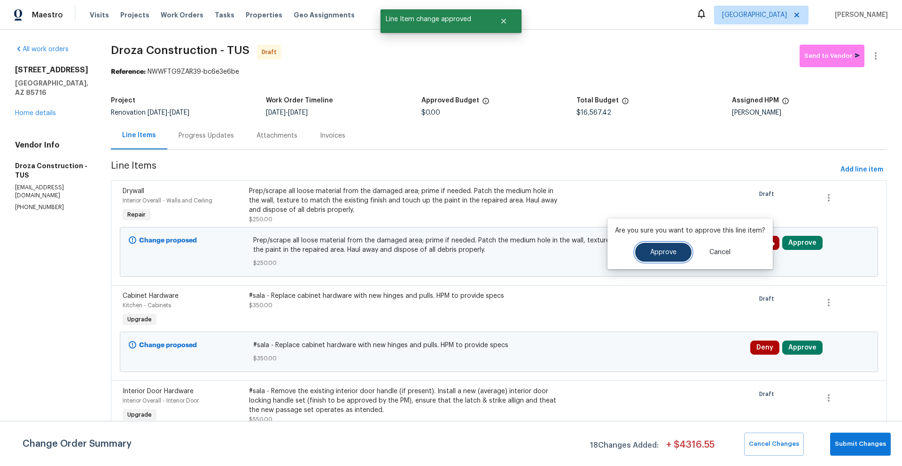
click at [682, 253] on button "Approve" at bounding box center [663, 252] width 56 height 19
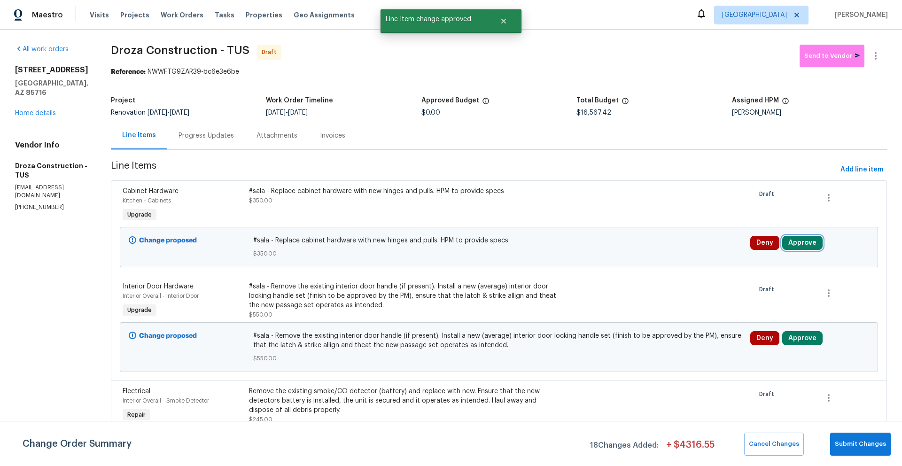
click at [801, 242] on button "Approve" at bounding box center [802, 243] width 40 height 14
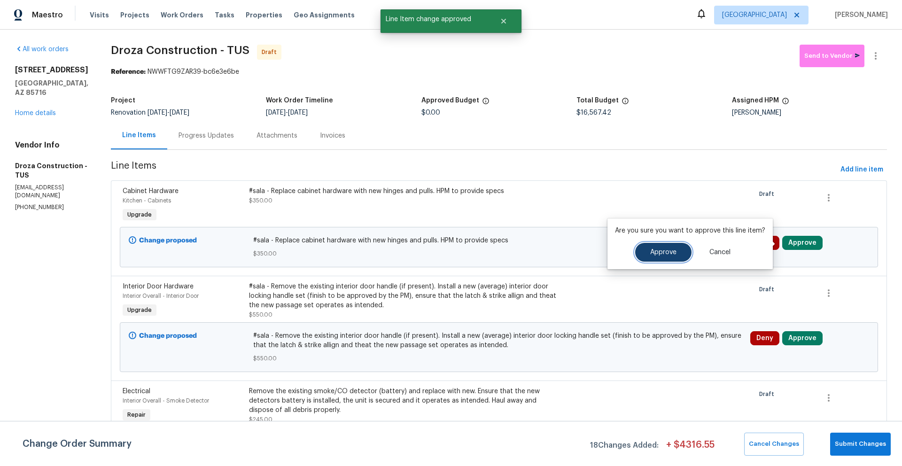
click at [674, 246] on button "Approve" at bounding box center [663, 252] width 56 height 19
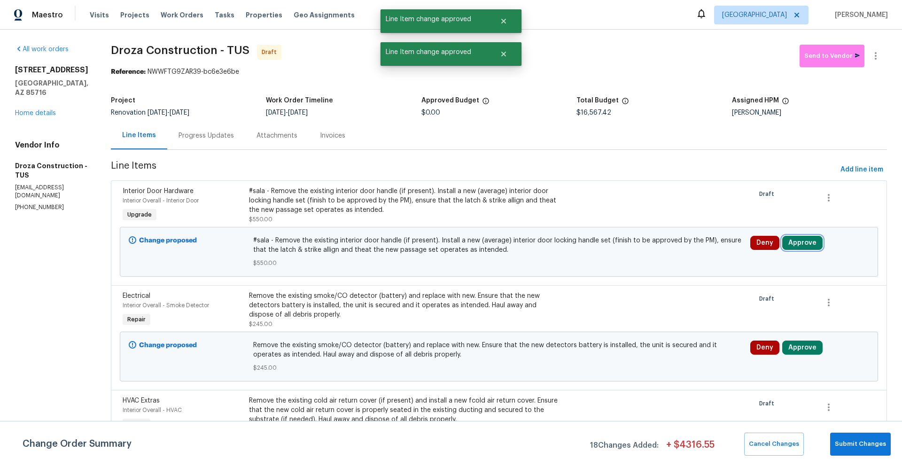
click at [803, 244] on button "Approve" at bounding box center [802, 243] width 40 height 14
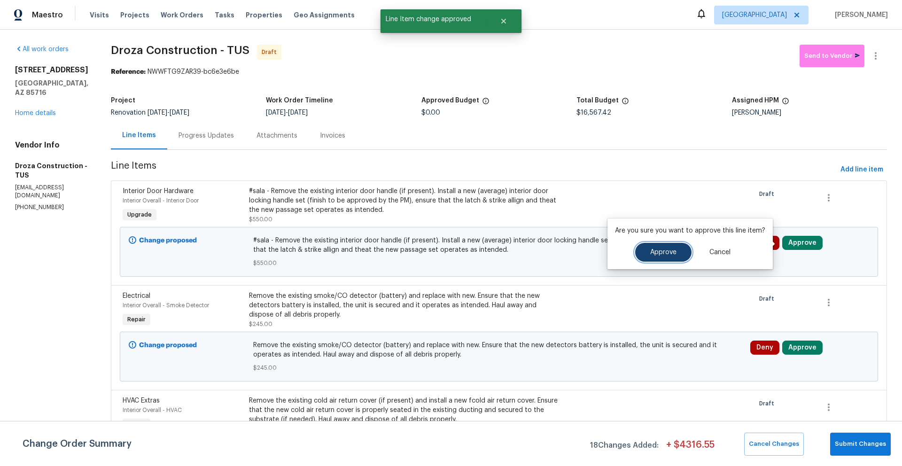
click at [684, 246] on button "Approve" at bounding box center [663, 252] width 56 height 19
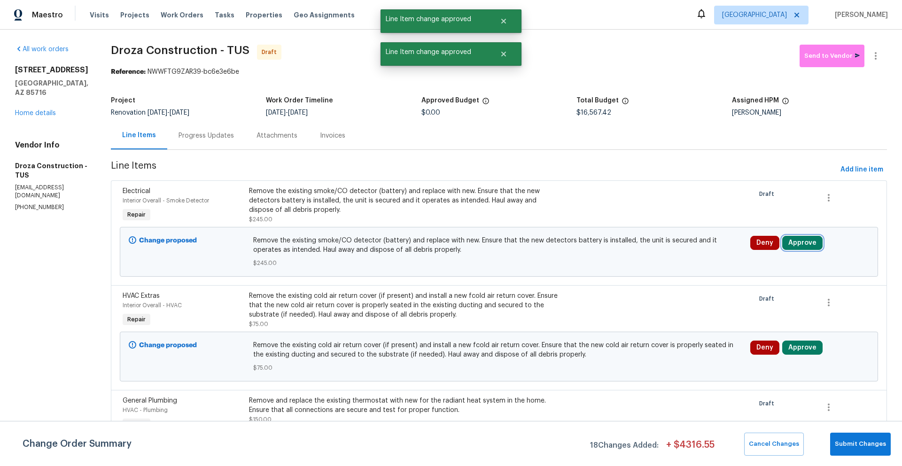
click at [798, 242] on button "Approve" at bounding box center [802, 243] width 40 height 14
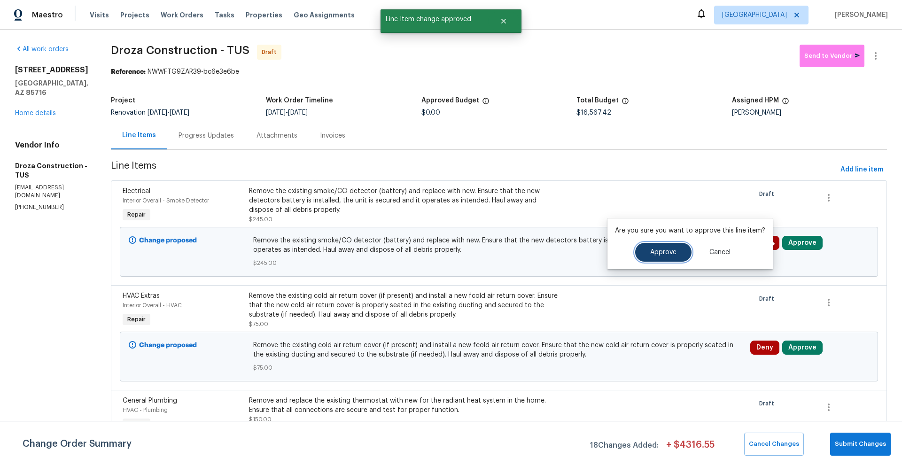
click at [676, 246] on button "Approve" at bounding box center [663, 252] width 56 height 19
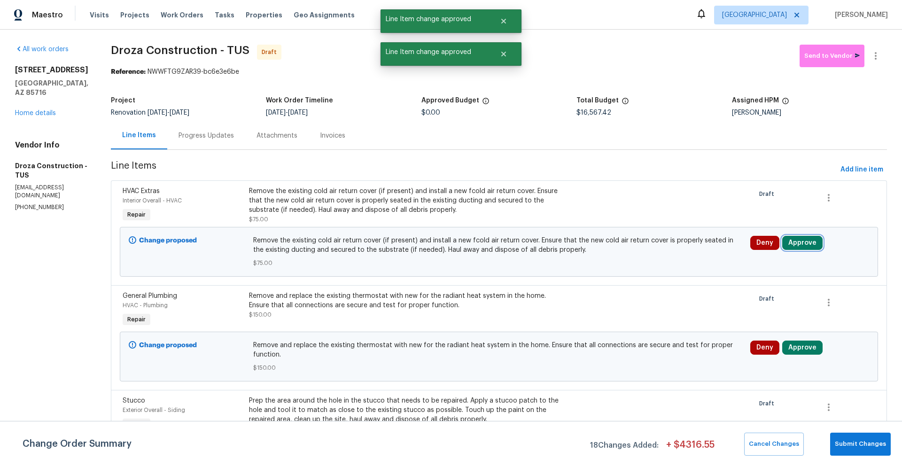
click at [791, 242] on button "Approve" at bounding box center [802, 243] width 40 height 14
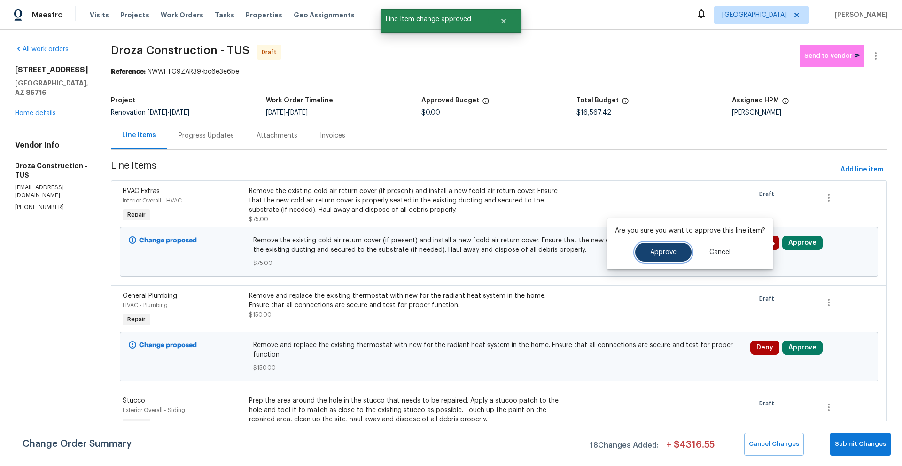
click at [671, 253] on span "Approve" at bounding box center [663, 252] width 26 height 7
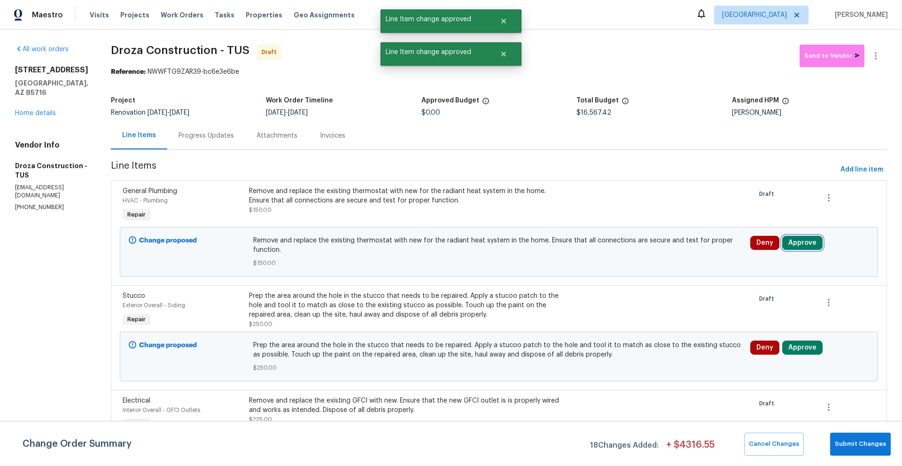
click at [803, 246] on button "Approve" at bounding box center [802, 243] width 40 height 14
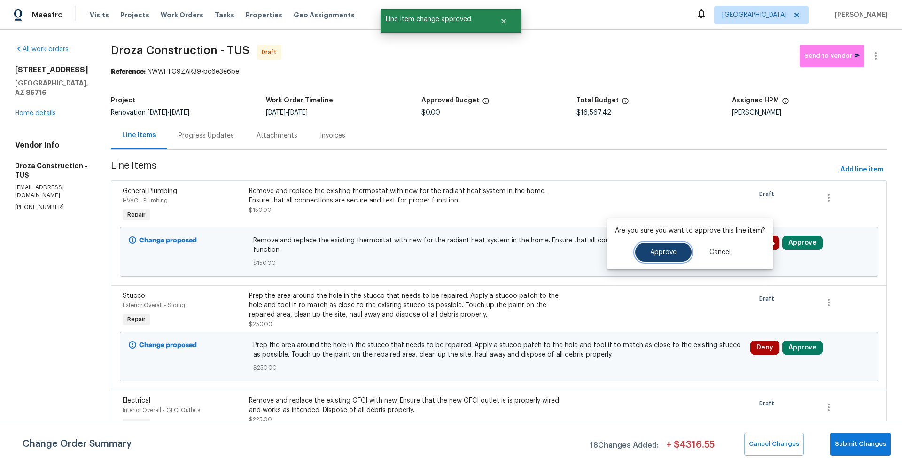
click at [668, 251] on span "Approve" at bounding box center [663, 252] width 26 height 7
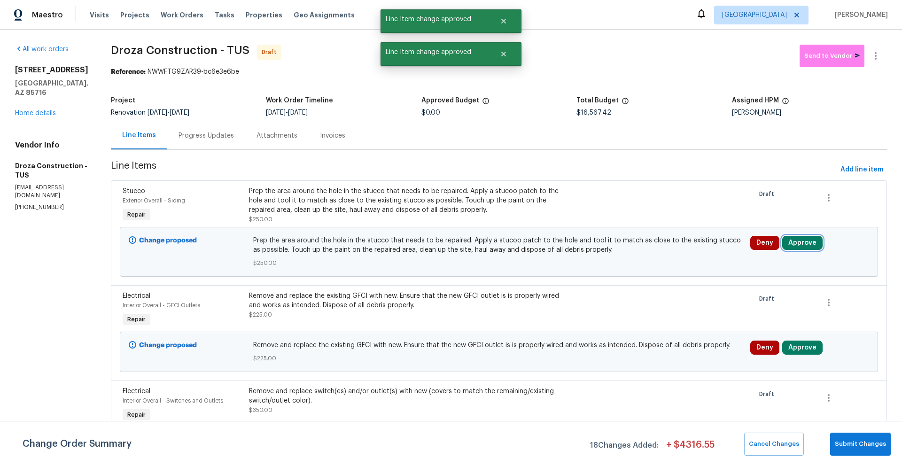
click at [798, 243] on button "Approve" at bounding box center [802, 243] width 40 height 14
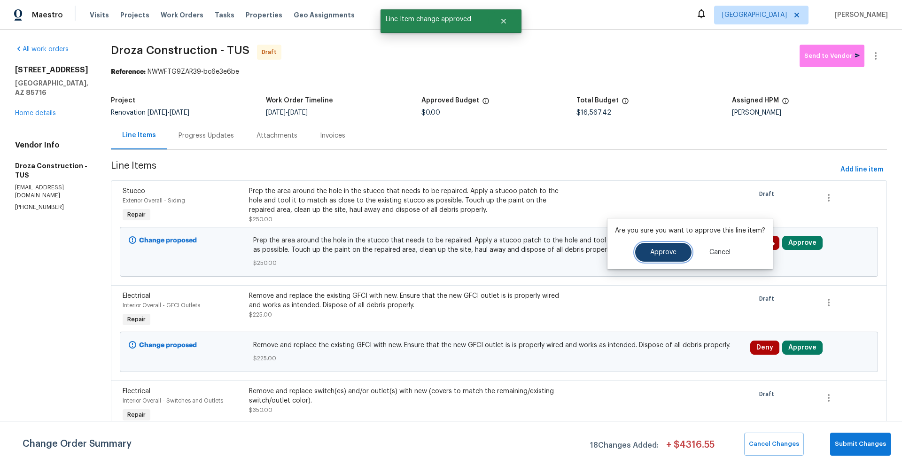
click at [655, 256] on button "Approve" at bounding box center [663, 252] width 56 height 19
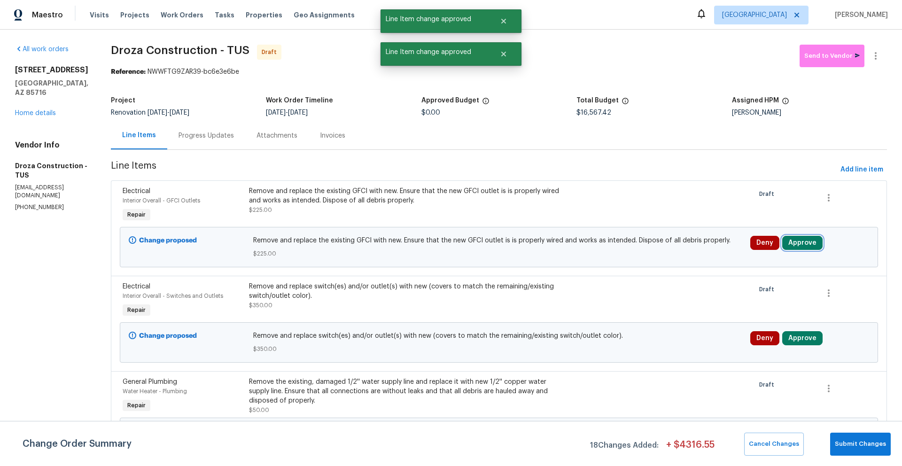
click at [805, 245] on button "Approve" at bounding box center [802, 243] width 40 height 14
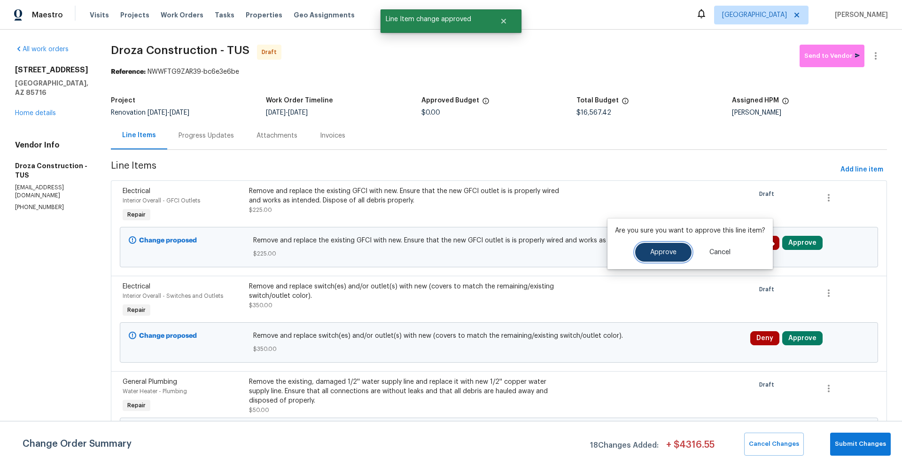
click at [674, 254] on button "Approve" at bounding box center [663, 252] width 56 height 19
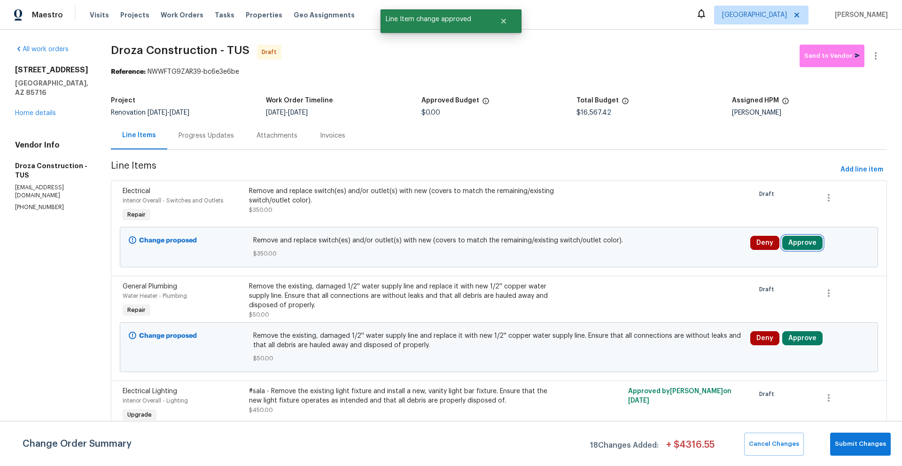
click at [801, 242] on button "Approve" at bounding box center [802, 243] width 40 height 14
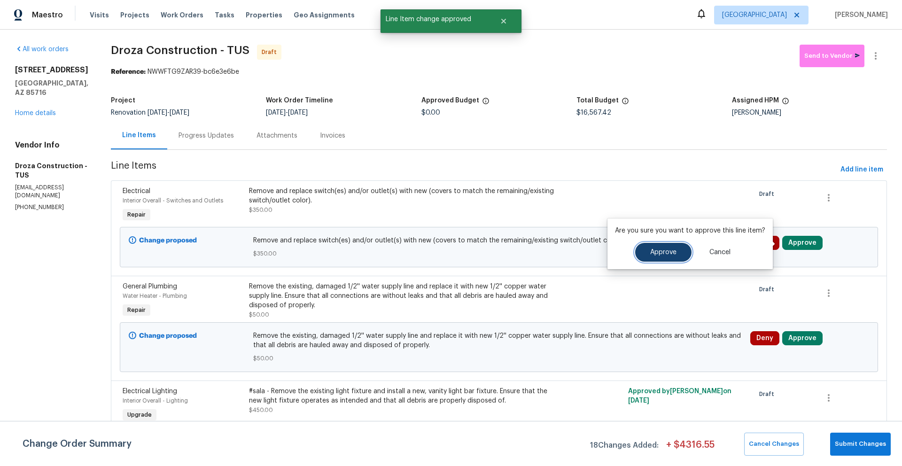
click at [659, 256] on button "Approve" at bounding box center [663, 252] width 56 height 19
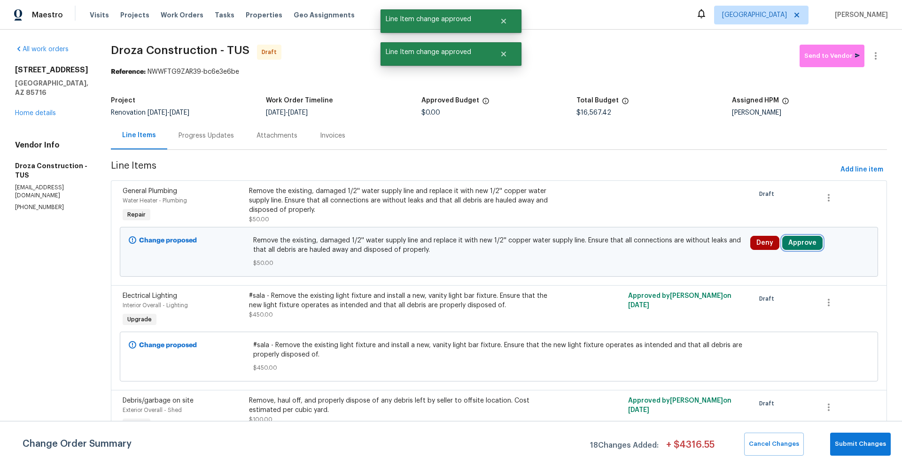
click at [797, 243] on button "Approve" at bounding box center [802, 243] width 40 height 14
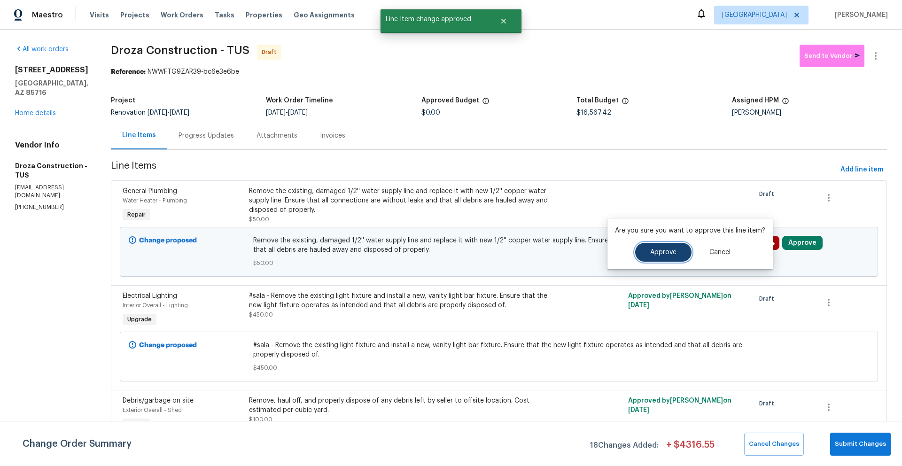
click at [676, 247] on button "Approve" at bounding box center [663, 252] width 56 height 19
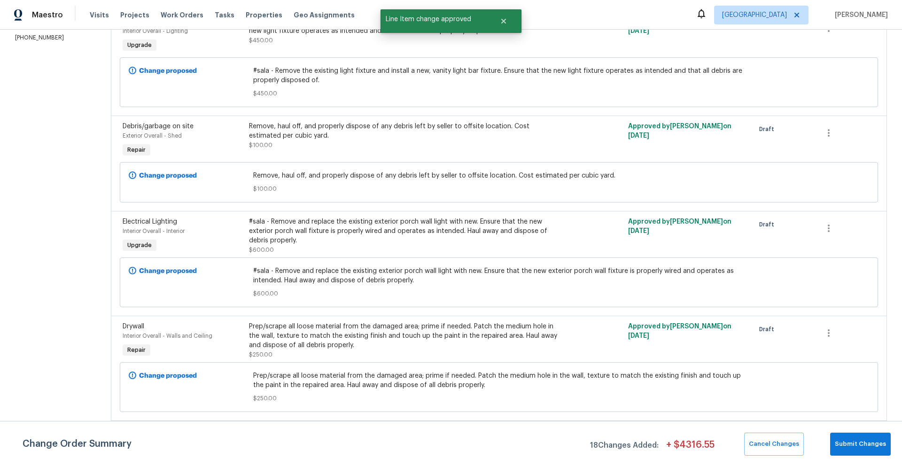
scroll to position [172, 0]
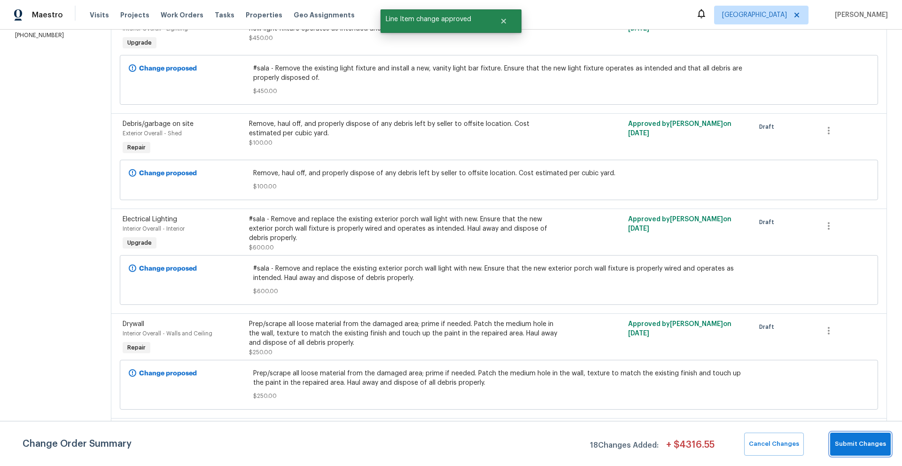
click at [864, 443] on span "Submit Changes" at bounding box center [860, 444] width 51 height 11
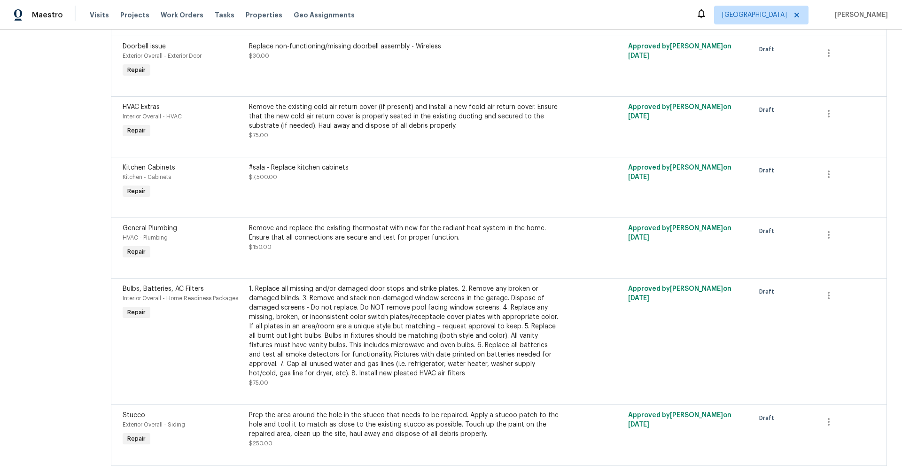
scroll to position [0, 0]
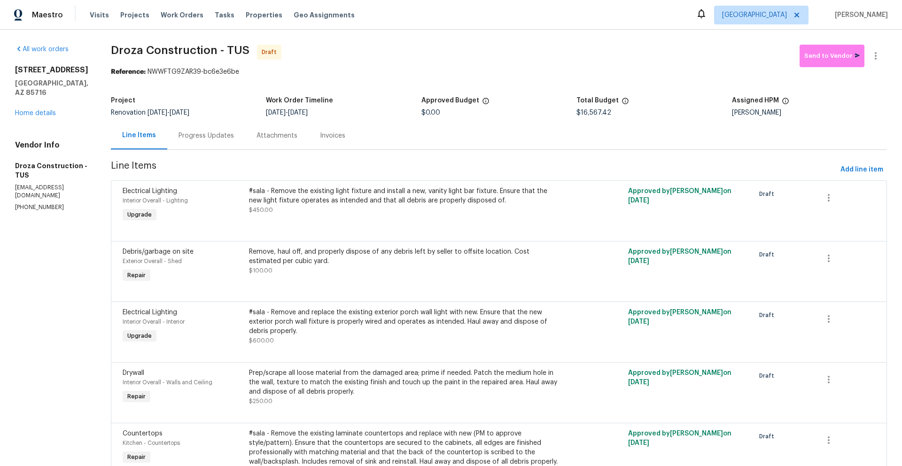
click at [36, 108] on div "3701 E 2nd St Apt A Tucson, AZ 85716 Home details" at bounding box center [51, 91] width 73 height 53
click at [39, 110] on link "Home details" at bounding box center [35, 113] width 41 height 7
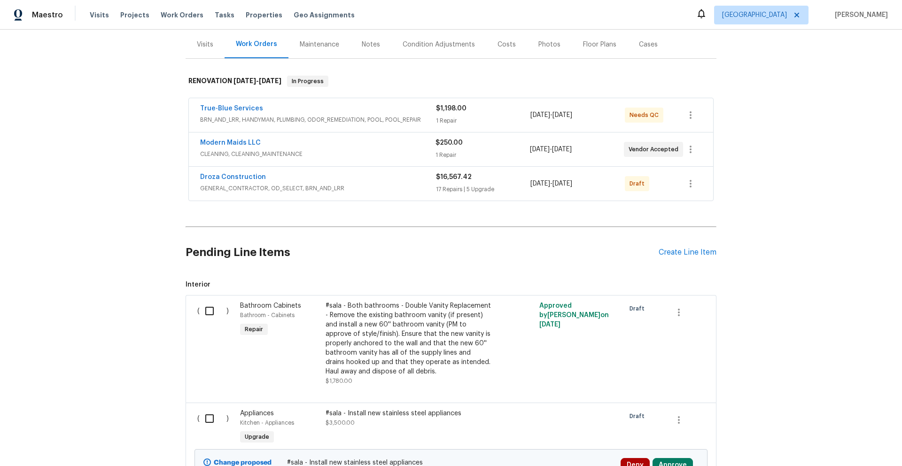
scroll to position [38, 0]
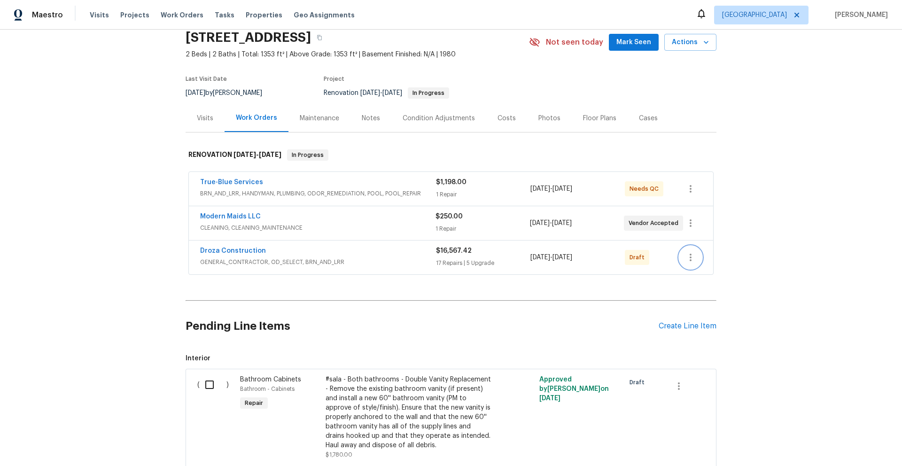
click at [687, 258] on icon "button" at bounding box center [690, 257] width 11 height 11
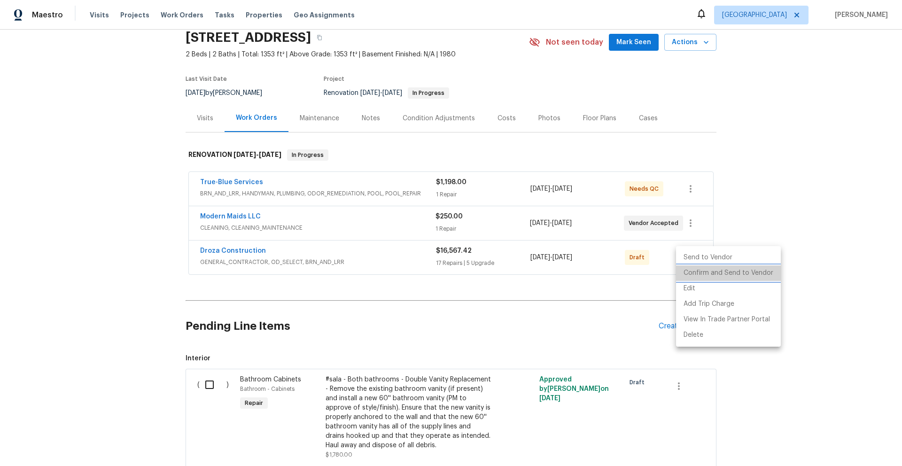
click at [734, 273] on li "Confirm and Send to Vendor" at bounding box center [728, 272] width 105 height 15
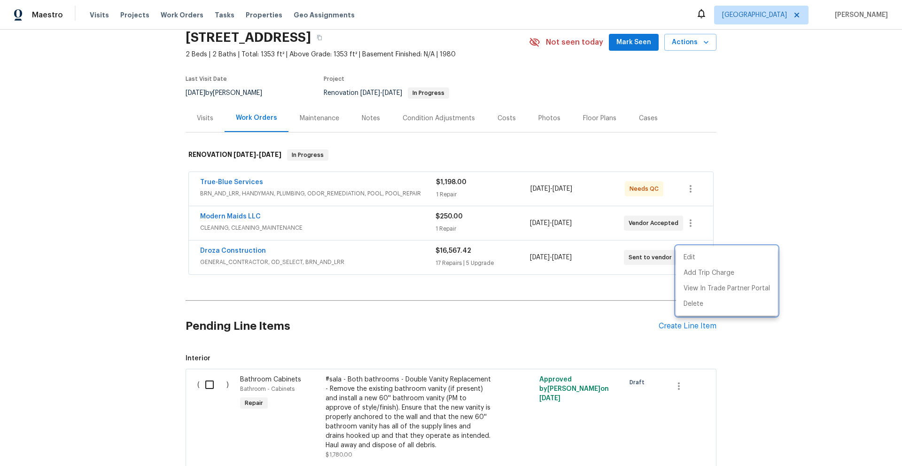
click at [838, 181] on div at bounding box center [451, 233] width 902 height 466
click at [681, 325] on div "Create Line Item" at bounding box center [688, 326] width 58 height 9
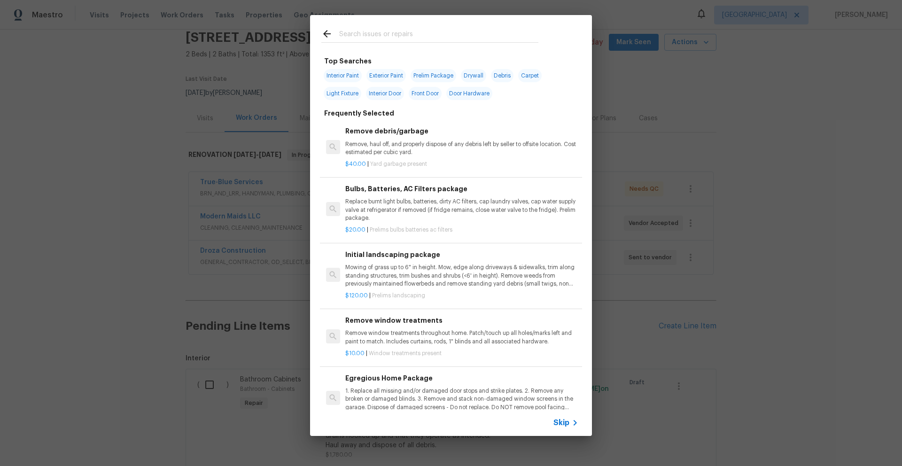
click at [449, 36] on input "text" at bounding box center [438, 35] width 199 height 14
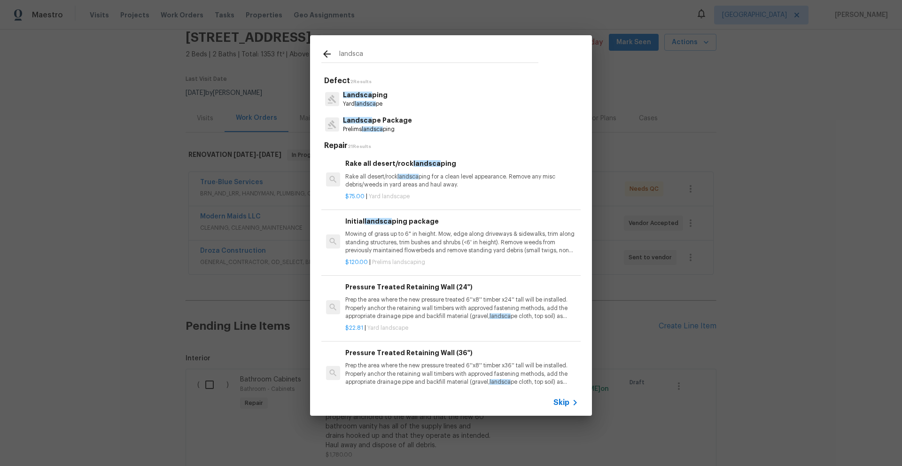
type input "landsca"
click at [457, 186] on p "Rake all desert/rock landsca ping for a clean level appearance. Remove any misc…" at bounding box center [461, 181] width 233 height 16
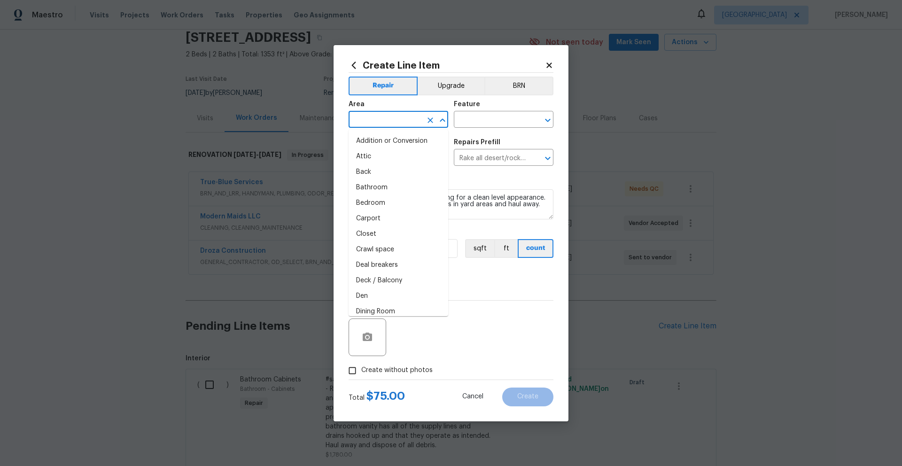
click at [373, 117] on input "text" at bounding box center [385, 120] width 73 height 15
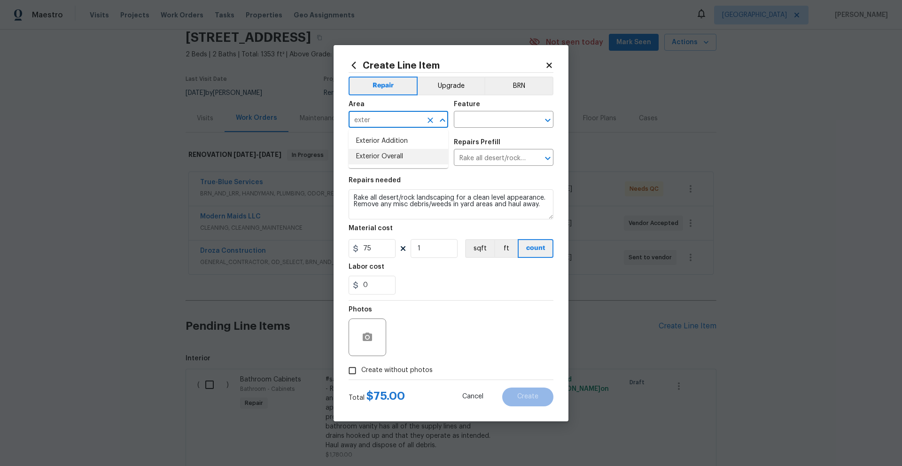
click at [394, 156] on li "Exterior Overall" at bounding box center [399, 156] width 100 height 15
type input "Exterior Overall"
click at [482, 118] on input "text" at bounding box center [490, 120] width 73 height 15
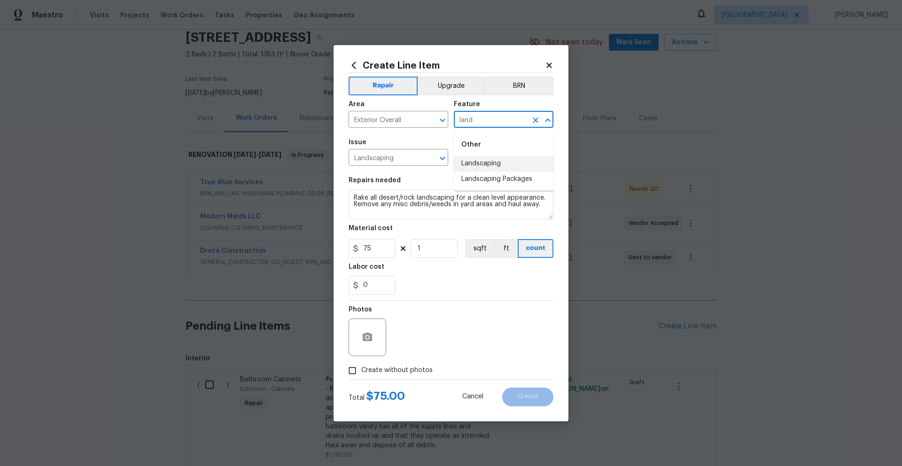
click at [470, 164] on li "Landscaping" at bounding box center [504, 163] width 100 height 15
type input "Landscaping"
click at [439, 241] on input "1" at bounding box center [434, 248] width 47 height 19
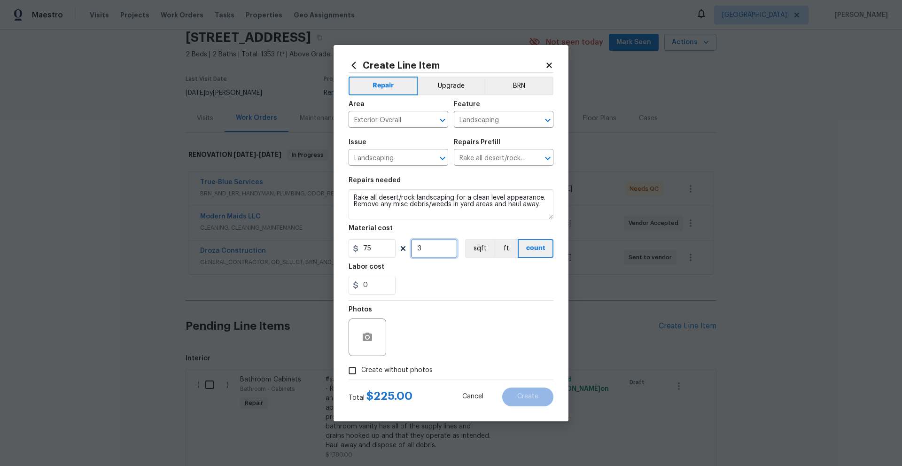
type input "3"
click at [398, 371] on span "Create without photos" at bounding box center [396, 370] width 71 height 10
click at [361, 371] on input "Create without photos" at bounding box center [352, 371] width 18 height 18
checkbox input "true"
click at [445, 333] on textarea at bounding box center [474, 337] width 160 height 38
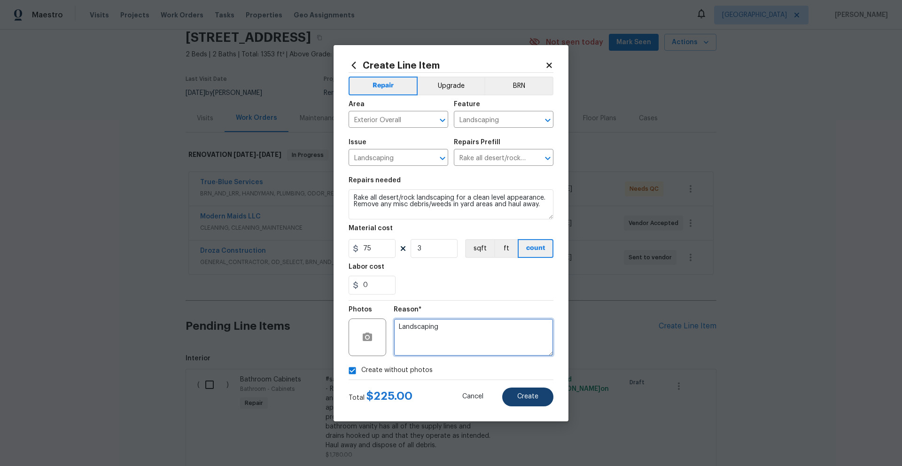
type textarea "Landscaping"
click at [526, 390] on button "Create" at bounding box center [527, 396] width 51 height 19
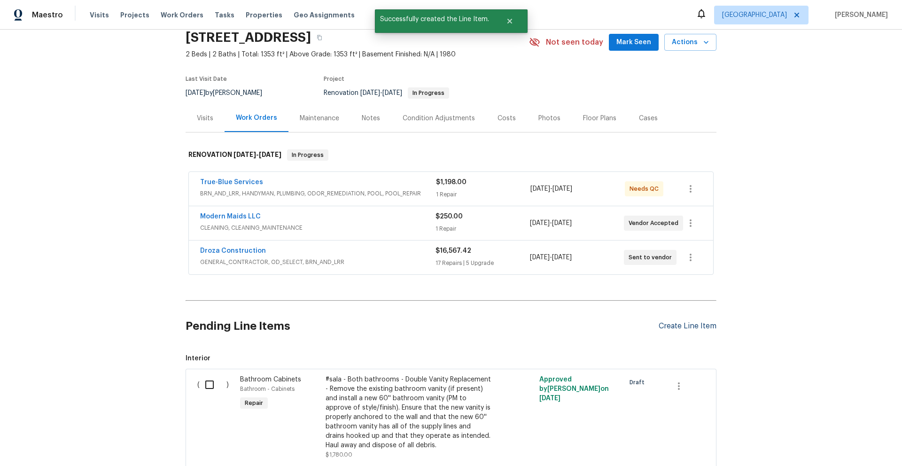
click at [695, 325] on div "Create Line Item" at bounding box center [688, 326] width 58 height 9
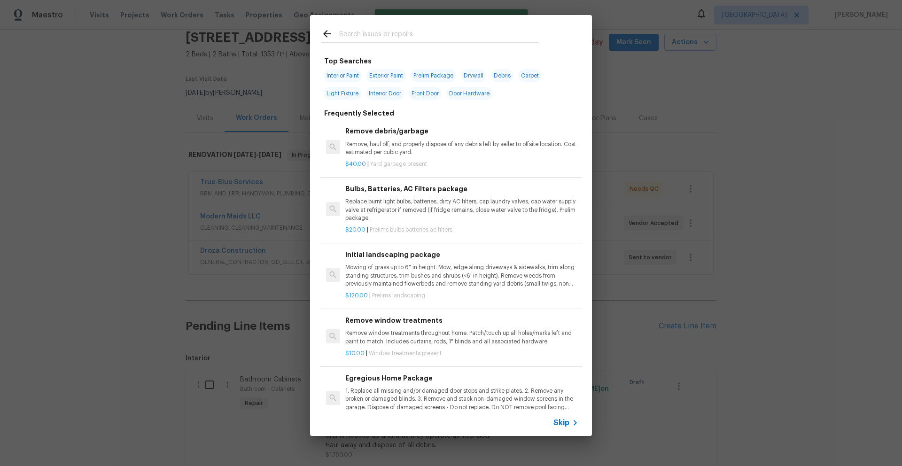
click at [437, 35] on input "text" at bounding box center [438, 35] width 199 height 14
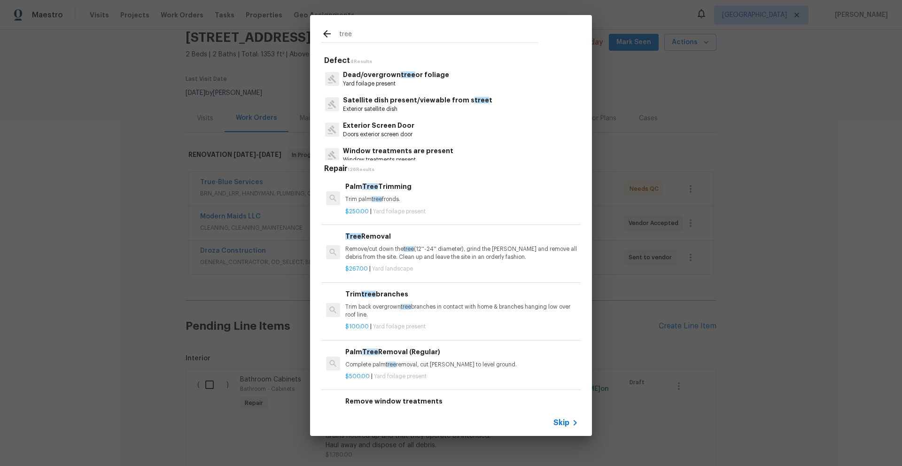
type input "tree"
click at [408, 80] on p "Yard foilage present" at bounding box center [396, 84] width 106 height 8
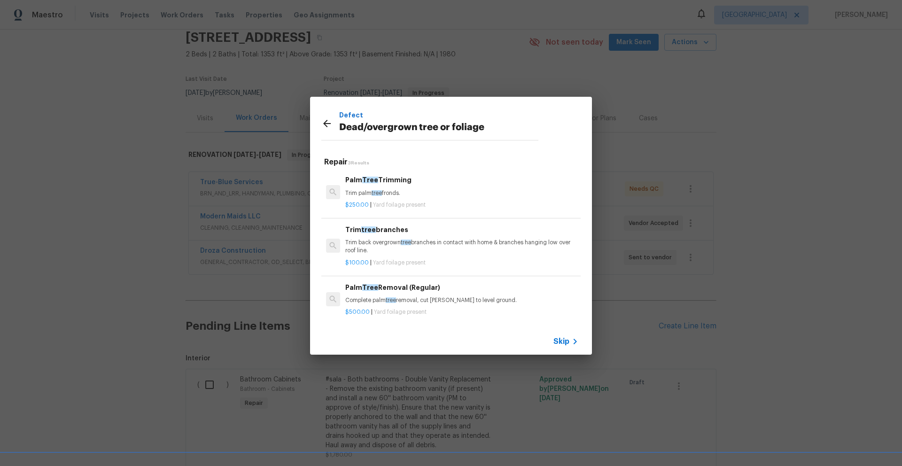
click at [439, 236] on div "Trim tree branches Trim back overgrown tree branches in contact with home & bra…" at bounding box center [461, 240] width 233 height 31
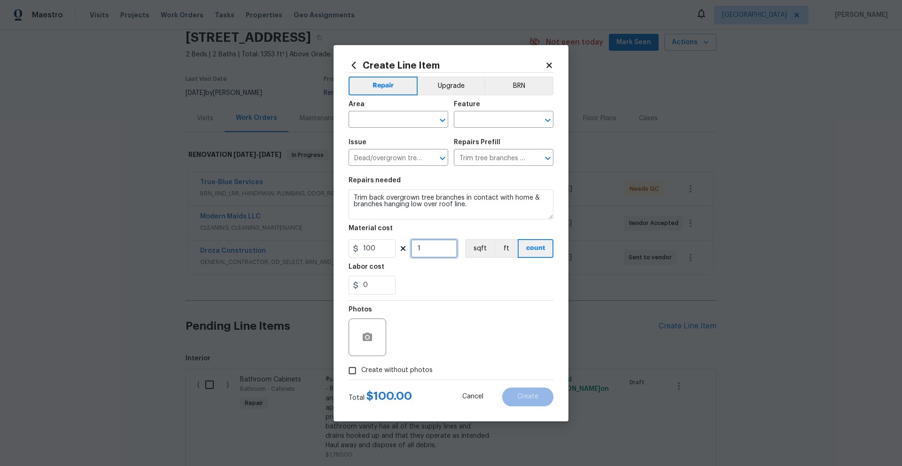
drag, startPoint x: 443, startPoint y: 250, endPoint x: 362, endPoint y: 243, distance: 81.6
click at [366, 243] on div "100 1 sqft ft count" at bounding box center [451, 248] width 205 height 19
type input "4"
click at [380, 367] on span "Create without photos" at bounding box center [396, 370] width 71 height 10
click at [361, 367] on input "Create without photos" at bounding box center [352, 371] width 18 height 18
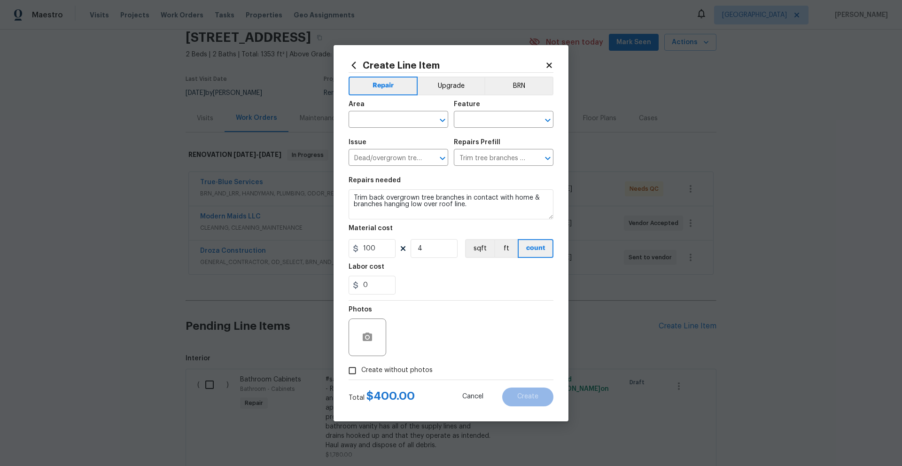
checkbox input "true"
click at [438, 357] on div "Reason*" at bounding box center [474, 331] width 160 height 61
click at [456, 325] on textarea at bounding box center [474, 337] width 160 height 38
type textarea "Tree and vine trimming"
click at [470, 285] on div "0" at bounding box center [451, 285] width 205 height 19
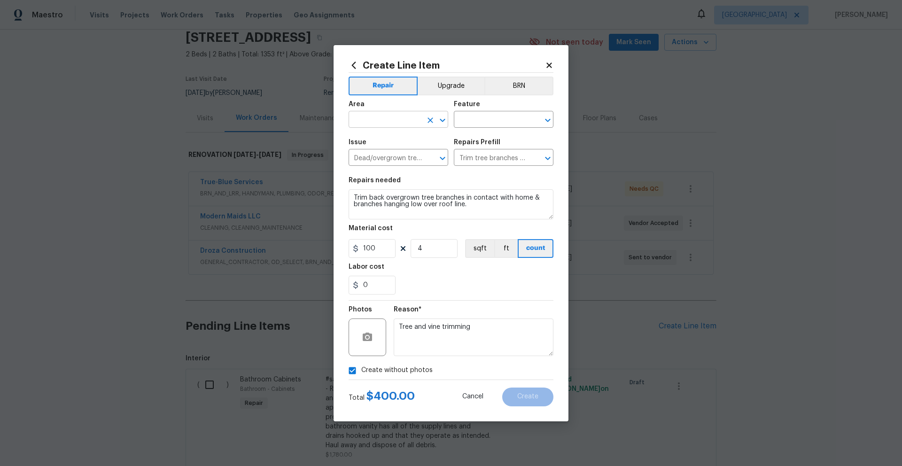
click at [387, 123] on input "text" at bounding box center [385, 120] width 73 height 15
click at [389, 155] on li "Exterior Overall" at bounding box center [399, 156] width 100 height 15
type input "Exterior Overall"
click at [488, 115] on input "text" at bounding box center [490, 120] width 73 height 15
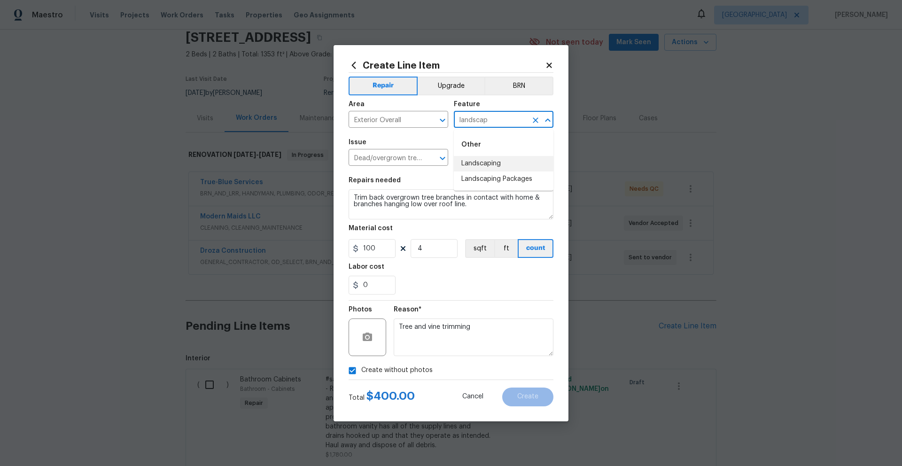
click at [487, 163] on li "Landscaping" at bounding box center [504, 163] width 100 height 15
type input "Landscaping"
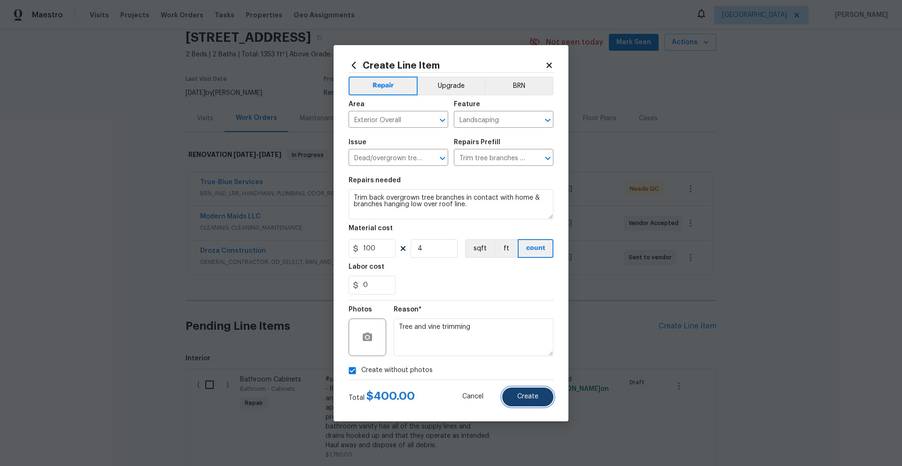
click at [538, 393] on button "Create" at bounding box center [527, 396] width 51 height 19
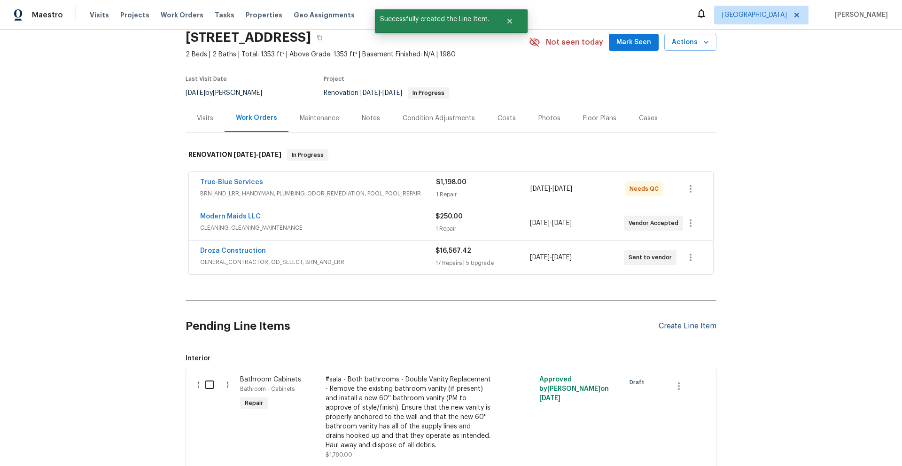
click at [701, 324] on div "Create Line Item" at bounding box center [688, 326] width 58 height 9
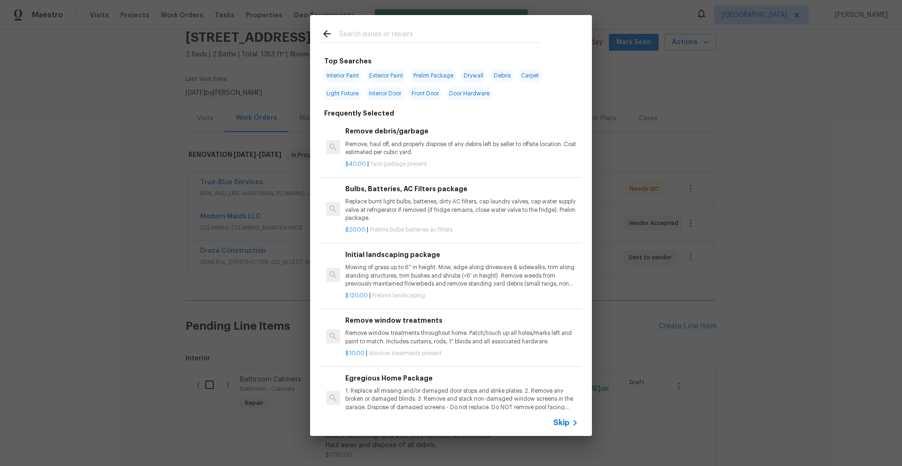
click at [424, 37] on input "text" at bounding box center [438, 35] width 199 height 14
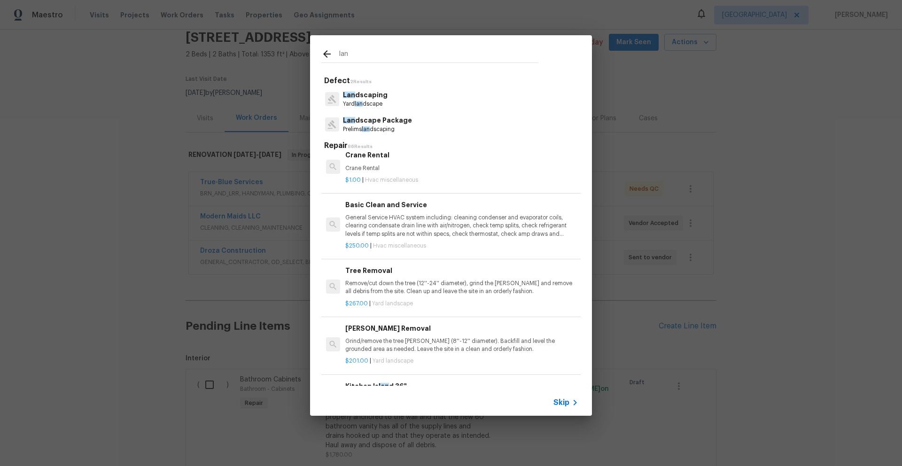
scroll to position [1345, 0]
type input "lan"
click at [562, 403] on span "Skip" at bounding box center [561, 402] width 16 height 9
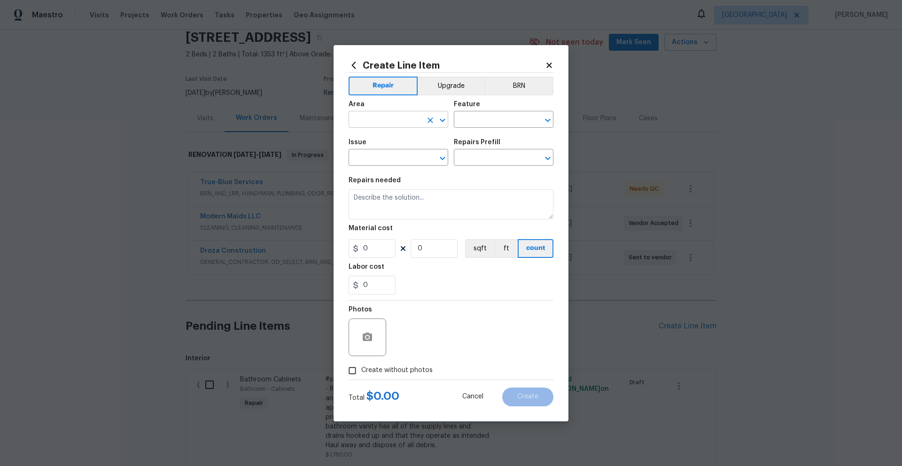
click at [394, 122] on input "text" at bounding box center [385, 120] width 73 height 15
click at [384, 161] on li "Exterior Overall" at bounding box center [399, 156] width 100 height 15
type input "Exterior Overall"
click at [471, 120] on input "text" at bounding box center [490, 120] width 73 height 15
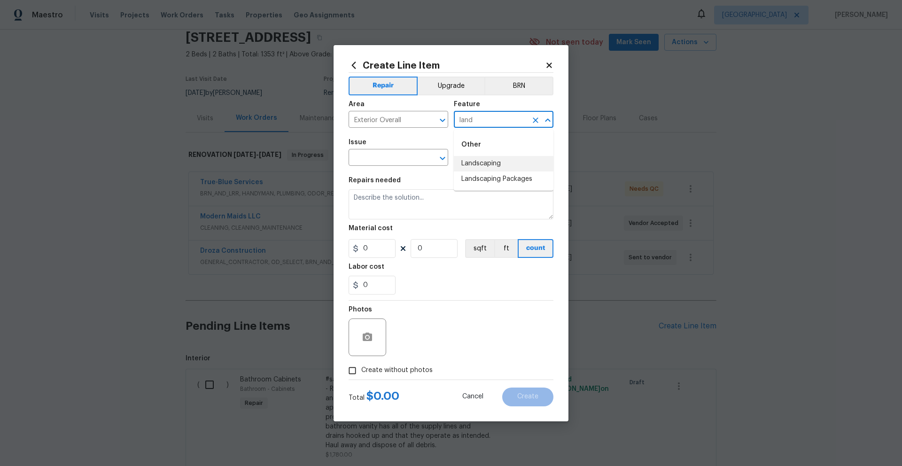
click at [484, 163] on li "Landscaping" at bounding box center [504, 163] width 100 height 15
type input "Landscaping"
click at [362, 163] on input "text" at bounding box center [385, 158] width 73 height 15
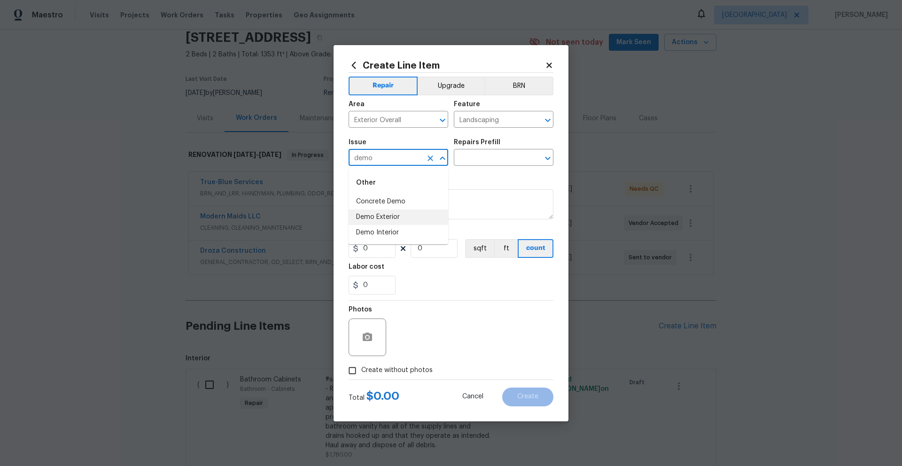
click at [395, 218] on li "Demo Exterior" at bounding box center [399, 216] width 100 height 15
type input "Demo Exterior"
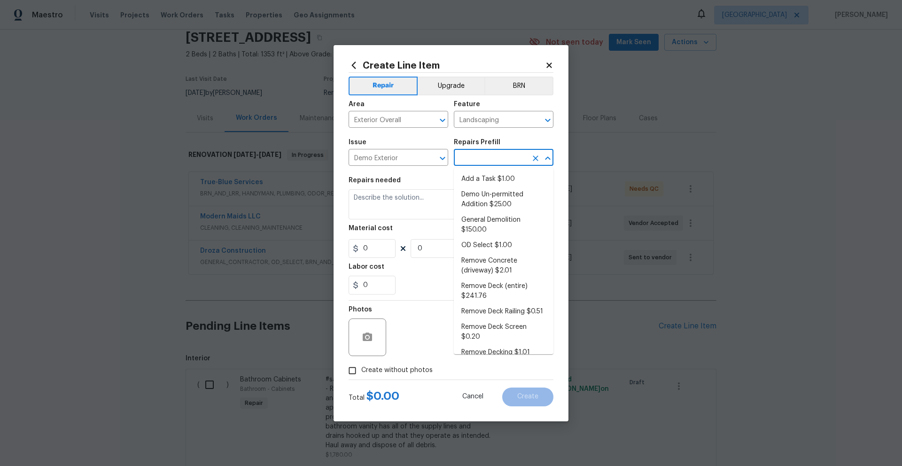
click at [483, 162] on input "text" at bounding box center [490, 158] width 73 height 15
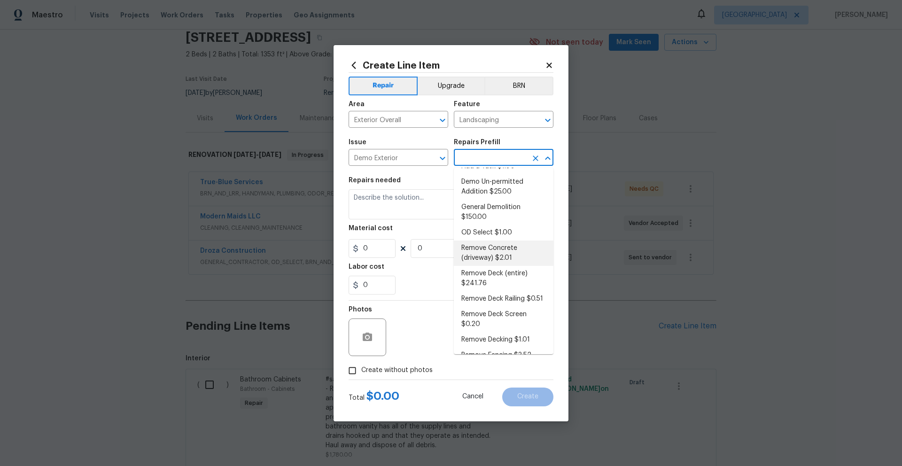
scroll to position [0, 0]
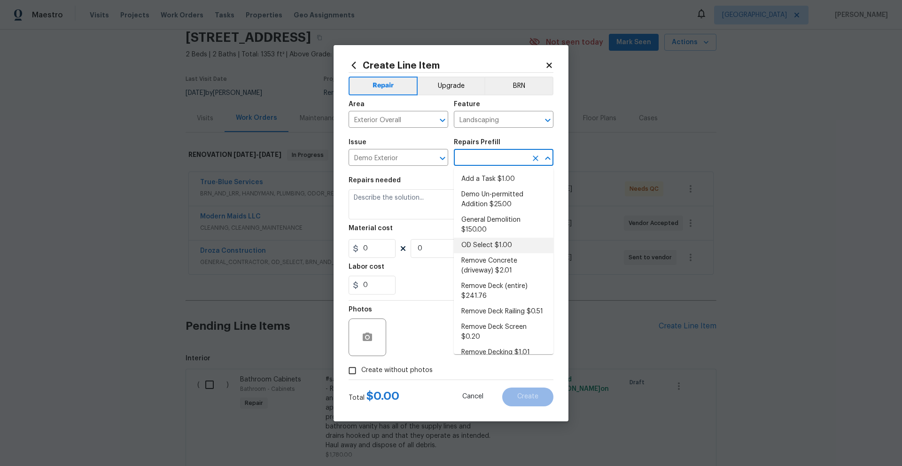
click at [511, 247] on li "OD Select $1.00" at bounding box center [504, 245] width 100 height 15
type input "Demolition"
type input "OD Select $1.00"
type textarea "Refer to the agreed upon scope document for further details."
type input "1"
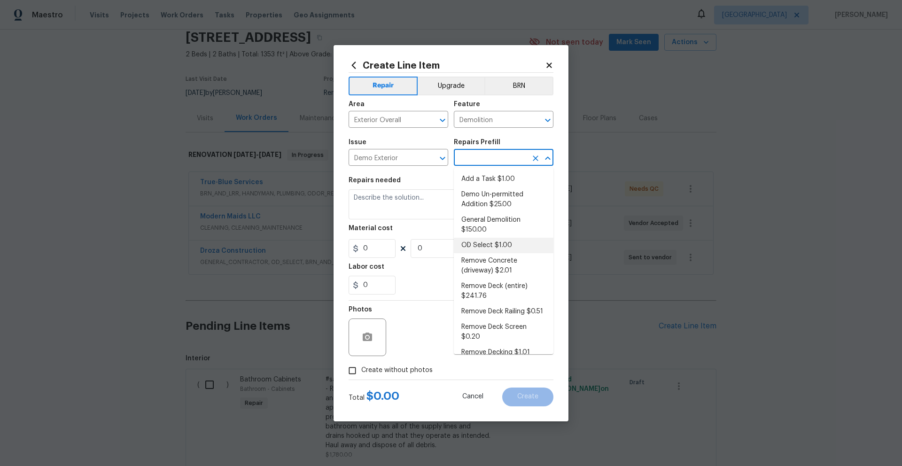
type input "1"
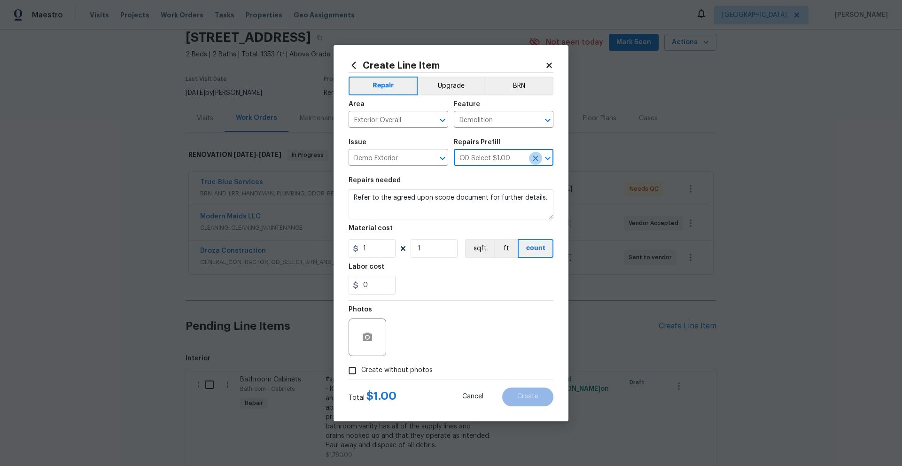
click at [537, 159] on icon "Clear" at bounding box center [535, 158] width 9 height 9
click at [503, 157] on input "text" at bounding box center [490, 158] width 73 height 15
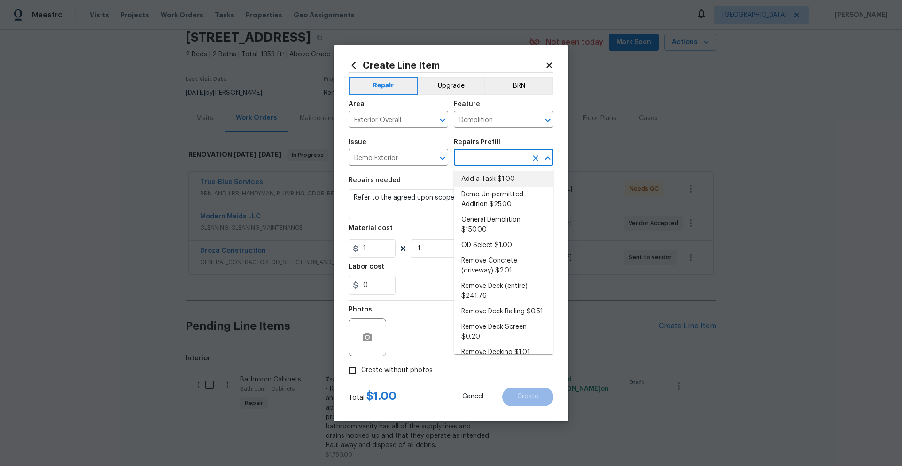
click at [503, 178] on li "Add a Task $1.00" at bounding box center [504, 178] width 100 height 15
type input "Add a Task $1.00"
type textarea "HPM to detail"
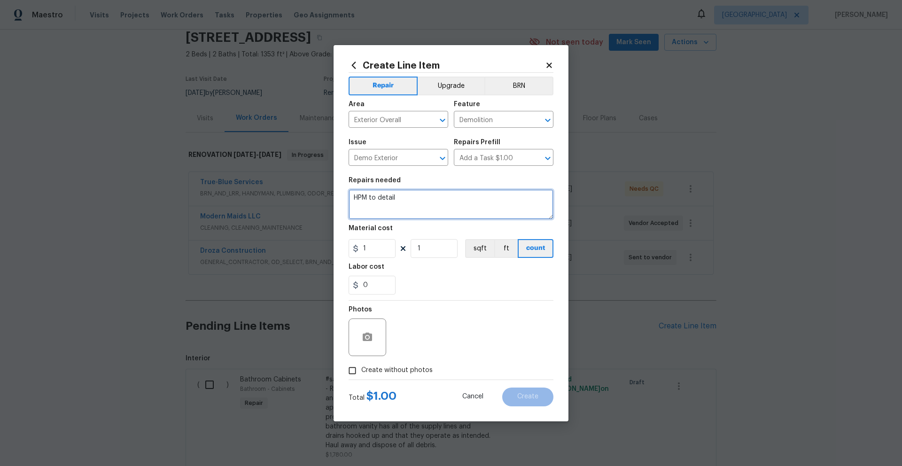
drag, startPoint x: 404, startPoint y: 197, endPoint x: 317, endPoint y: 194, distance: 87.9
click at [317, 194] on div "Create Line Item Repair Upgrade BRN Area Exterior Overall ​ Feature Demolition …" at bounding box center [451, 233] width 902 height 466
click at [534, 157] on icon "Clear" at bounding box center [536, 158] width 6 height 6
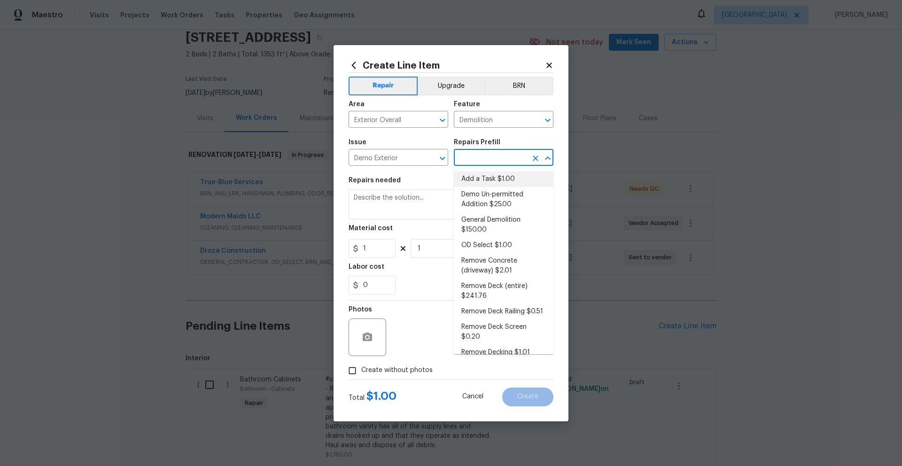
click at [514, 157] on input "text" at bounding box center [490, 158] width 73 height 15
click at [502, 222] on li "General Demolition $150.00" at bounding box center [504, 224] width 100 height 25
type input "General Demolition $150.00"
type textarea "Decks, sheds, above ground pools,"
type input "150"
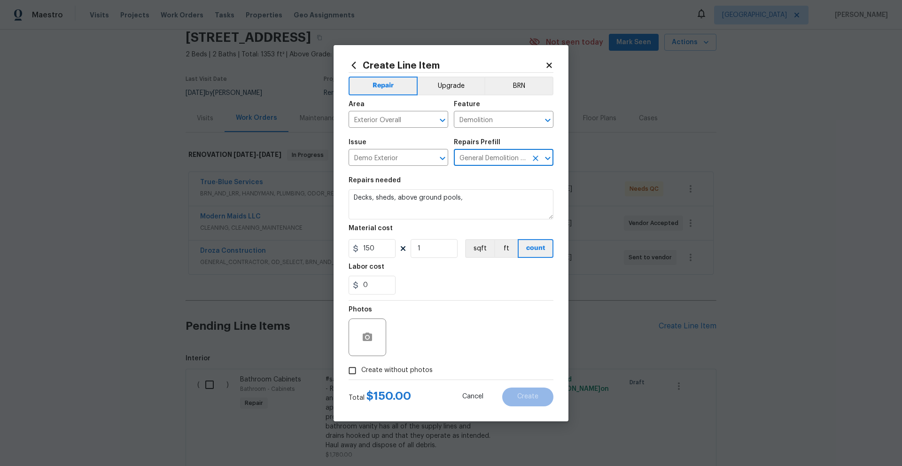
click at [388, 371] on span "Create without photos" at bounding box center [396, 370] width 71 height 10
click at [361, 371] on input "Create without photos" at bounding box center [352, 371] width 18 height 18
checkbox input "true"
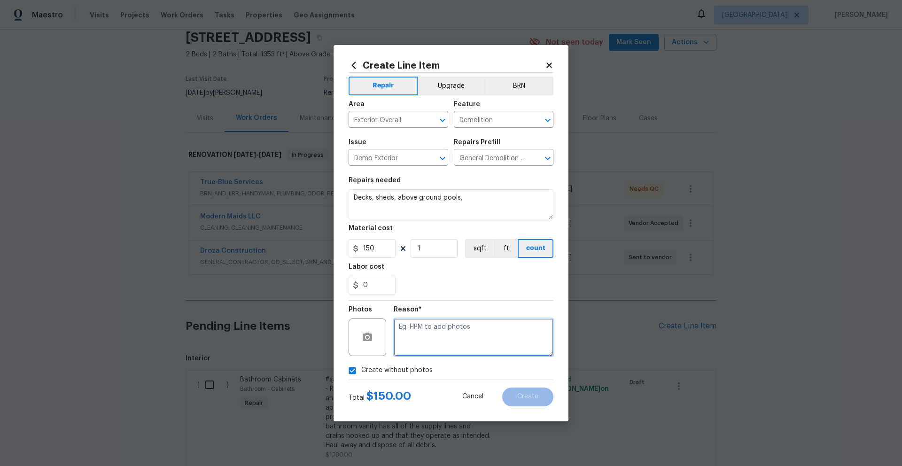
click at [446, 339] on textarea at bounding box center [474, 337] width 160 height 38
click at [472, 327] on textarea "Demo of exterior ladice" at bounding box center [474, 337] width 160 height 38
click at [483, 329] on textarea "Demo of exterior lattice" at bounding box center [474, 337] width 160 height 38
type textarea "Demo of exterior lattice"
click at [532, 394] on span "Create" at bounding box center [527, 396] width 21 height 7
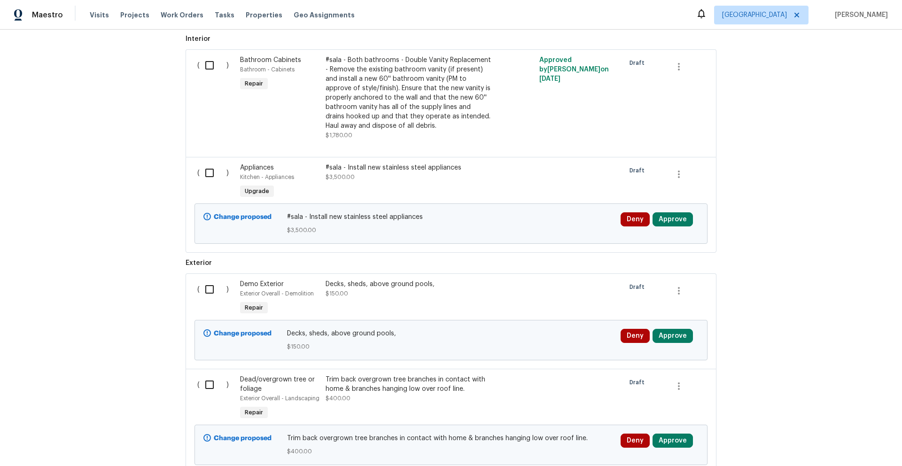
scroll to position [519, 0]
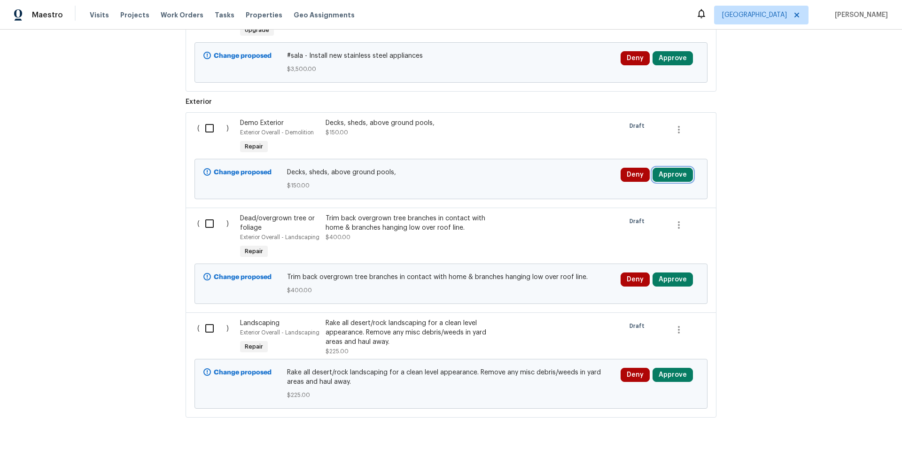
click at [676, 174] on button "Approve" at bounding box center [672, 175] width 40 height 14
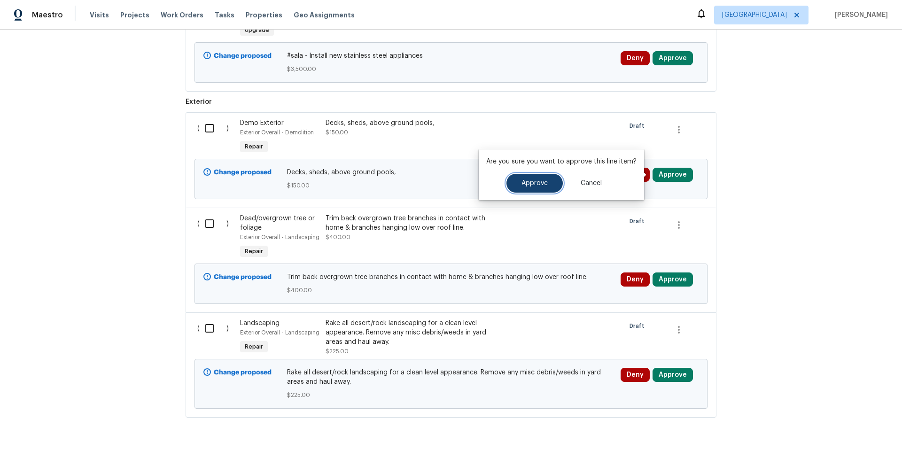
click at [529, 183] on span "Approve" at bounding box center [534, 183] width 26 height 7
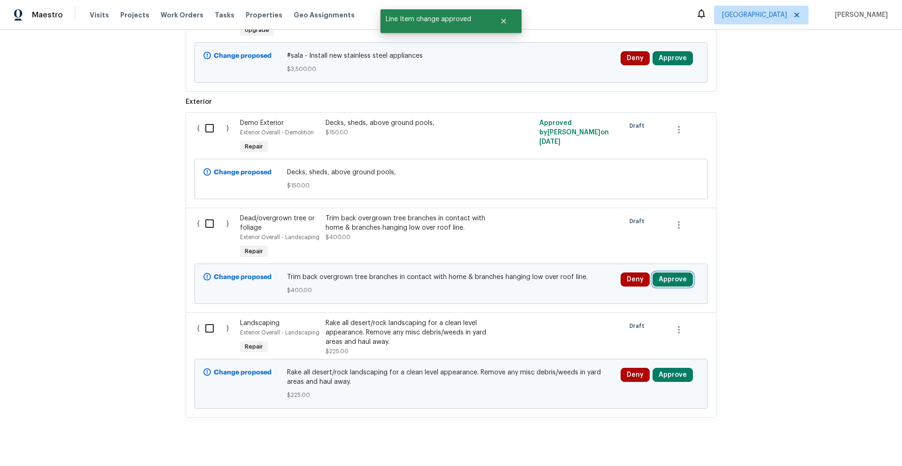
click at [663, 280] on button "Approve" at bounding box center [672, 279] width 40 height 14
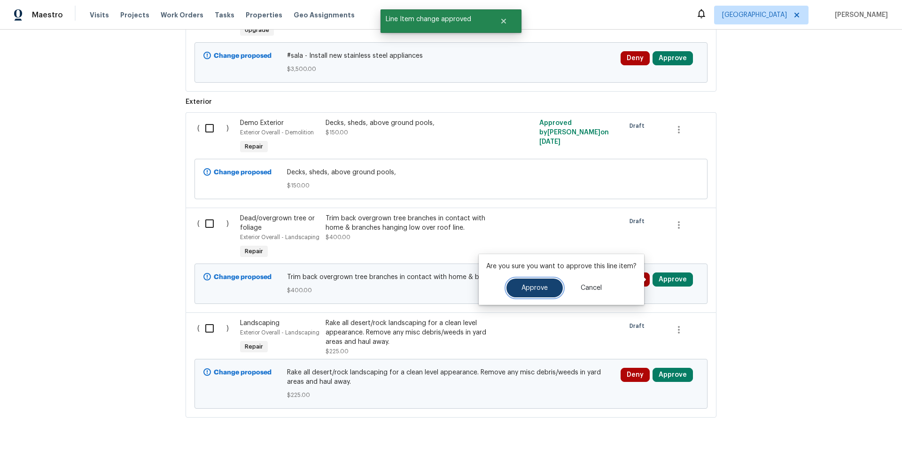
click at [535, 292] on button "Approve" at bounding box center [534, 288] width 56 height 19
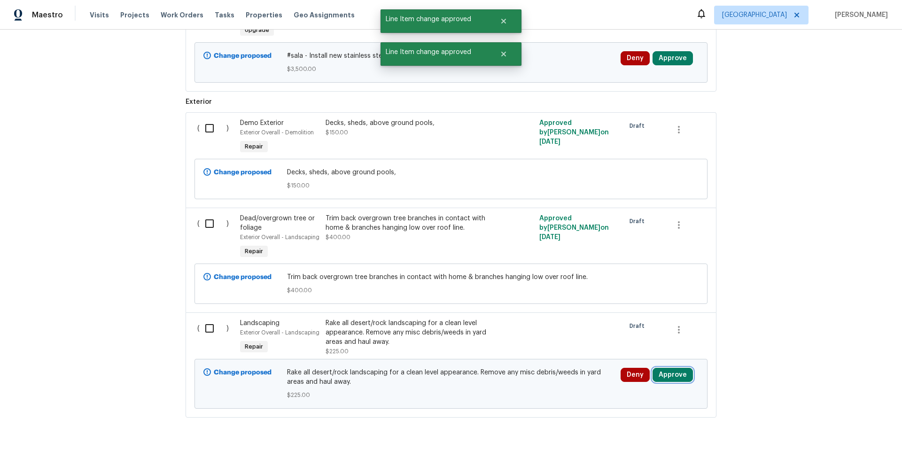
click at [672, 372] on button "Approve" at bounding box center [672, 375] width 40 height 14
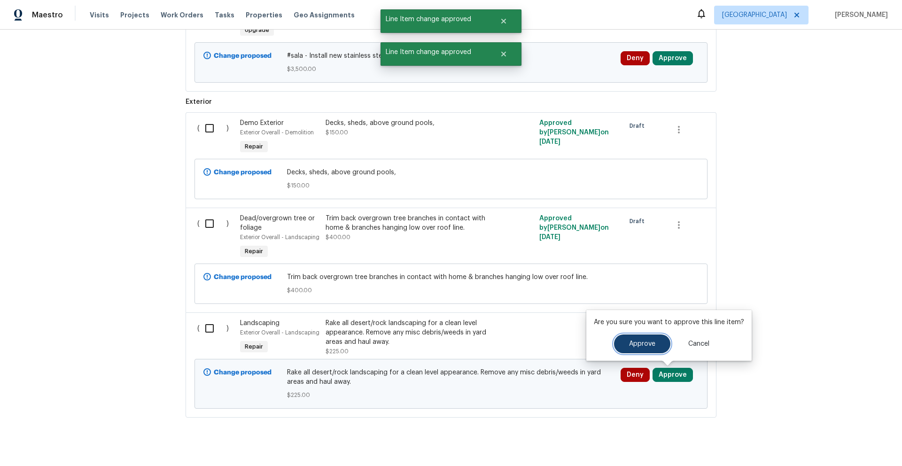
click at [624, 343] on button "Approve" at bounding box center [642, 343] width 56 height 19
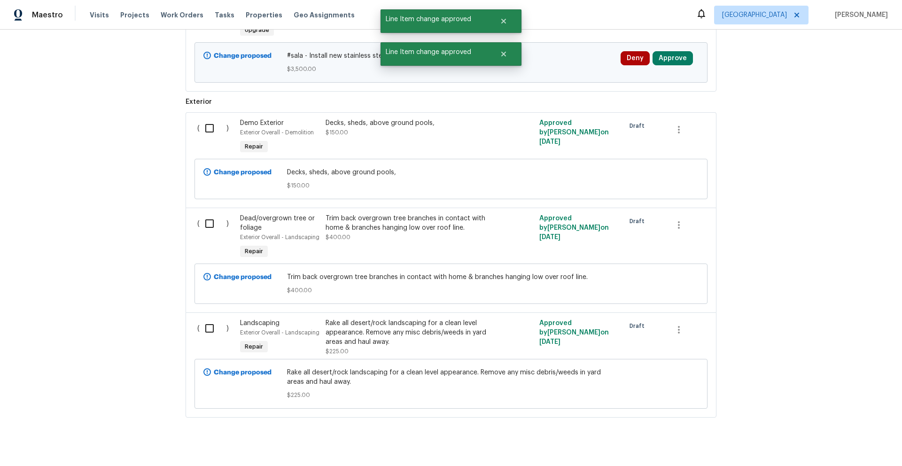
click at [208, 330] on input "checkbox" at bounding box center [213, 328] width 27 height 20
checkbox input "true"
click at [207, 227] on input "checkbox" at bounding box center [213, 224] width 27 height 20
checkbox input "true"
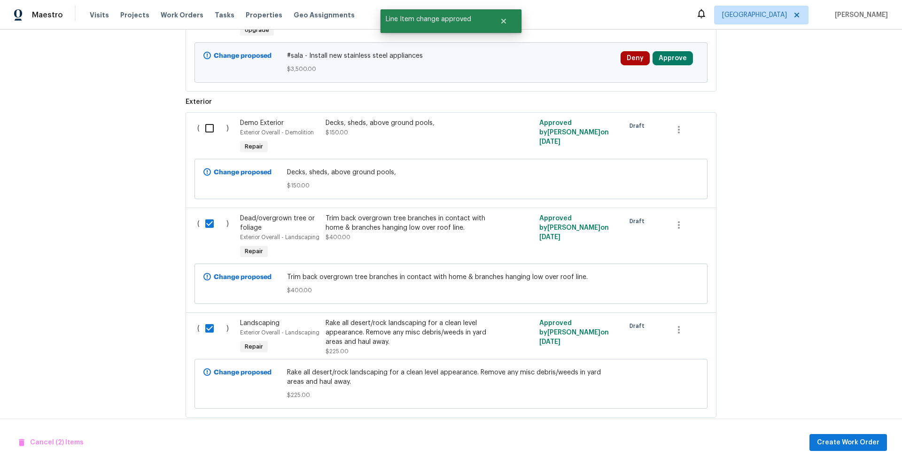
click at [205, 127] on input "checkbox" at bounding box center [213, 128] width 27 height 20
checkbox input "true"
click at [845, 437] on span "Create Work Order" at bounding box center [848, 443] width 62 height 12
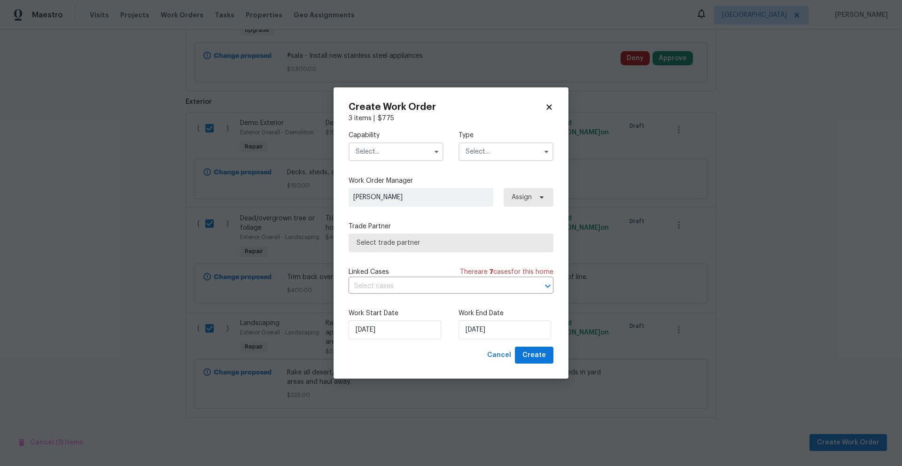
click at [394, 150] on input "text" at bounding box center [396, 151] width 95 height 19
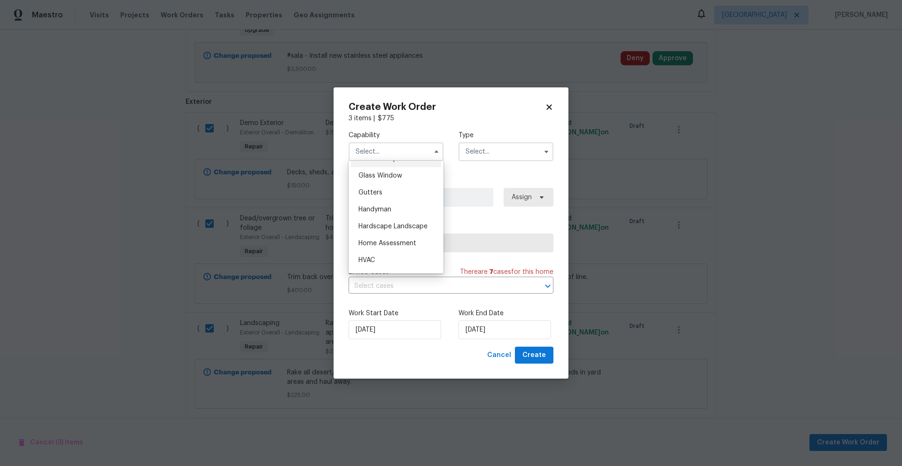
scroll to position [481, 0]
click at [385, 227] on span "Hardscape Landscape" at bounding box center [392, 224] width 69 height 7
type input "Hardscape Landscape"
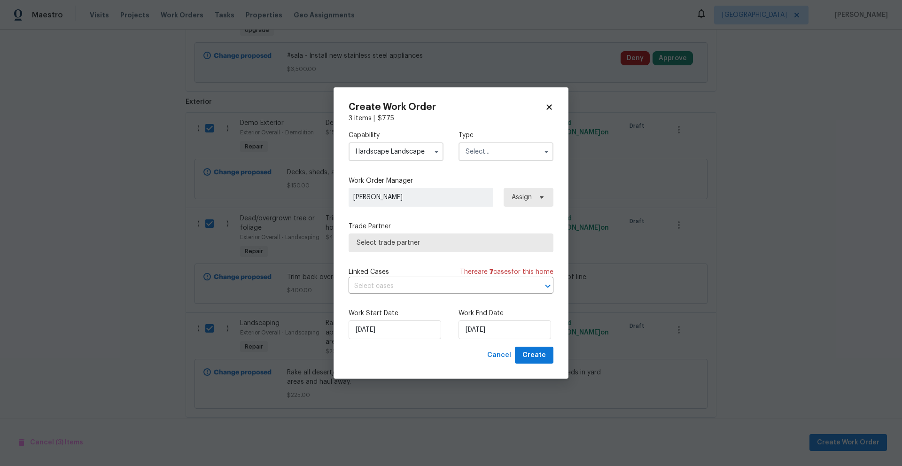
click at [503, 150] on input "text" at bounding box center [505, 151] width 95 height 19
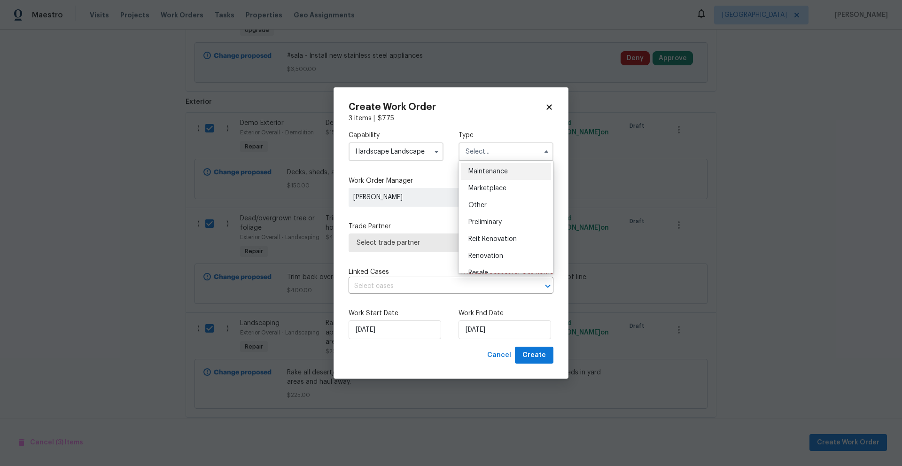
scroll to position [161, 0]
click at [500, 249] on span "Renovation" at bounding box center [485, 247] width 35 height 7
type input "Renovation"
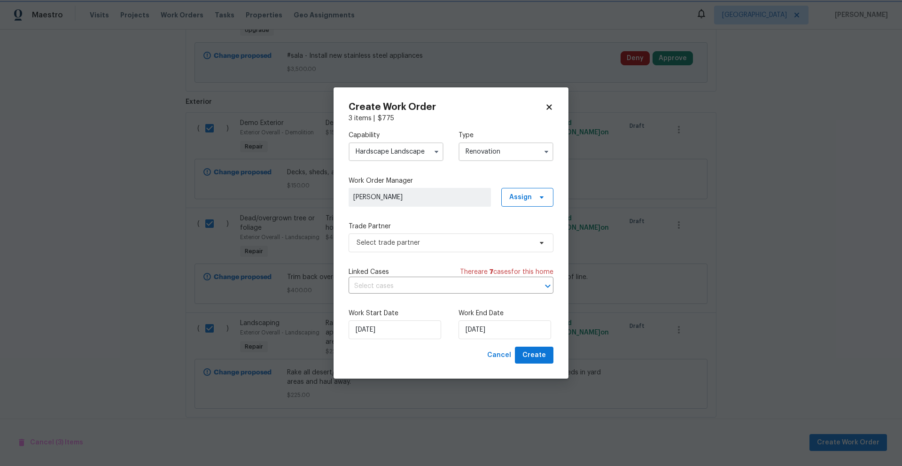
scroll to position [0, 0]
click at [472, 245] on span "Select trade partner" at bounding box center [443, 242] width 175 height 9
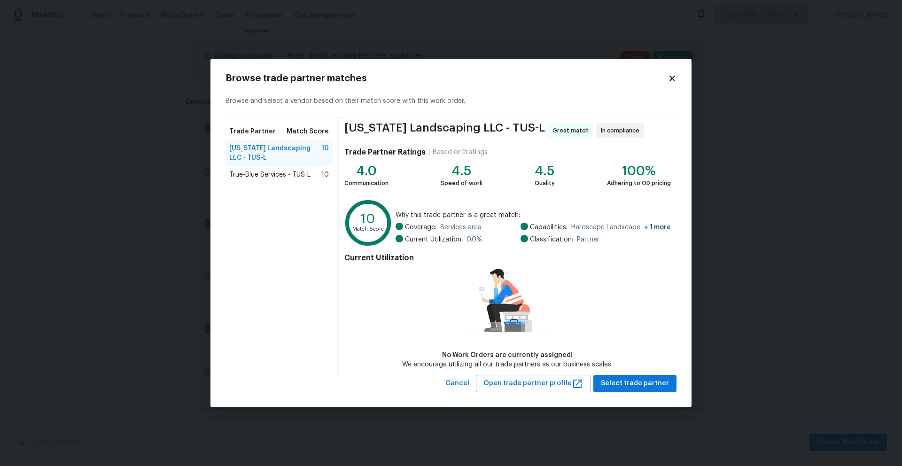
click at [286, 174] on span "True-Blue Services - TUS-L" at bounding box center [269, 174] width 81 height 9
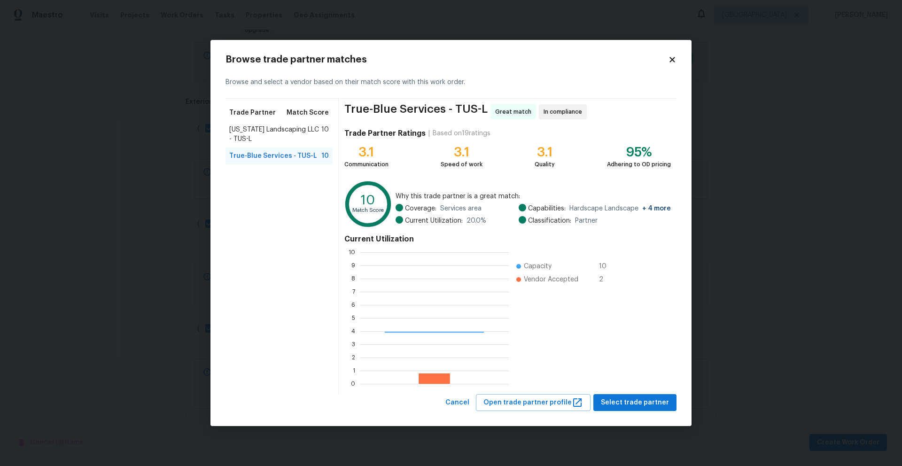
scroll to position [124, 142]
click at [648, 404] on span "Select trade partner" at bounding box center [635, 403] width 68 height 12
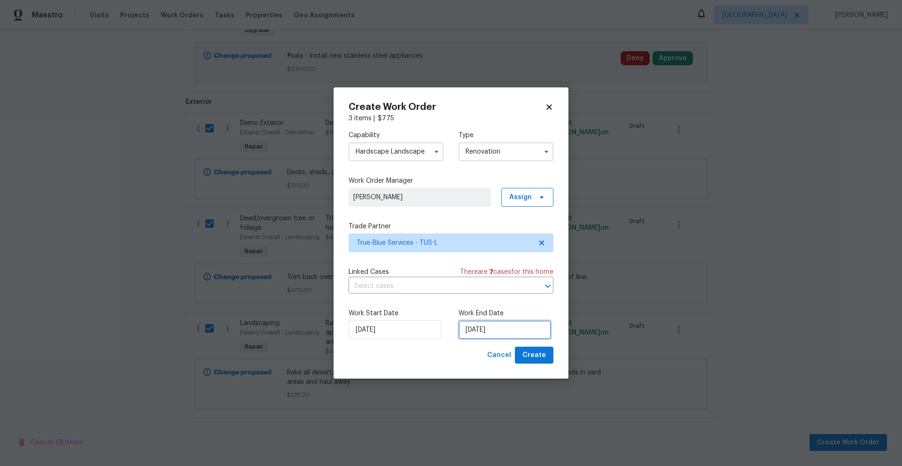
click at [506, 329] on input "[DATE]" at bounding box center [504, 329] width 93 height 19
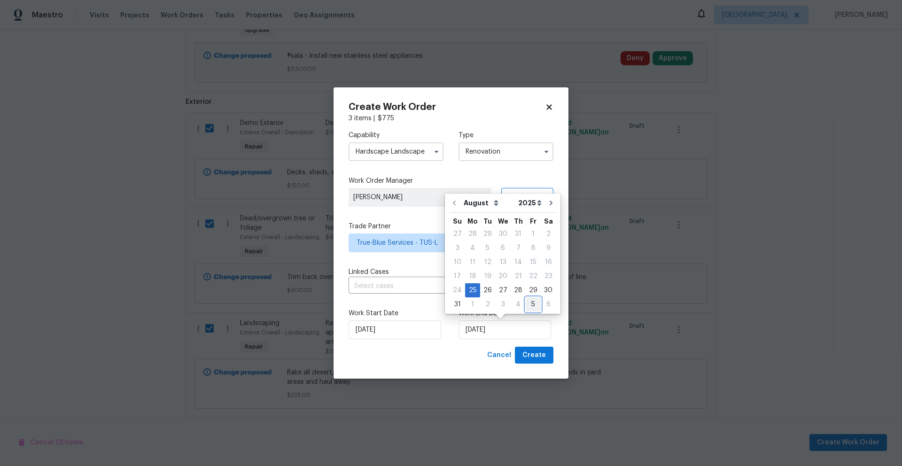
click at [529, 305] on div "5" at bounding box center [533, 304] width 15 height 13
type input "[DATE]"
select select "8"
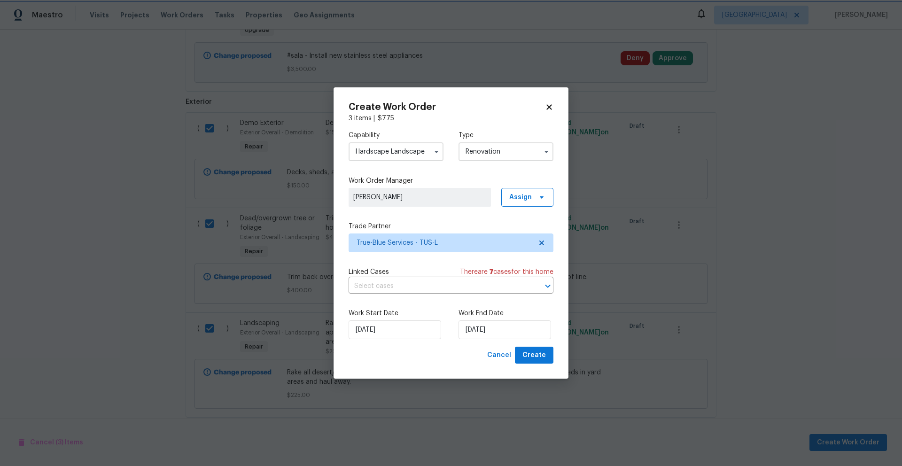
click at [446, 354] on div "Cancel Create" at bounding box center [451, 355] width 205 height 17
click at [532, 356] on span "Create" at bounding box center [533, 355] width 23 height 12
checkbox input "false"
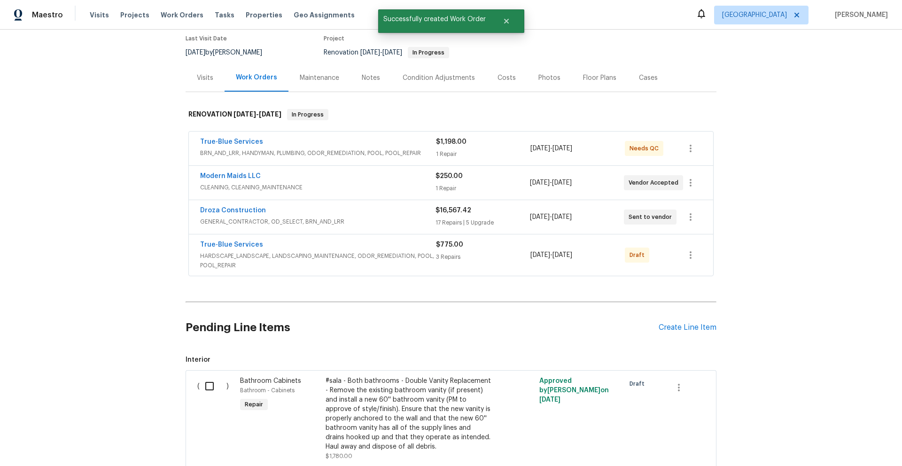
scroll to position [78, 0]
click at [689, 251] on icon "button" at bounding box center [690, 255] width 11 height 11
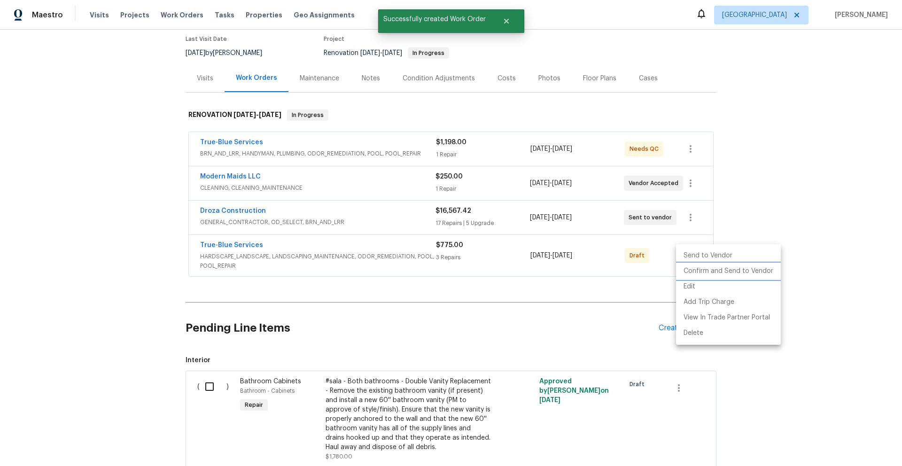
click at [743, 271] on li "Confirm and Send to Vendor" at bounding box center [728, 270] width 105 height 15
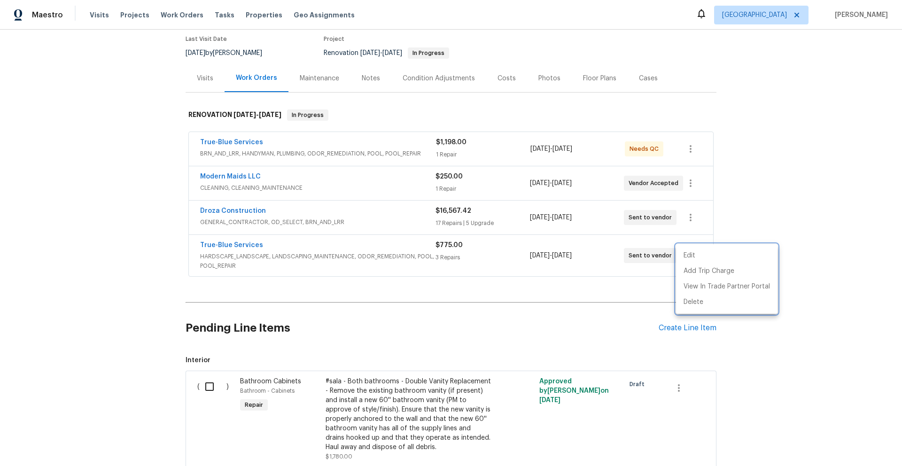
click at [799, 195] on div at bounding box center [451, 233] width 902 height 466
click at [356, 153] on span "BRN_AND_LRR, HANDYMAN, PLUMBING, ODOR_REMEDIATION, POOL, POOL_REPAIR" at bounding box center [318, 153] width 236 height 9
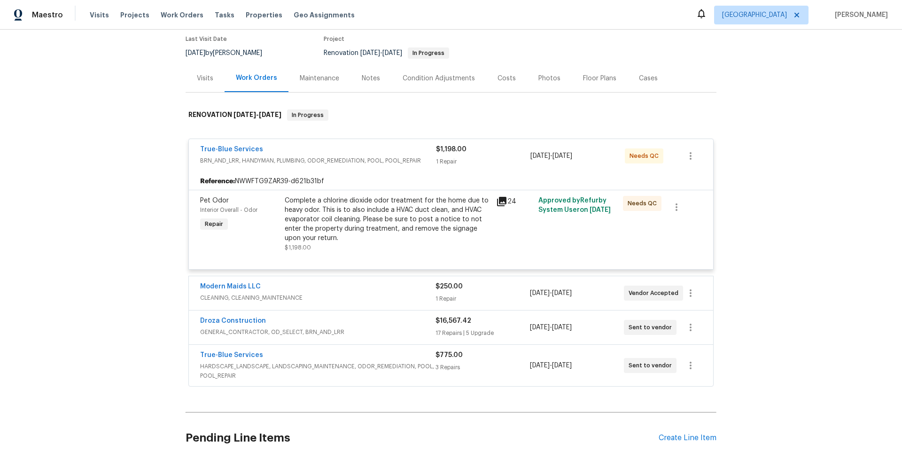
click at [436, 224] on div "Complete a chlorine dioxide odor treatment for the home due to heavy odor. This…" at bounding box center [388, 219] width 206 height 47
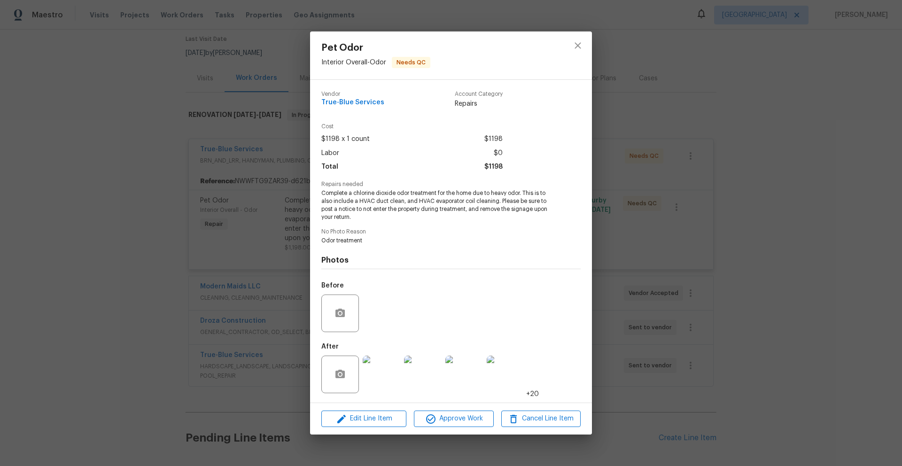
click at [469, 372] on img at bounding box center [464, 375] width 38 height 38
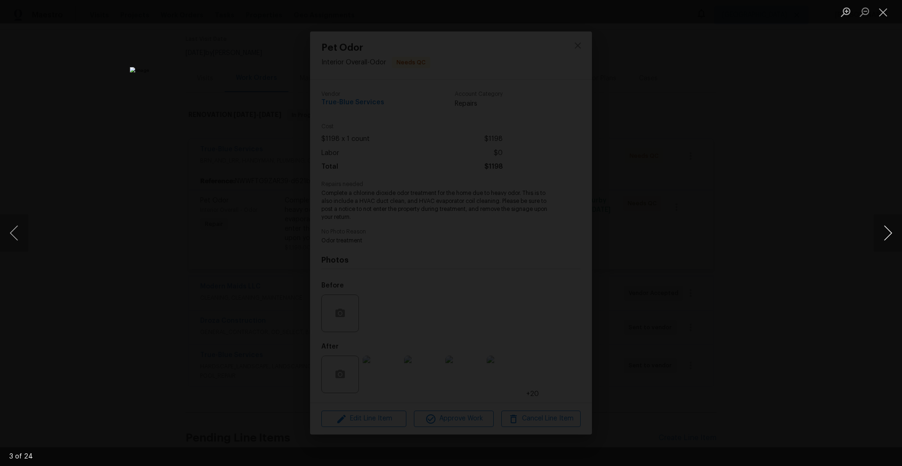
click at [887, 229] on button "Next image" at bounding box center [888, 233] width 28 height 38
click at [886, 233] on button "Next image" at bounding box center [888, 233] width 28 height 38
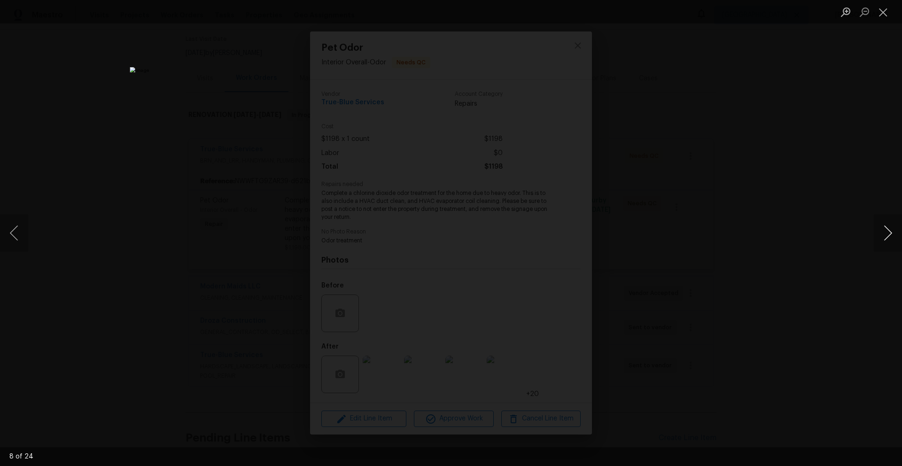
click at [886, 233] on button "Next image" at bounding box center [888, 233] width 28 height 38
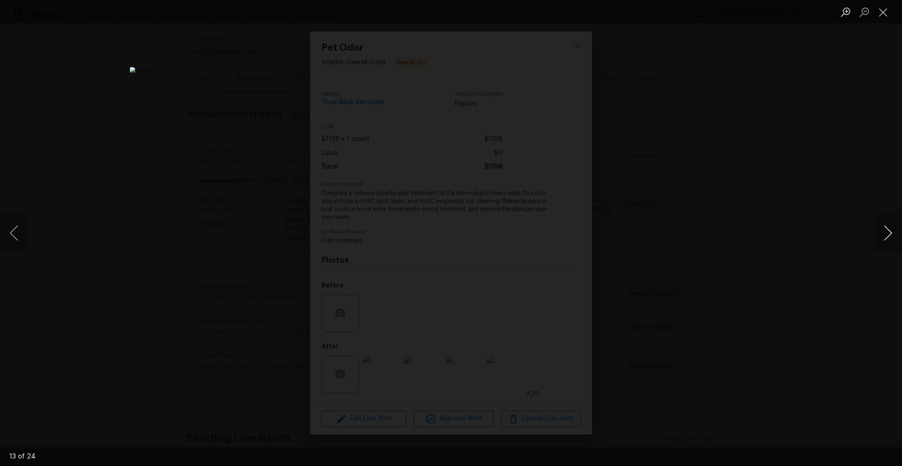
click at [886, 233] on button "Next image" at bounding box center [888, 233] width 28 height 38
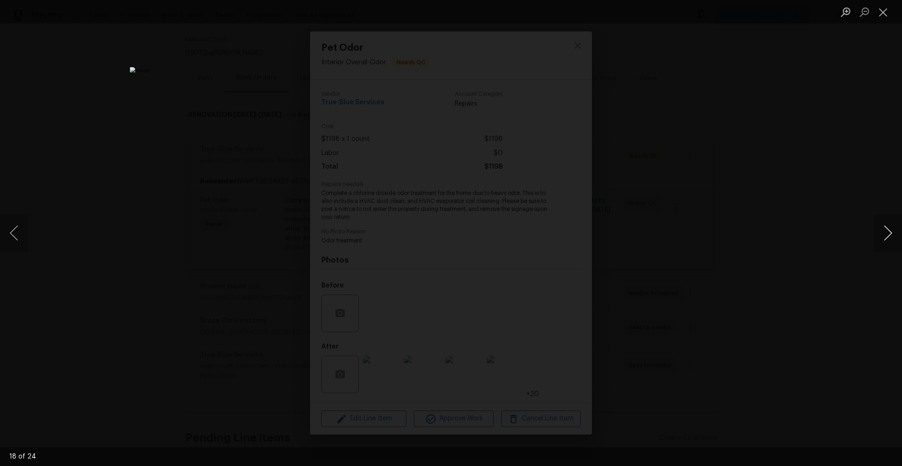
click at [886, 233] on button "Next image" at bounding box center [888, 233] width 28 height 38
click at [837, 233] on div "Lightbox" at bounding box center [451, 233] width 902 height 466
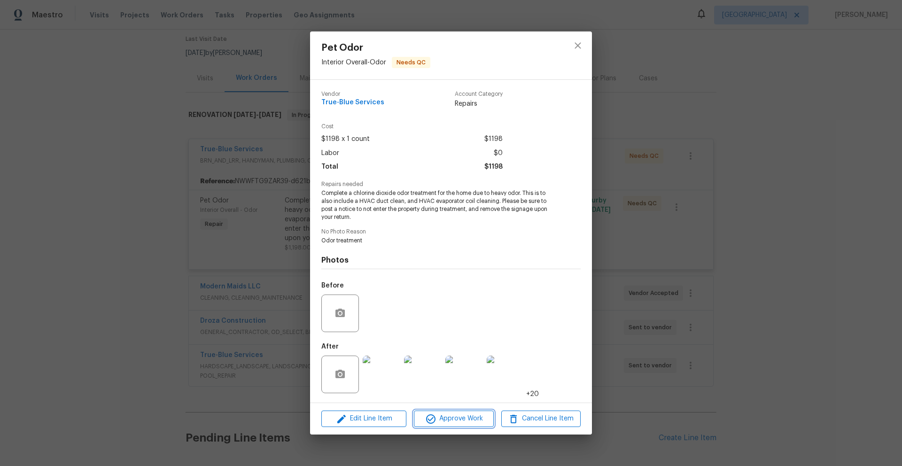
click at [453, 420] on span "Approve Work" at bounding box center [454, 419] width 74 height 12
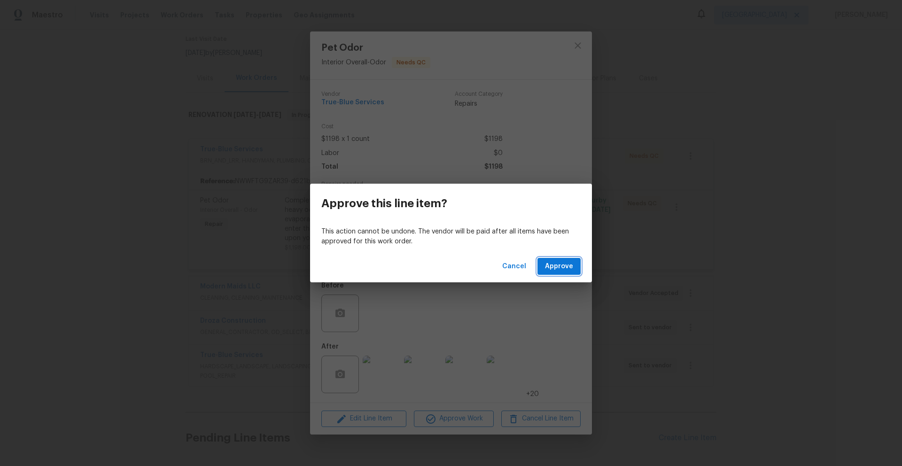
click at [562, 267] on span "Approve" at bounding box center [559, 267] width 28 height 12
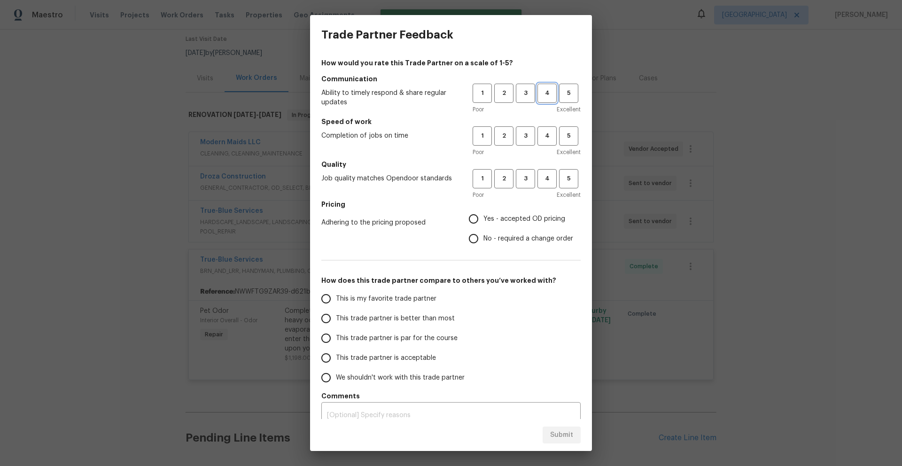
click at [538, 95] on span "4" at bounding box center [546, 93] width 17 height 11
click at [539, 138] on span "4" at bounding box center [546, 136] width 17 height 11
click at [538, 181] on span "4" at bounding box center [546, 178] width 17 height 11
click at [493, 219] on span "Yes - accepted OD pricing" at bounding box center [524, 219] width 82 height 10
click at [483, 219] on input "Yes - accepted OD pricing" at bounding box center [474, 219] width 20 height 20
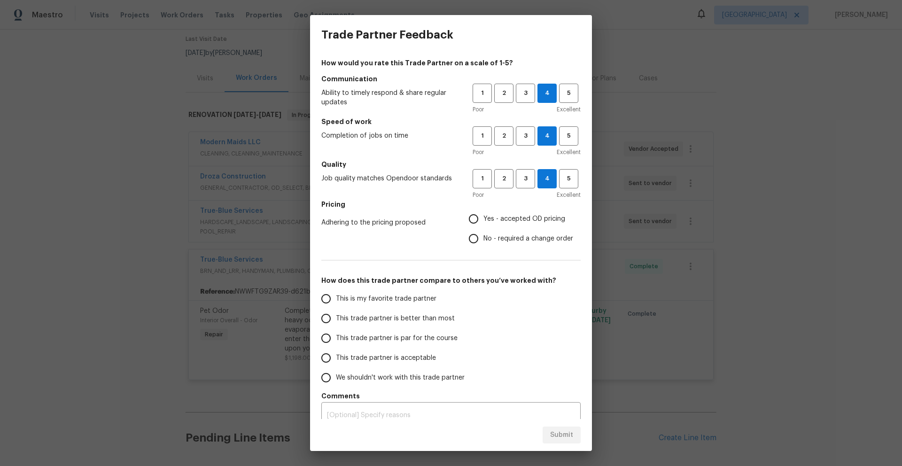
radio input "true"
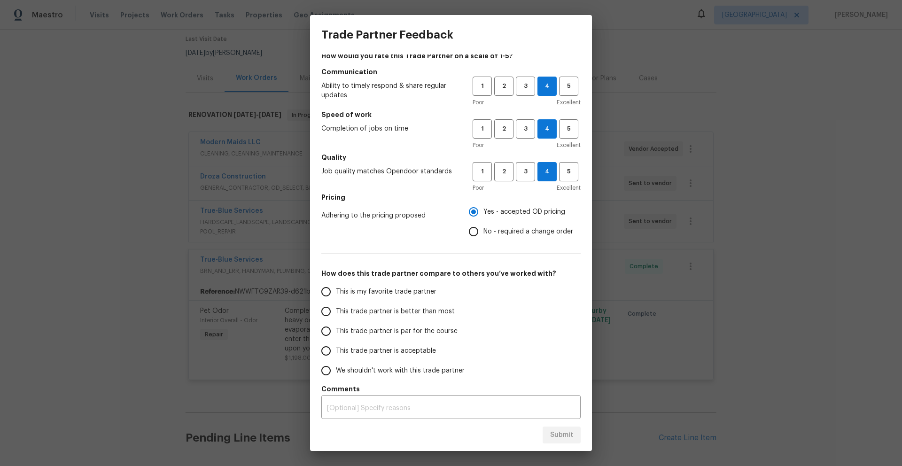
scroll to position [11, 0]
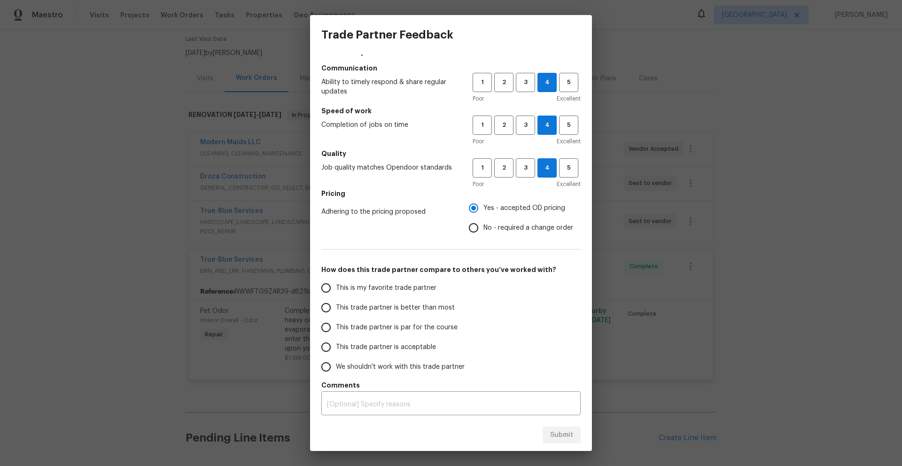
click at [365, 326] on span "This trade partner is par for the course" at bounding box center [397, 328] width 122 height 10
click at [336, 326] on input "This trade partner is par for the course" at bounding box center [326, 328] width 20 height 20
click at [567, 441] on button "Submit" at bounding box center [561, 434] width 38 height 17
radio input "true"
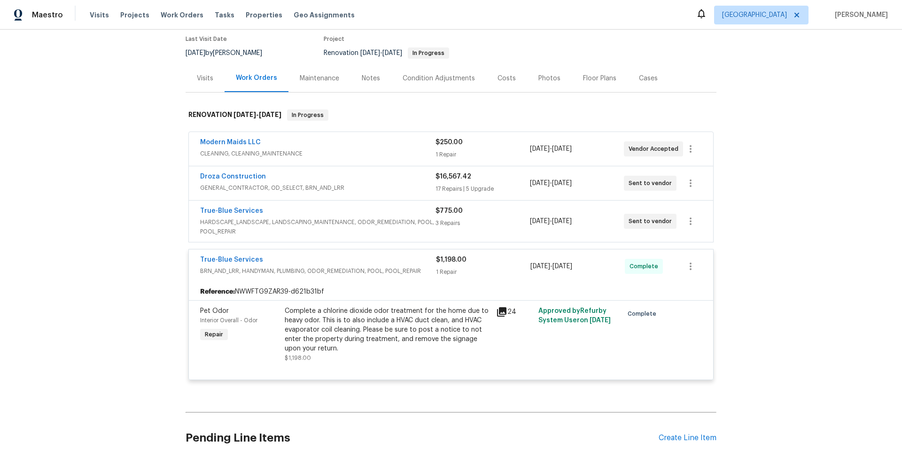
click at [756, 191] on div "Back to all projects 3701 E 2nd St Apt A, Tucson, AZ 85716 2 Beds | 2 Baths | T…" at bounding box center [451, 248] width 902 height 436
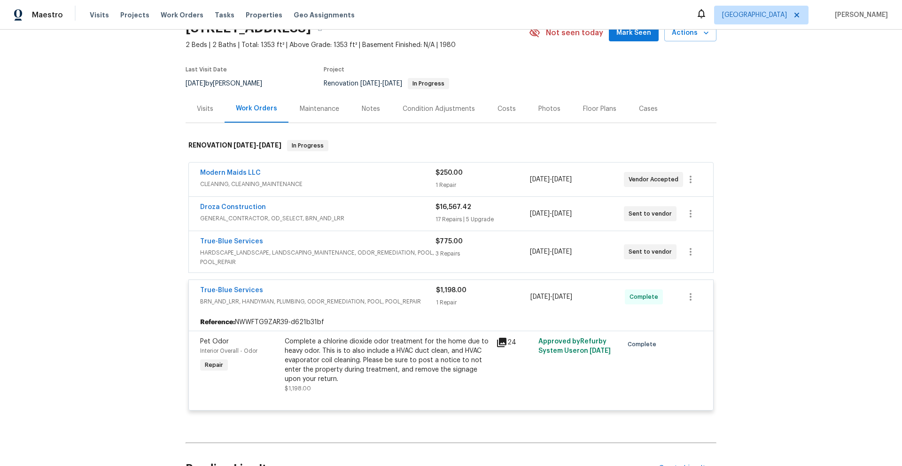
scroll to position [129, 0]
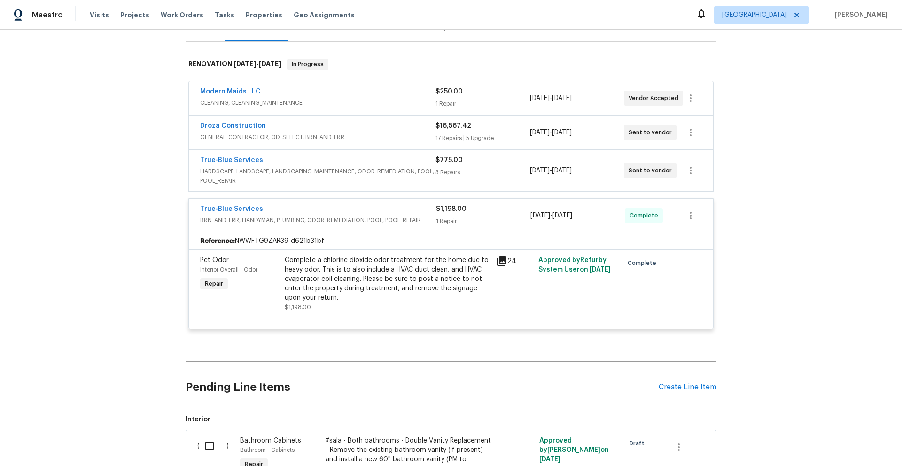
click at [388, 224] on span "BRN_AND_LRR, HANDYMAN, PLUMBING, ODOR_REMEDIATION, POOL, POOL_REPAIR" at bounding box center [318, 220] width 236 height 9
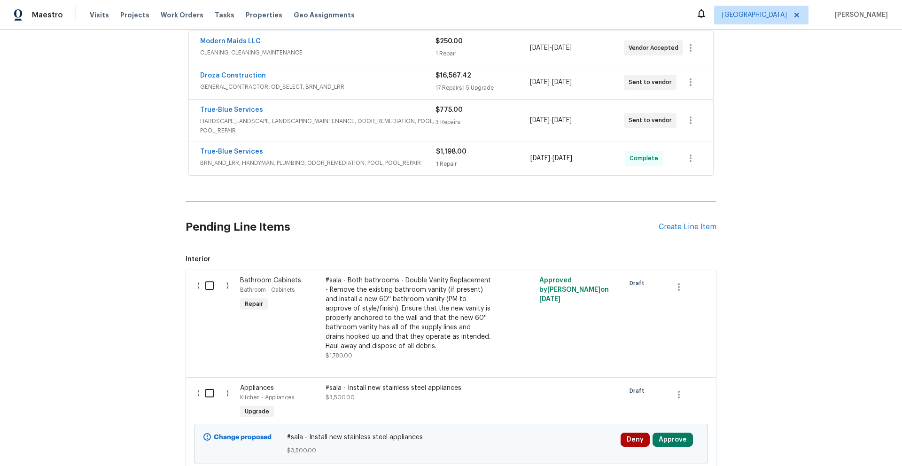
scroll to position [98, 0]
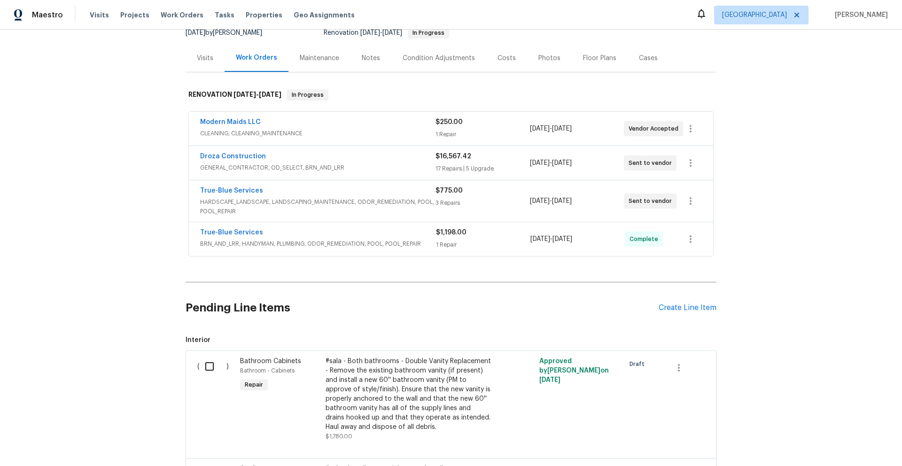
click at [293, 155] on div "Droza Construction" at bounding box center [317, 157] width 235 height 11
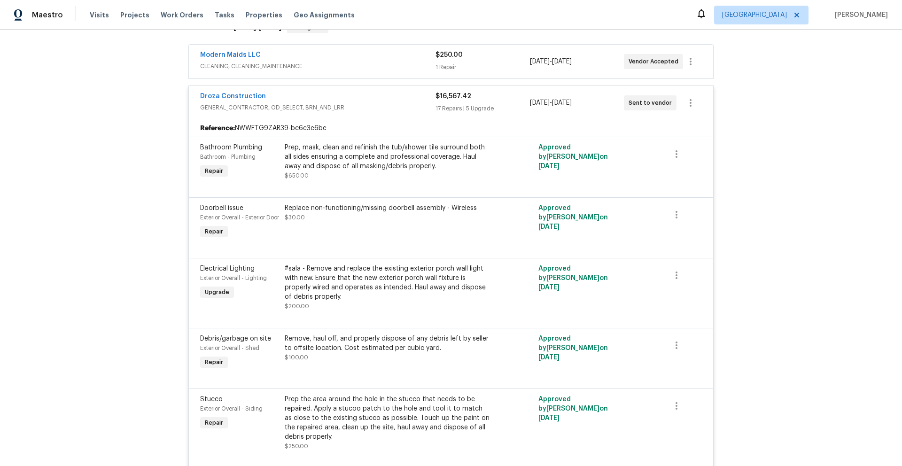
scroll to position [230, 0]
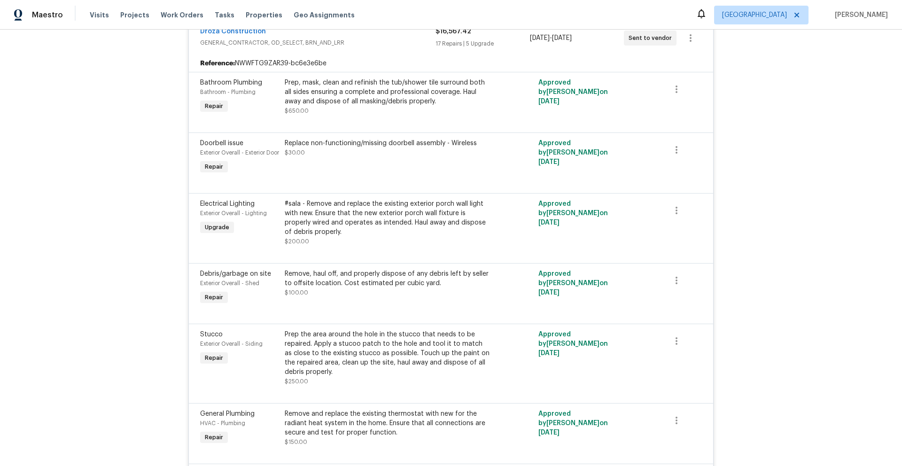
click at [371, 288] on div "Remove, haul off, and properly dispose of any debris left by seller to offsite …" at bounding box center [388, 278] width 206 height 19
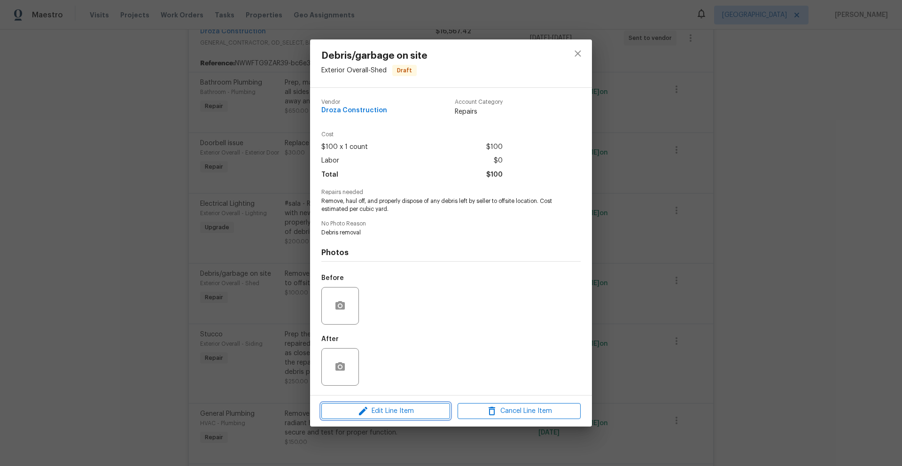
click at [400, 409] on span "Edit Line Item" at bounding box center [385, 411] width 123 height 12
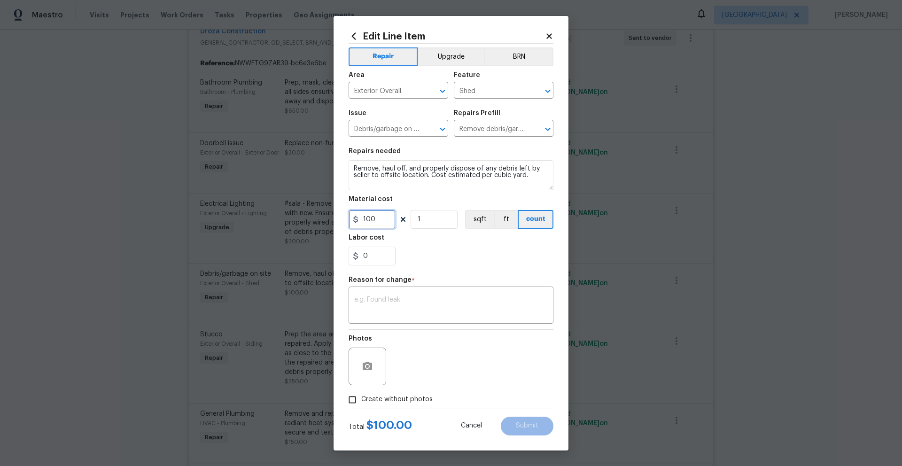
drag, startPoint x: 385, startPoint y: 220, endPoint x: 320, endPoint y: 217, distance: 65.3
click at [320, 217] on div "Edit Line Item Repair Upgrade BRN Area Exterior Overall ​ Feature Shed ​ Issue …" at bounding box center [451, 233] width 902 height 466
type input "250"
click at [403, 301] on textarea at bounding box center [451, 306] width 194 height 20
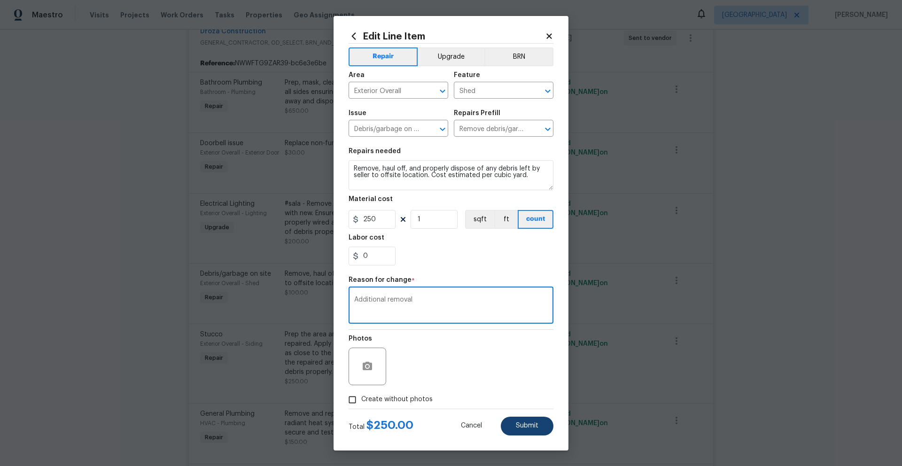
type textarea "Additional removal"
click at [535, 426] on span "Submit" at bounding box center [527, 425] width 23 height 7
type input "100"
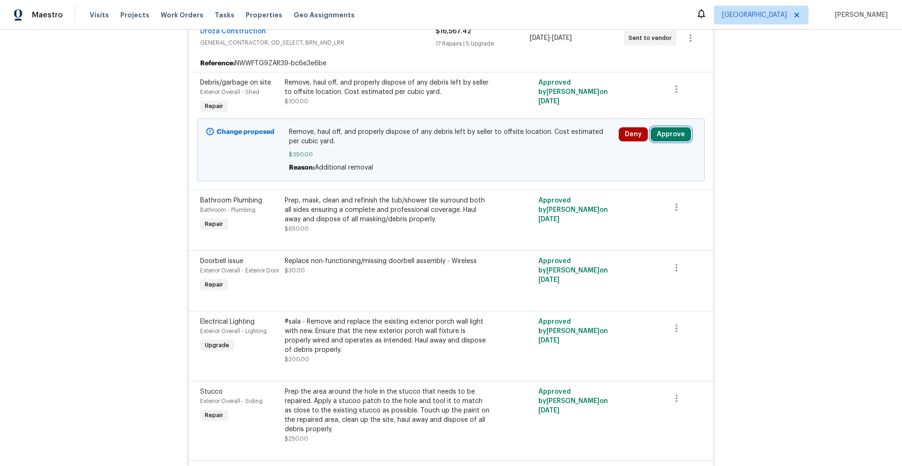
click at [668, 136] on button "Approve" at bounding box center [671, 134] width 40 height 14
click at [646, 182] on span "Approve" at bounding box center [640, 182] width 26 height 7
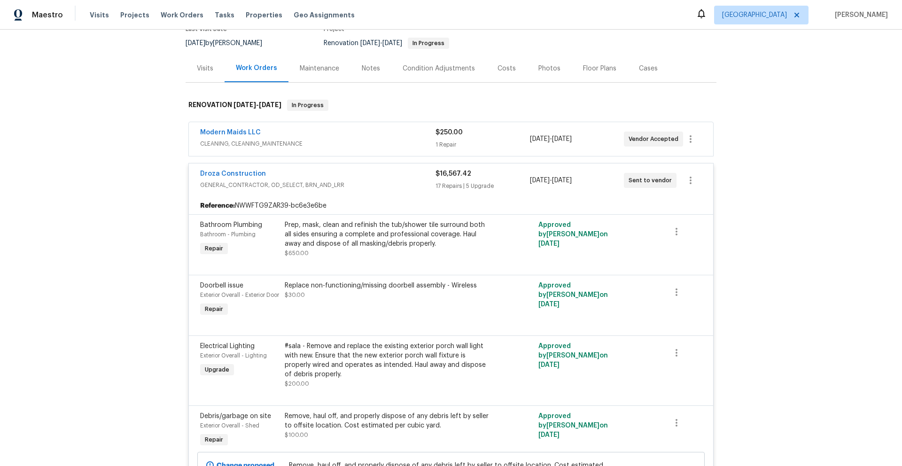
scroll to position [96, 0]
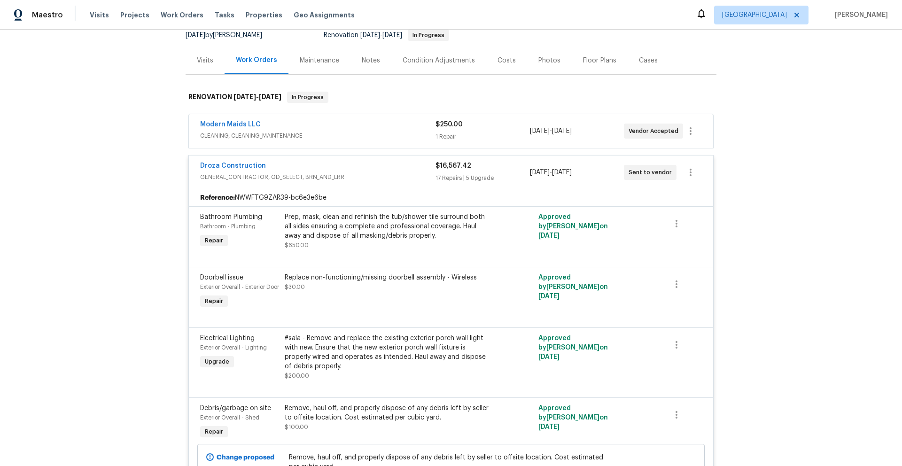
click at [366, 169] on div "Droza Construction" at bounding box center [317, 166] width 235 height 11
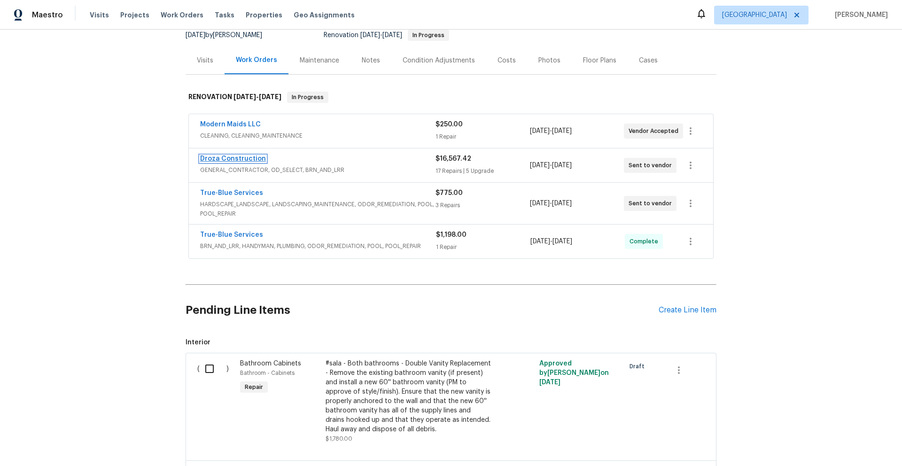
click at [241, 157] on link "Droza Construction" at bounding box center [233, 158] width 66 height 7
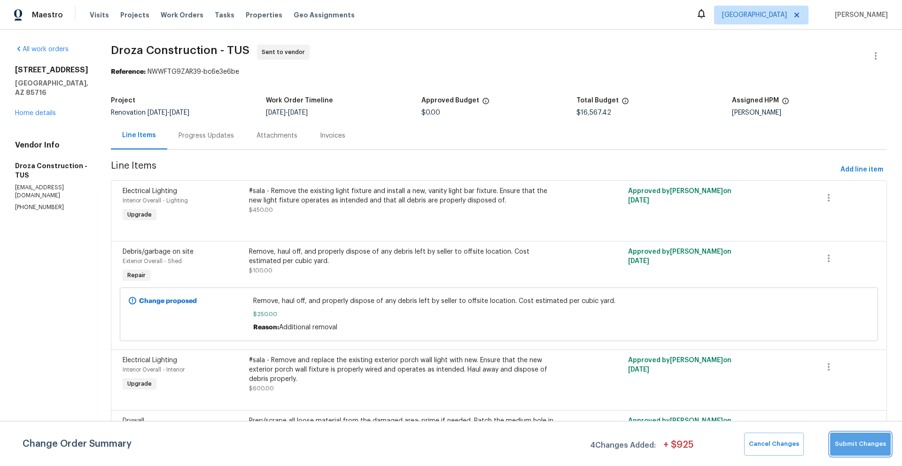
click at [871, 444] on span "Submit Changes" at bounding box center [860, 444] width 51 height 11
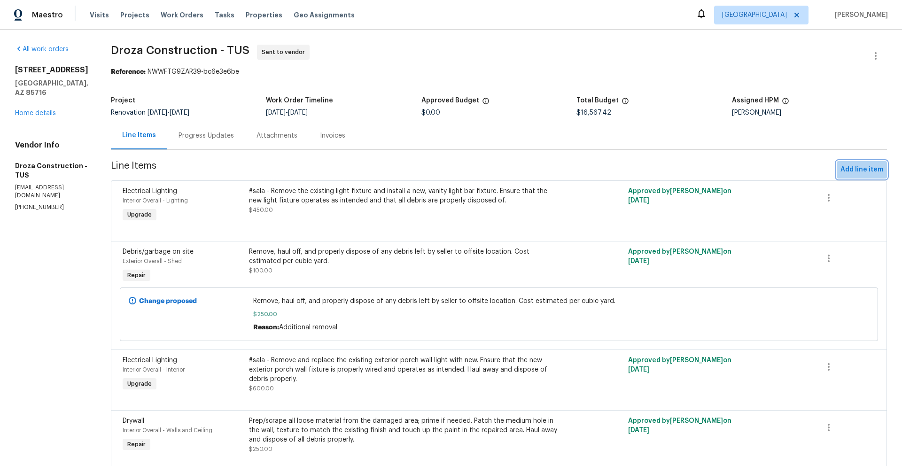
click at [861, 168] on span "Add line item" at bounding box center [861, 170] width 43 height 12
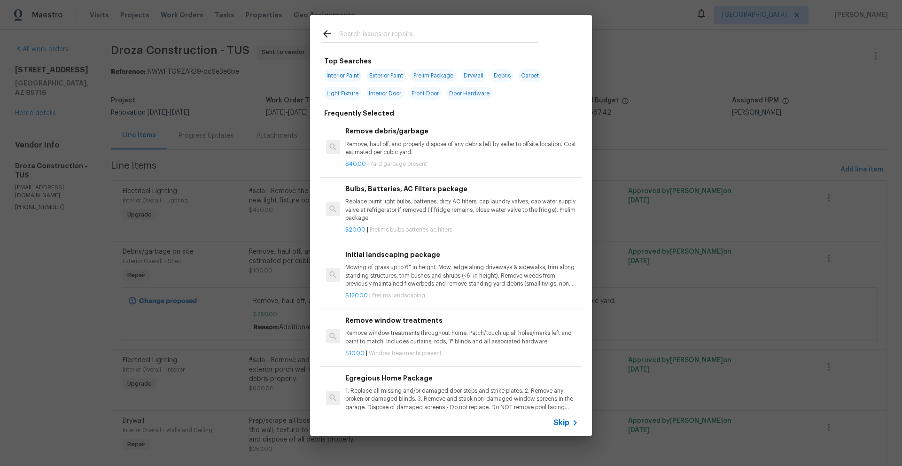
click at [423, 32] on input "text" at bounding box center [438, 35] width 199 height 14
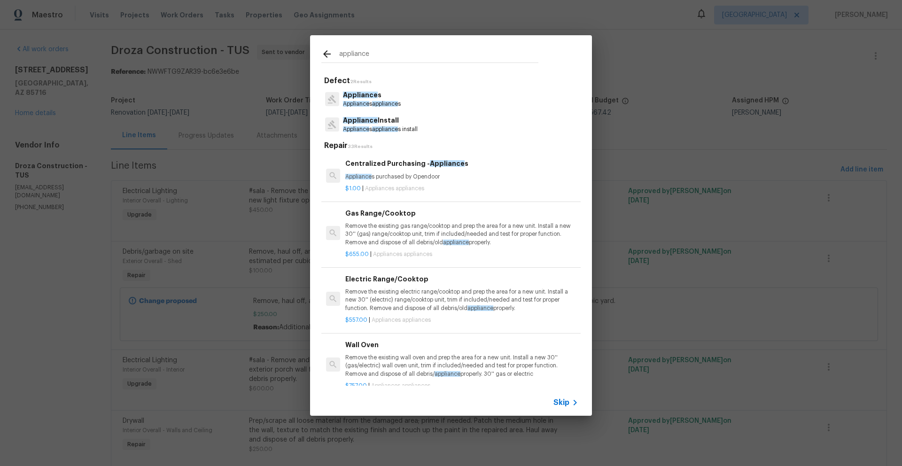
type input "appliance"
click at [385, 126] on span "appliance" at bounding box center [385, 129] width 26 height 6
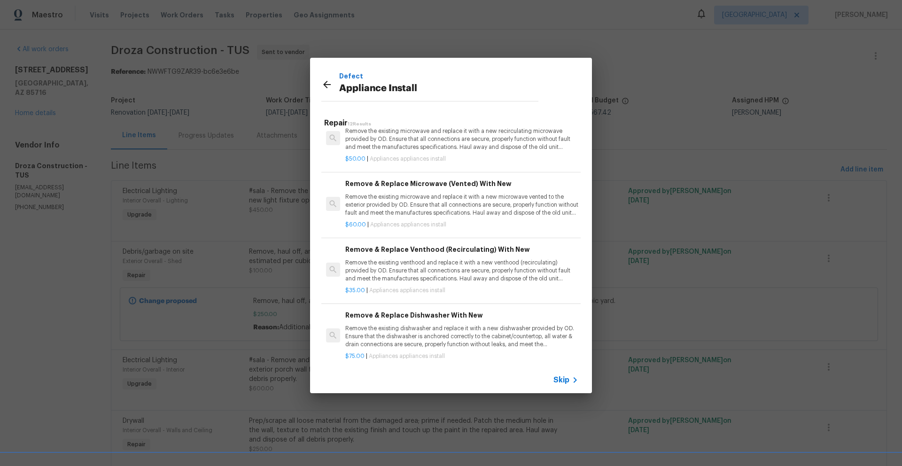
scroll to position [65, 0]
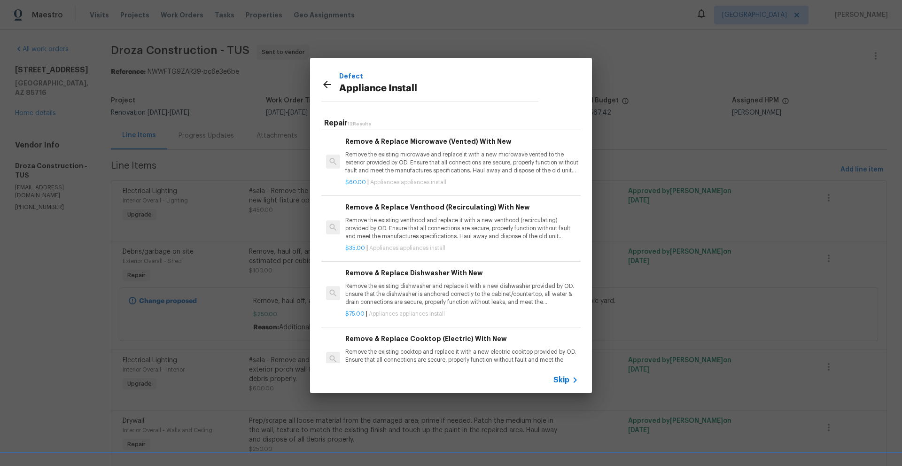
click at [437, 292] on p "Remove the existing dishwasher and replace it with a new dishwasher provided by…" at bounding box center [461, 294] width 233 height 24
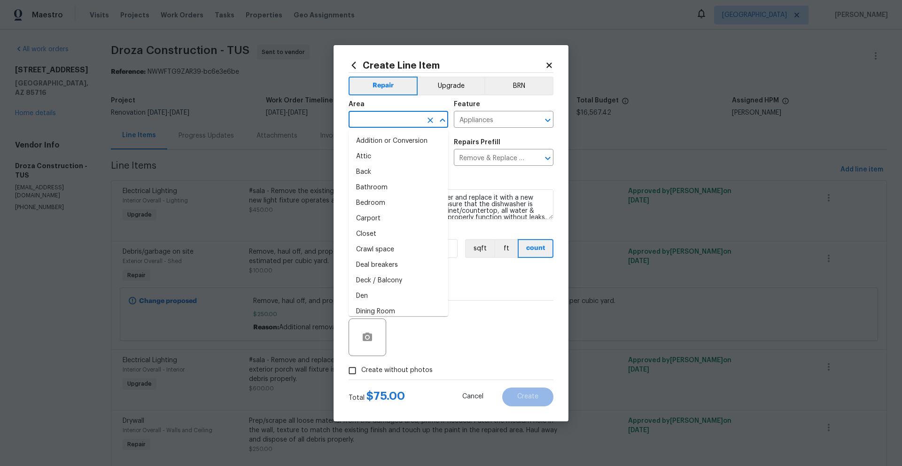
click at [401, 124] on input "text" at bounding box center [385, 120] width 73 height 15
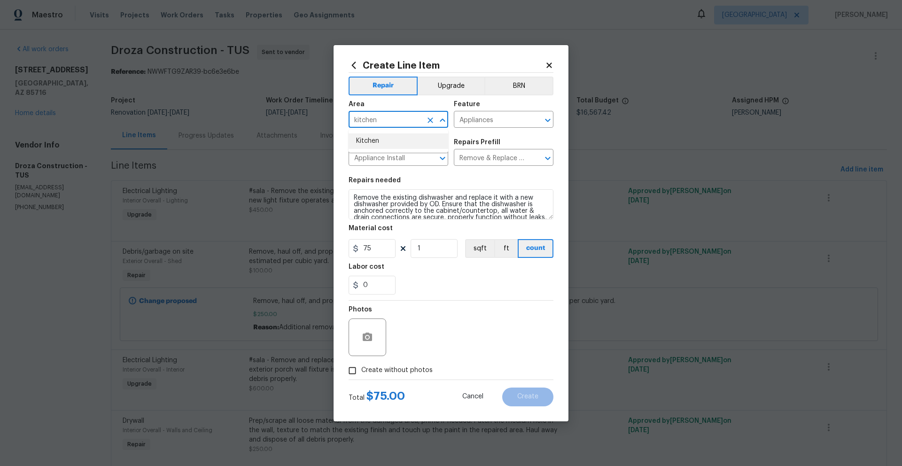
click at [387, 145] on li "Kitchen" at bounding box center [399, 140] width 100 height 15
type input "Kitchen"
click at [399, 369] on span "Create without photos" at bounding box center [396, 370] width 71 height 10
click at [361, 369] on input "Create without photos" at bounding box center [352, 371] width 18 height 18
checkbox input "true"
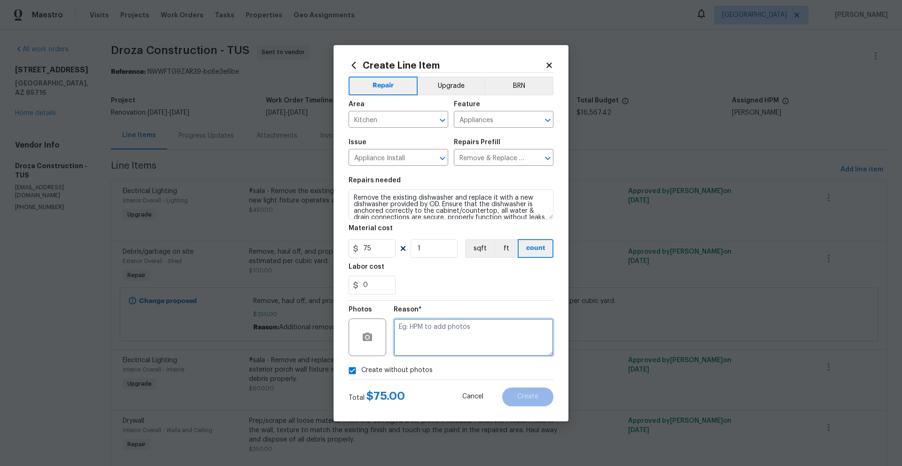
click at [435, 348] on textarea at bounding box center [474, 337] width 160 height 38
type textarea "Appliance install"
click at [543, 396] on button "Create" at bounding box center [527, 396] width 51 height 19
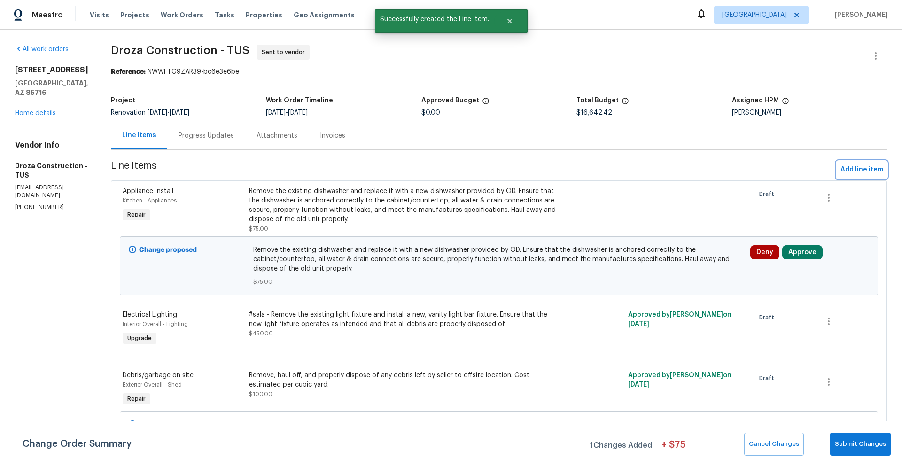
click at [849, 171] on span "Add line item" at bounding box center [861, 170] width 43 height 12
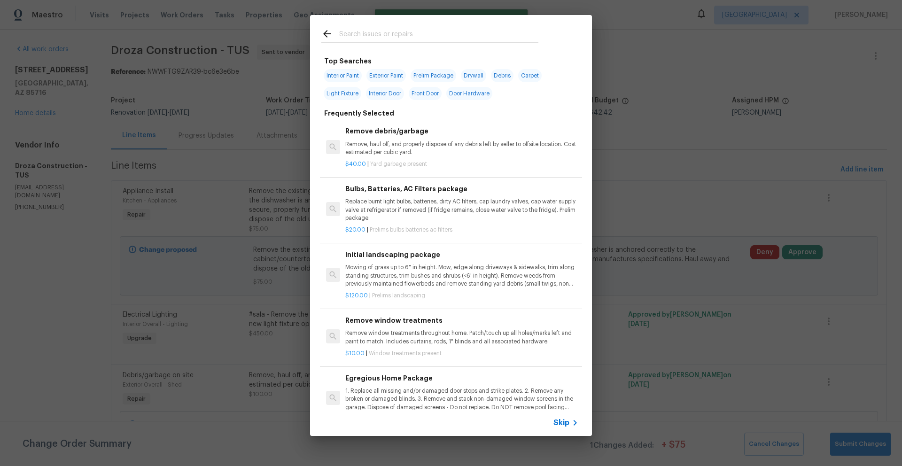
click at [420, 41] on input "text" at bounding box center [438, 35] width 199 height 14
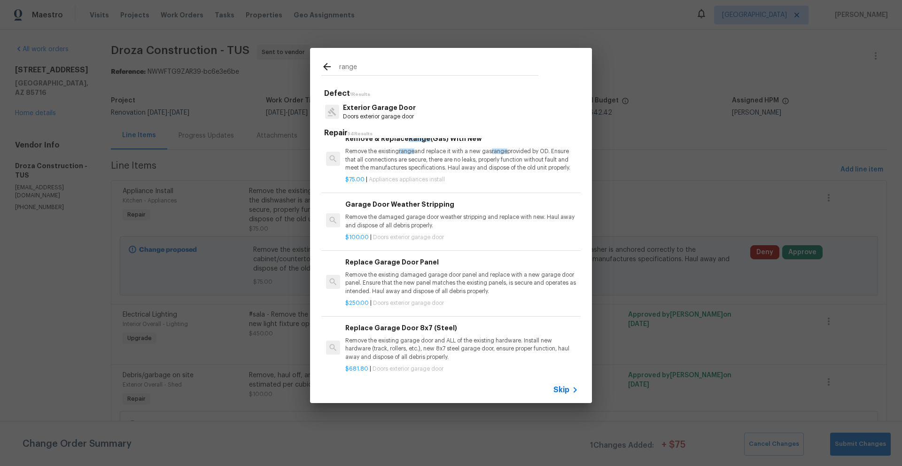
scroll to position [0, 0]
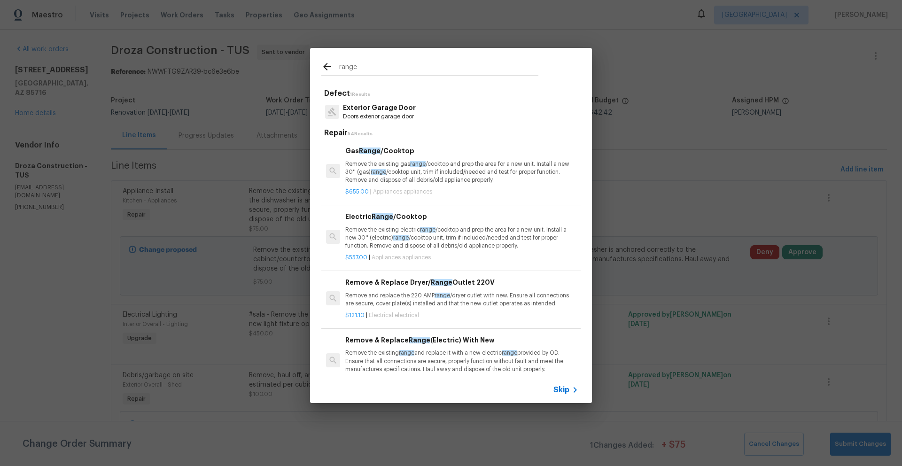
drag, startPoint x: 366, startPoint y: 69, endPoint x: 264, endPoint y: 65, distance: 102.0
click at [264, 65] on div "range Defect 1 Results Exterior Garage Door Doors exterior garage door Repair 5…" at bounding box center [451, 225] width 902 height 451
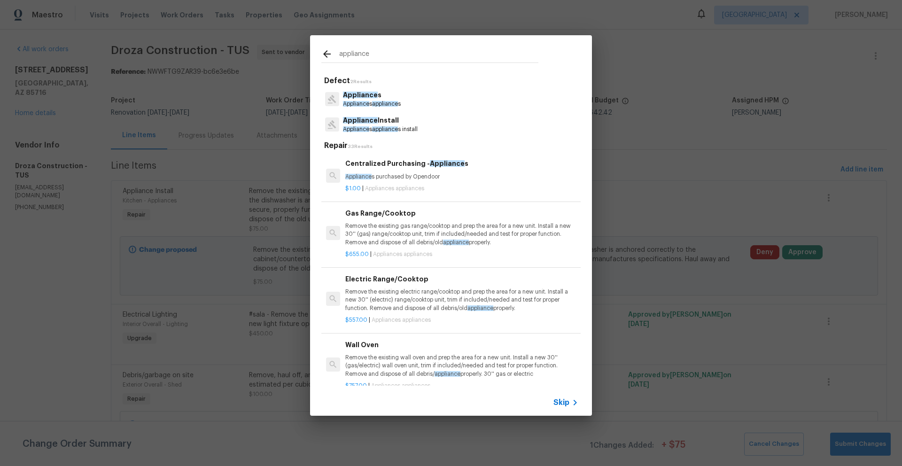
type input "appliance"
click at [368, 128] on span "Appliance" at bounding box center [356, 129] width 26 height 6
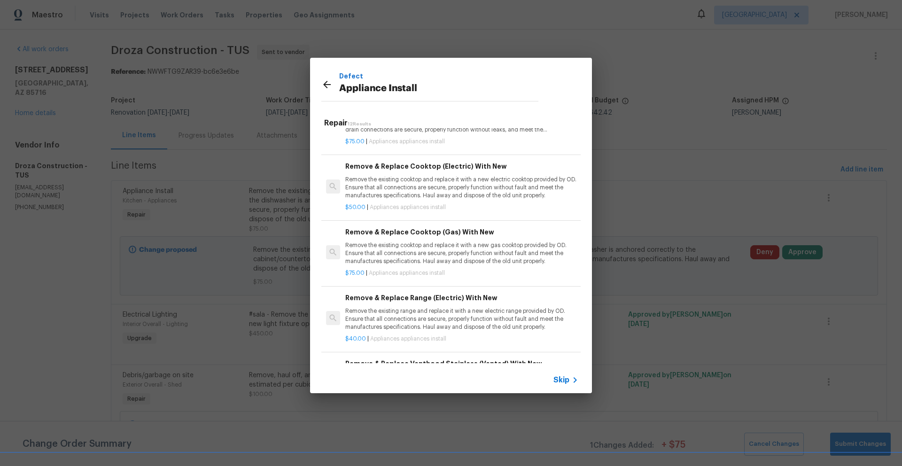
scroll to position [242, 0]
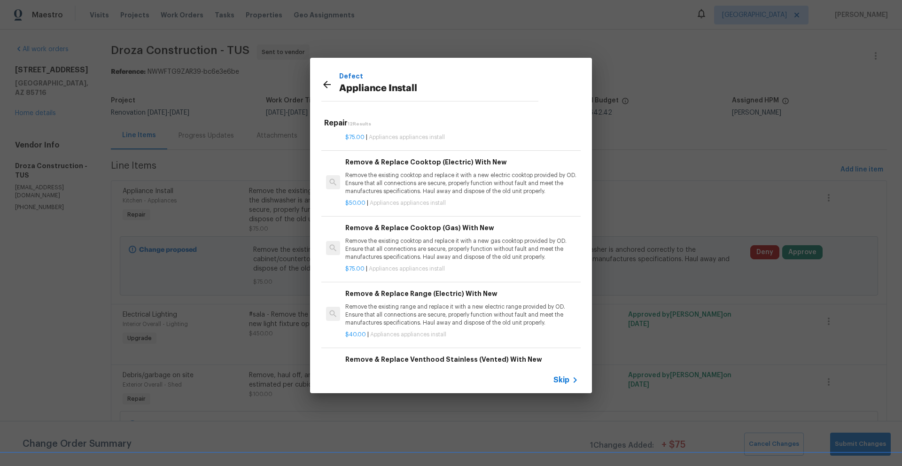
click at [428, 181] on p "Remove the existing cooktop and replace it with a new electric cooktop provided…" at bounding box center [461, 183] width 233 height 24
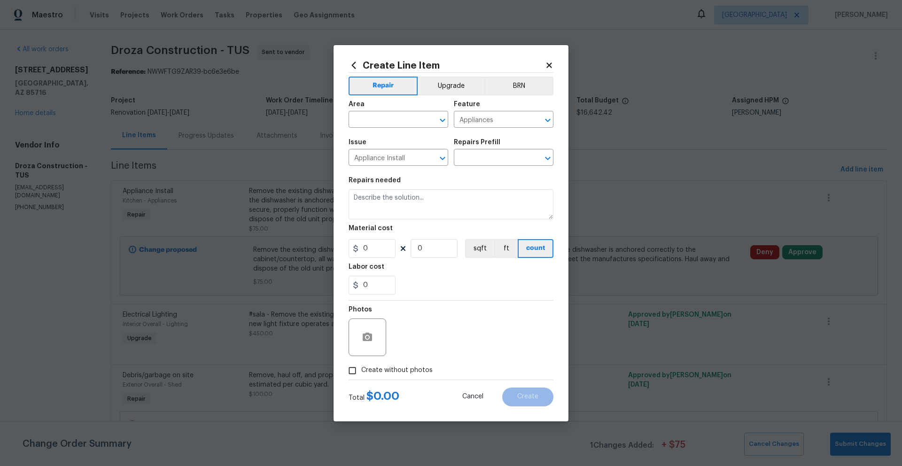
type input "Remove & Replace Cooktop (Electric) With New $50.00"
type textarea "Remove the existing cooktop and replace it with a new electric cooktop provided…"
type input "50"
type input "1"
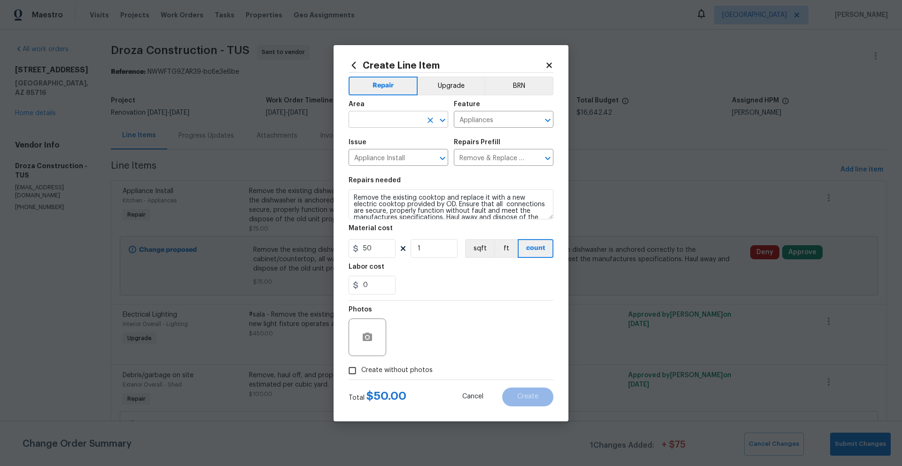
click at [397, 120] on input "text" at bounding box center [385, 120] width 73 height 15
click at [368, 140] on li "Kitchen" at bounding box center [399, 140] width 100 height 15
type input "Kitchen"
click at [378, 365] on label "Create without photos" at bounding box center [387, 371] width 89 height 18
click at [361, 365] on input "Create without photos" at bounding box center [352, 371] width 18 height 18
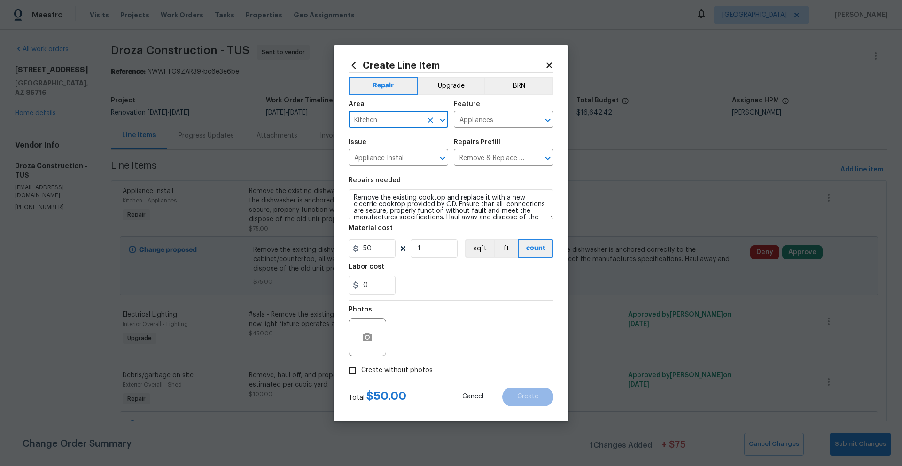
checkbox input "true"
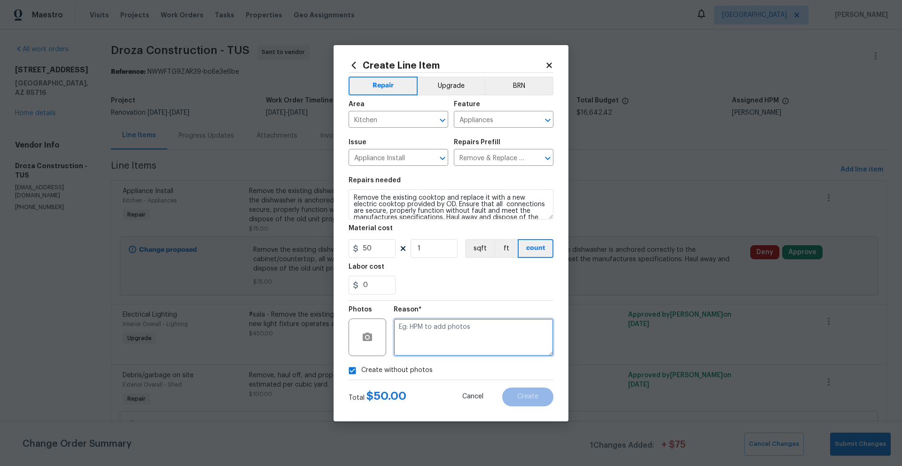
click at [421, 336] on textarea at bounding box center [474, 337] width 160 height 38
type textarea "a"
type textarea "Appliance install"
click at [533, 401] on button "Create" at bounding box center [527, 396] width 51 height 19
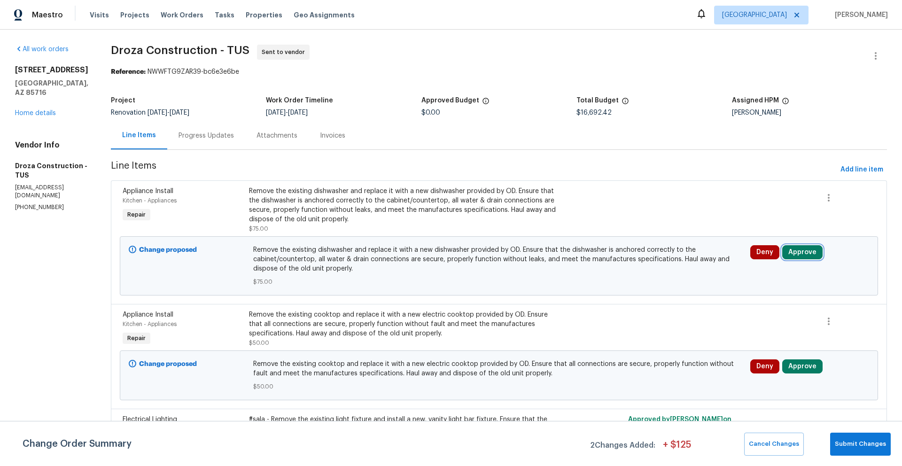
click at [790, 253] on button "Approve" at bounding box center [802, 252] width 40 height 14
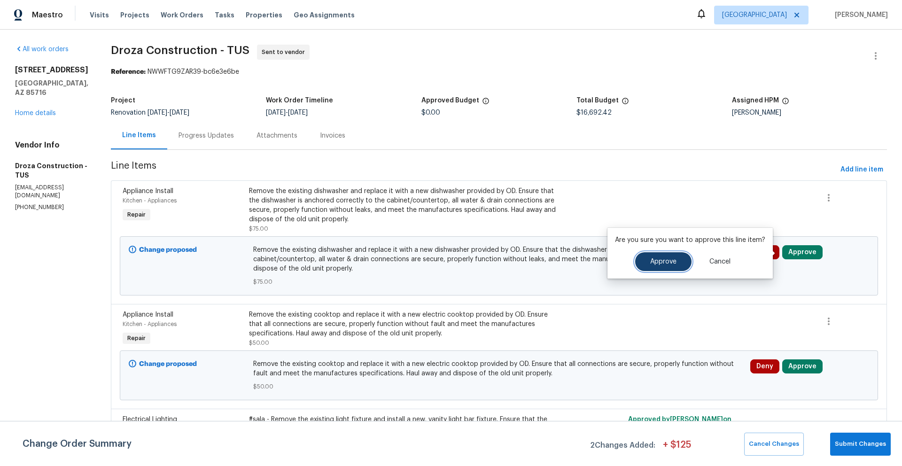
click at [672, 260] on span "Approve" at bounding box center [663, 261] width 26 height 7
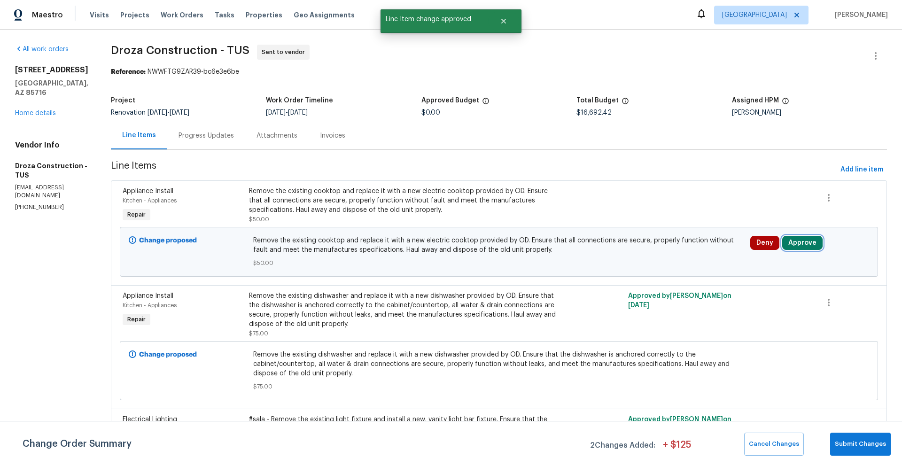
click at [792, 243] on button "Approve" at bounding box center [802, 243] width 40 height 14
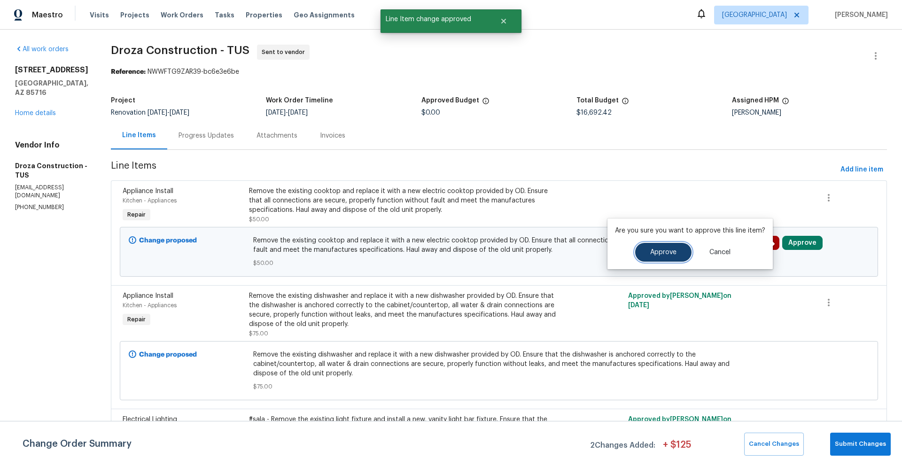
click at [651, 252] on span "Approve" at bounding box center [663, 252] width 26 height 7
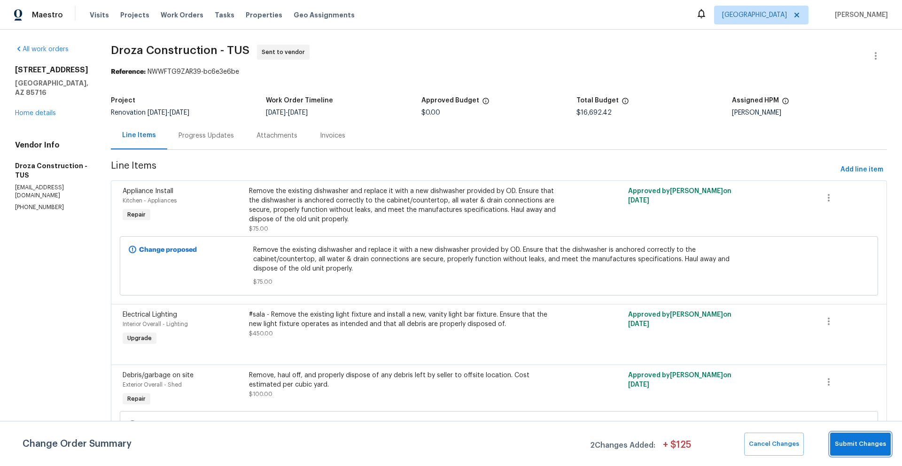
click at [861, 442] on span "Submit Changes" at bounding box center [860, 444] width 51 height 11
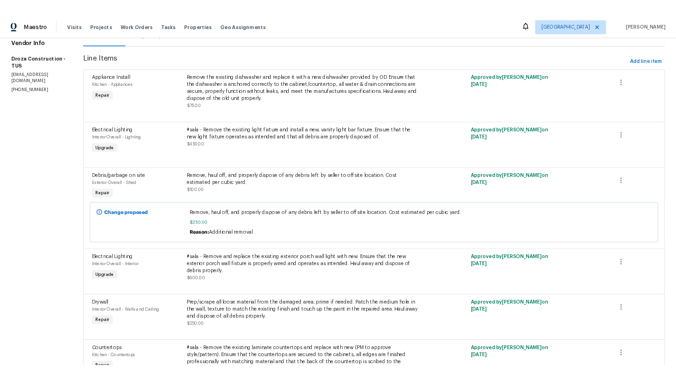
scroll to position [0, 0]
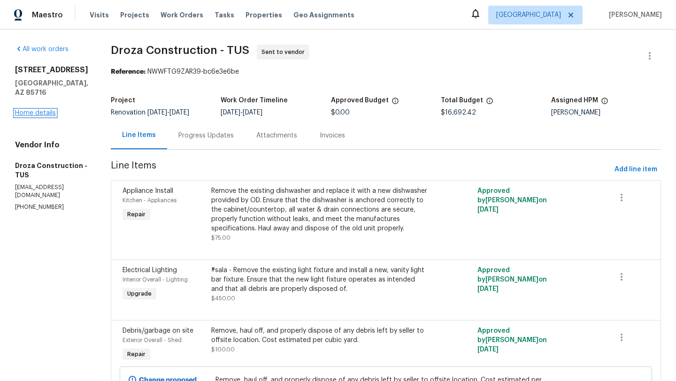
click at [33, 110] on link "Home details" at bounding box center [35, 113] width 41 height 7
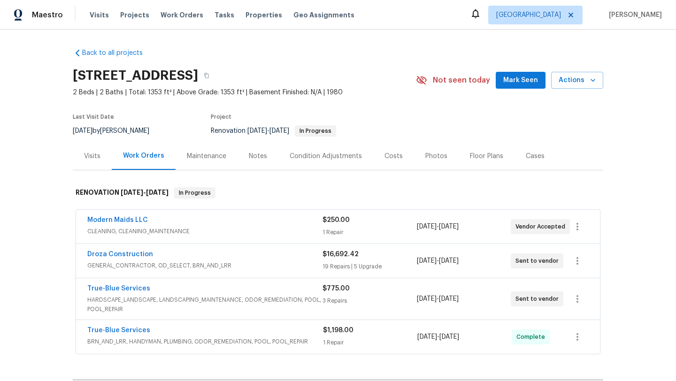
click at [393, 155] on div "Costs" at bounding box center [394, 156] width 18 height 9
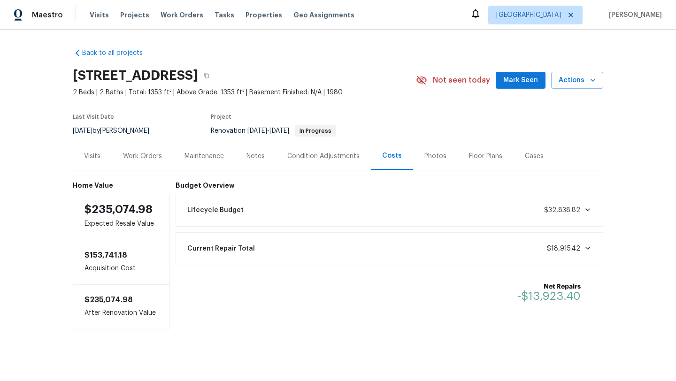
click at [335, 155] on div "Condition Adjustments" at bounding box center [323, 156] width 72 height 9
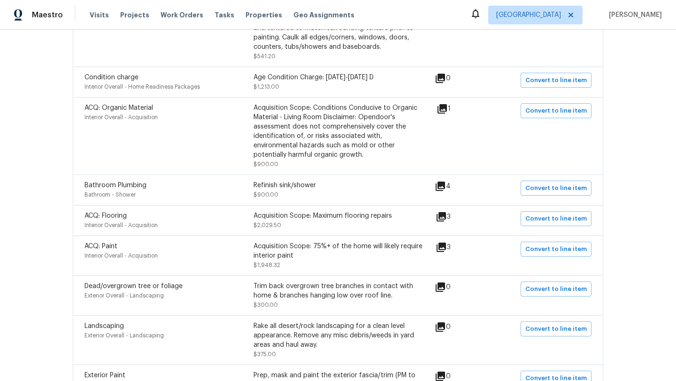
scroll to position [267, 0]
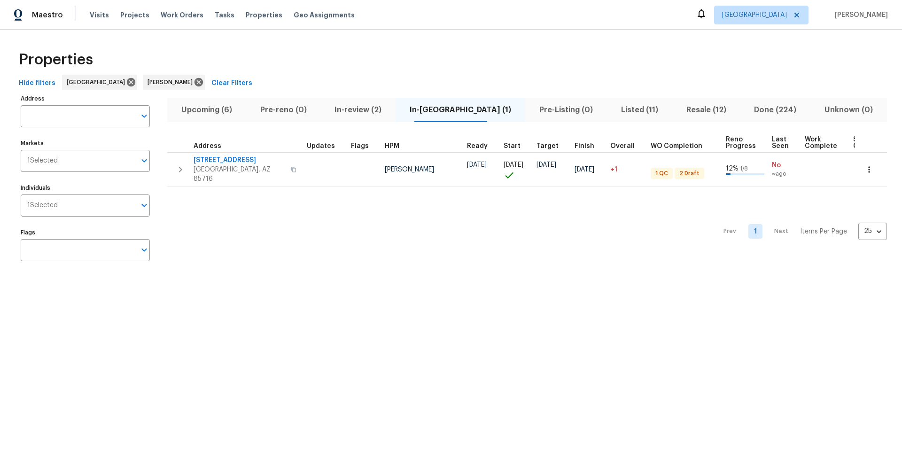
click at [446, 63] on div "Properties" at bounding box center [451, 60] width 872 height 30
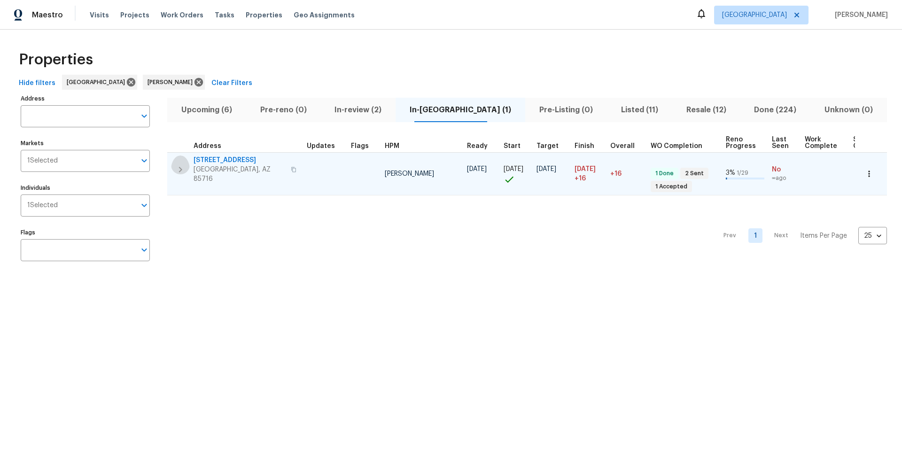
click at [179, 164] on icon "button" at bounding box center [180, 169] width 11 height 11
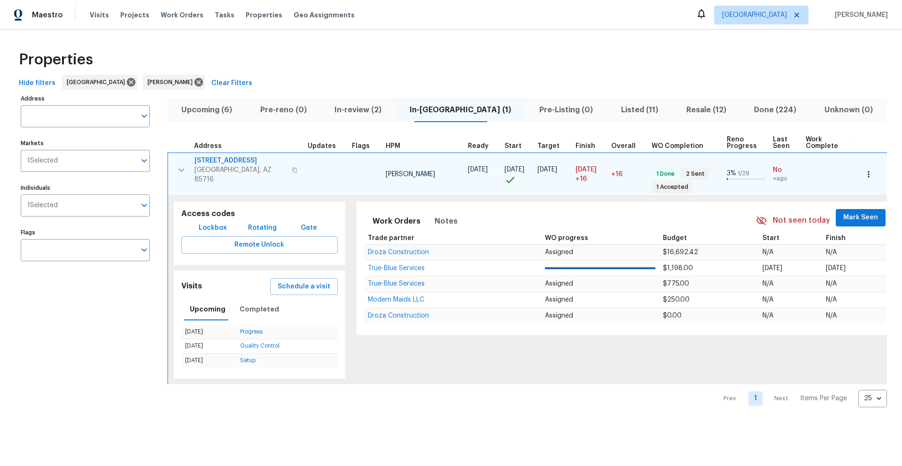
click at [217, 111] on span "Upcoming (6)" at bounding box center [207, 109] width 68 height 13
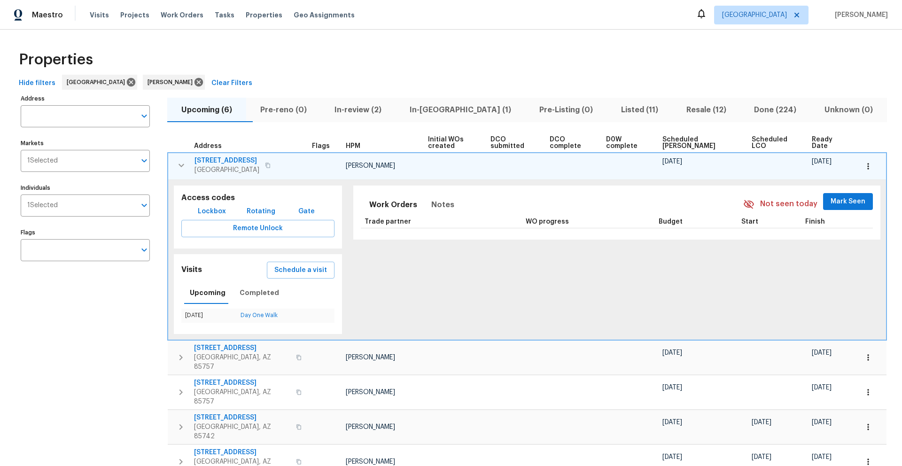
click at [179, 164] on icon "button" at bounding box center [181, 164] width 6 height 3
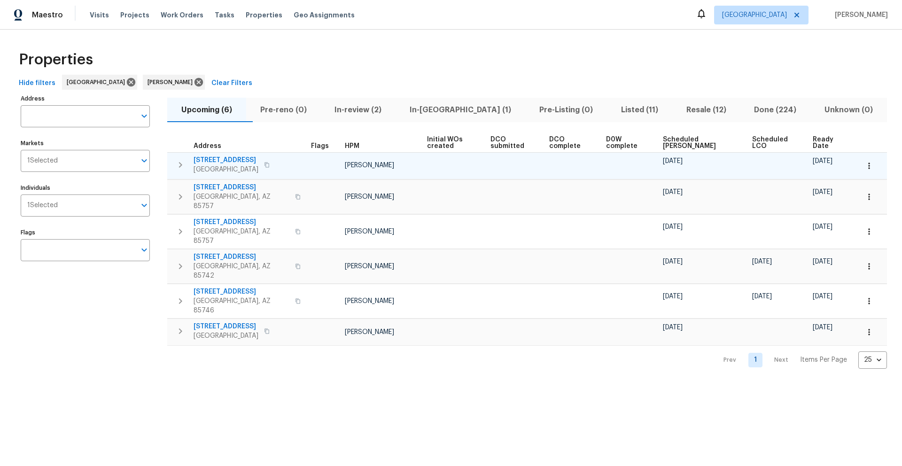
click at [689, 139] on span "Scheduled [PERSON_NAME]" at bounding box center [699, 142] width 73 height 13
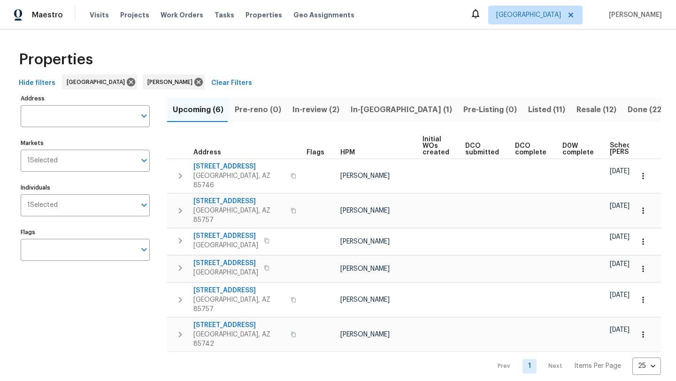
click at [494, 62] on div "Properties" at bounding box center [338, 60] width 646 height 30
click at [364, 109] on span "In-[GEOGRAPHIC_DATA] (1)" at bounding box center [401, 109] width 101 height 13
